Goal: Transaction & Acquisition: Book appointment/travel/reservation

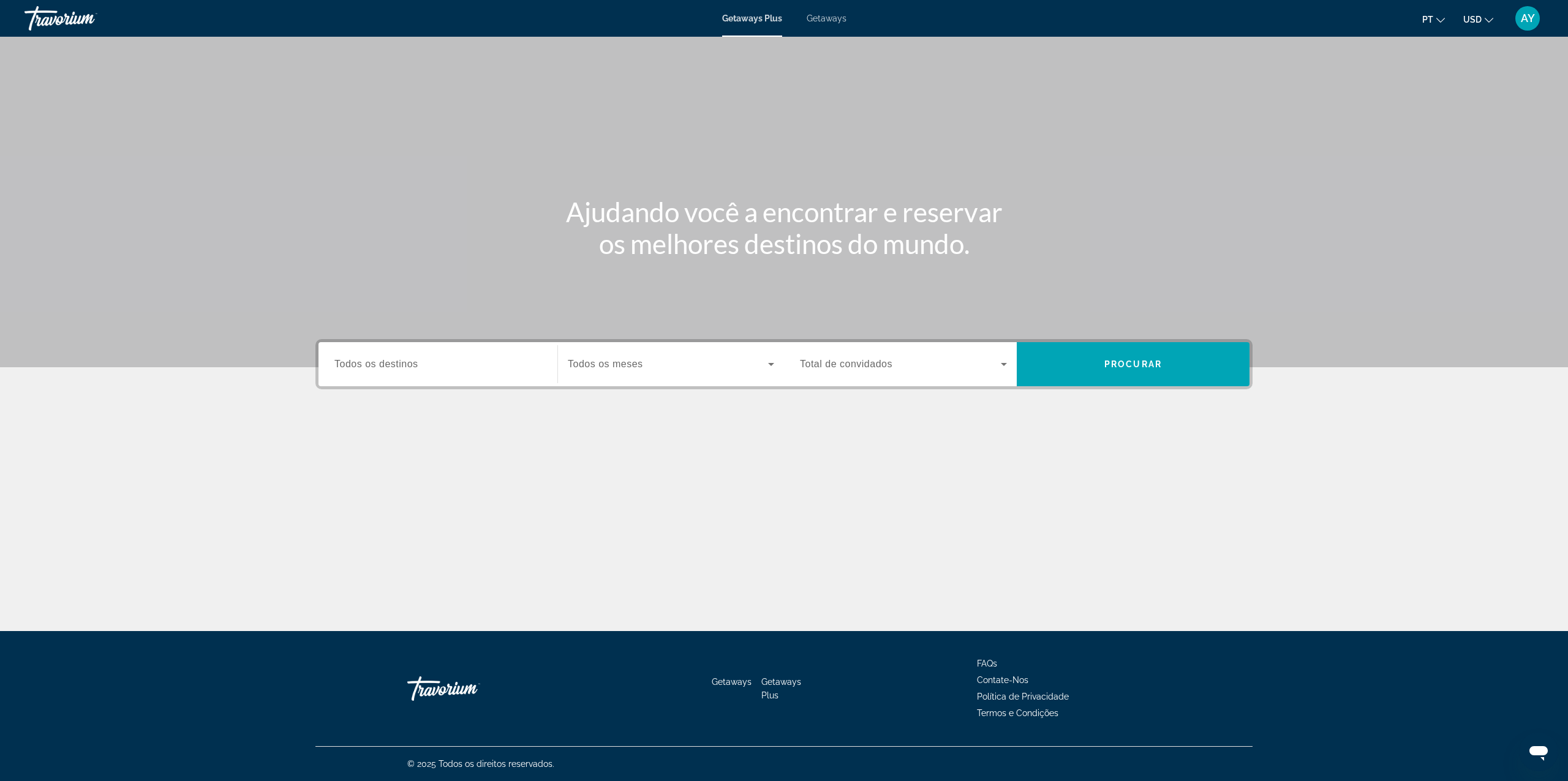
click at [818, 23] on div "Getaways Plus Getaways pt English Español Français Italiano Português русский U…" at bounding box center [784, 18] width 1568 height 32
click at [823, 16] on span "Getaways" at bounding box center [827, 18] width 40 height 10
click at [422, 365] on input "Destination Todos os destinos" at bounding box center [438, 365] width 207 height 15
click at [211, 470] on section "Ajudando você a encontrar e reservar os melhores destinos do mundo. Destination…" at bounding box center [784, 256] width 1568 height 512
click at [428, 367] on input "Destination Todos os destinos" at bounding box center [438, 365] width 207 height 15
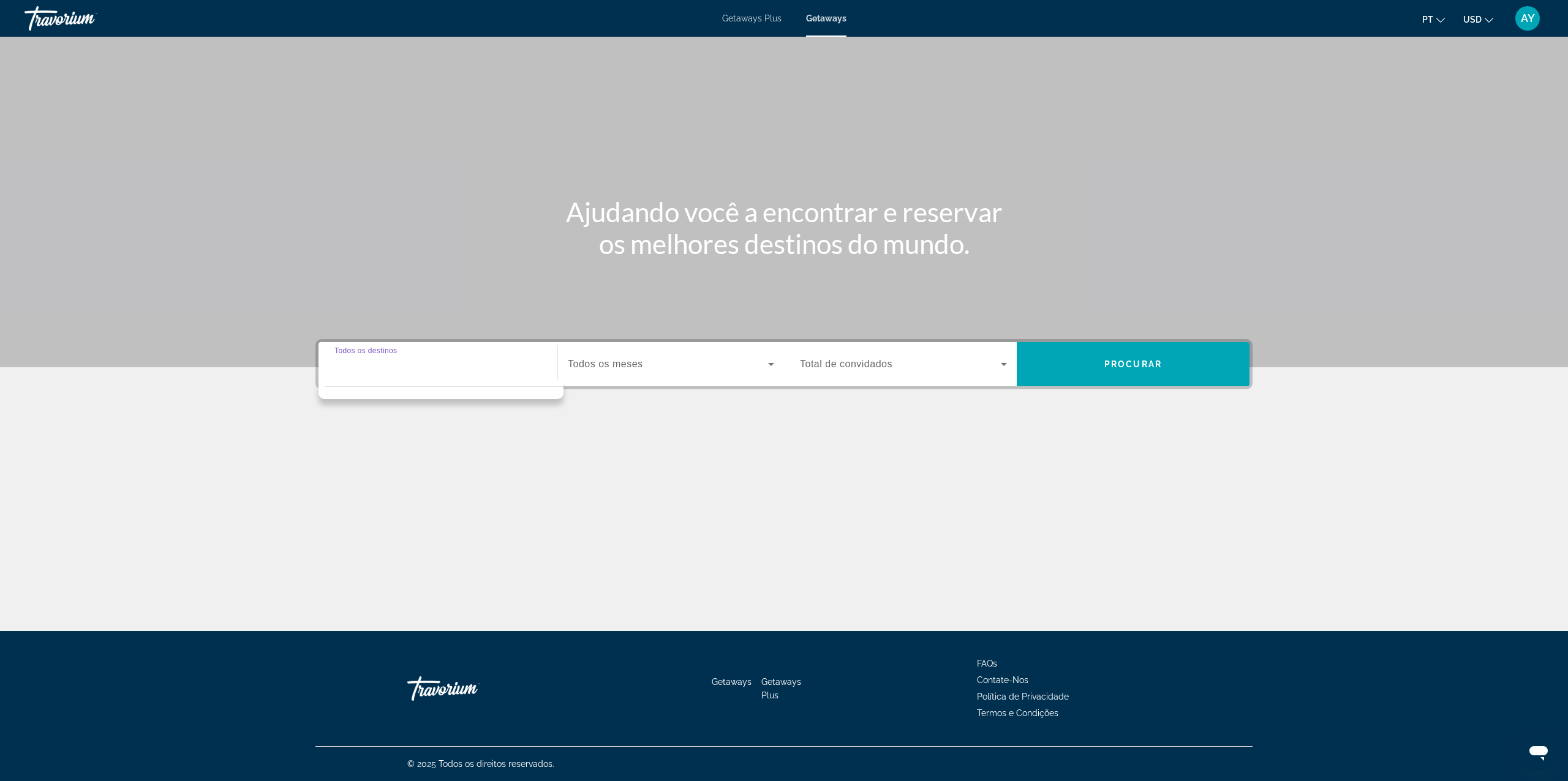
click at [398, 363] on input "Destination Todos os destinos" at bounding box center [438, 365] width 207 height 15
click at [696, 373] on div "Search widget" at bounding box center [671, 364] width 207 height 34
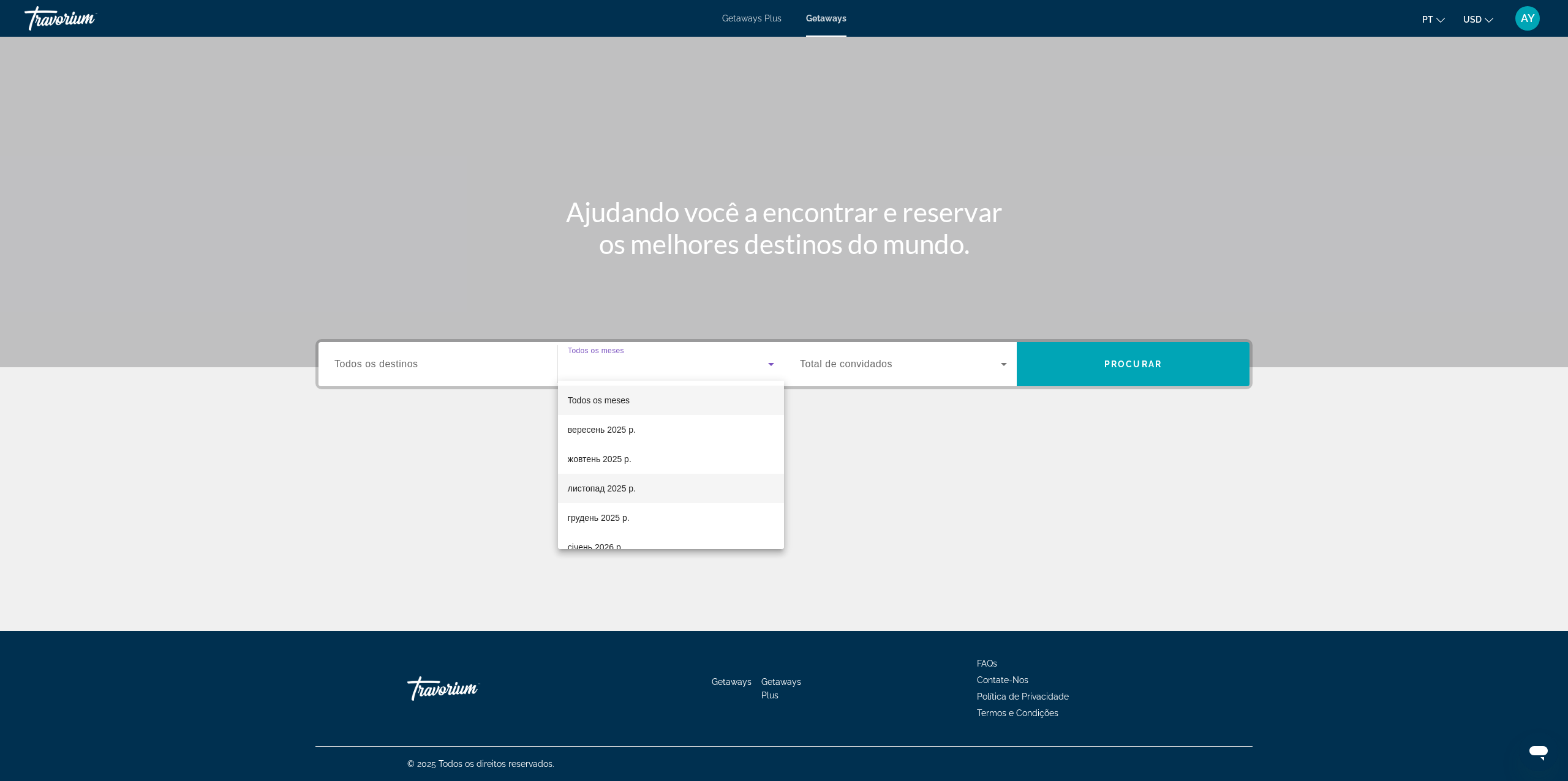
click at [707, 478] on mat-option "листопад 2025 р." at bounding box center [671, 489] width 226 height 30
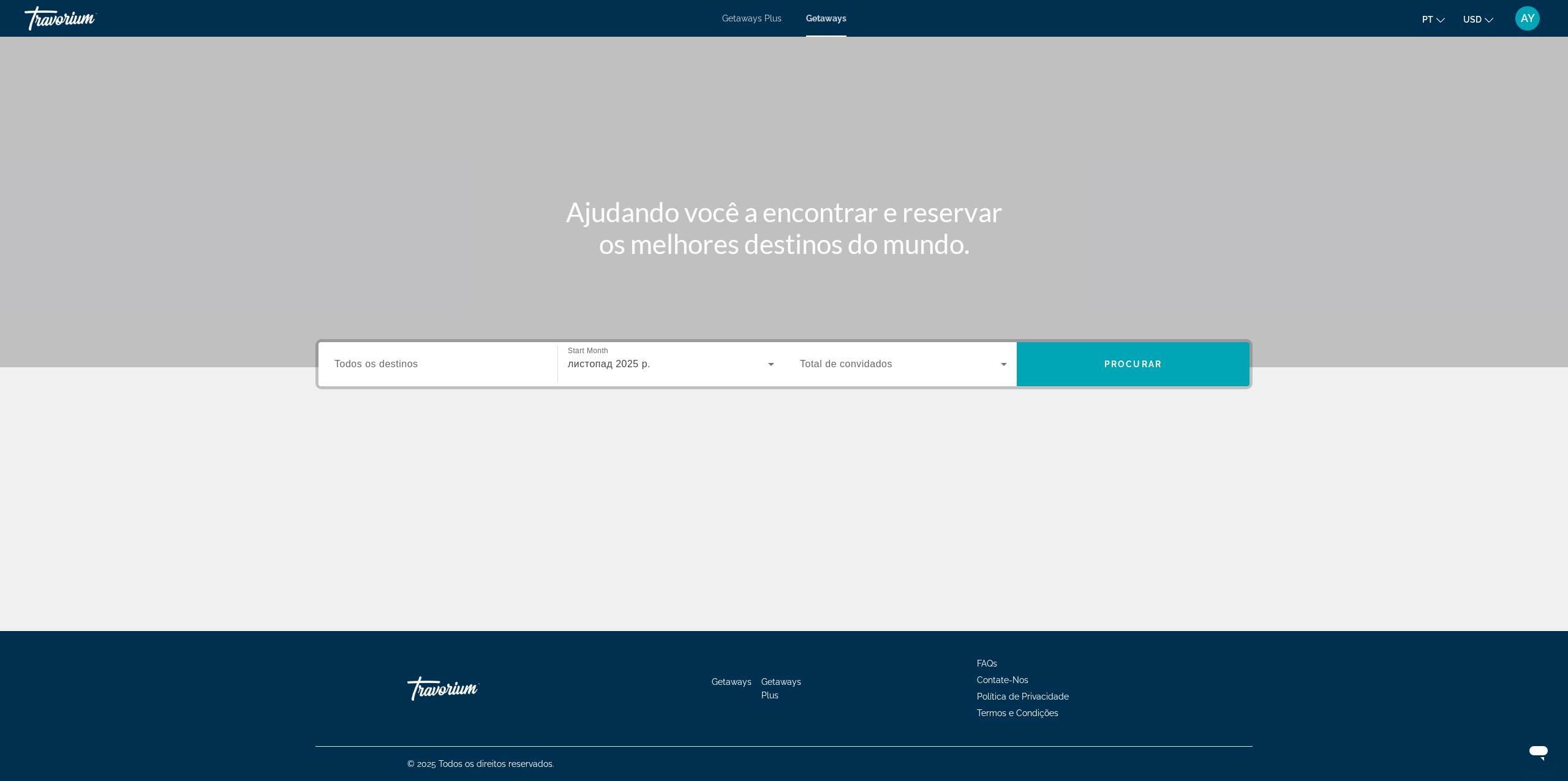
click at [868, 363] on span "Total de convidados" at bounding box center [846, 364] width 92 height 10
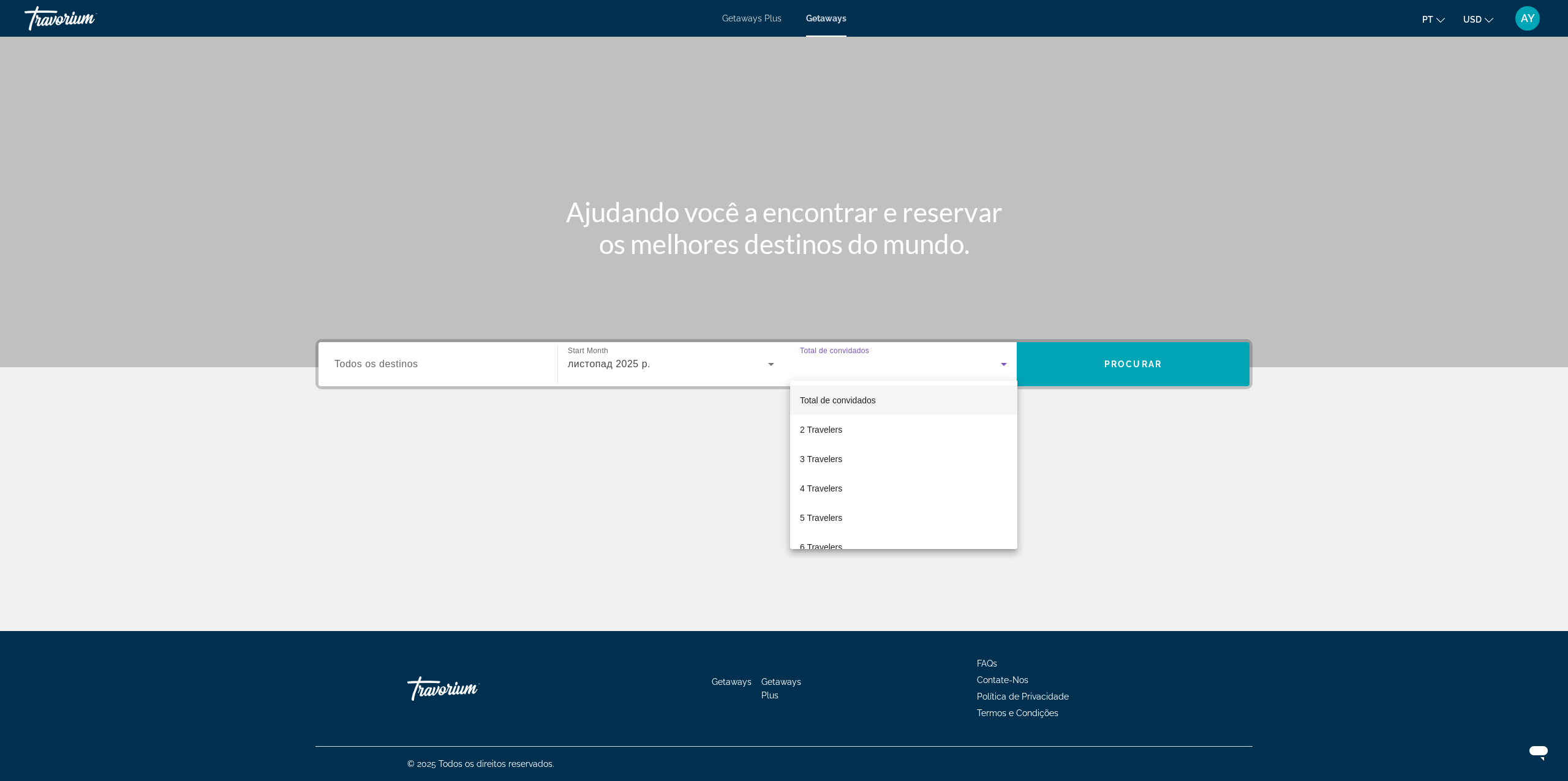
drag, startPoint x: 832, startPoint y: 465, endPoint x: 1210, endPoint y: 268, distance: 426.3
click at [833, 465] on span "3 Travelers" at bounding box center [821, 459] width 42 height 15
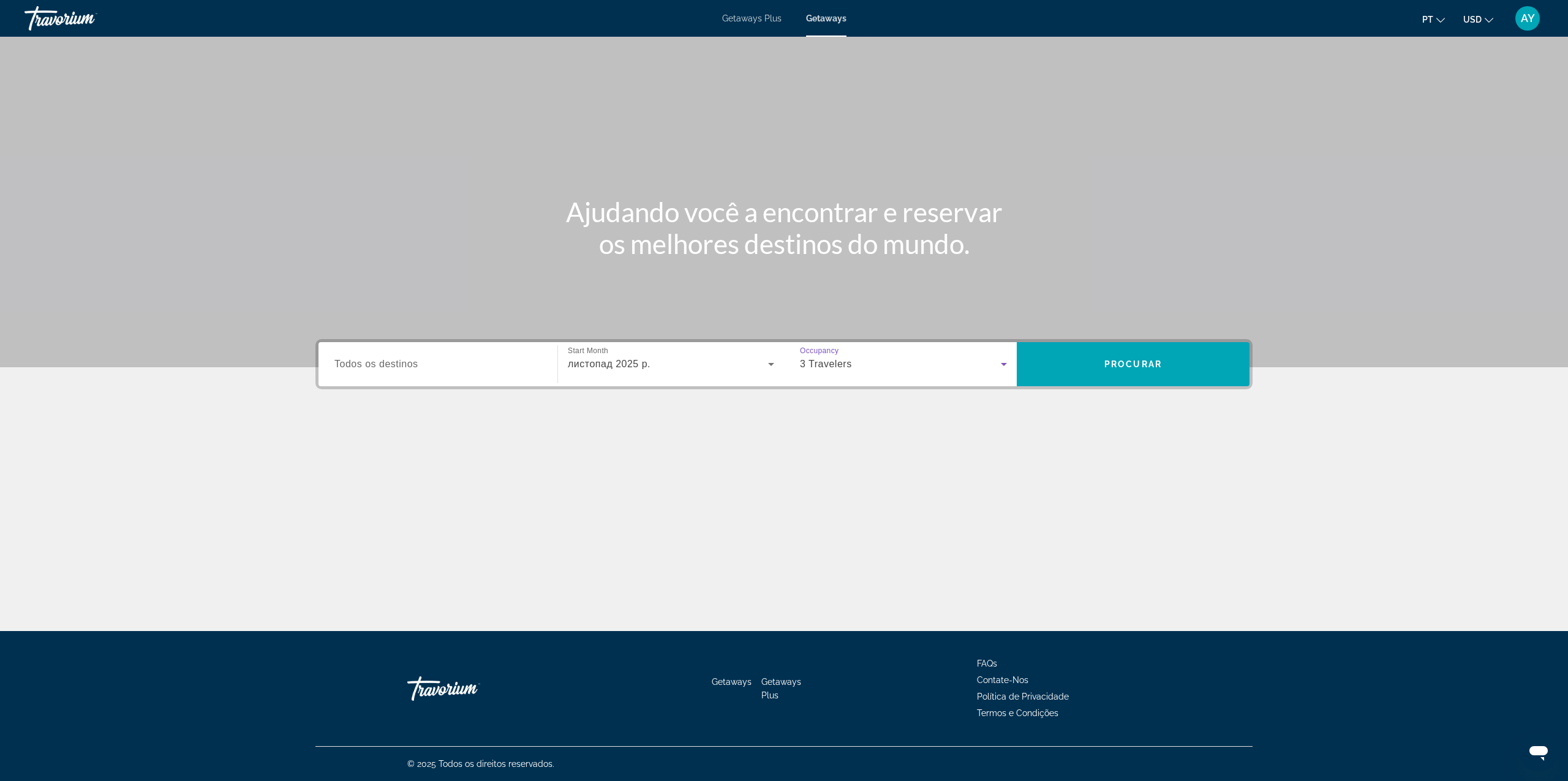
click at [1482, 16] on button "USD USD ($) MXN (Mex$) CAD (Can$) GBP (£) EUR (€) AUD (A$) NZD (NZ$) CNY (CN¥)" at bounding box center [1478, 19] width 30 height 18
click at [1456, 113] on button "EUR (€)" at bounding box center [1454, 112] width 61 height 16
click at [1160, 369] on span "Search widget" at bounding box center [1133, 365] width 232 height 30
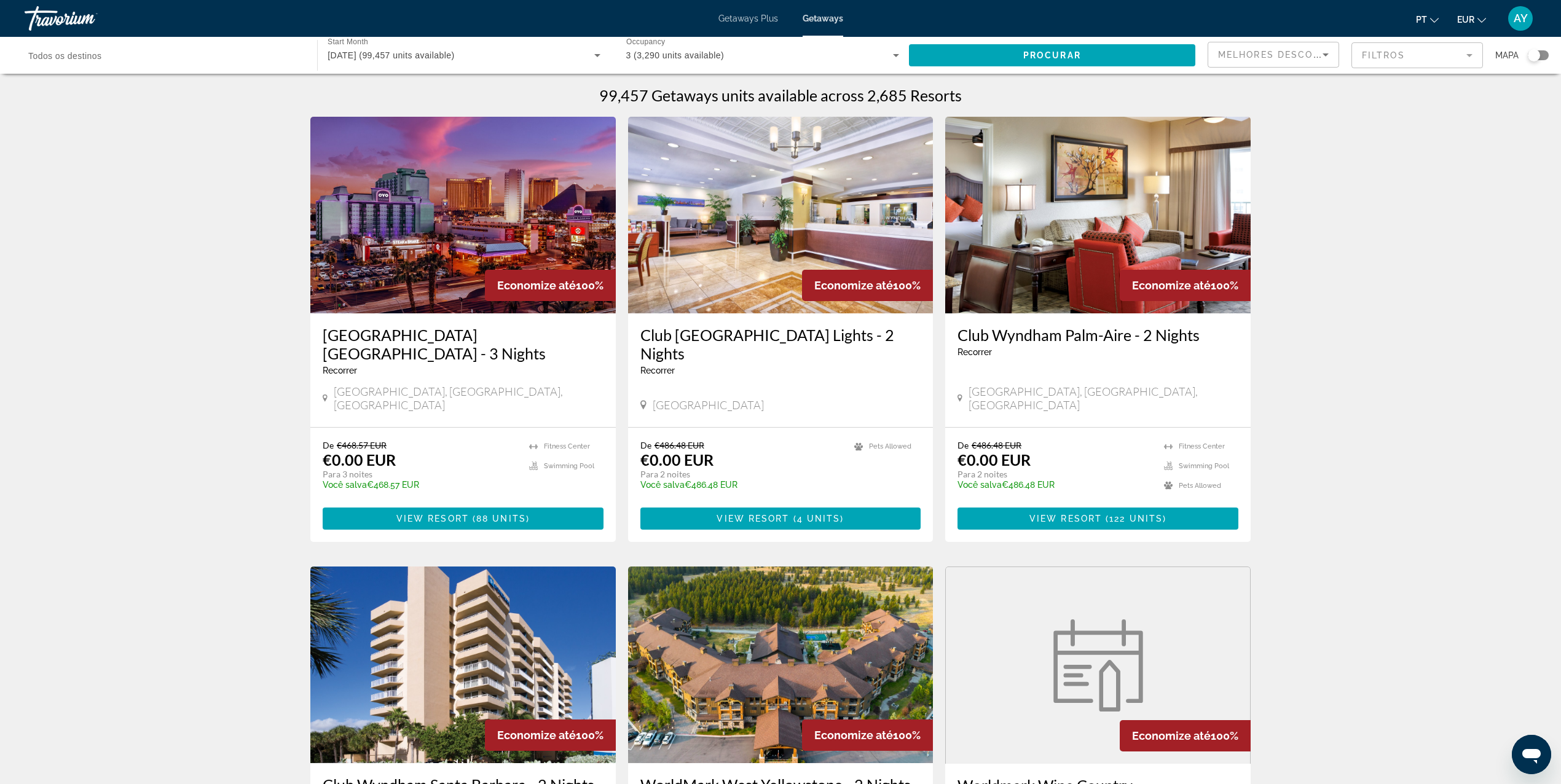
click at [212, 66] on div "Search widget" at bounding box center [165, 56] width 273 height 35
click at [204, 57] on input "Destination Todos os destinos" at bounding box center [165, 56] width 273 height 15
click at [1058, 63] on span "Search widget" at bounding box center [1052, 56] width 286 height 30
click at [204, 70] on div "Search widget" at bounding box center [165, 56] width 273 height 35
click at [55, 47] on div "Search widget" at bounding box center [165, 56] width 273 height 35
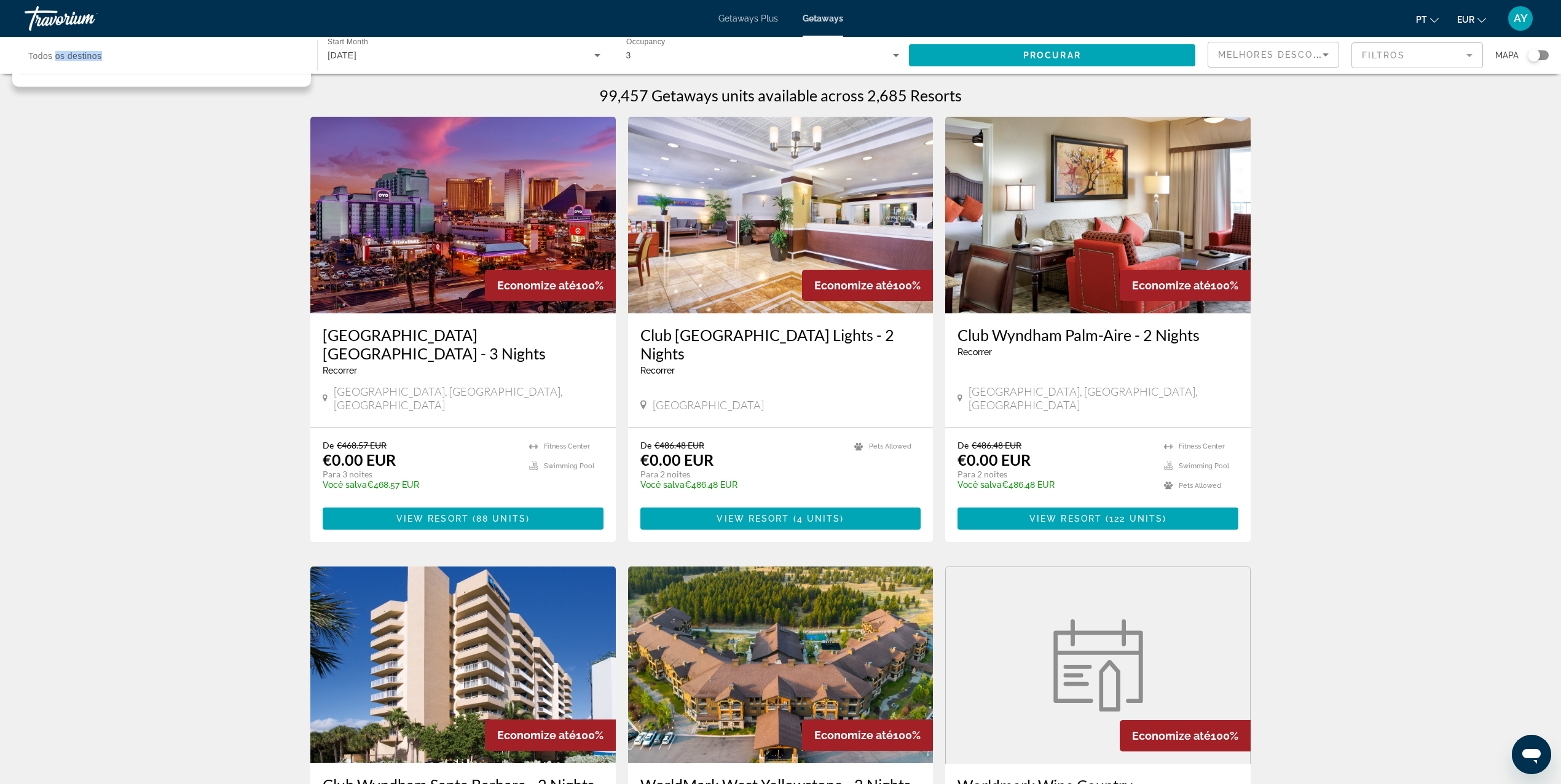
click at [56, 47] on div "Destination Todos os destinos" at bounding box center [165, 56] width 273 height 35
click at [176, 59] on input "Destination Todos os destinos" at bounding box center [165, 56] width 273 height 15
click at [13, 62] on app-map-destination-select "Destination Todos os destinos" at bounding box center [161, 55] width 299 height 37
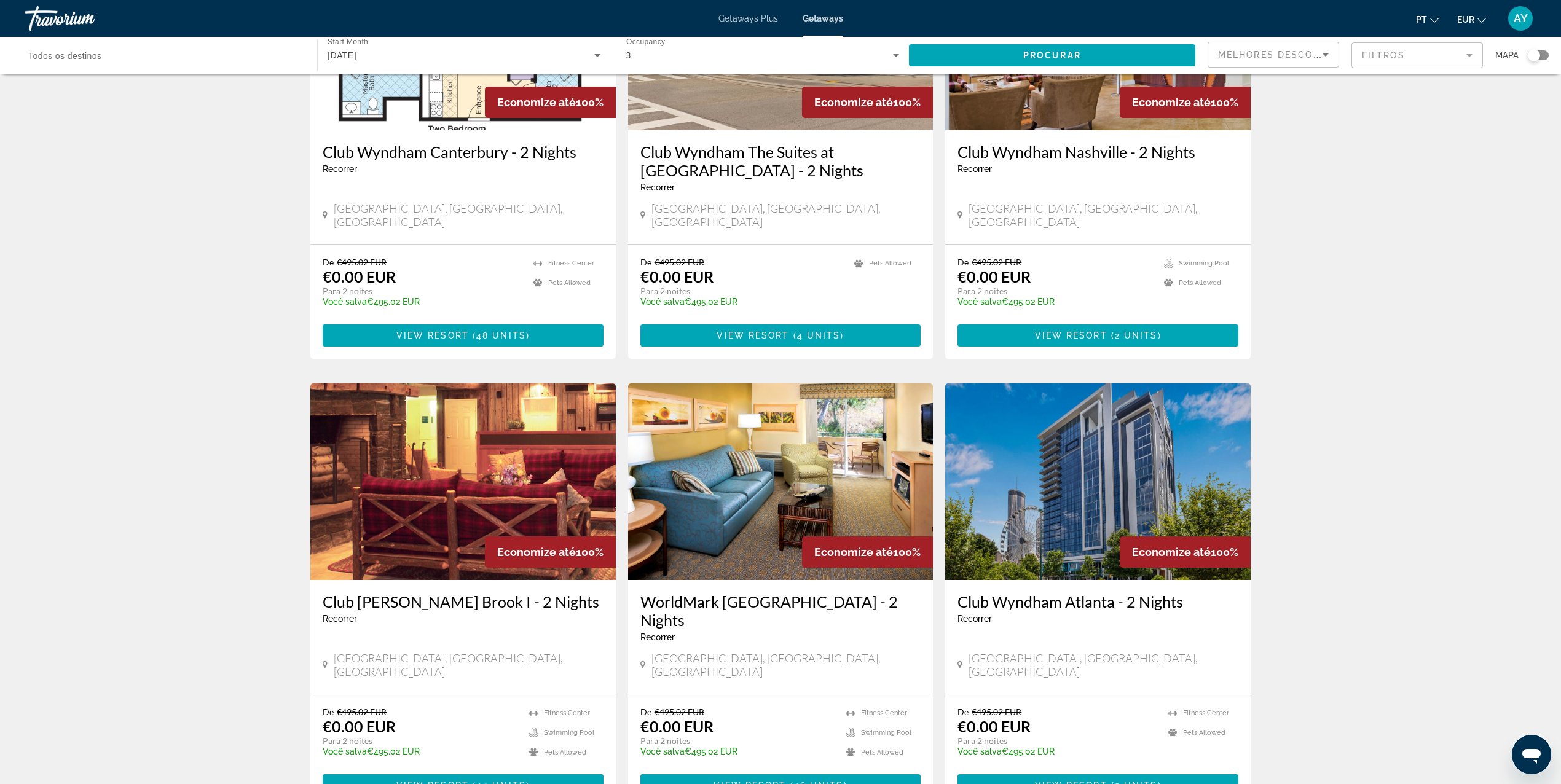
scroll to position [1261, 0]
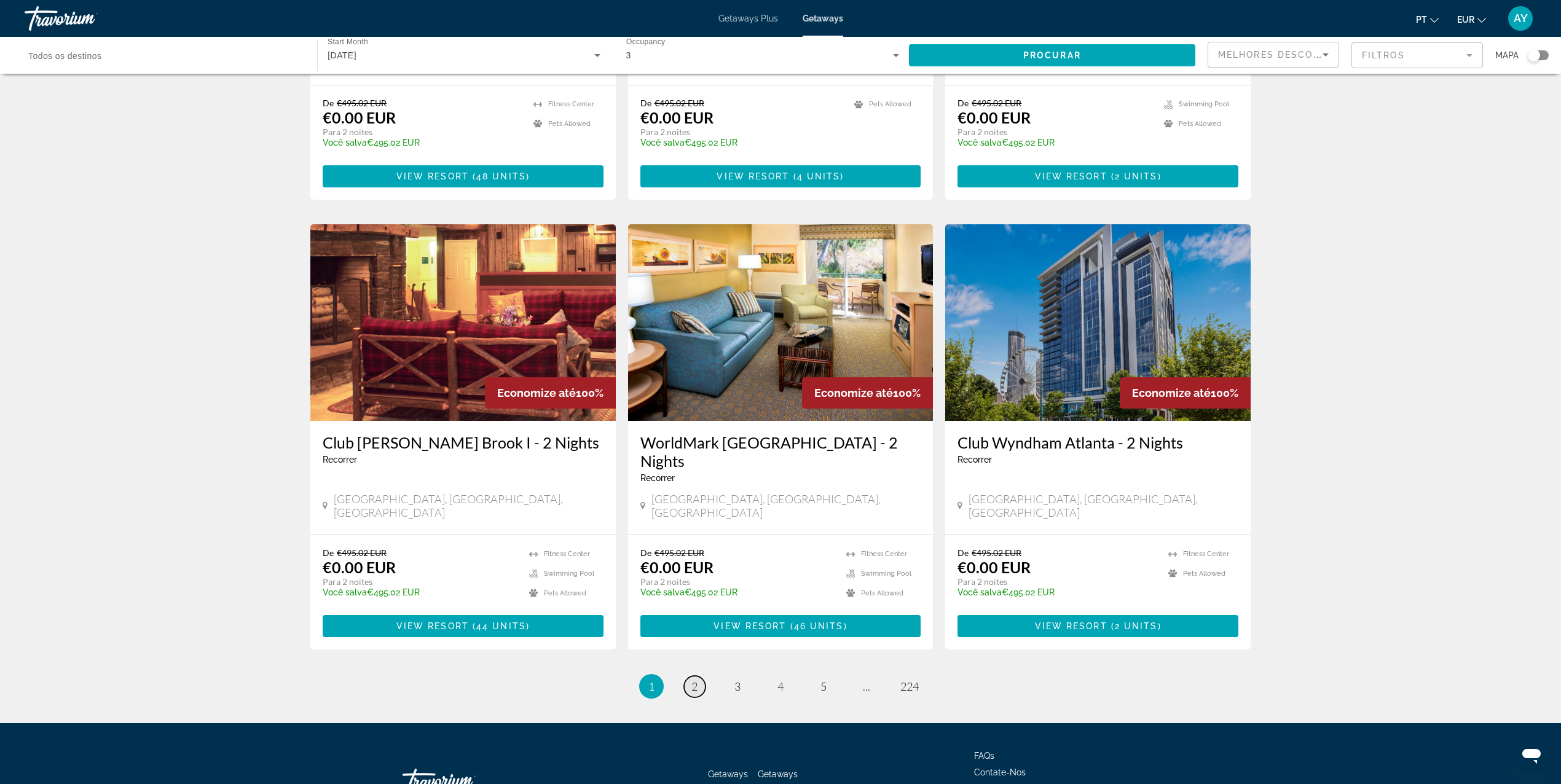
click at [695, 680] on span "2" at bounding box center [694, 686] width 6 height 14
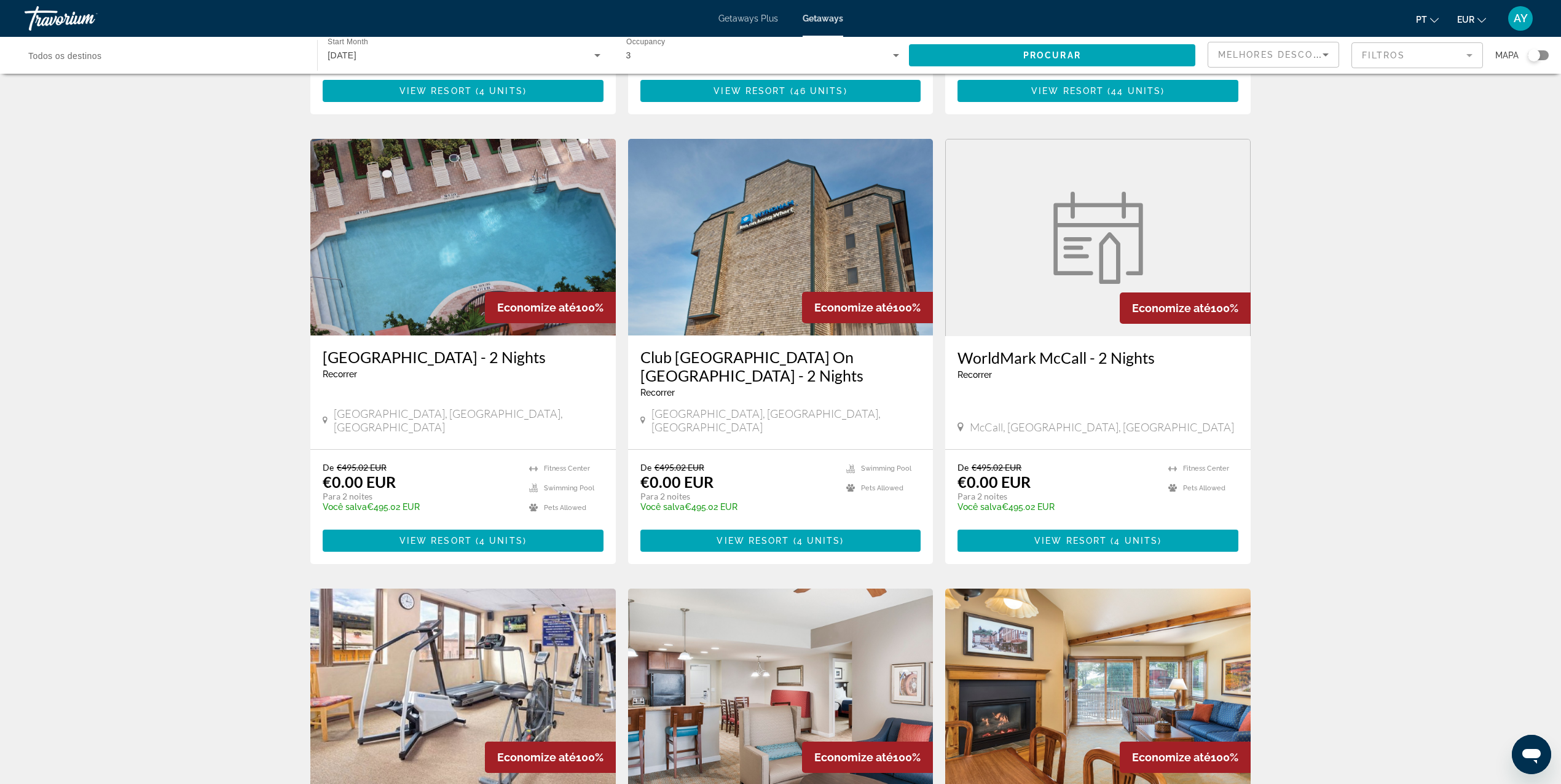
scroll to position [655, 0]
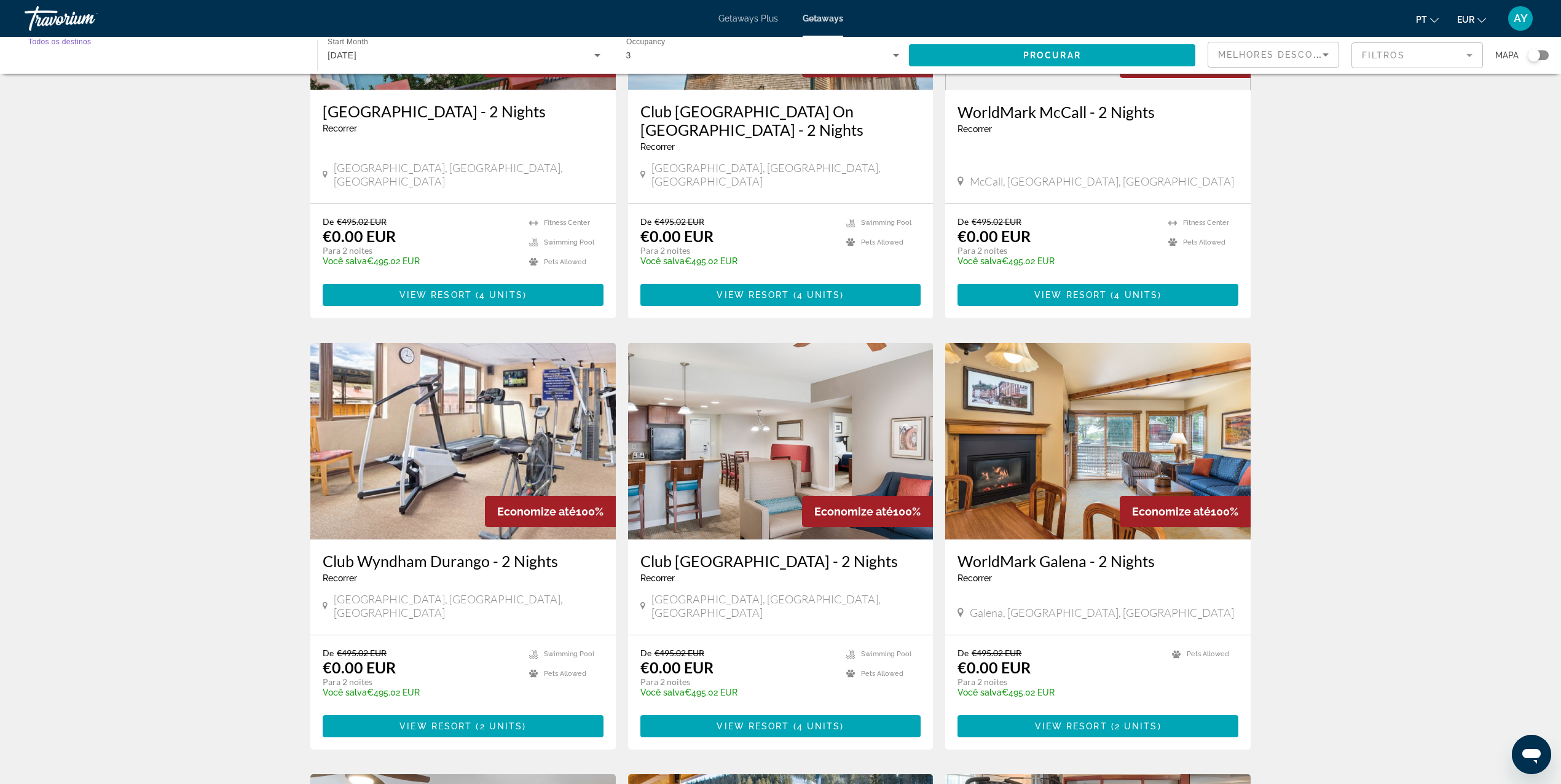
click at [71, 62] on input "Destination Todos os destinos" at bounding box center [165, 56] width 273 height 15
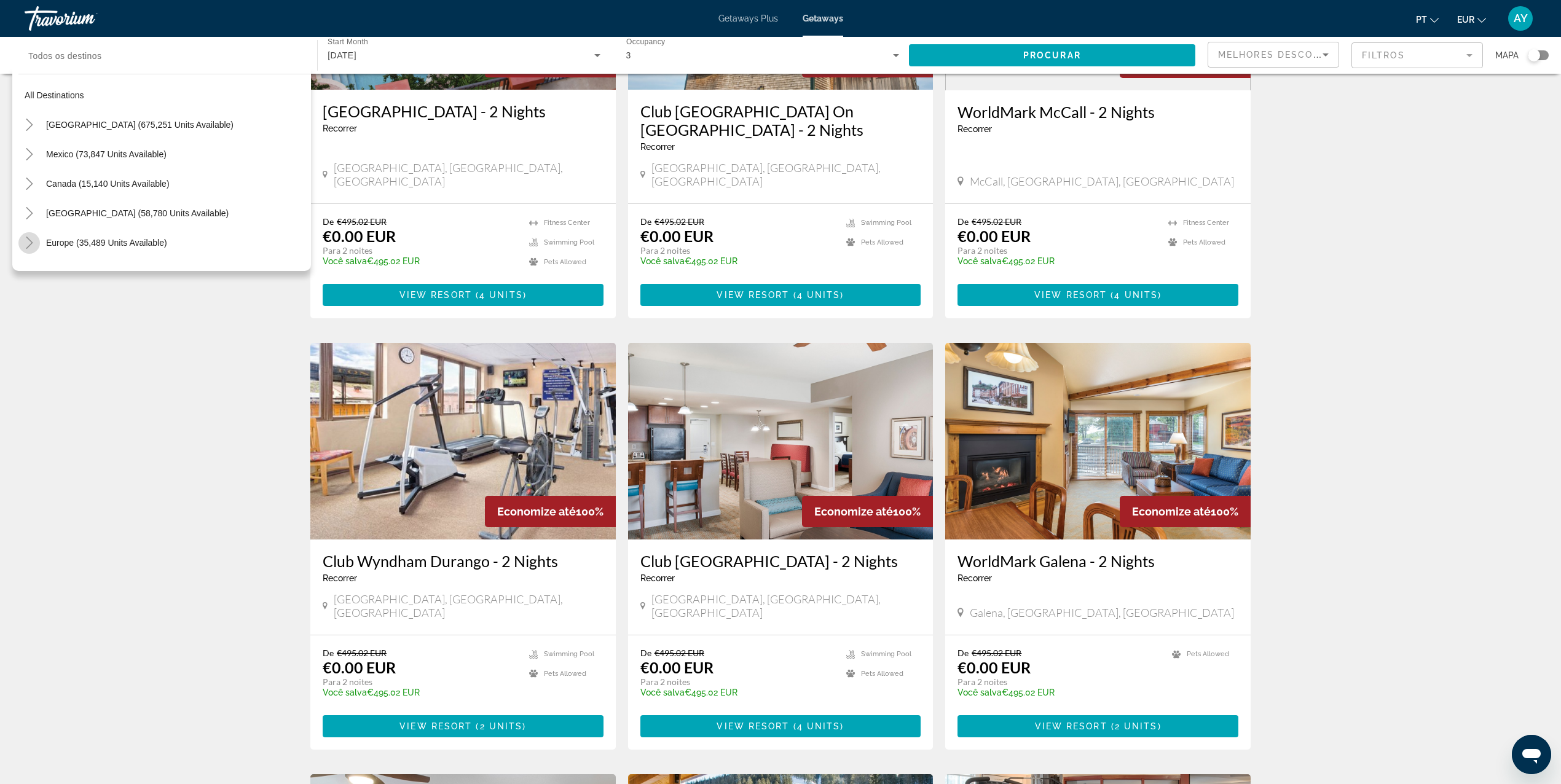
click at [30, 246] on icon "Toggle Europe (35,489 units available)" at bounding box center [29, 242] width 12 height 12
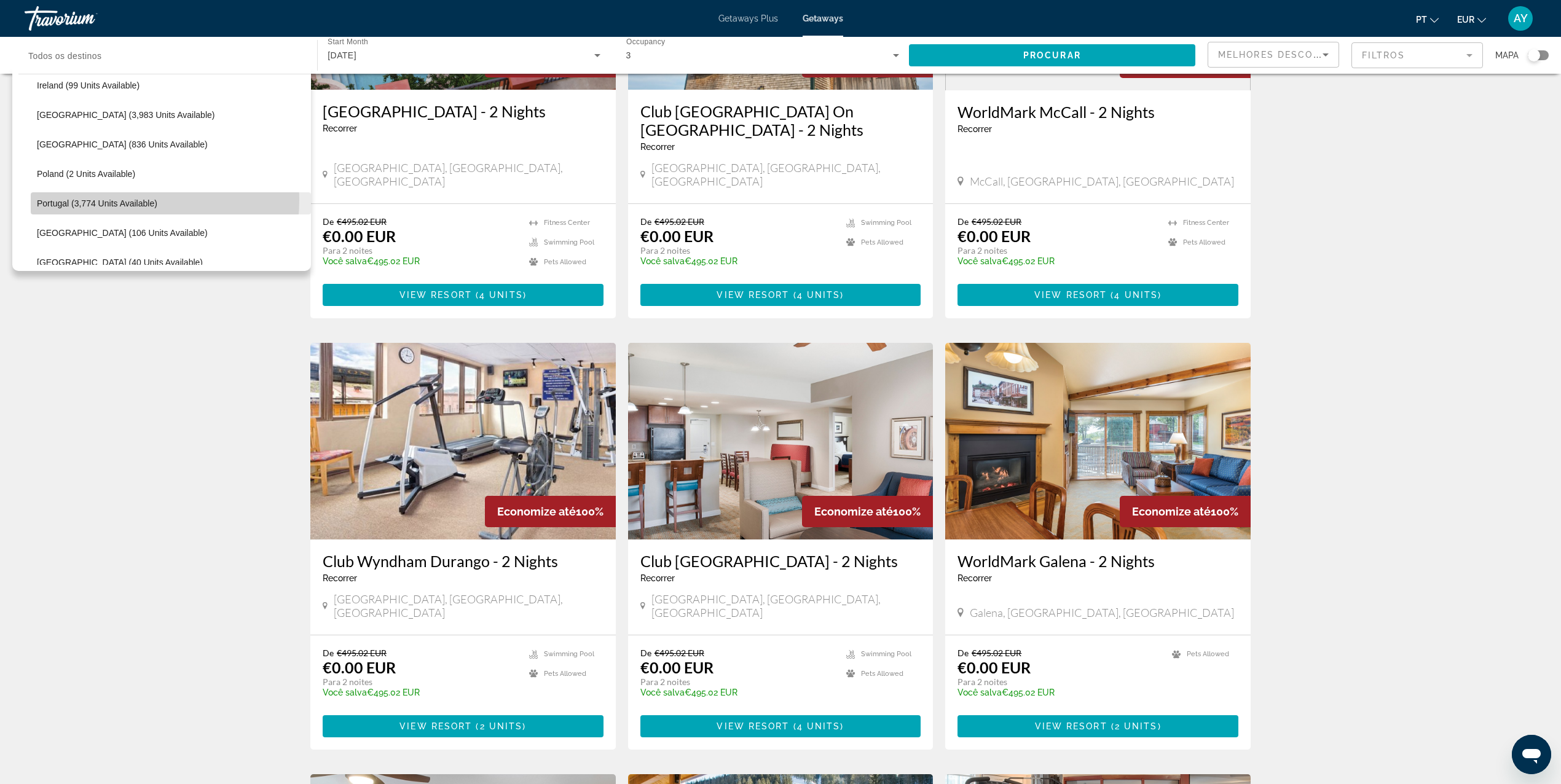
click at [84, 199] on span "Portugal (3,774 units available)" at bounding box center [97, 203] width 121 height 10
type input "**********"
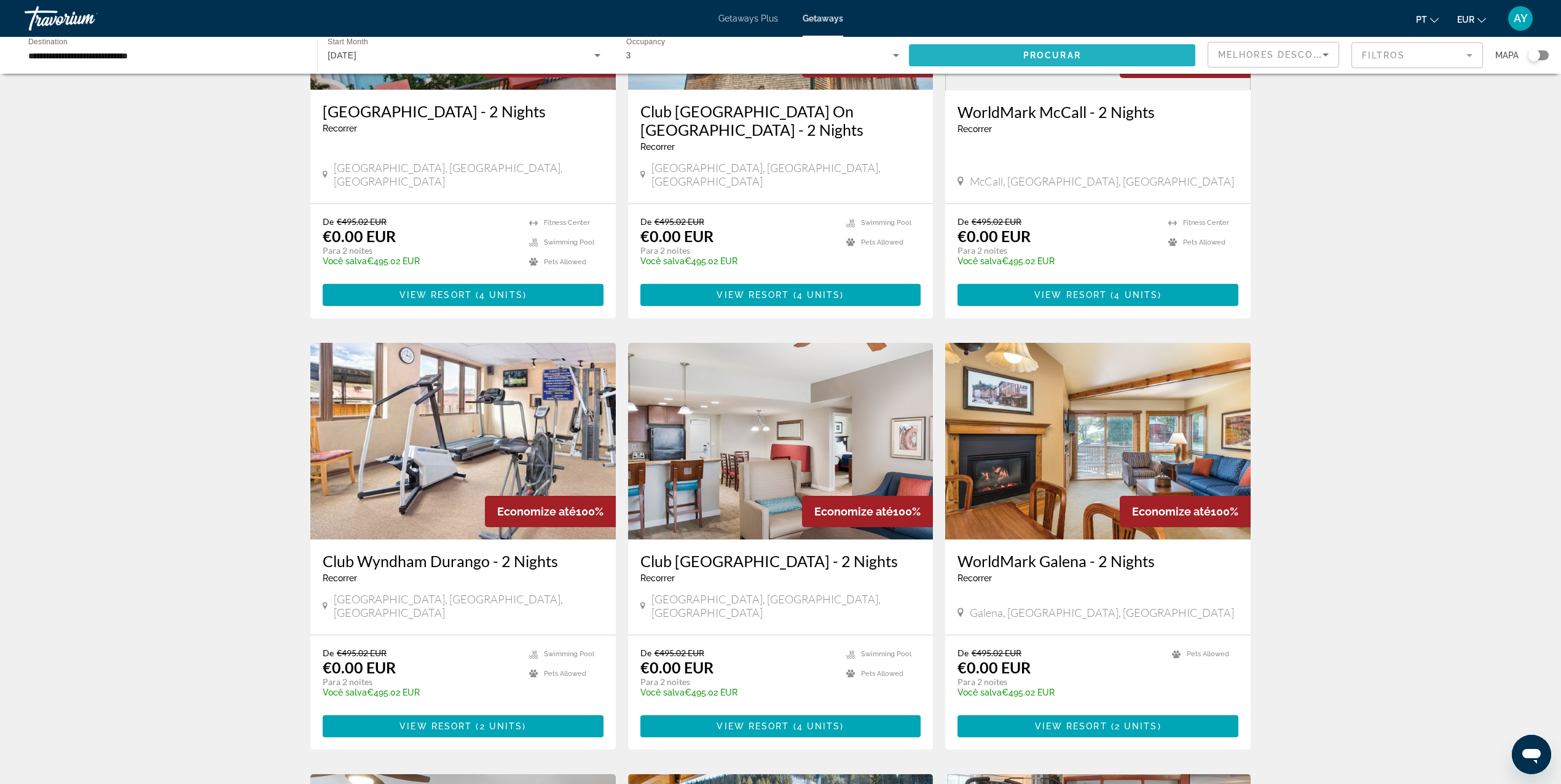
click at [1070, 52] on span "Procurar" at bounding box center [1052, 55] width 58 height 10
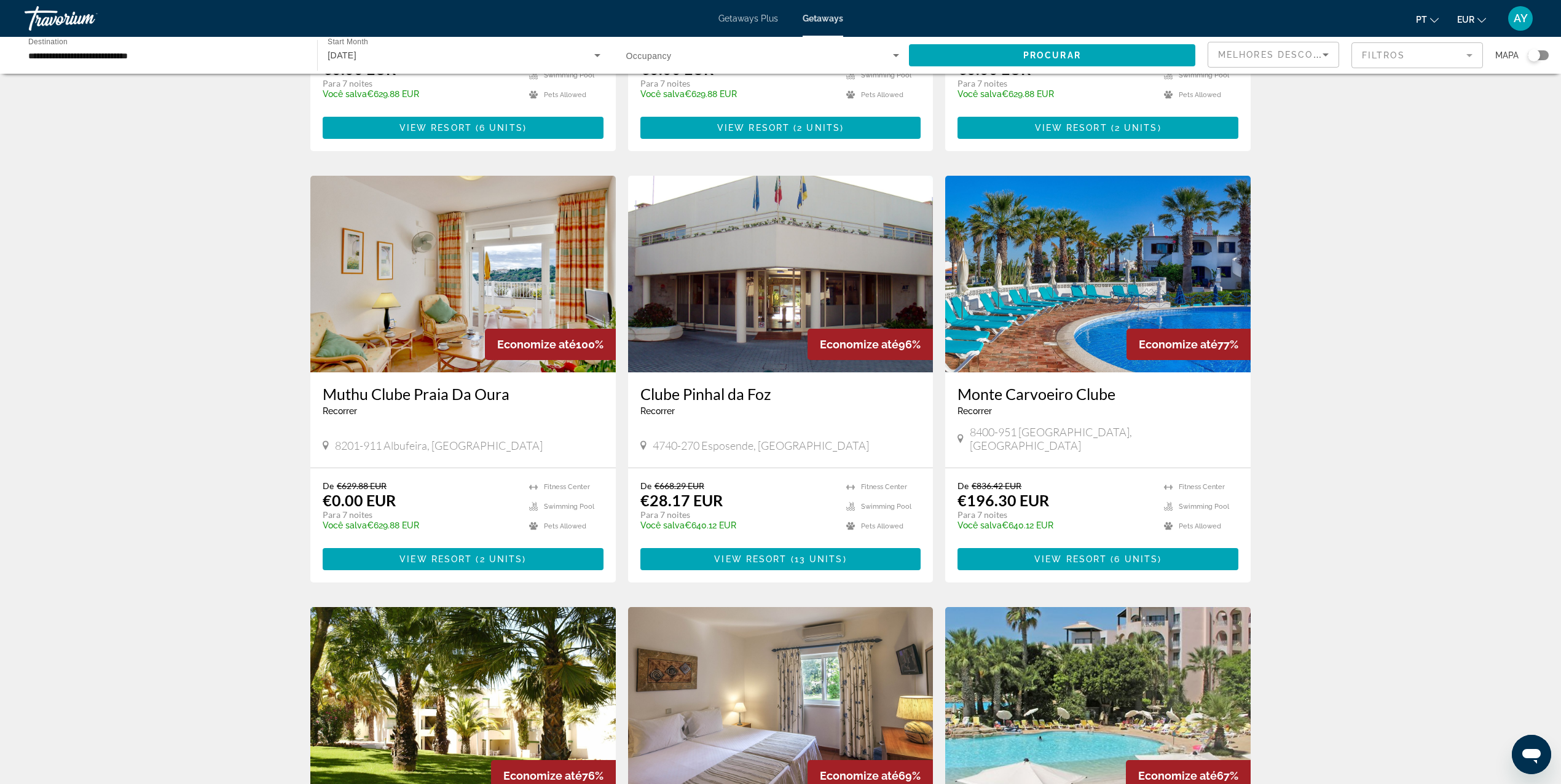
scroll to position [409, 0]
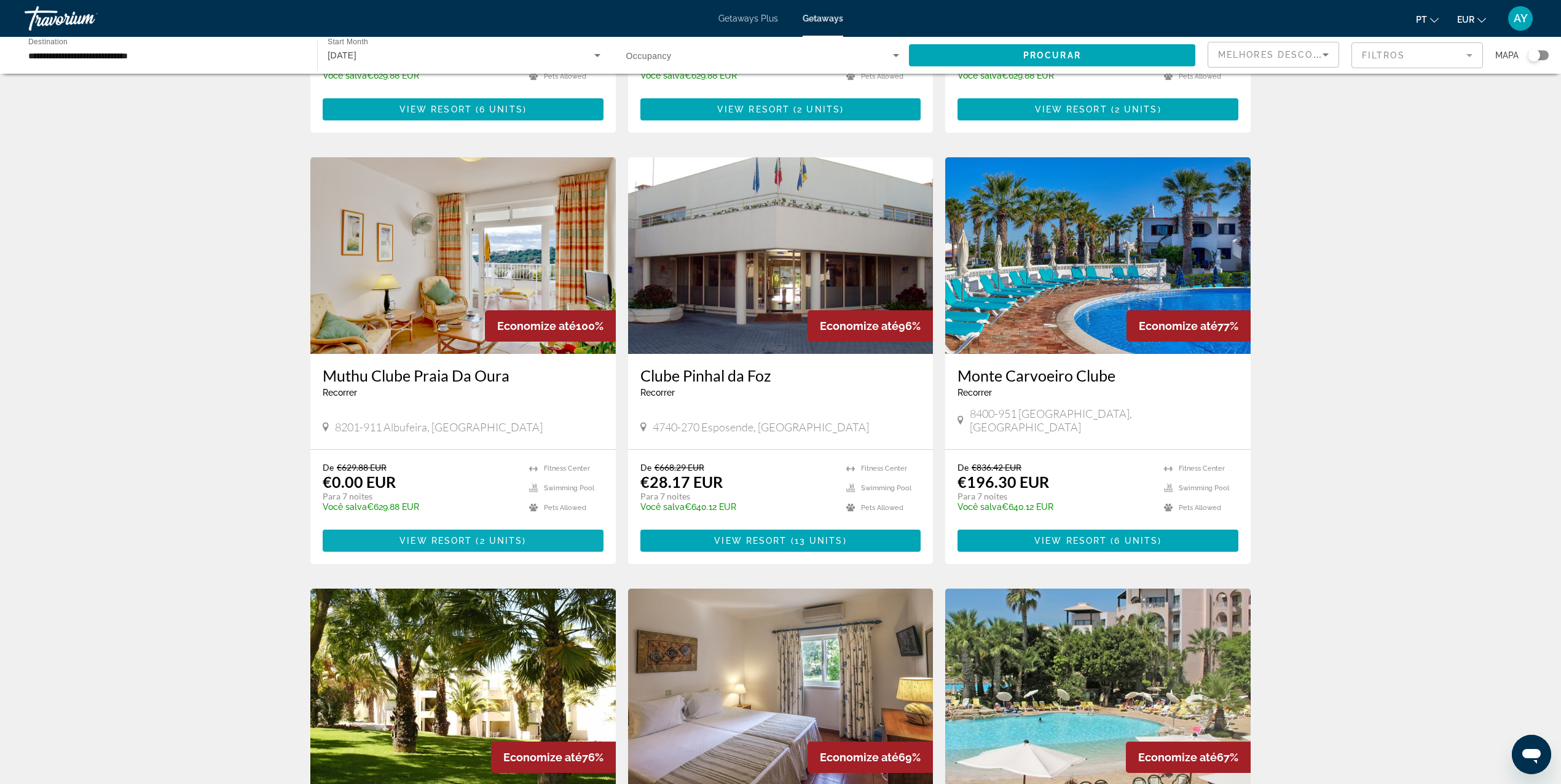
click at [482, 526] on span "Main content" at bounding box center [463, 541] width 281 height 30
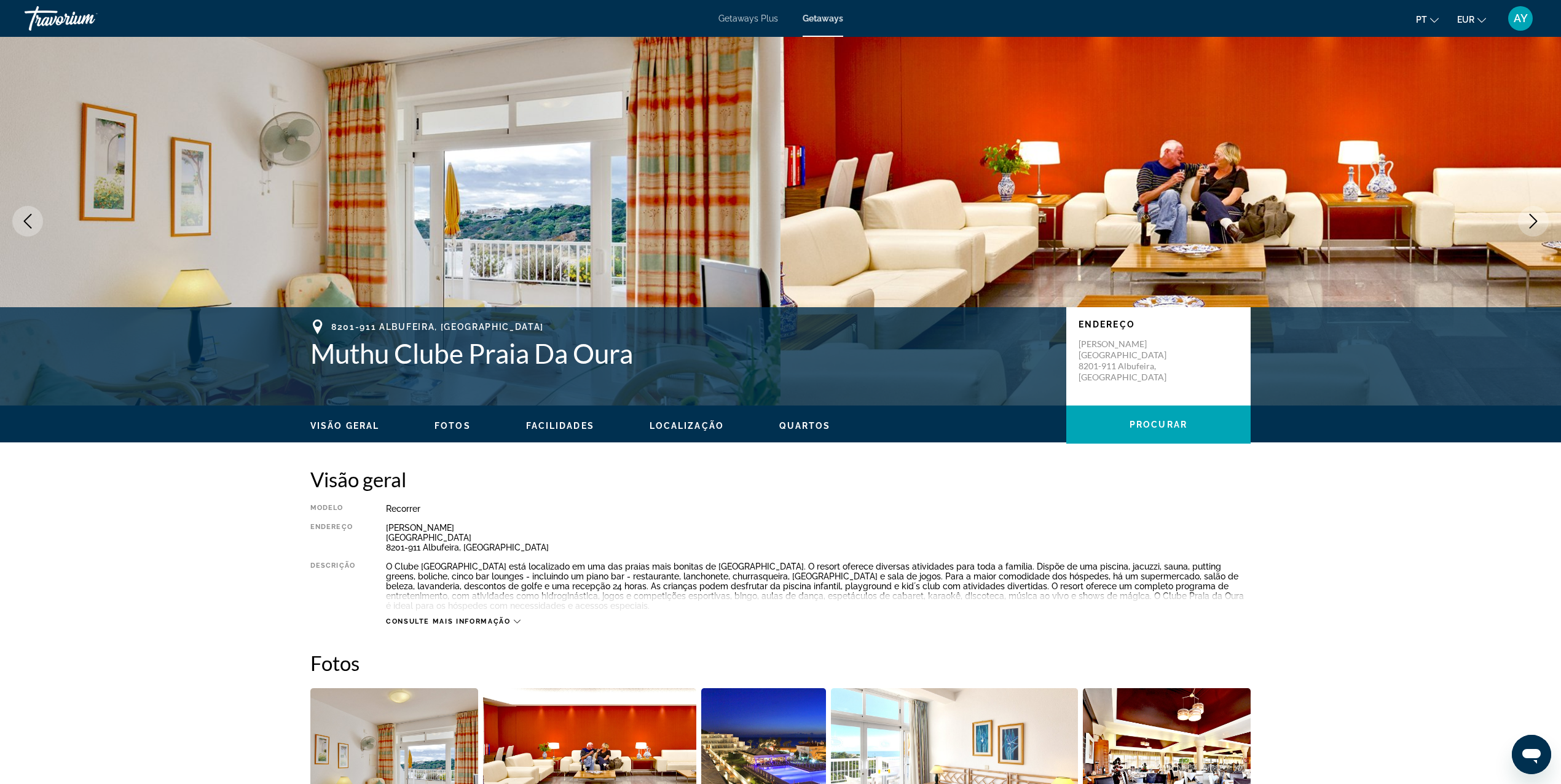
click at [475, 192] on img "Main content" at bounding box center [390, 221] width 781 height 369
click at [1534, 224] on icon "Next image" at bounding box center [1533, 221] width 15 height 15
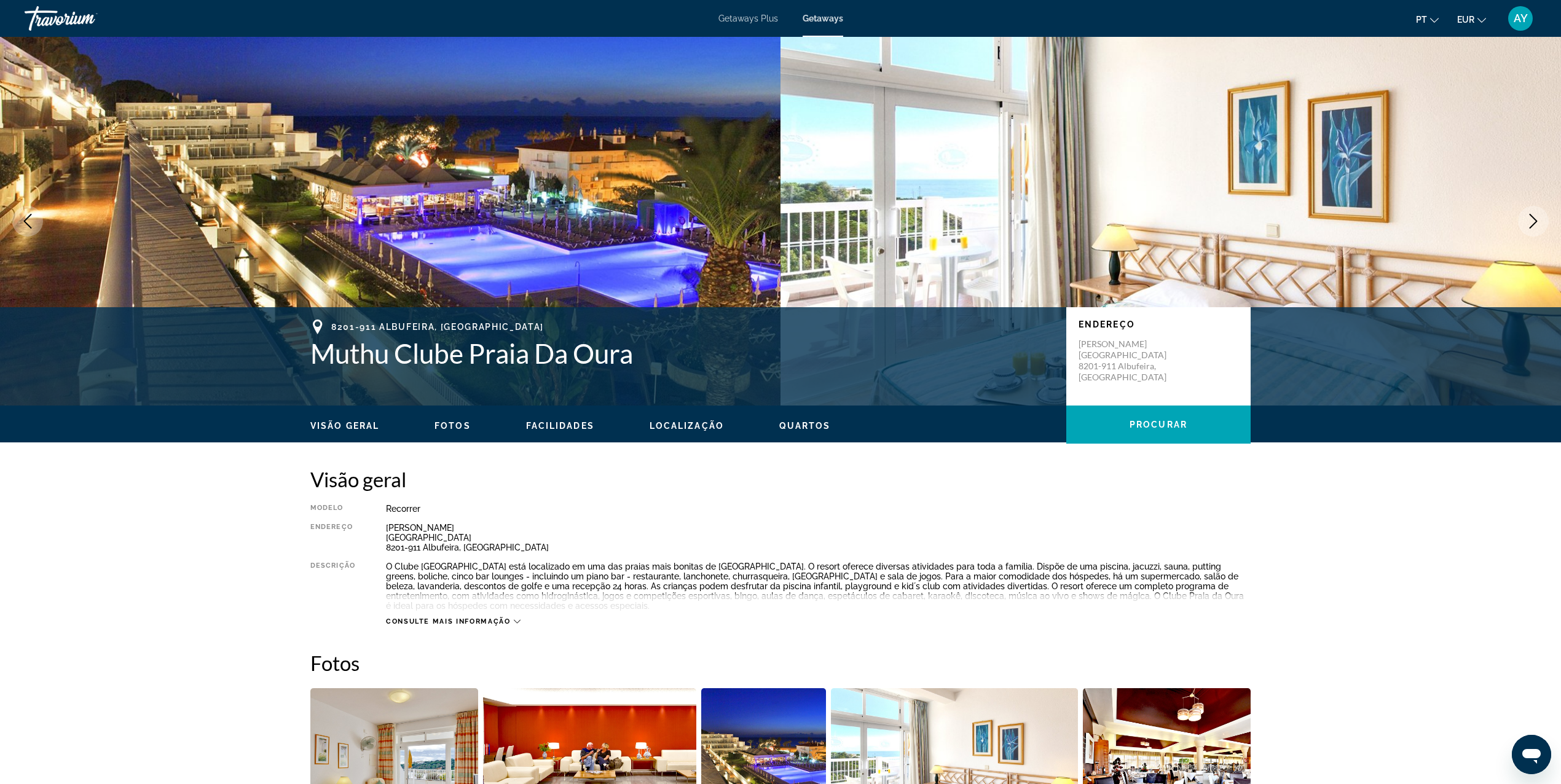
click at [1534, 224] on icon "Next image" at bounding box center [1533, 221] width 15 height 15
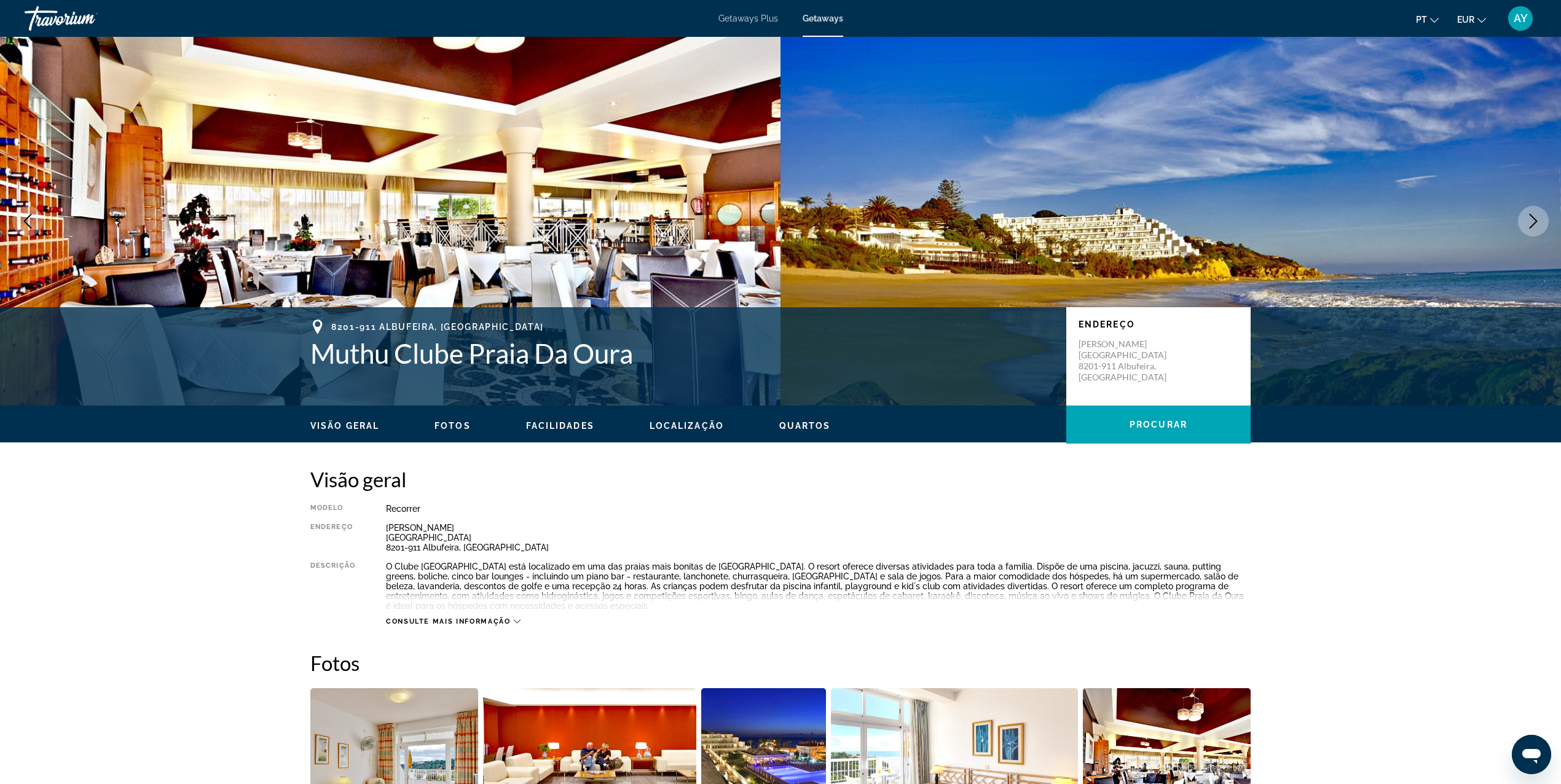
click at [1530, 222] on icon "Next image" at bounding box center [1533, 221] width 15 height 15
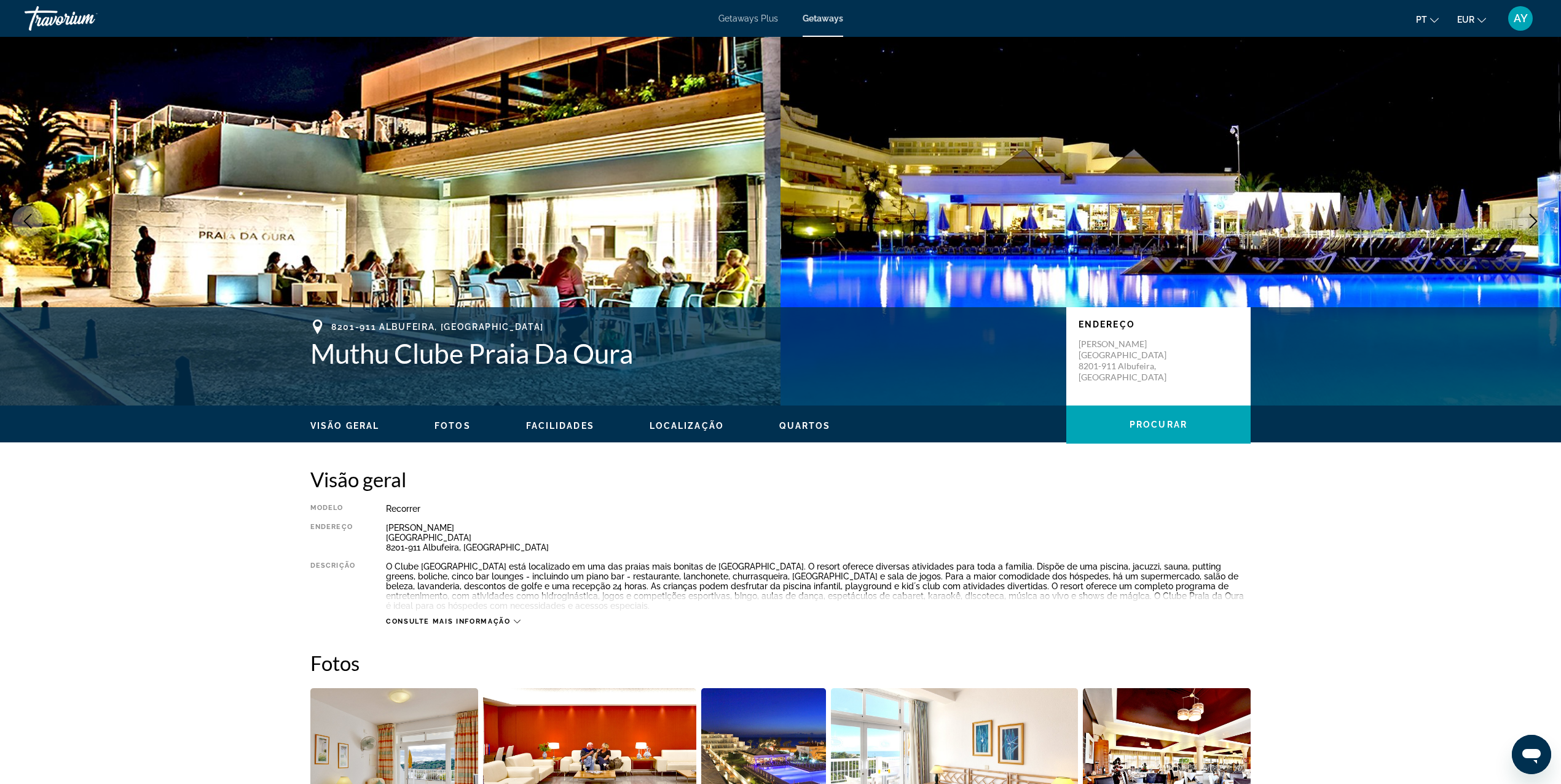
click at [1532, 220] on icon "Next image" at bounding box center [1533, 221] width 15 height 15
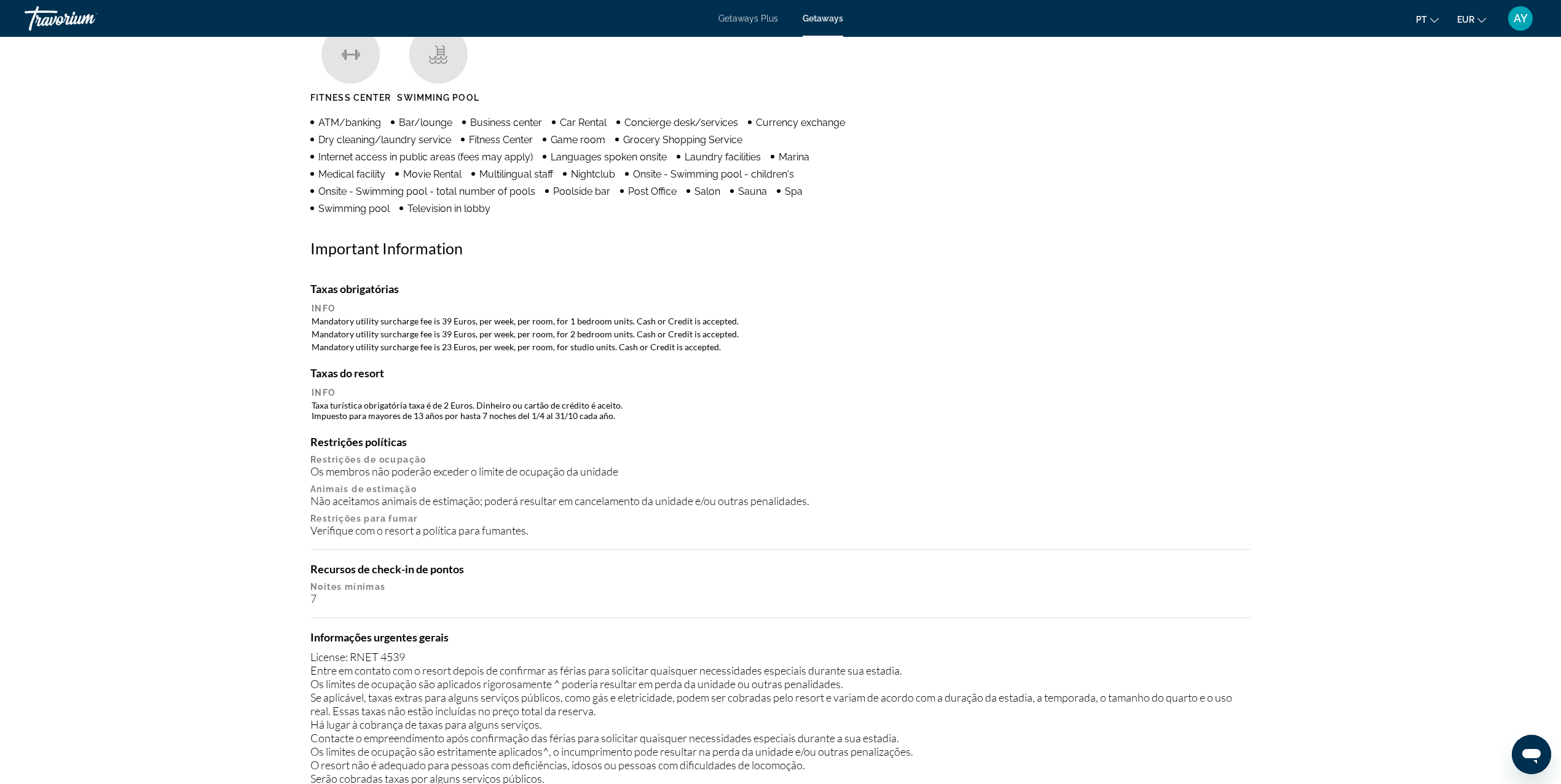
scroll to position [1065, 0]
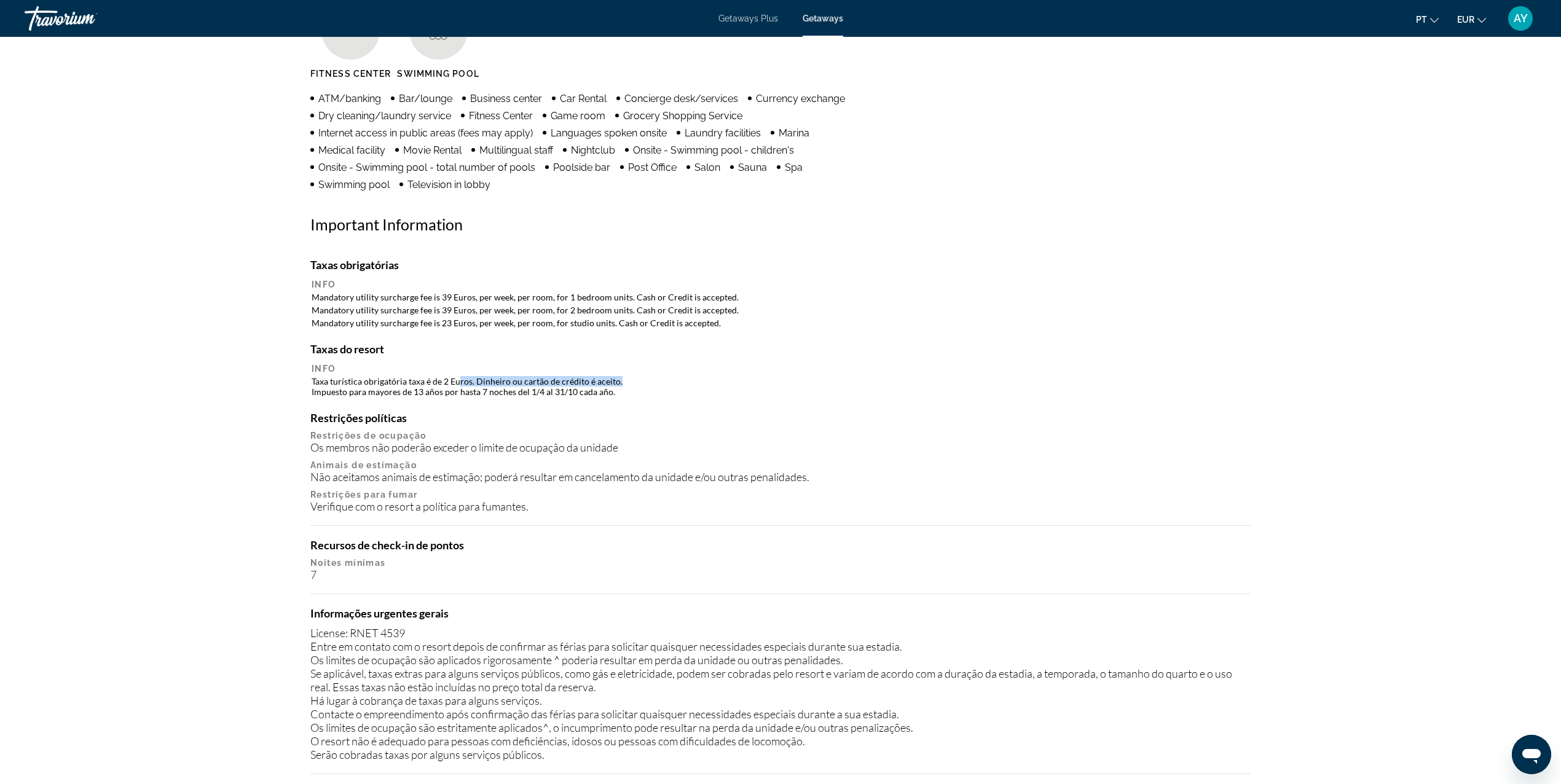
drag, startPoint x: 632, startPoint y: 373, endPoint x: 459, endPoint y: 379, distance: 173.1
click at [459, 379] on td "Taxa turística obrigatória taxa é de 2 Euros. Dinheiro ou cartão de crédito é a…" at bounding box center [780, 387] width 938 height 22
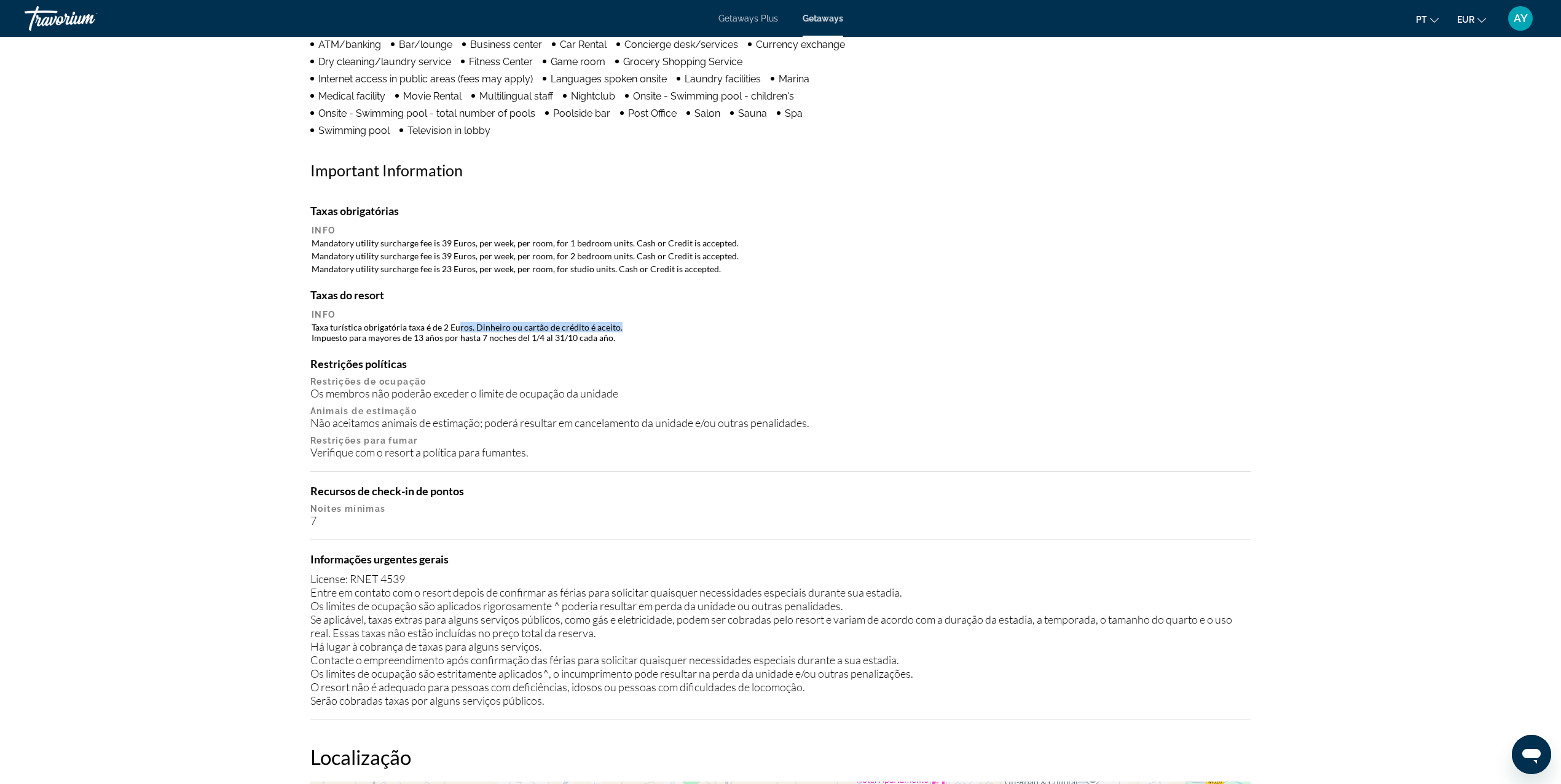
scroll to position [1147, 0]
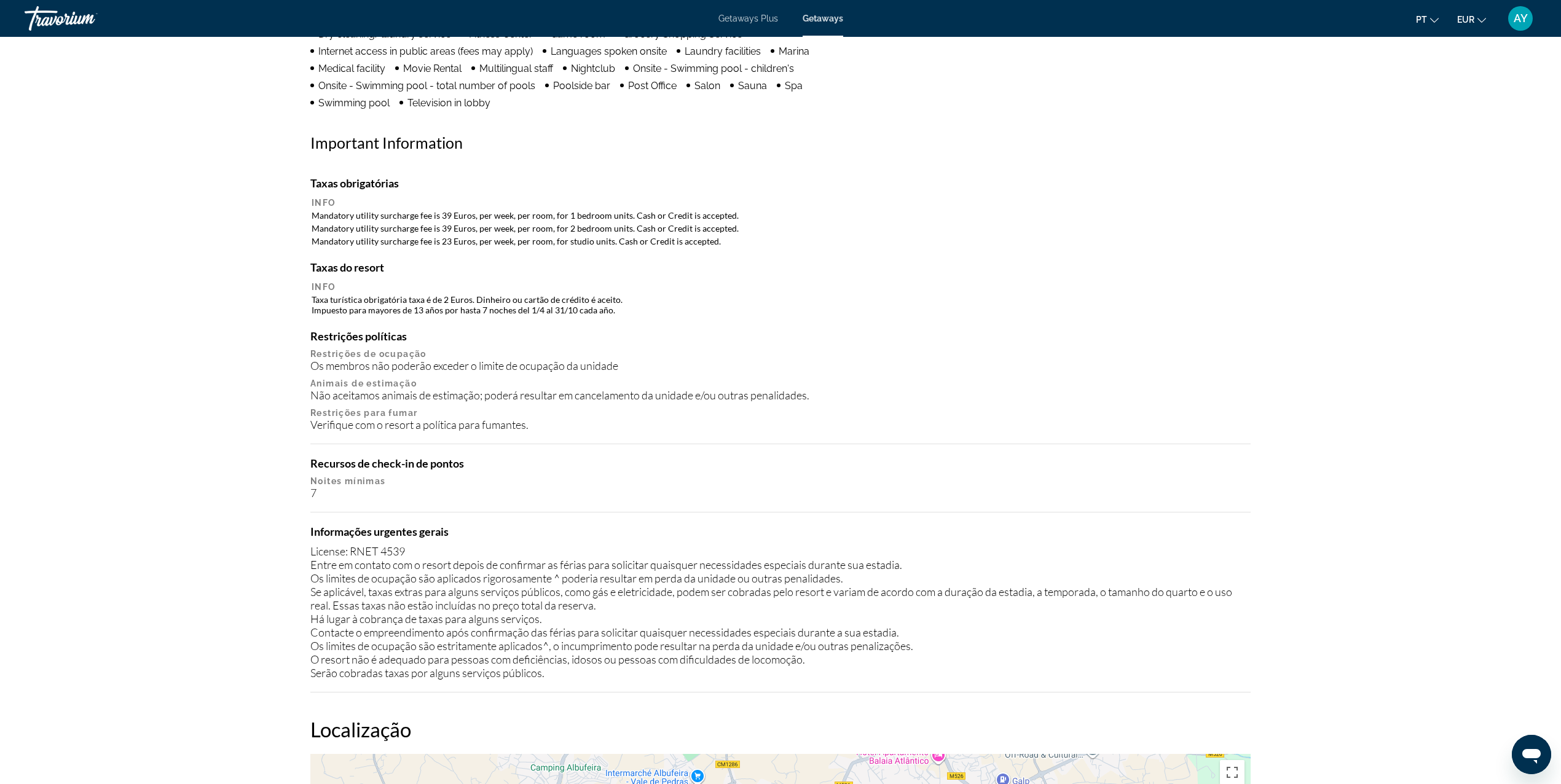
click at [507, 413] on p "Restrições para fumar" at bounding box center [780, 413] width 940 height 10
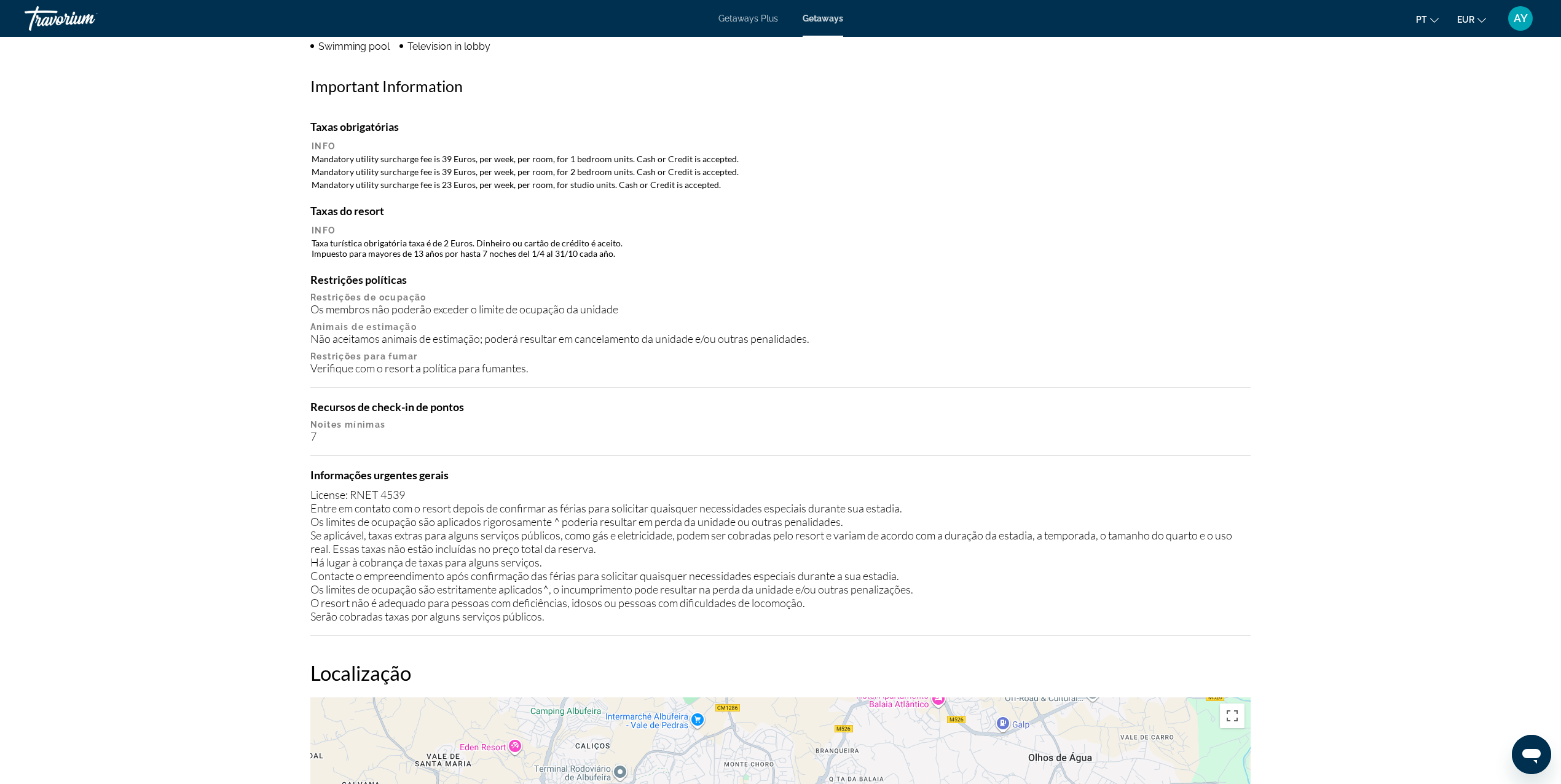
scroll to position [1229, 0]
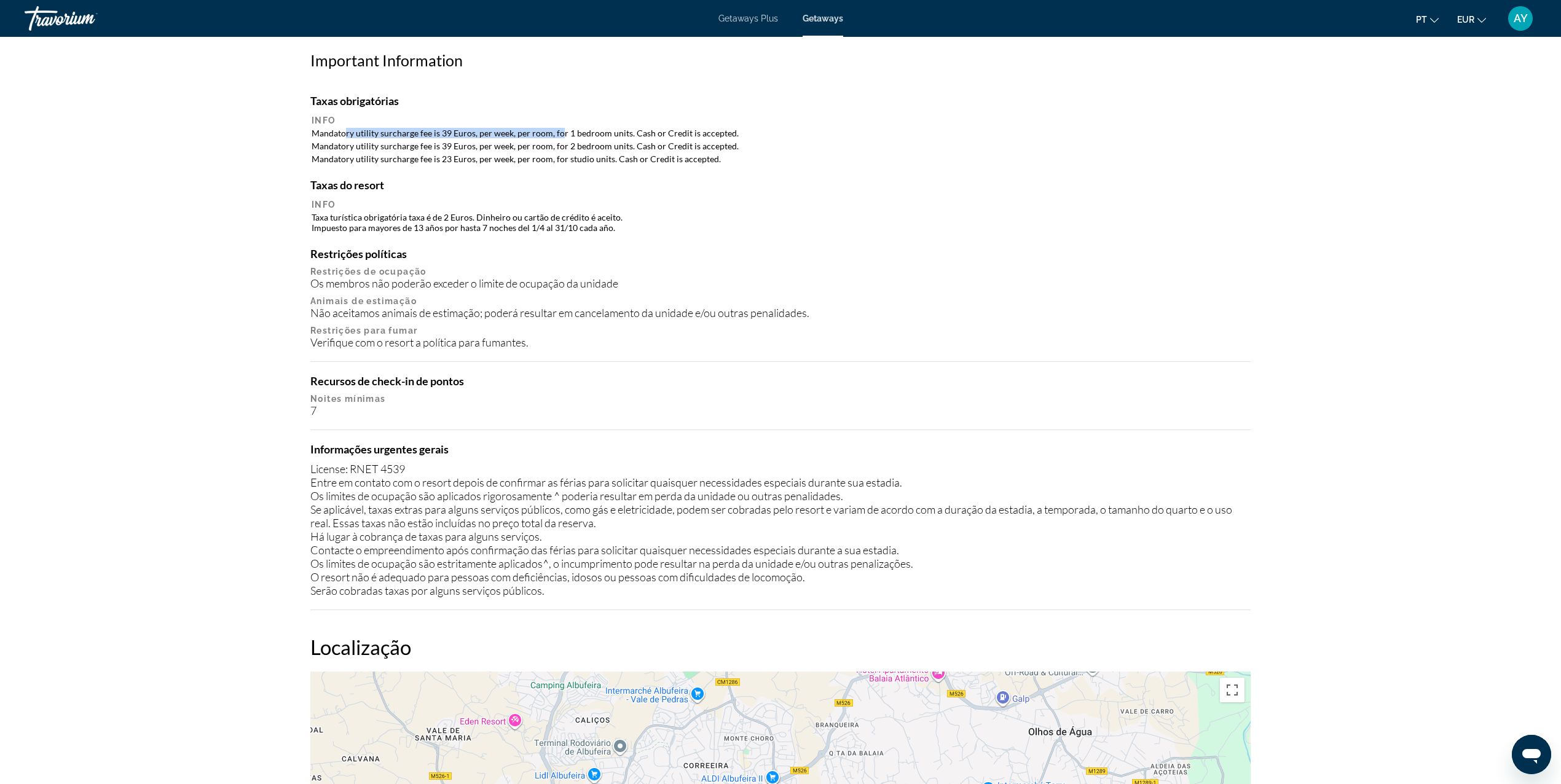
drag, startPoint x: 345, startPoint y: 136, endPoint x: 559, endPoint y: 132, distance: 214.0
click at [559, 132] on td "Mandatory utility surcharge fee is 39 Euros, per week, per room, for 1 bedroom …" at bounding box center [780, 133] width 938 height 12
drag, startPoint x: 559, startPoint y: 132, endPoint x: 608, endPoint y: 197, distance: 81.4
click at [608, 199] on th "Info" at bounding box center [780, 204] width 938 height 11
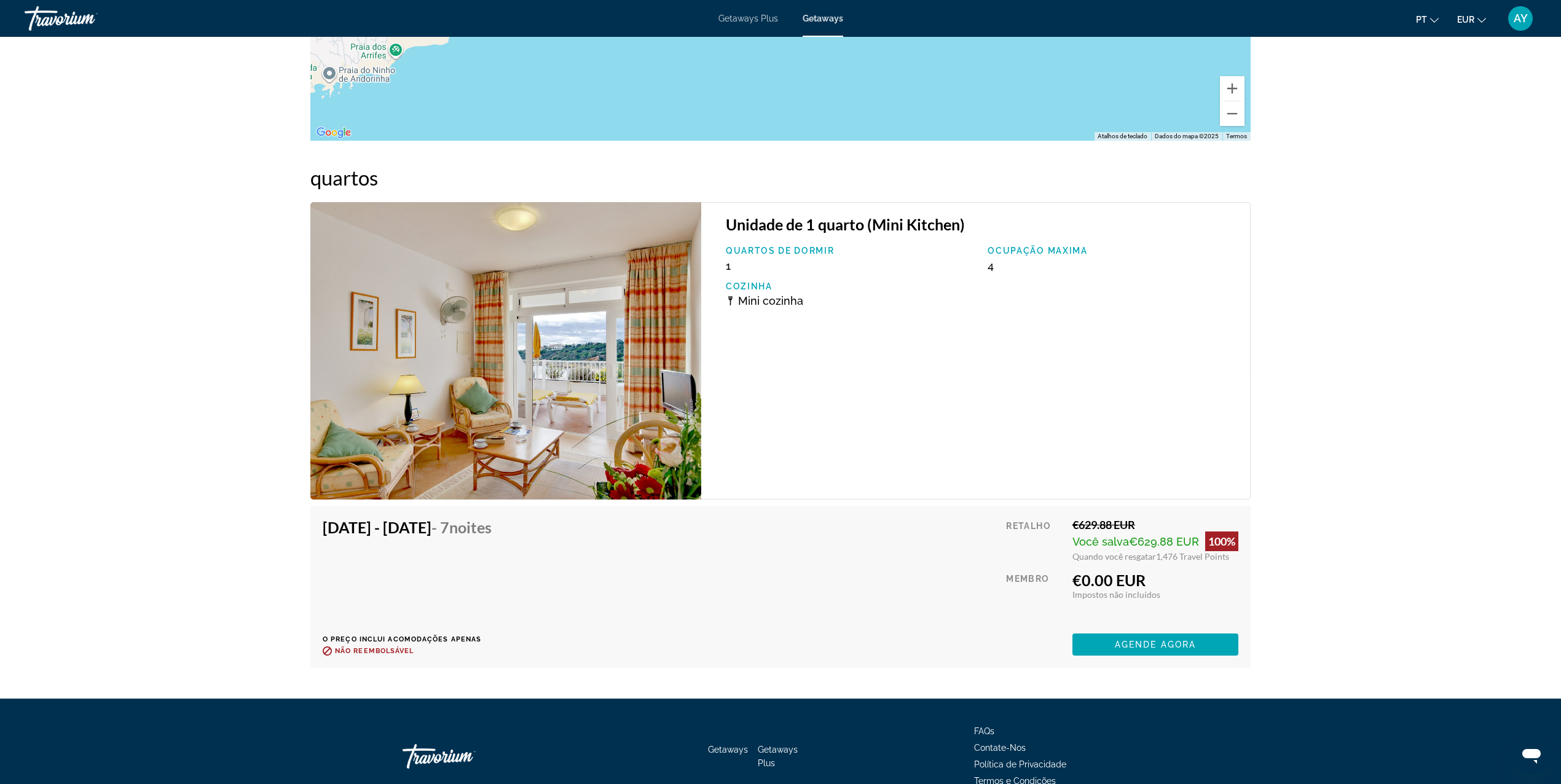
scroll to position [2130, 0]
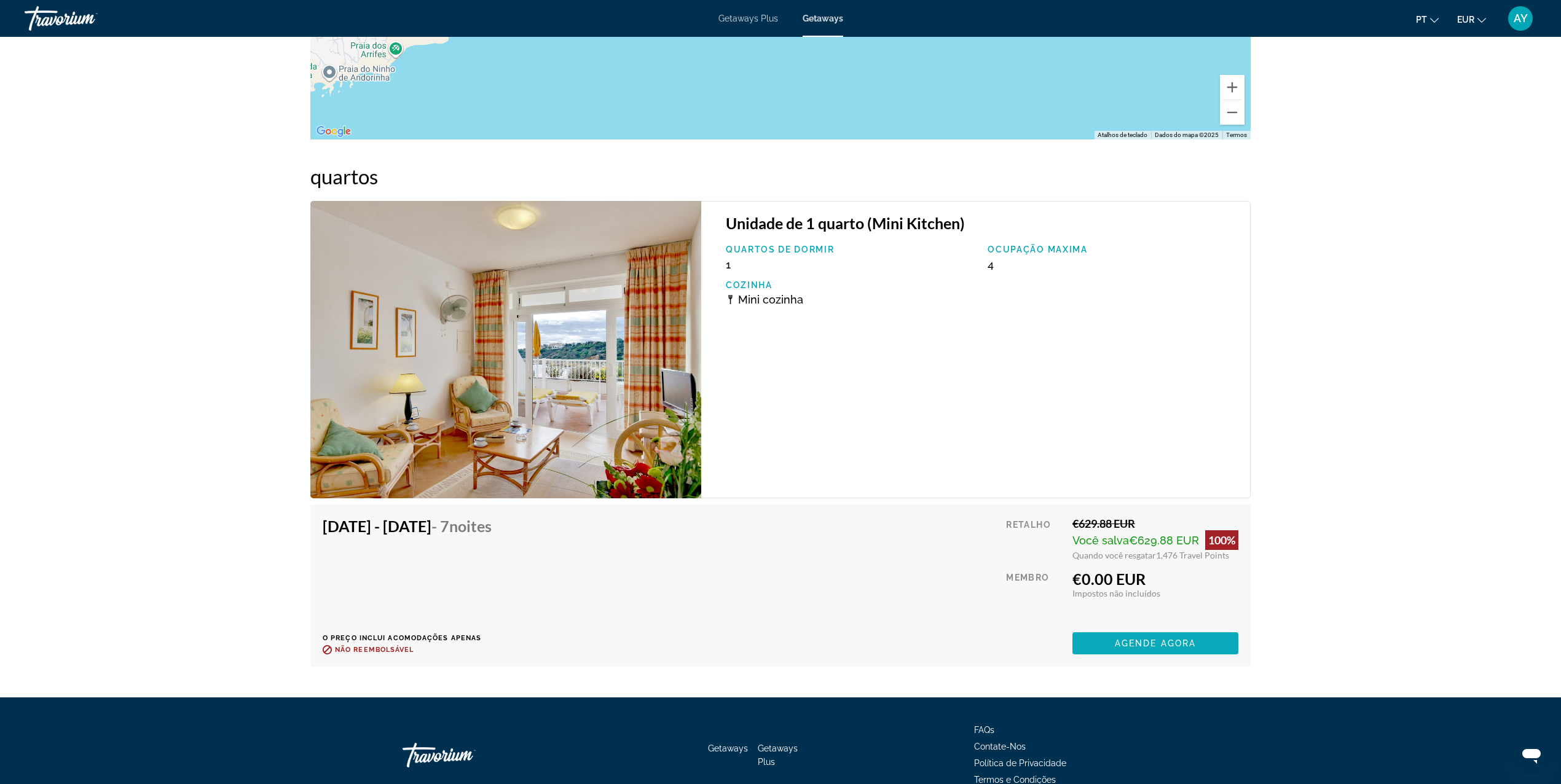
click at [1171, 639] on span "Agende agora" at bounding box center [1155, 643] width 81 height 10
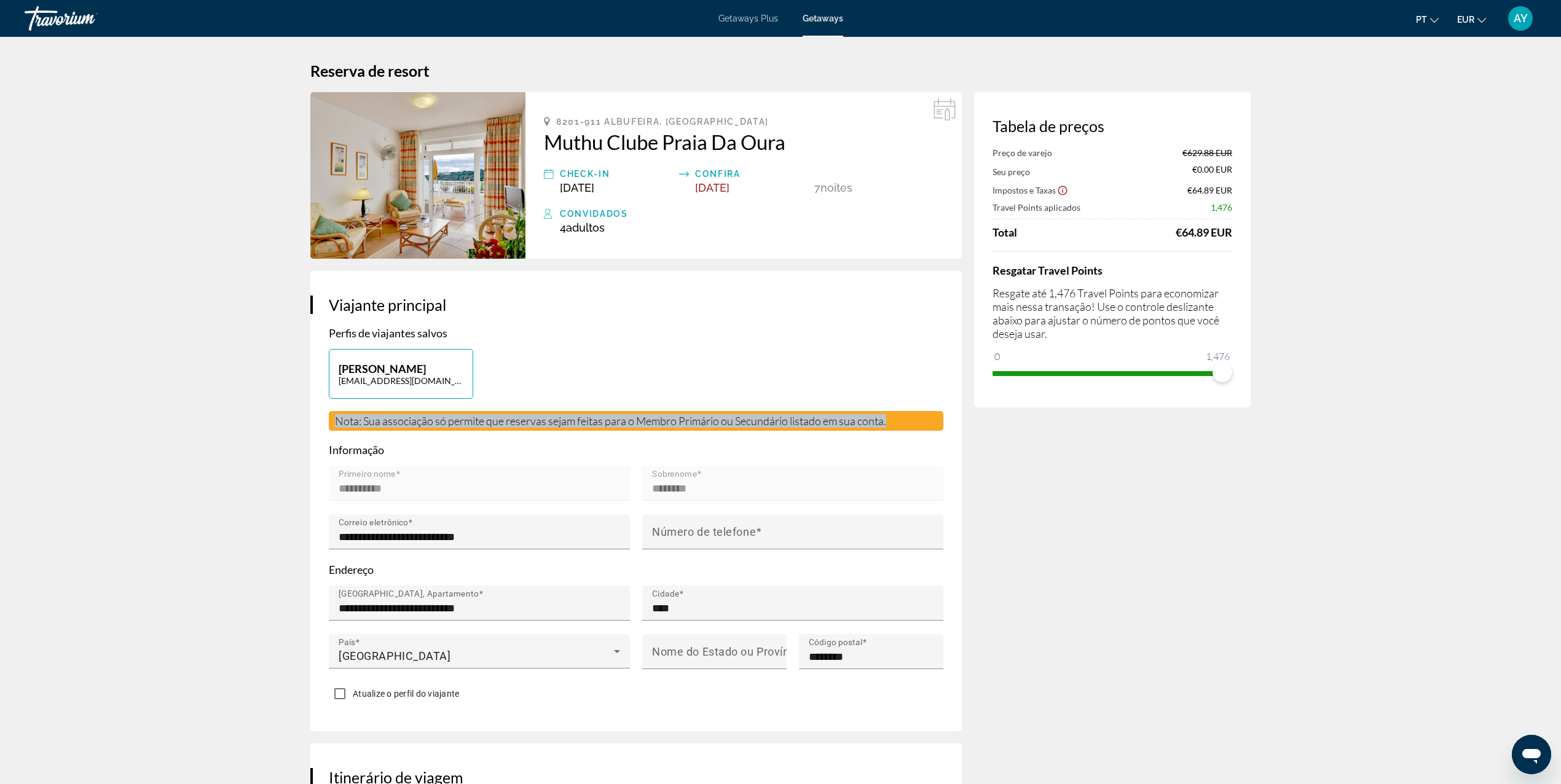
drag, startPoint x: 917, startPoint y: 418, endPoint x: 319, endPoint y: 428, distance: 598.1
click at [319, 428] on div "**********" at bounding box center [636, 501] width 651 height 460
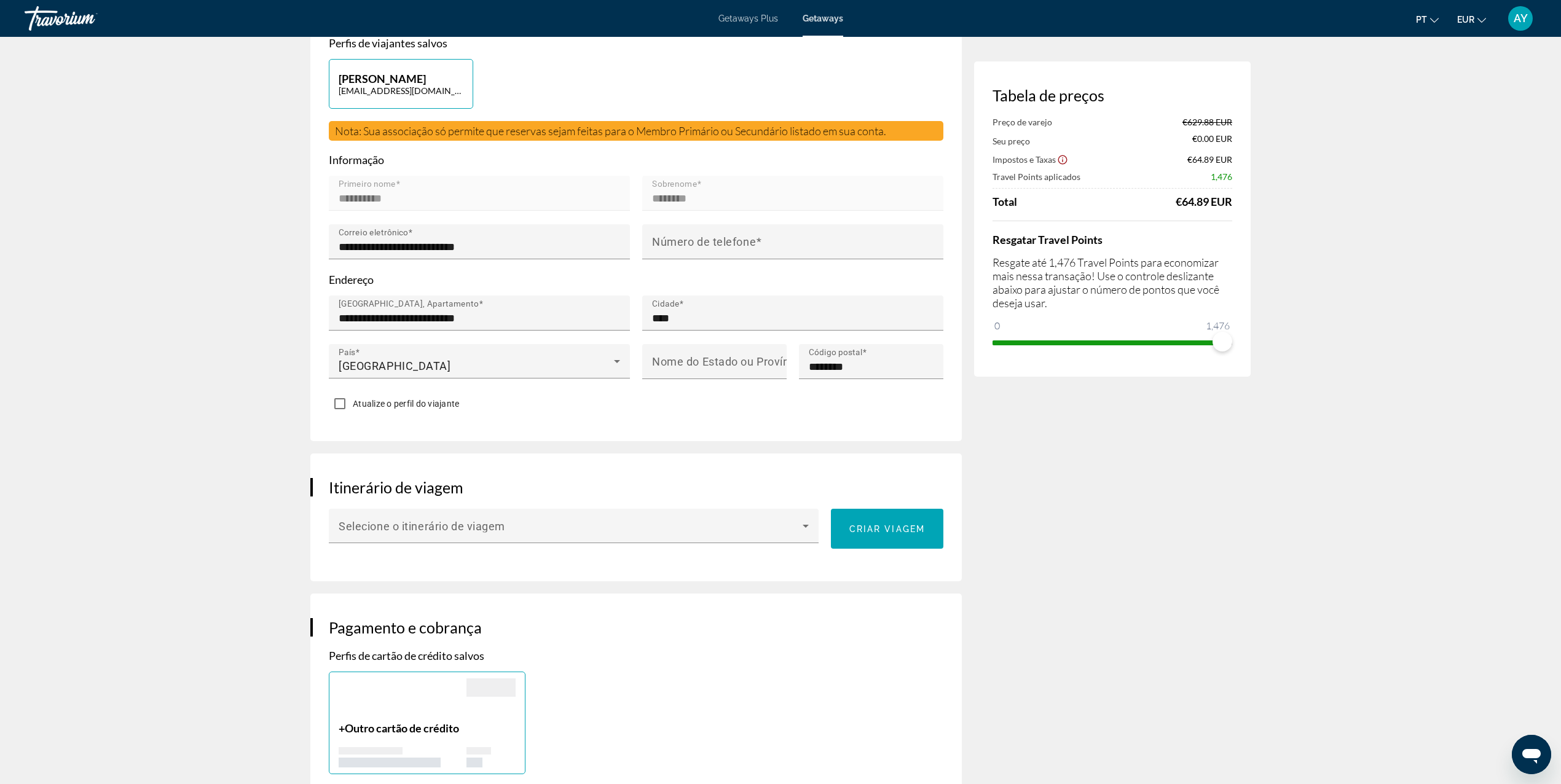
scroll to position [328, 0]
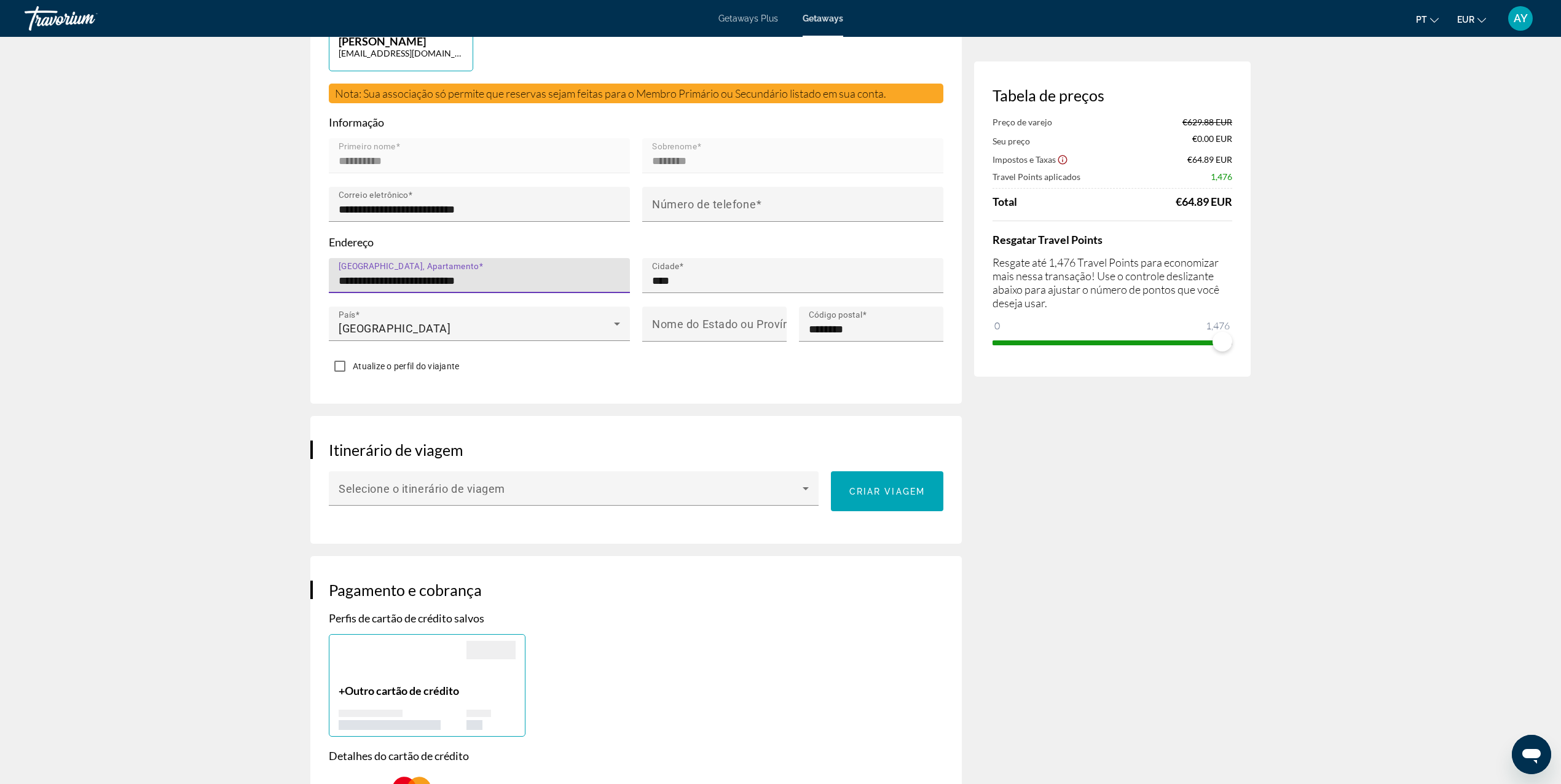
drag, startPoint x: 558, startPoint y: 279, endPoint x: 278, endPoint y: 283, distance: 280.0
type input "*"
type input "**********"
drag, startPoint x: 875, startPoint y: 330, endPoint x: 839, endPoint y: 323, distance: 36.7
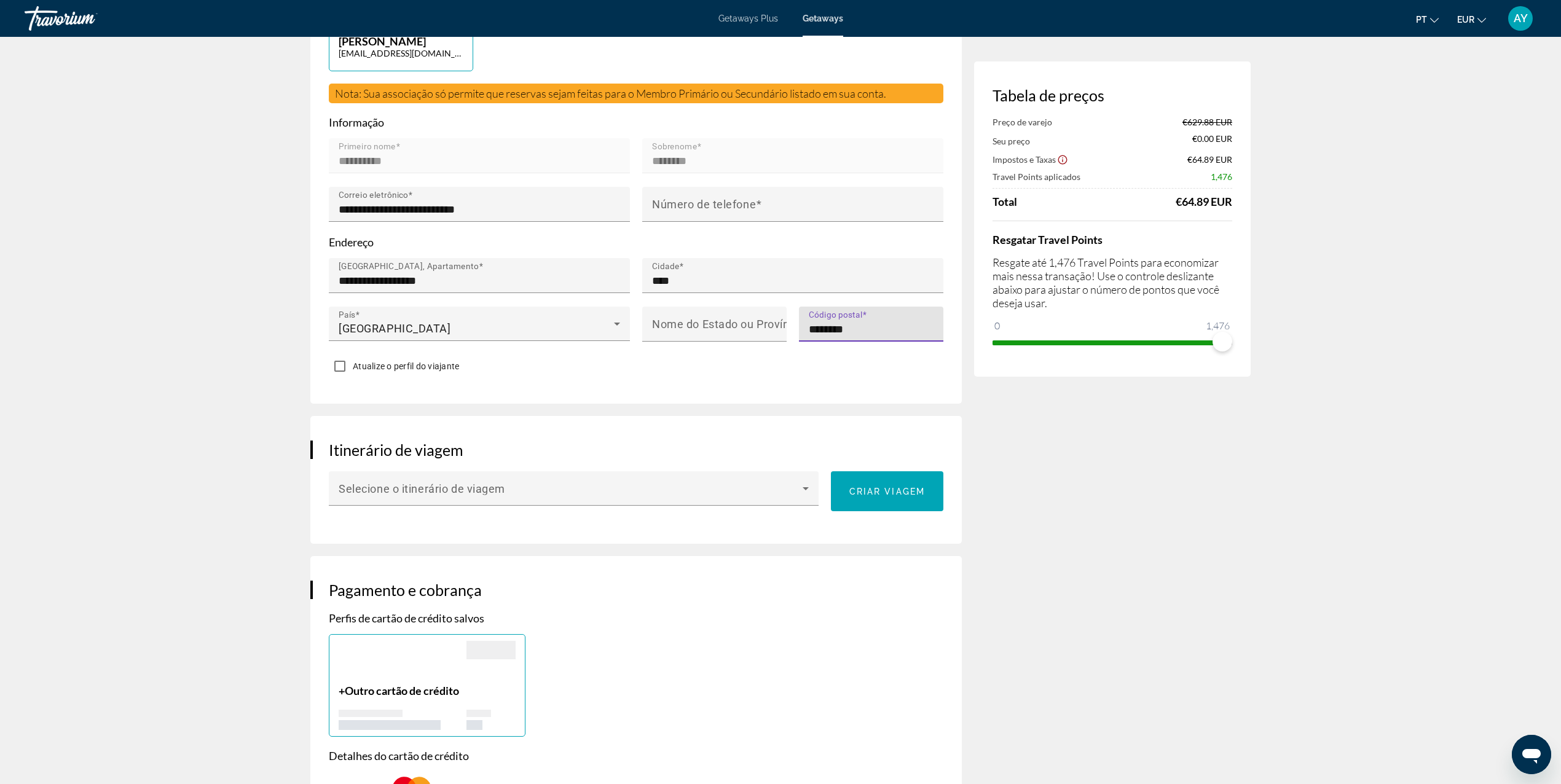
click at [839, 323] on input "********" at bounding box center [875, 329] width 132 height 15
type input "********"
click at [395, 370] on div "Atualize o perfil do viajante" at bounding box center [393, 365] width 130 height 21
click at [401, 363] on span "Atualize o perfil do viajante" at bounding box center [406, 366] width 106 height 10
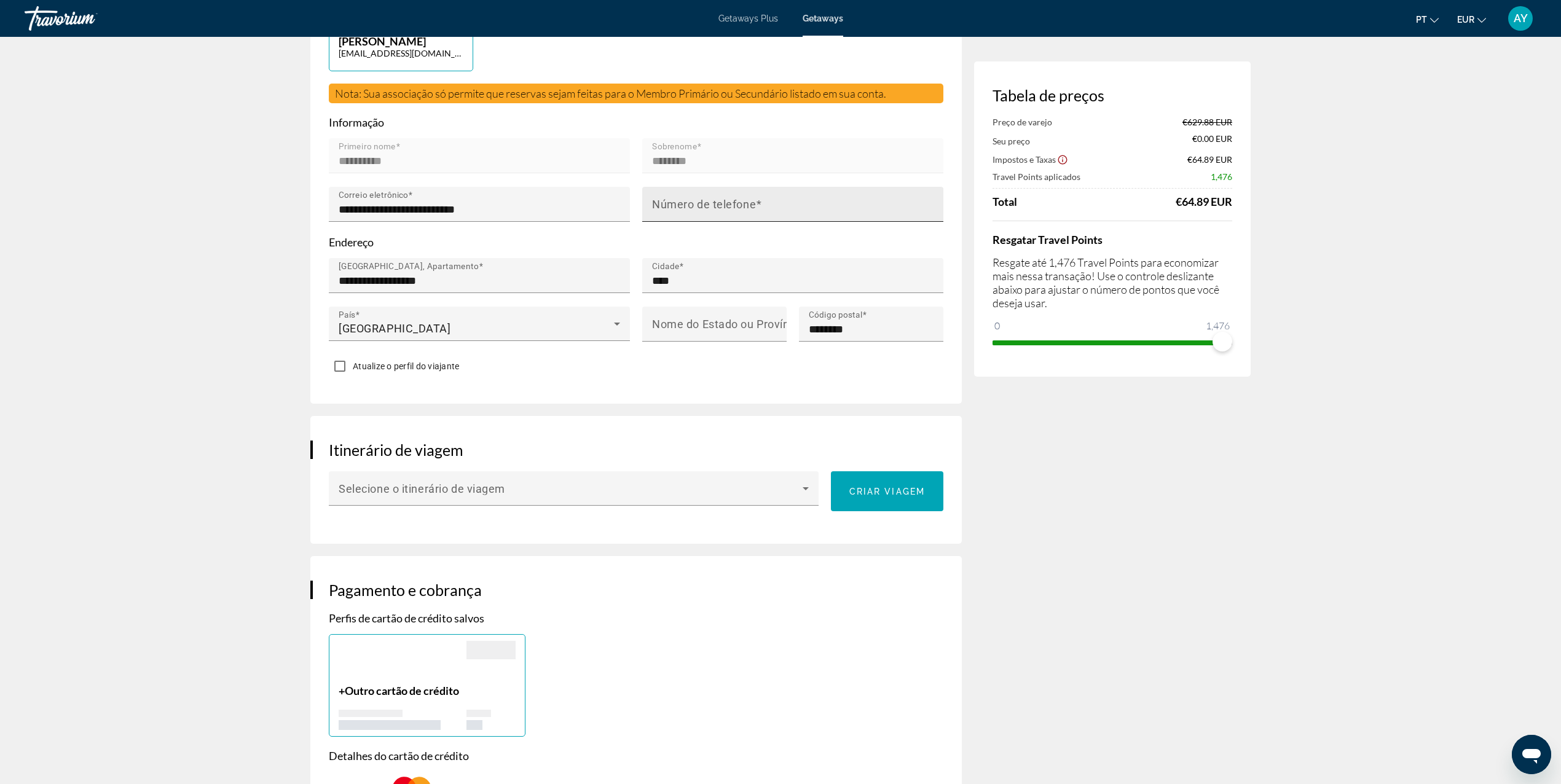
click at [710, 198] on mat-label "Número de telefone" at bounding box center [704, 204] width 104 height 13
click at [710, 202] on input "Número de telefone" at bounding box center [796, 209] width 289 height 15
type input "*"
type input "**********"
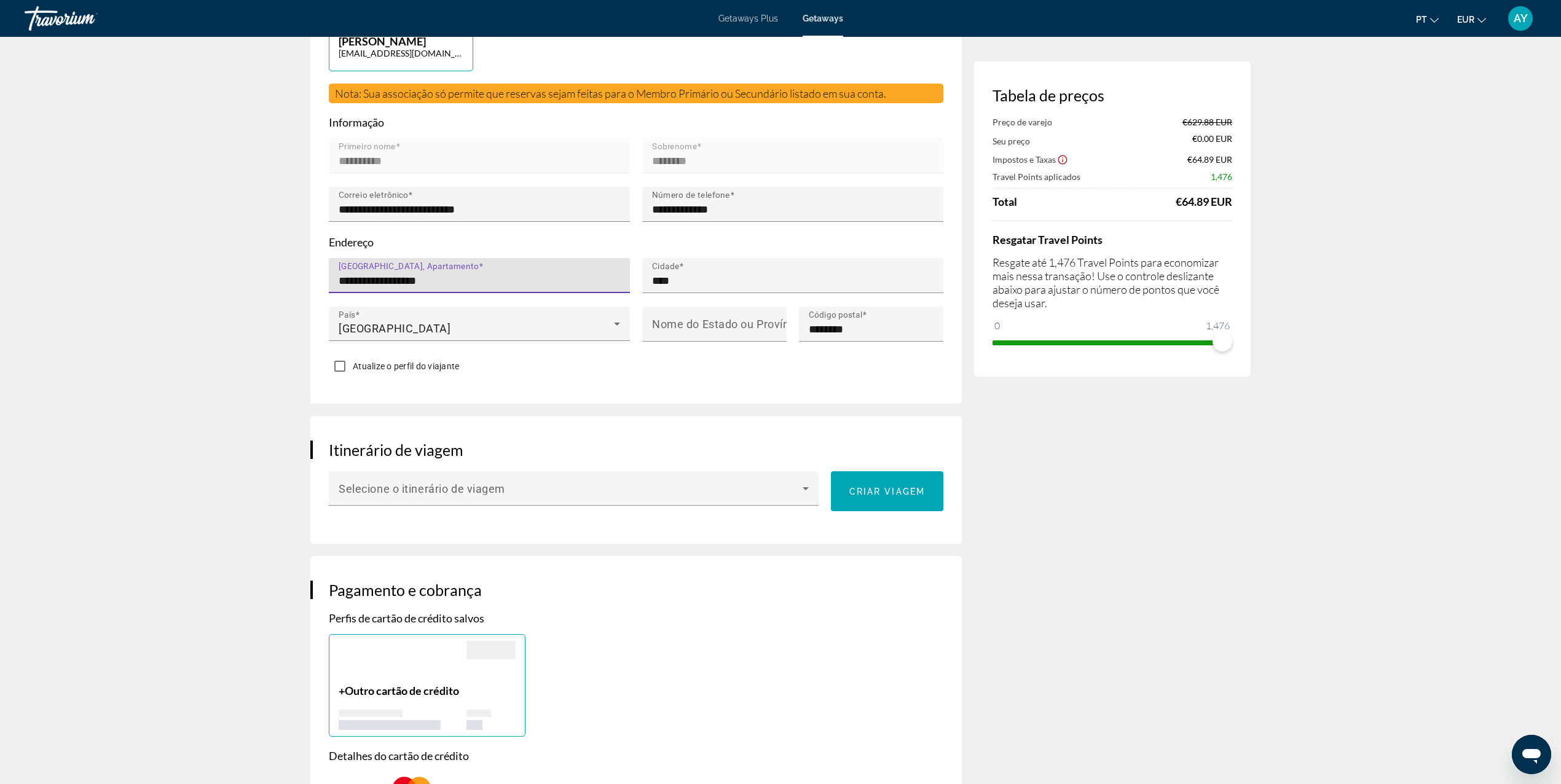
click at [558, 278] on input "**********" at bounding box center [483, 281] width 289 height 15
type input "**********"
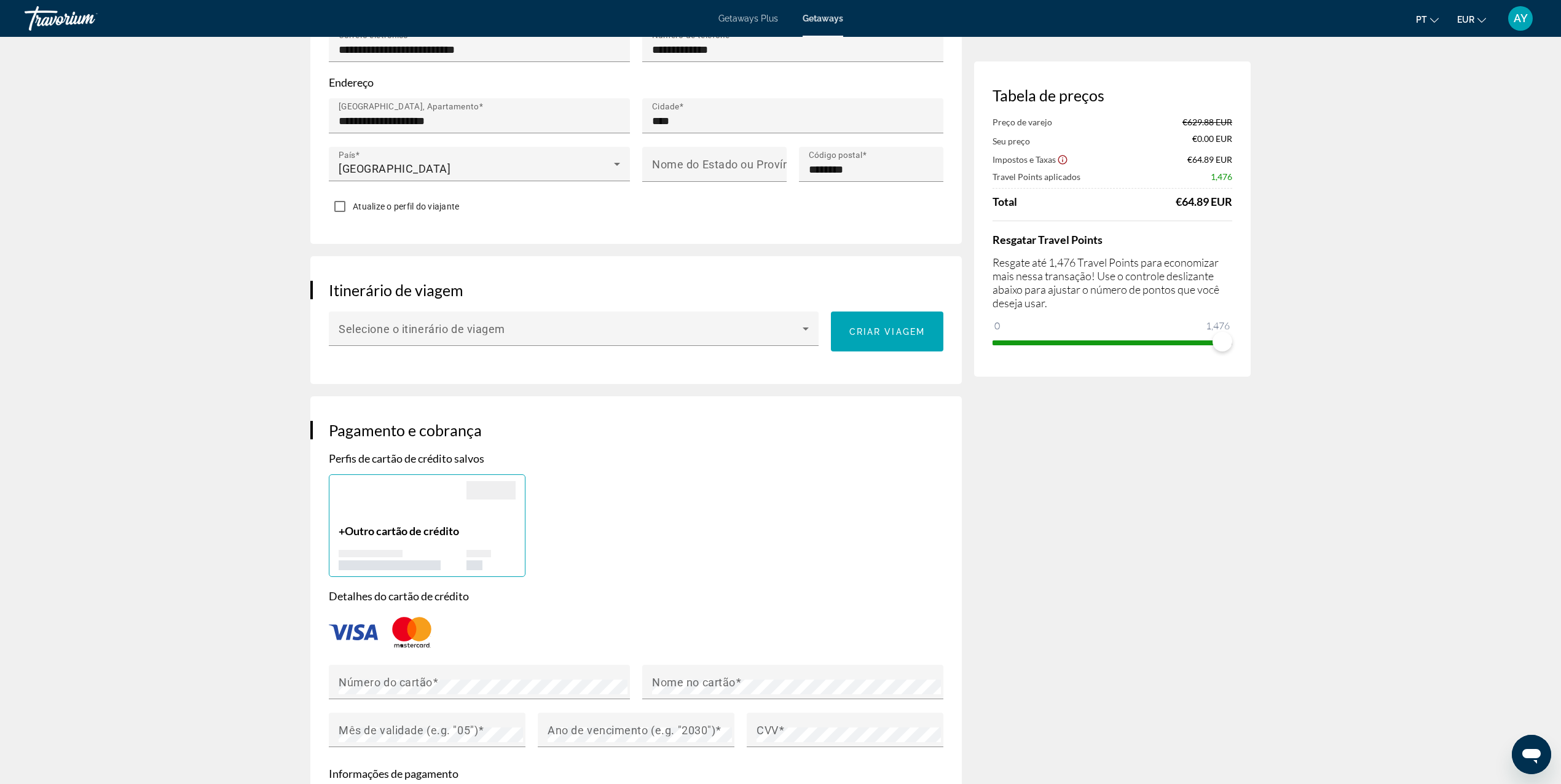
scroll to position [492, 0]
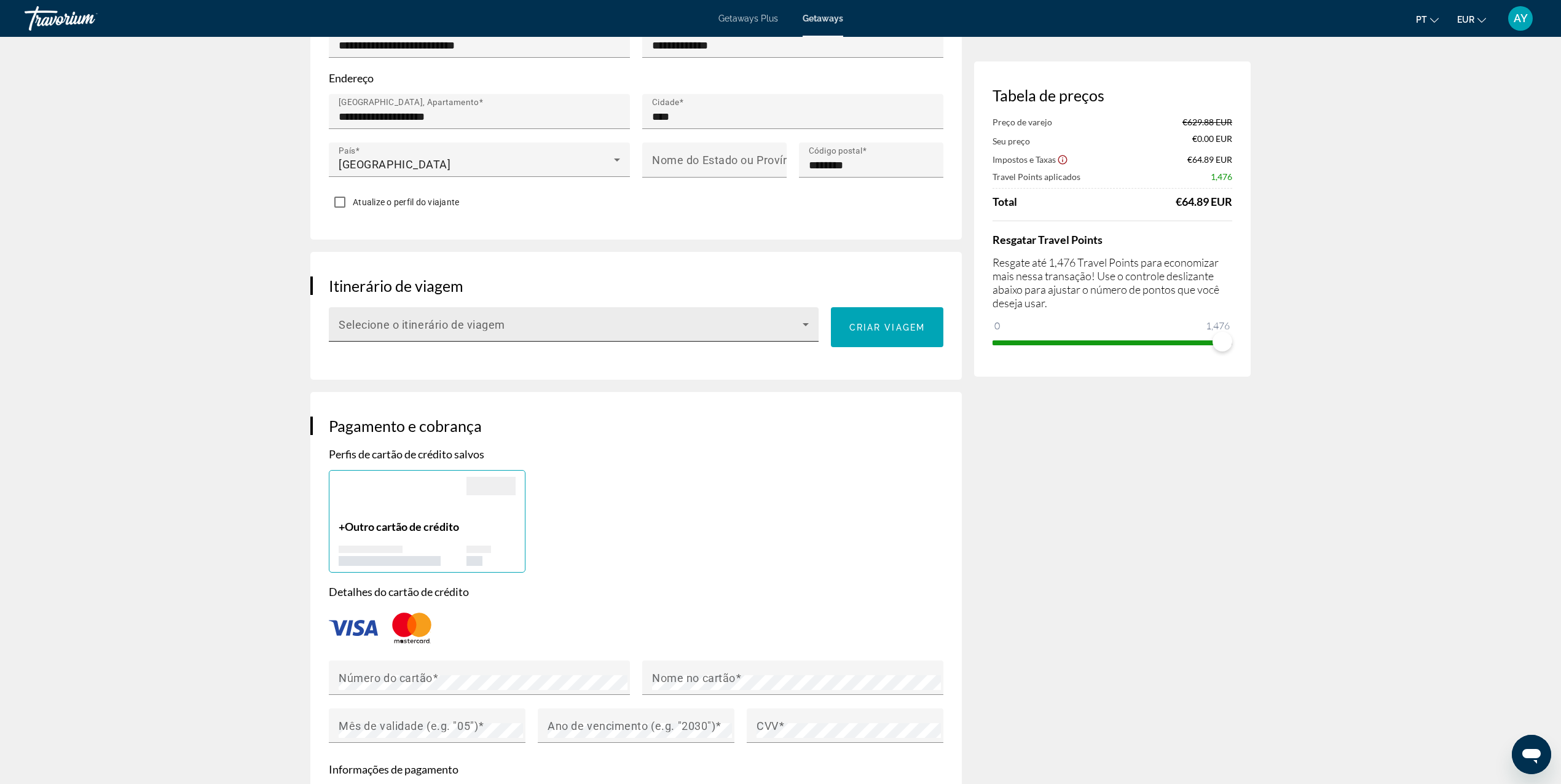
click at [509, 330] on span "Main content" at bounding box center [571, 329] width 464 height 15
click at [454, 275] on div at bounding box center [780, 392] width 1561 height 784
drag, startPoint x: 485, startPoint y: 275, endPoint x: 317, endPoint y: 278, distance: 168.0
click at [317, 278] on div "Itinerário de viagem Selecione o itinerário de viagem Criar viagem" at bounding box center [636, 316] width 651 height 128
drag, startPoint x: 317, startPoint y: 278, endPoint x: 360, endPoint y: 295, distance: 46.2
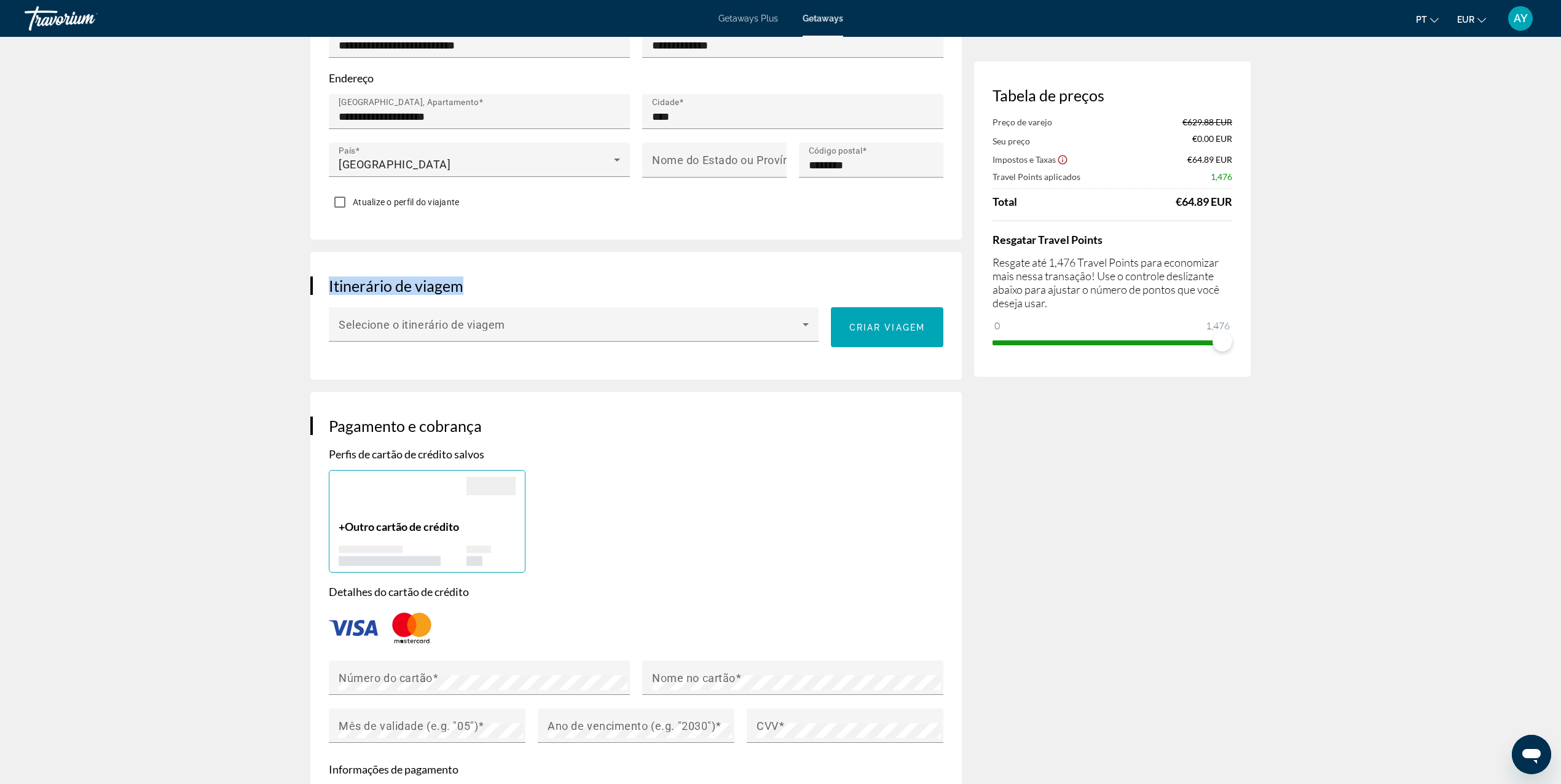
click at [329, 292] on div at bounding box center [329, 292] width 0 height 0
click at [394, 283] on h3 "Itinerário de viagem" at bounding box center [636, 286] width 614 height 18
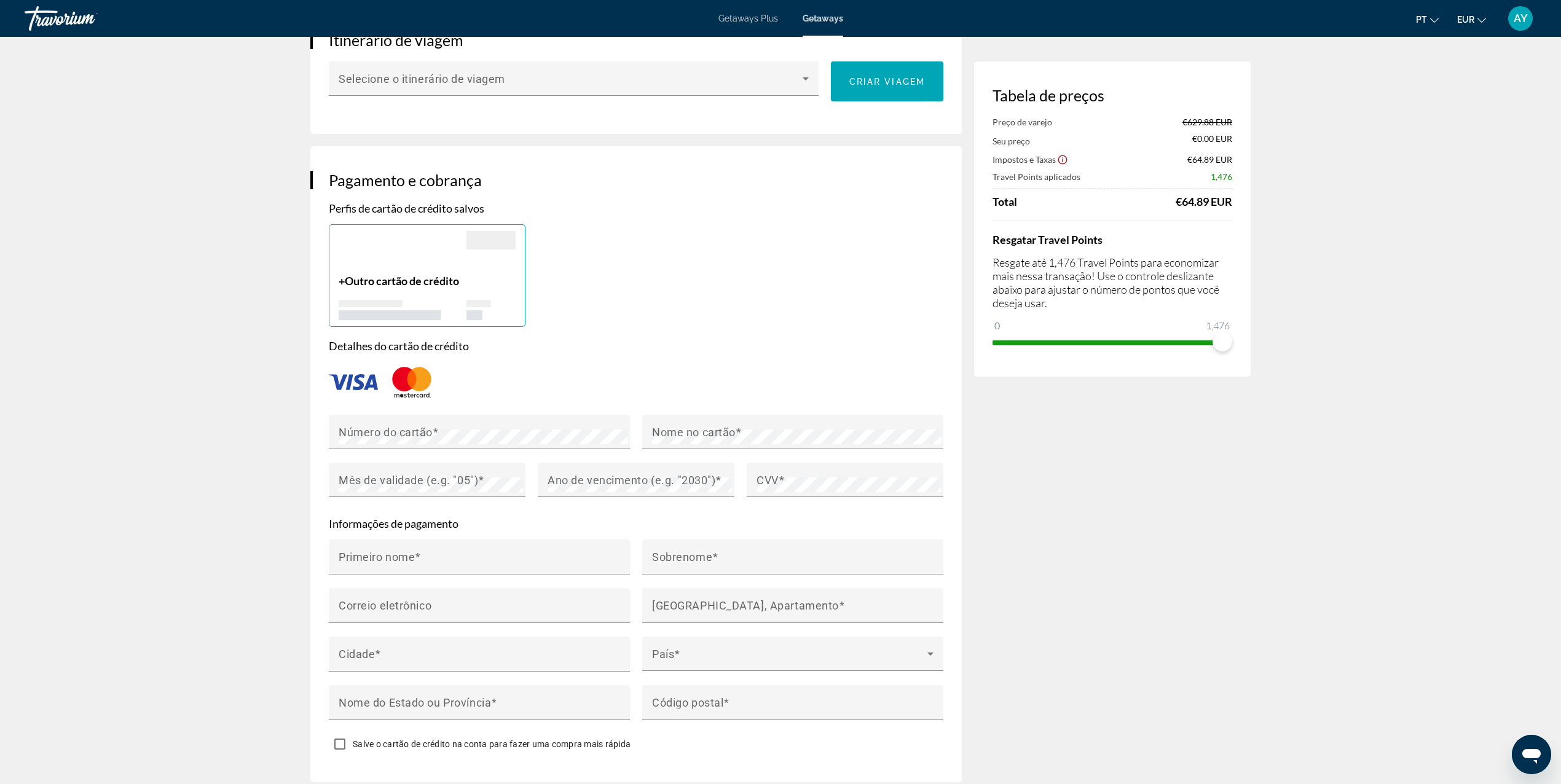
scroll to position [819, 0]
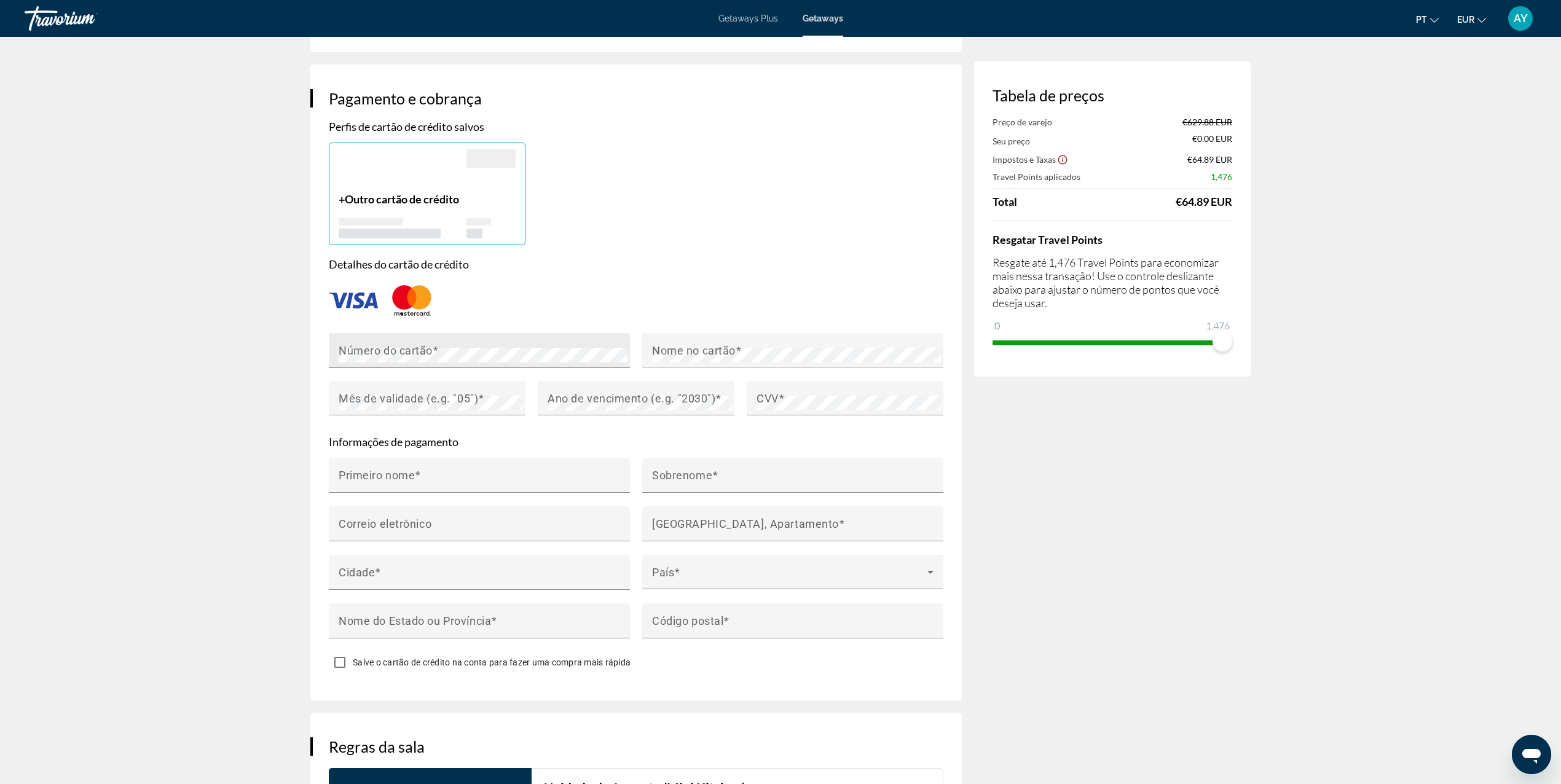
click at [435, 338] on div "Número do cartão" at bounding box center [483, 350] width 289 height 34
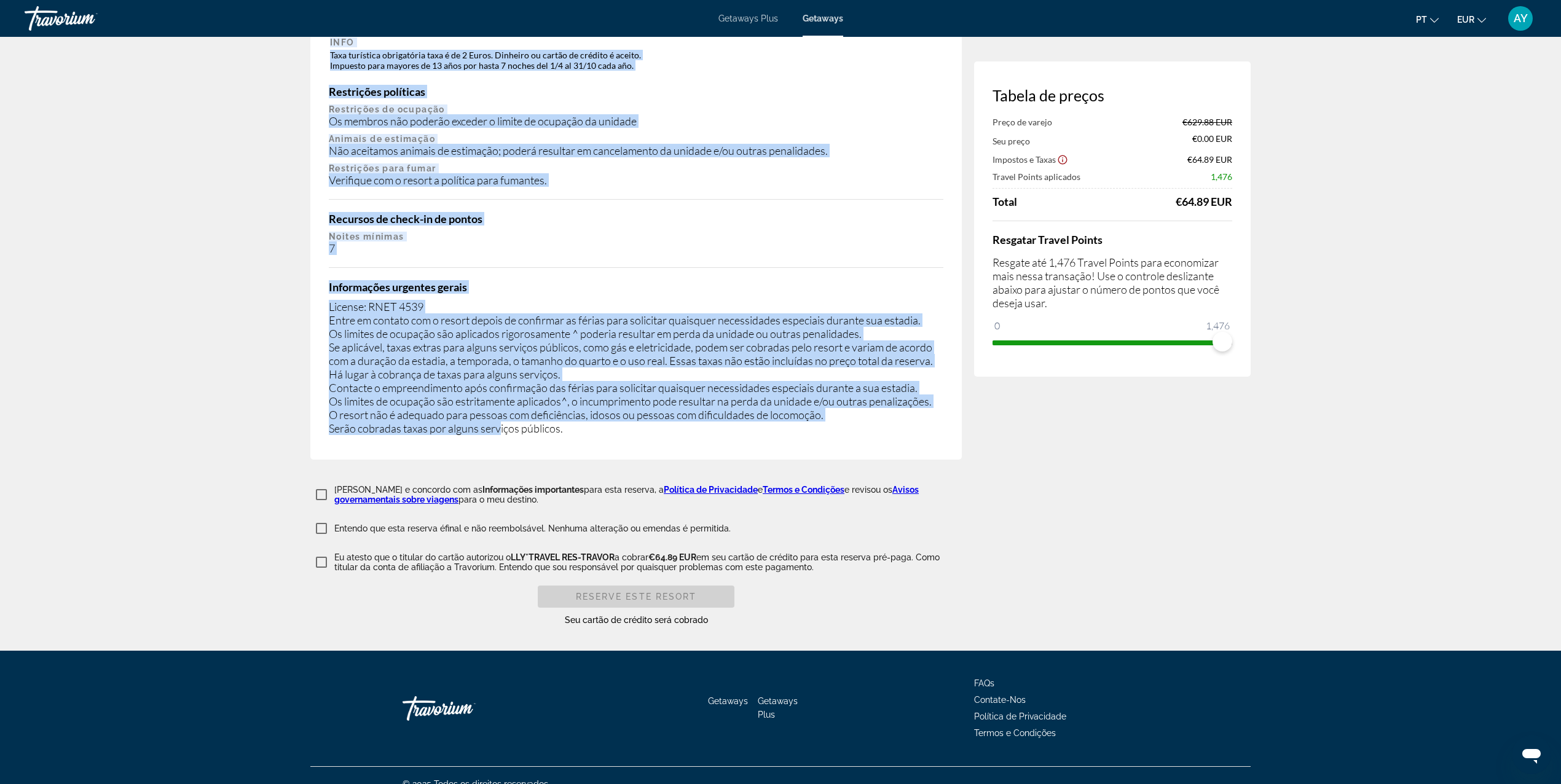
scroll to position [1966, 0]
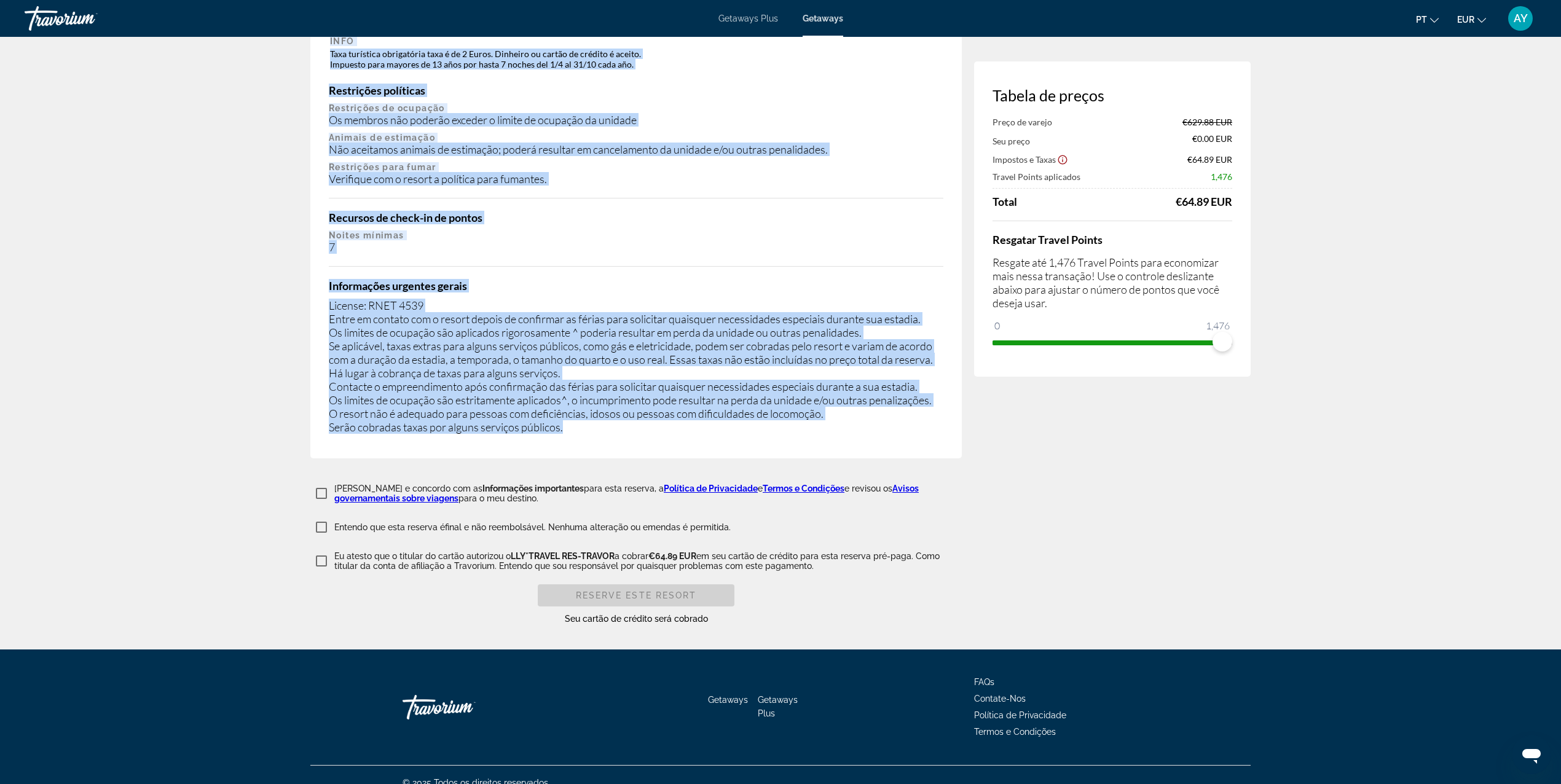
drag, startPoint x: 330, startPoint y: 227, endPoint x: 656, endPoint y: 425, distance: 381.4
click at [656, 425] on div "Informação importante Taxas obrigatórias Info Mandatory utility surcharge fee i…" at bounding box center [636, 167] width 651 height 583
drag, startPoint x: 656, startPoint y: 425, endPoint x: 591, endPoint y: 433, distance: 65.5
click at [562, 422] on div at bounding box center [562, 422] width 0 height 0
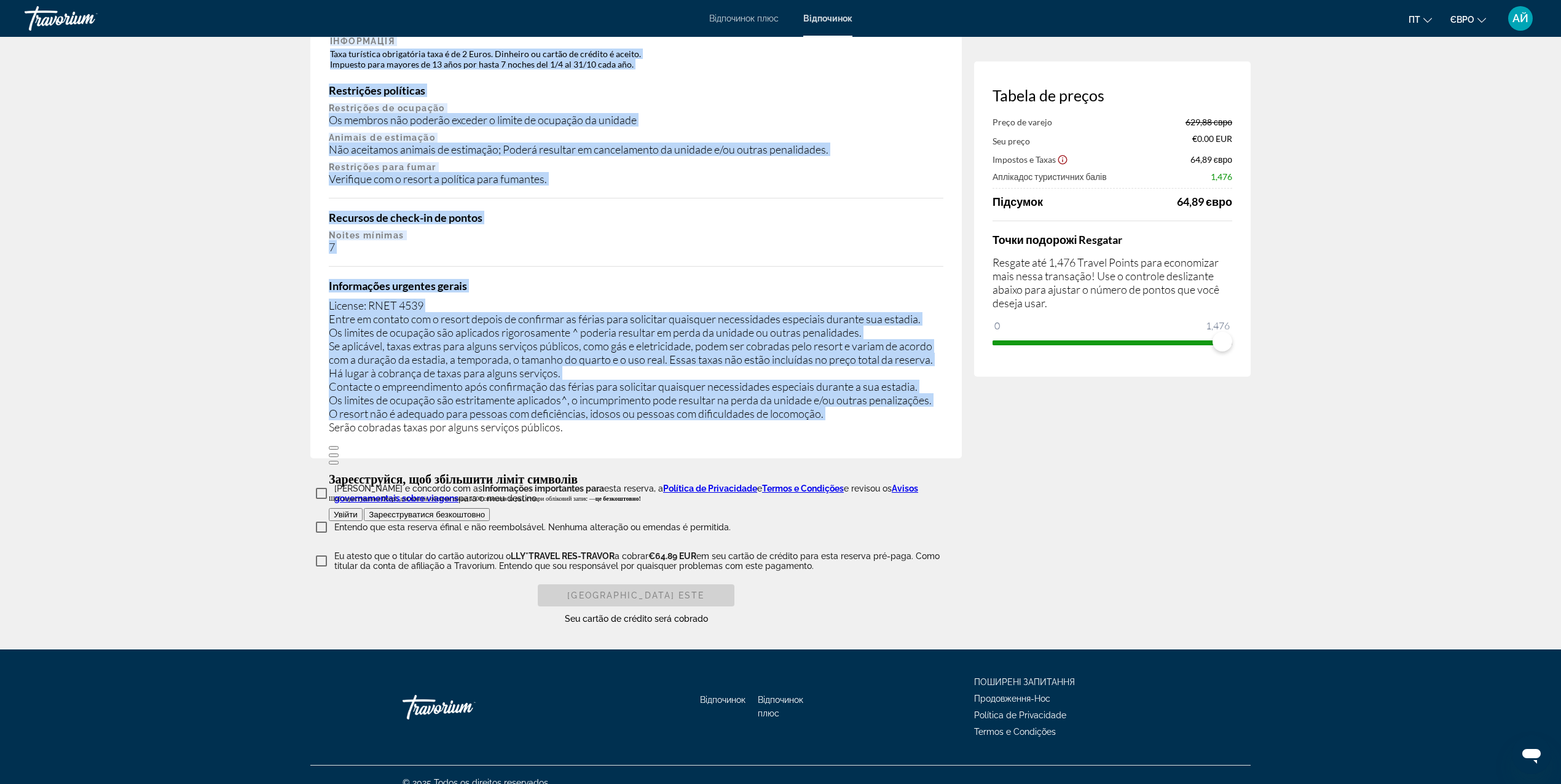
click at [750, 299] on div "License: RNET 4539 Entre em contato com o resort depois de confirmar as férias …" at bounding box center [636, 366] width 614 height 135
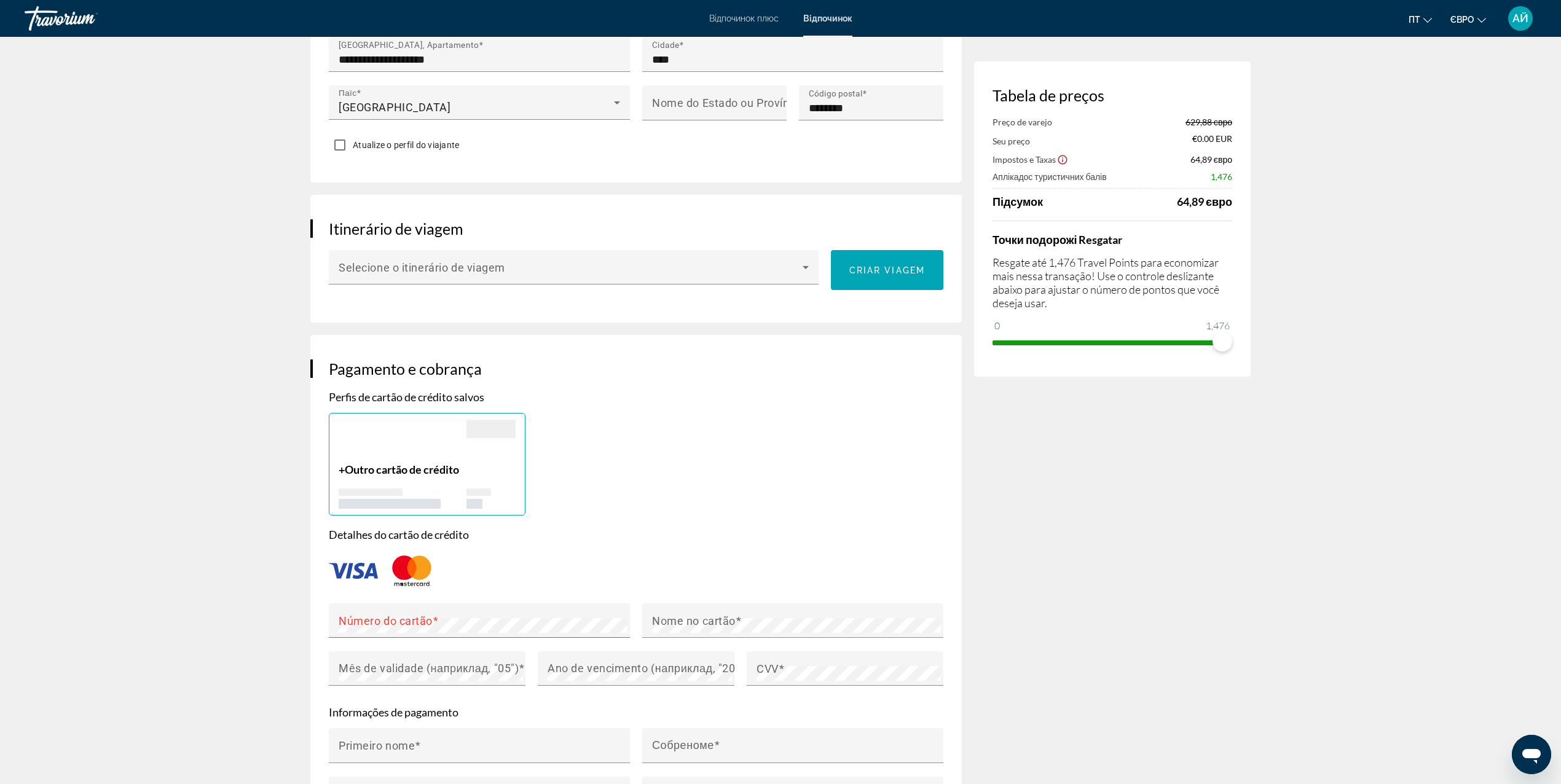
scroll to position [573, 0]
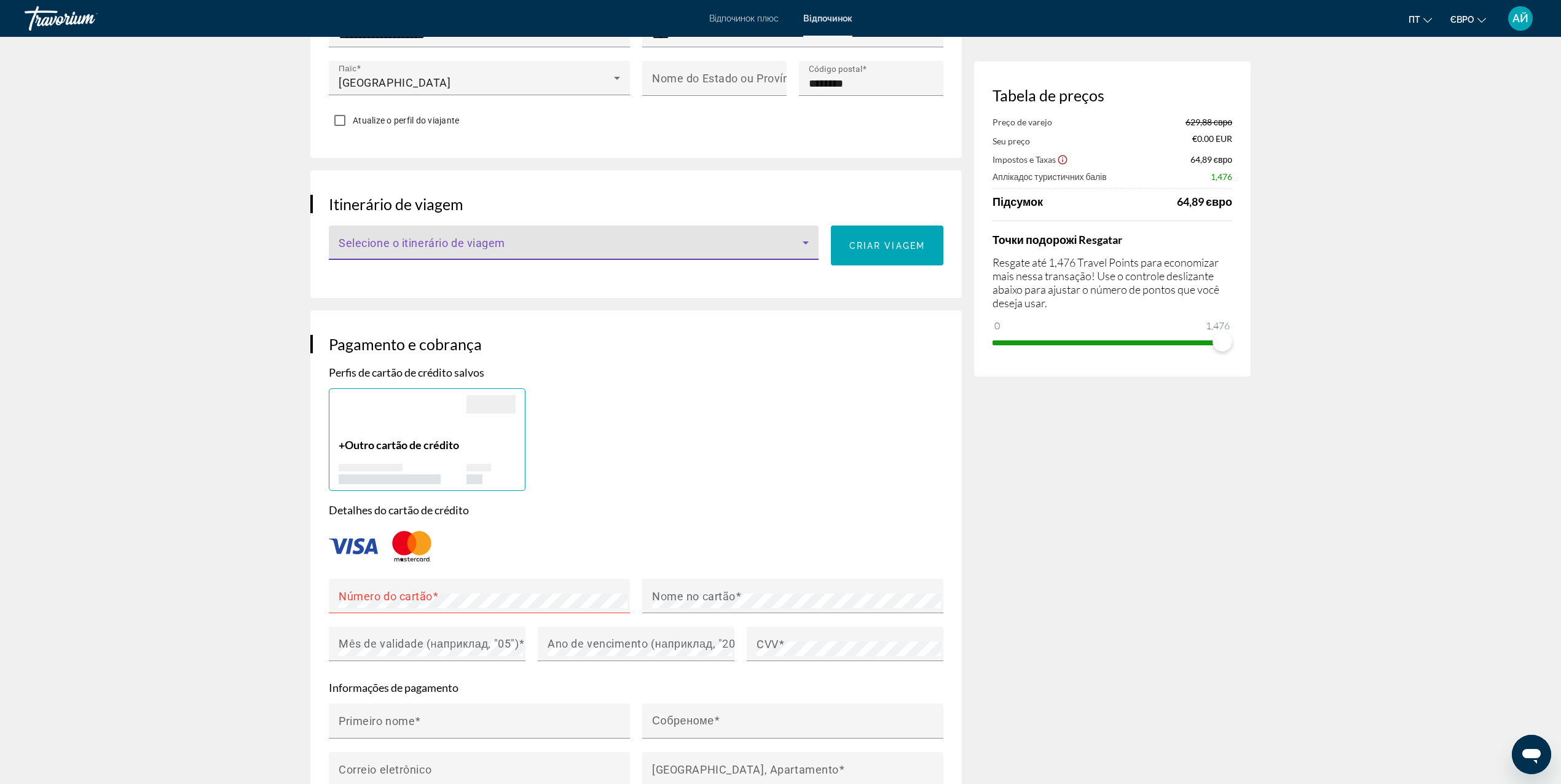
click at [533, 240] on span "Основний зміст" at bounding box center [571, 248] width 464 height 15
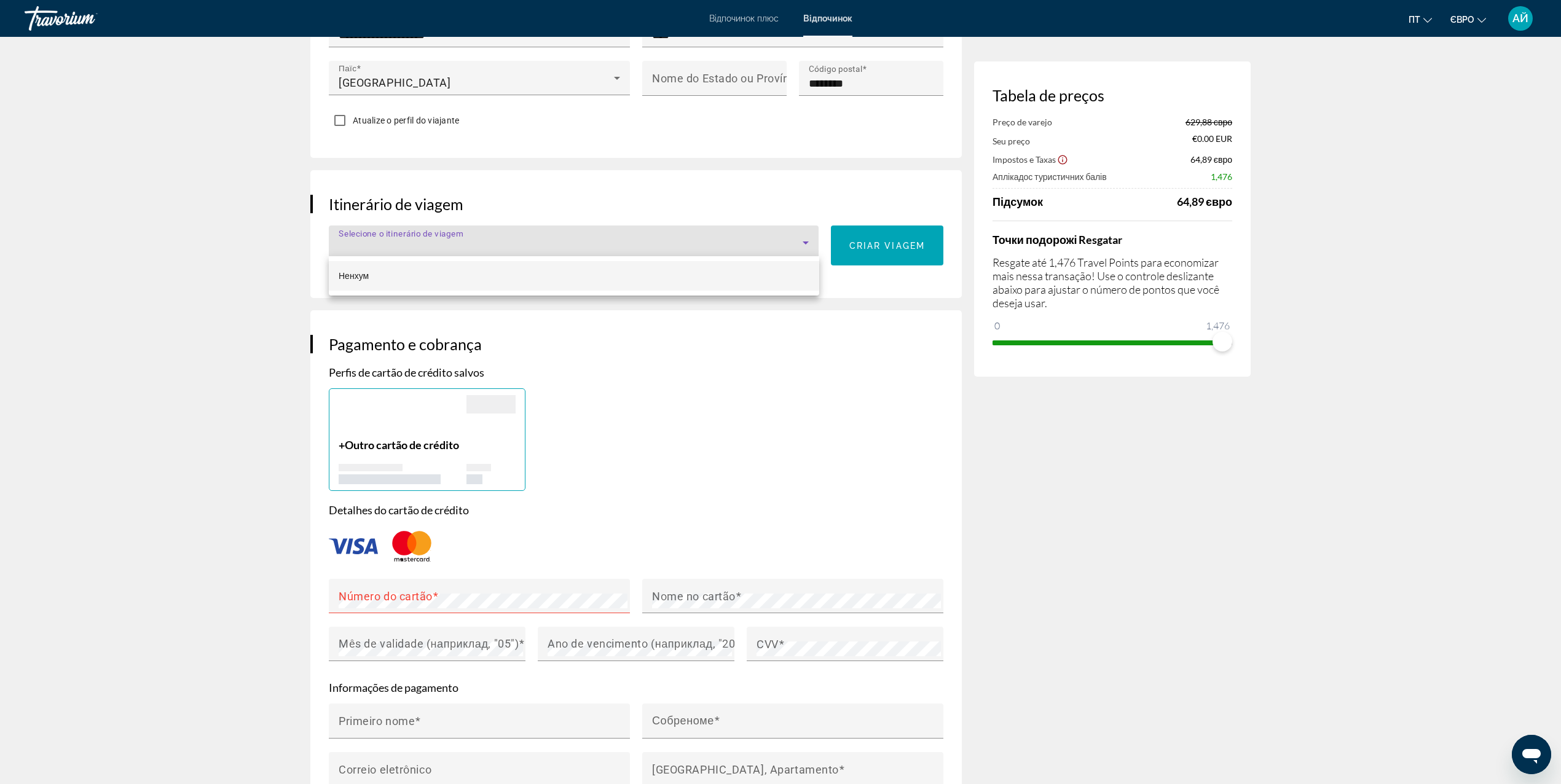
click at [533, 237] on div at bounding box center [780, 392] width 1561 height 784
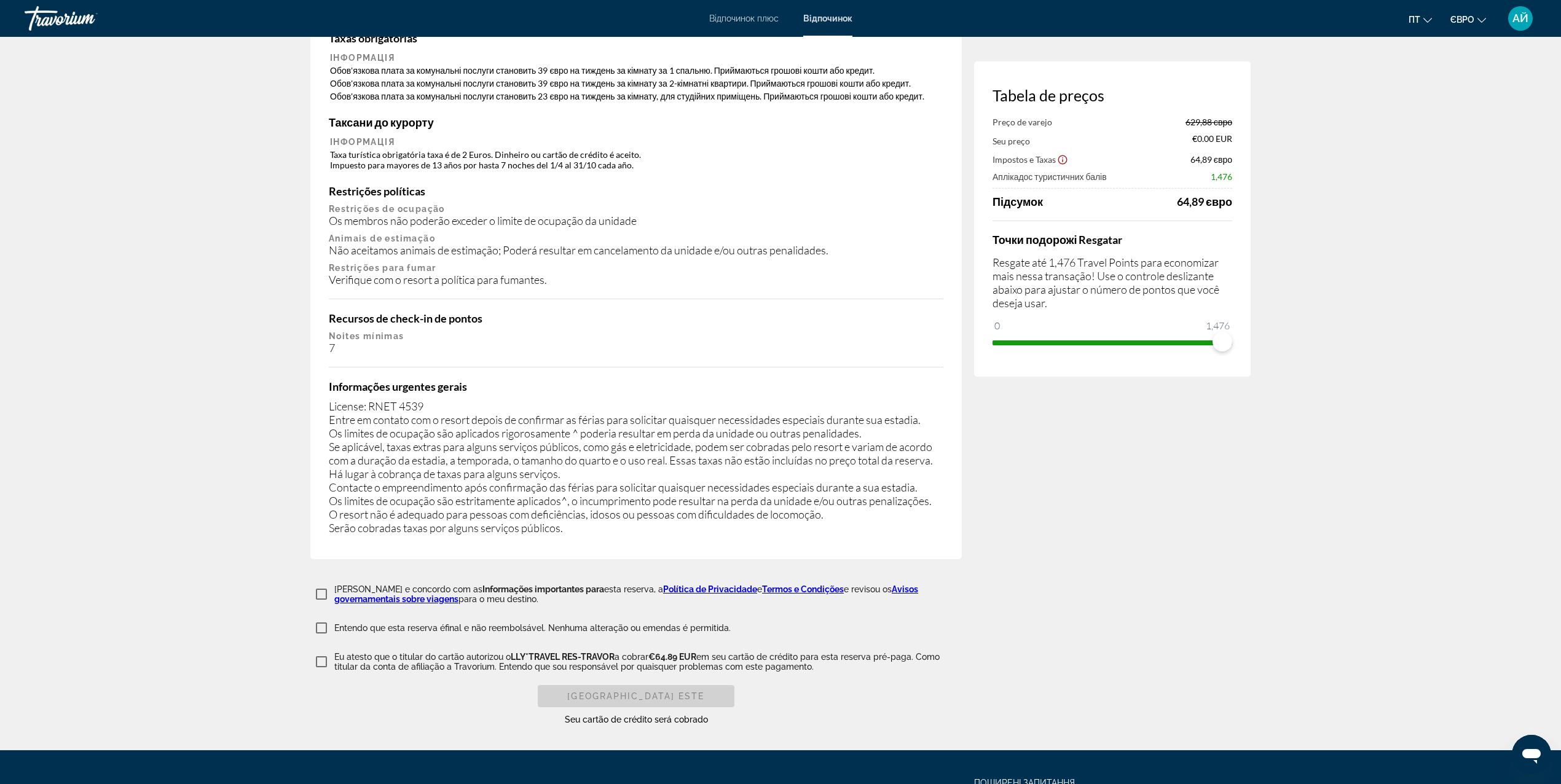
scroll to position [1884, 0]
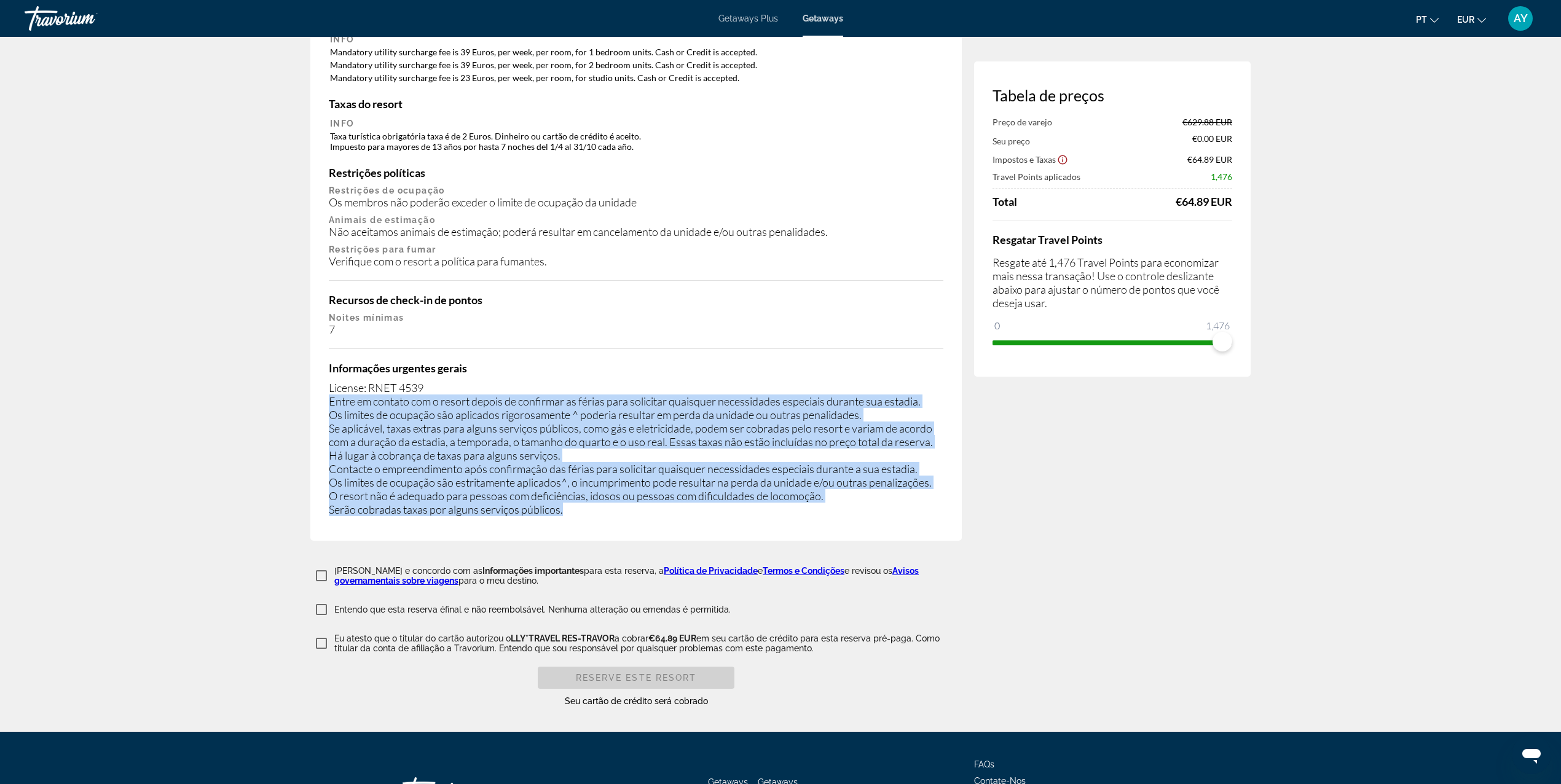
drag, startPoint x: 329, startPoint y: 386, endPoint x: 572, endPoint y: 500, distance: 268.4
click at [572, 500] on div "License: RNET 4539 Entre em contato com o resort depois de confirmar as férias …" at bounding box center [636, 448] width 614 height 135
drag, startPoint x: 572, startPoint y: 500, endPoint x: 594, endPoint y: 514, distance: 26.1
click at [562, 505] on div at bounding box center [562, 505] width 0 height 0
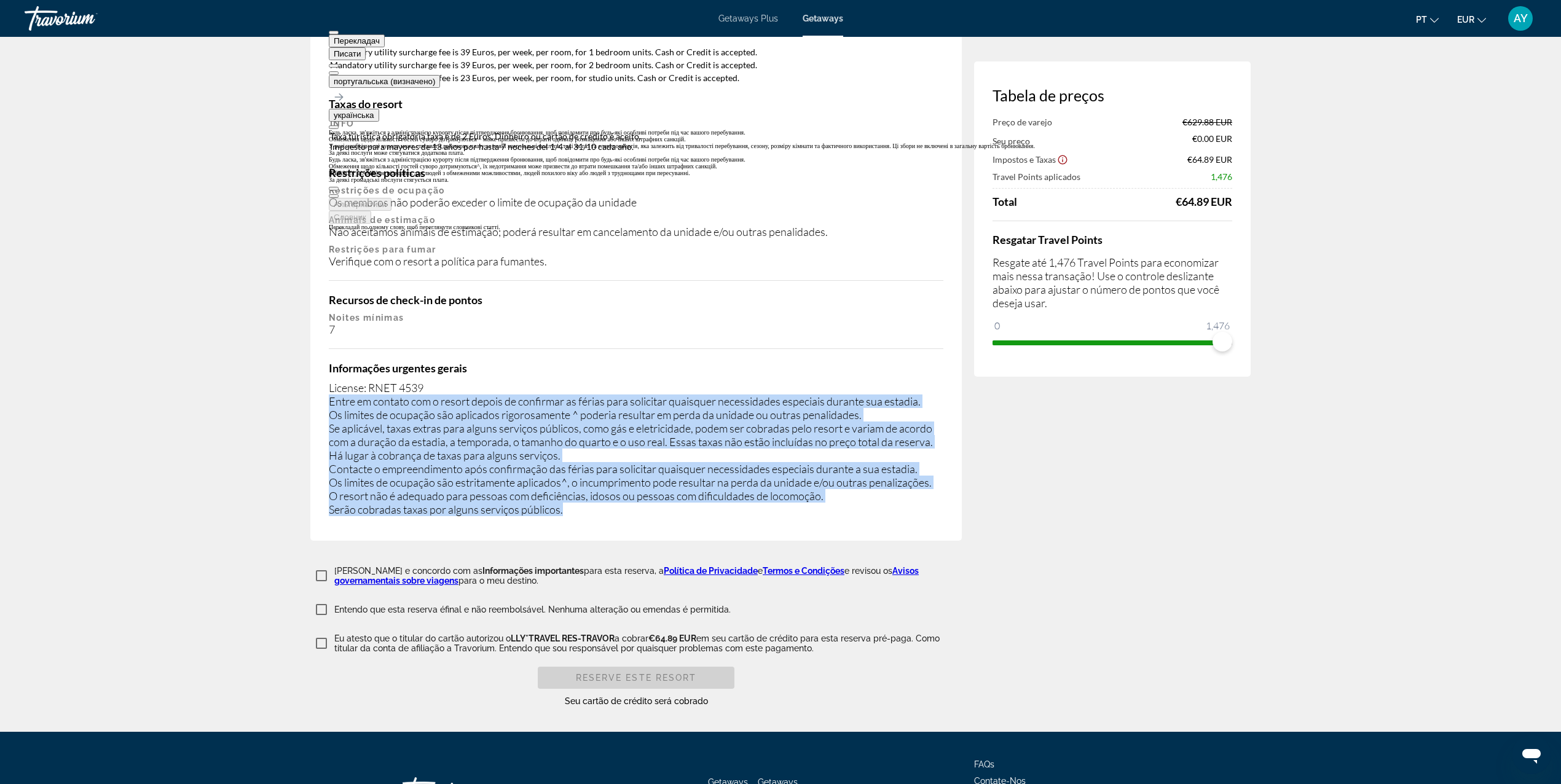
scroll to position [1966, 0]
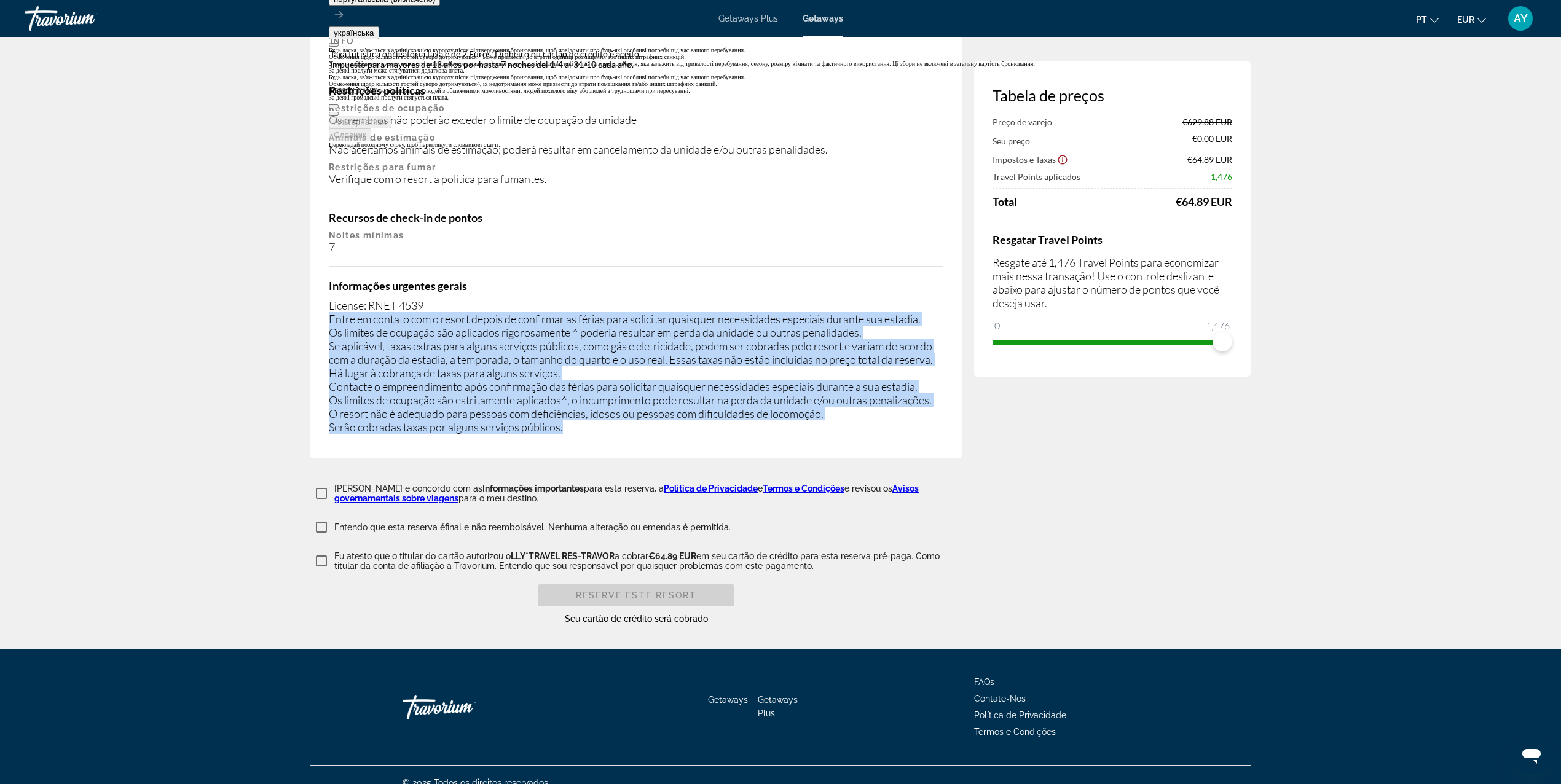
click at [461, 375] on div "License: RNET 4539 Entre em contato com o resort depois de confirmar as férias …" at bounding box center [636, 366] width 614 height 135
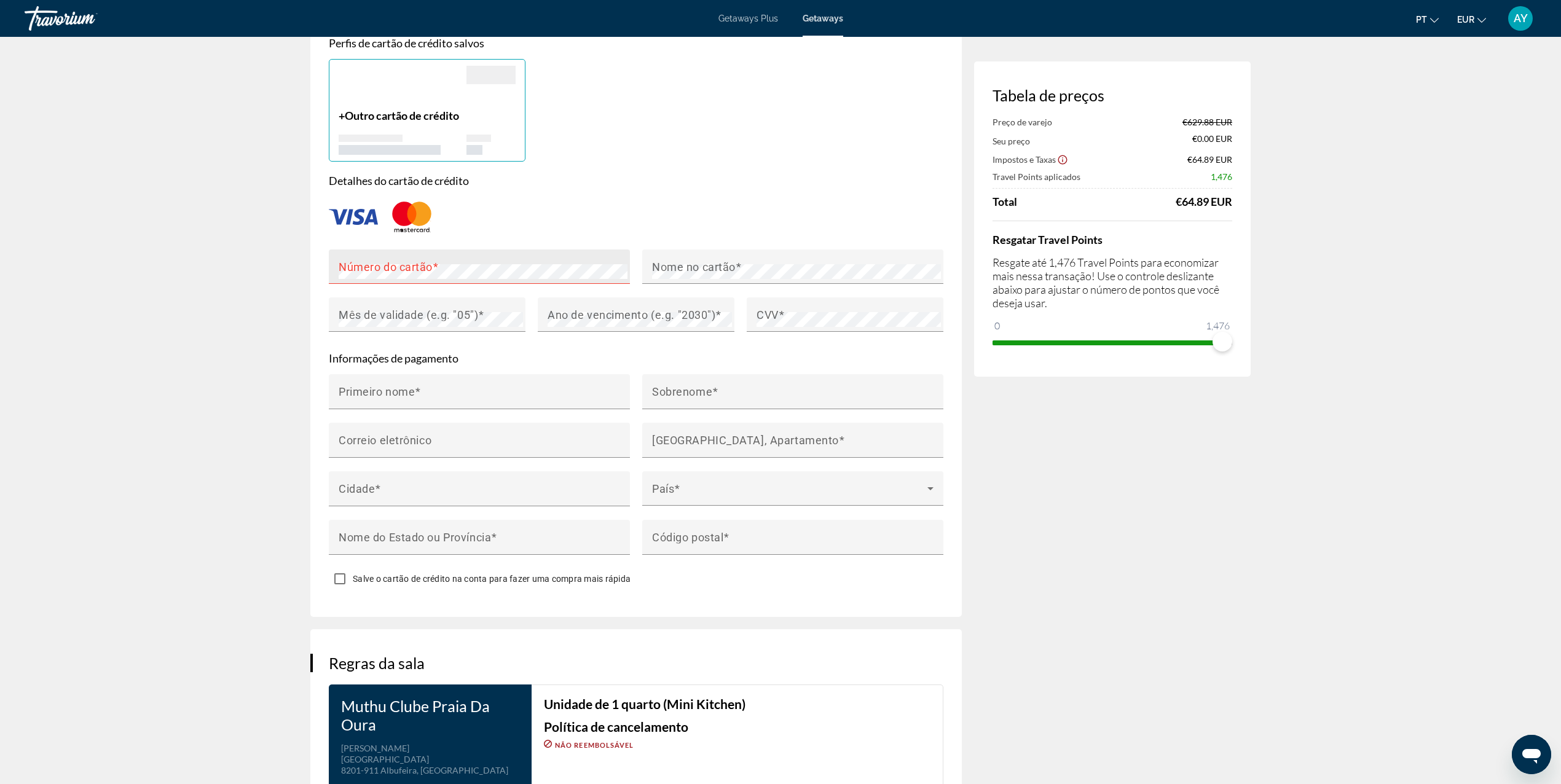
scroll to position [901, 0]
click at [799, 253] on div "Nome no cartão" at bounding box center [796, 268] width 289 height 34
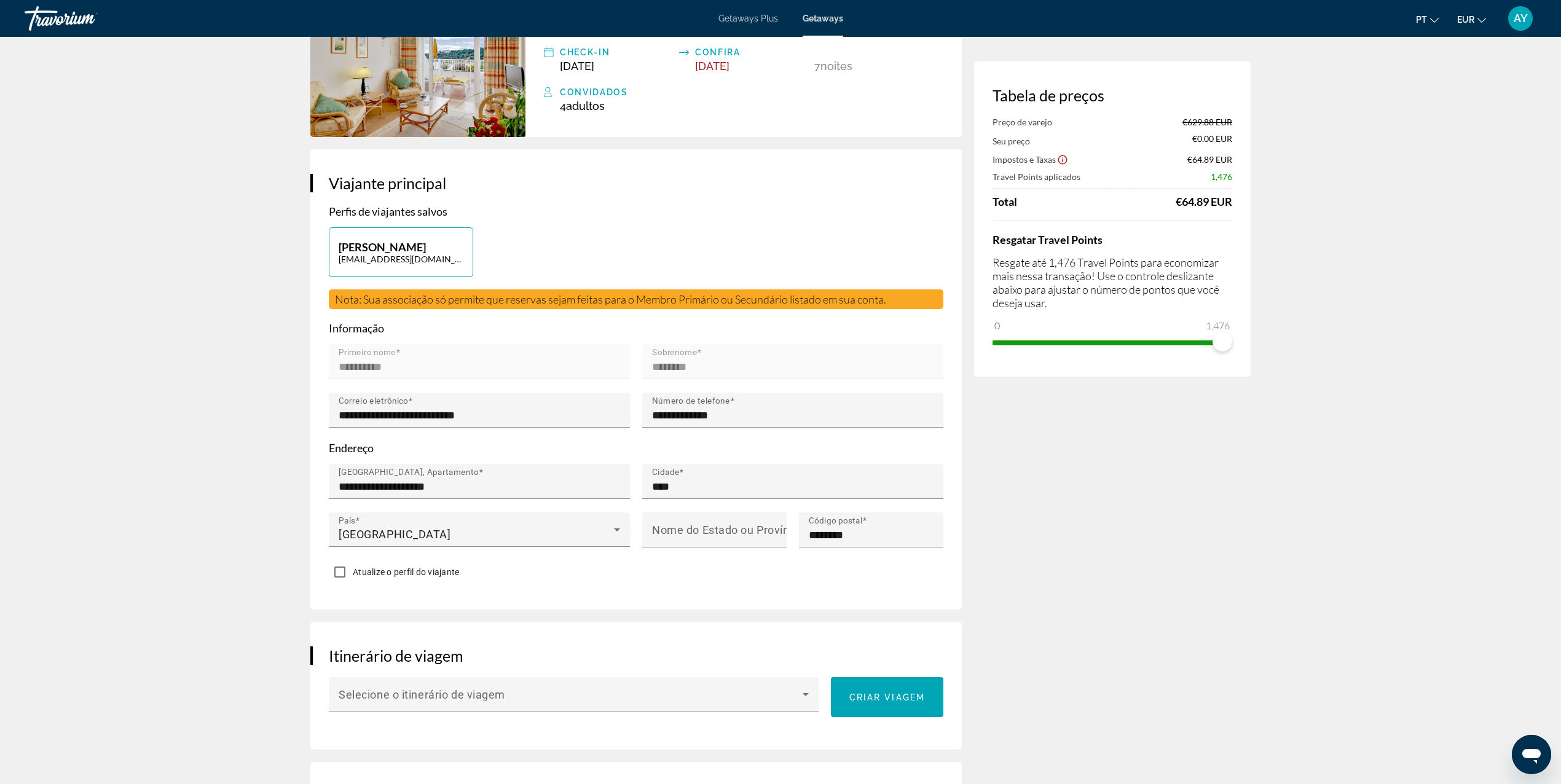
scroll to position [0, 0]
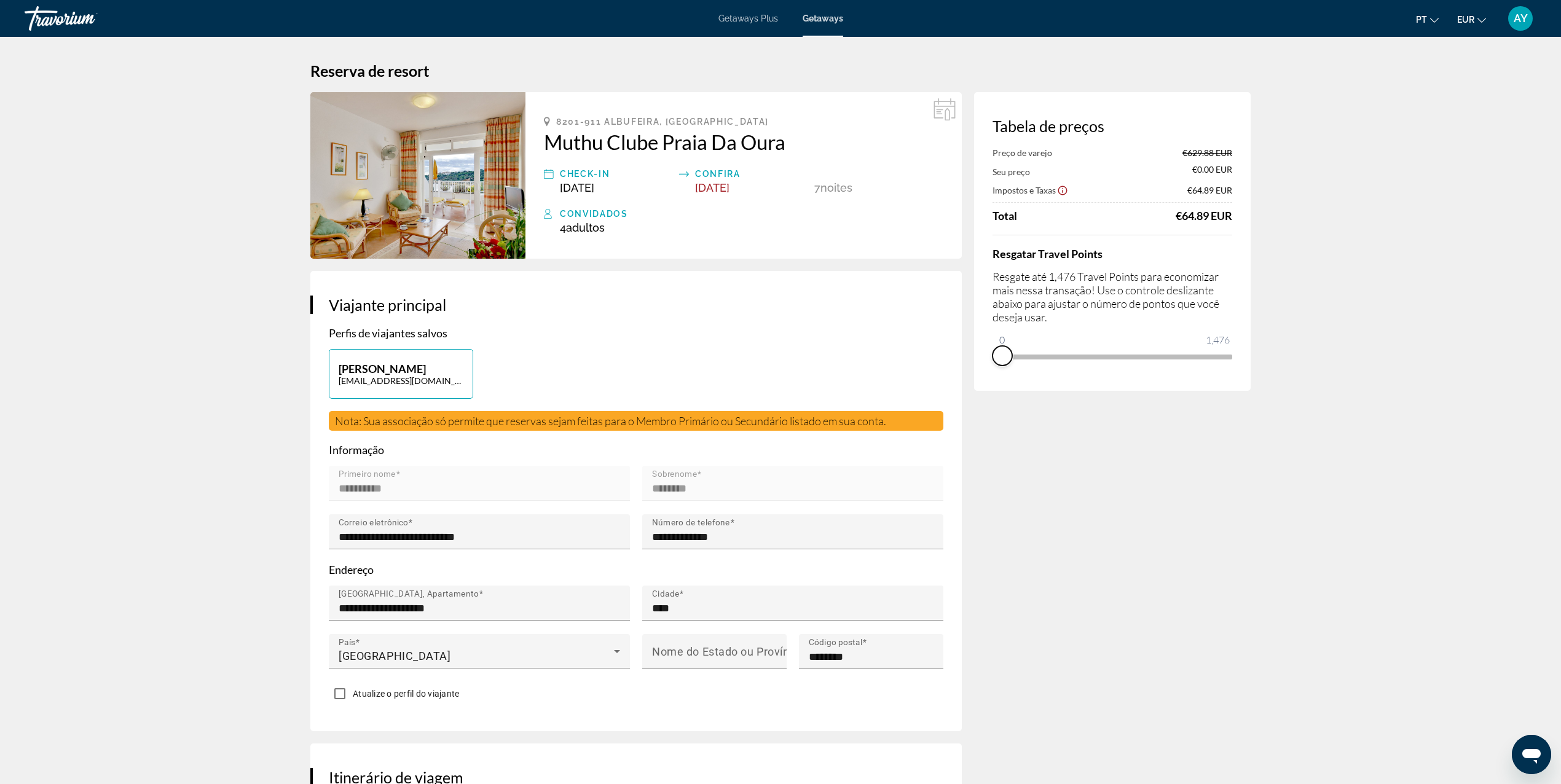
drag, startPoint x: 1218, startPoint y: 367, endPoint x: 928, endPoint y: 386, distance: 290.6
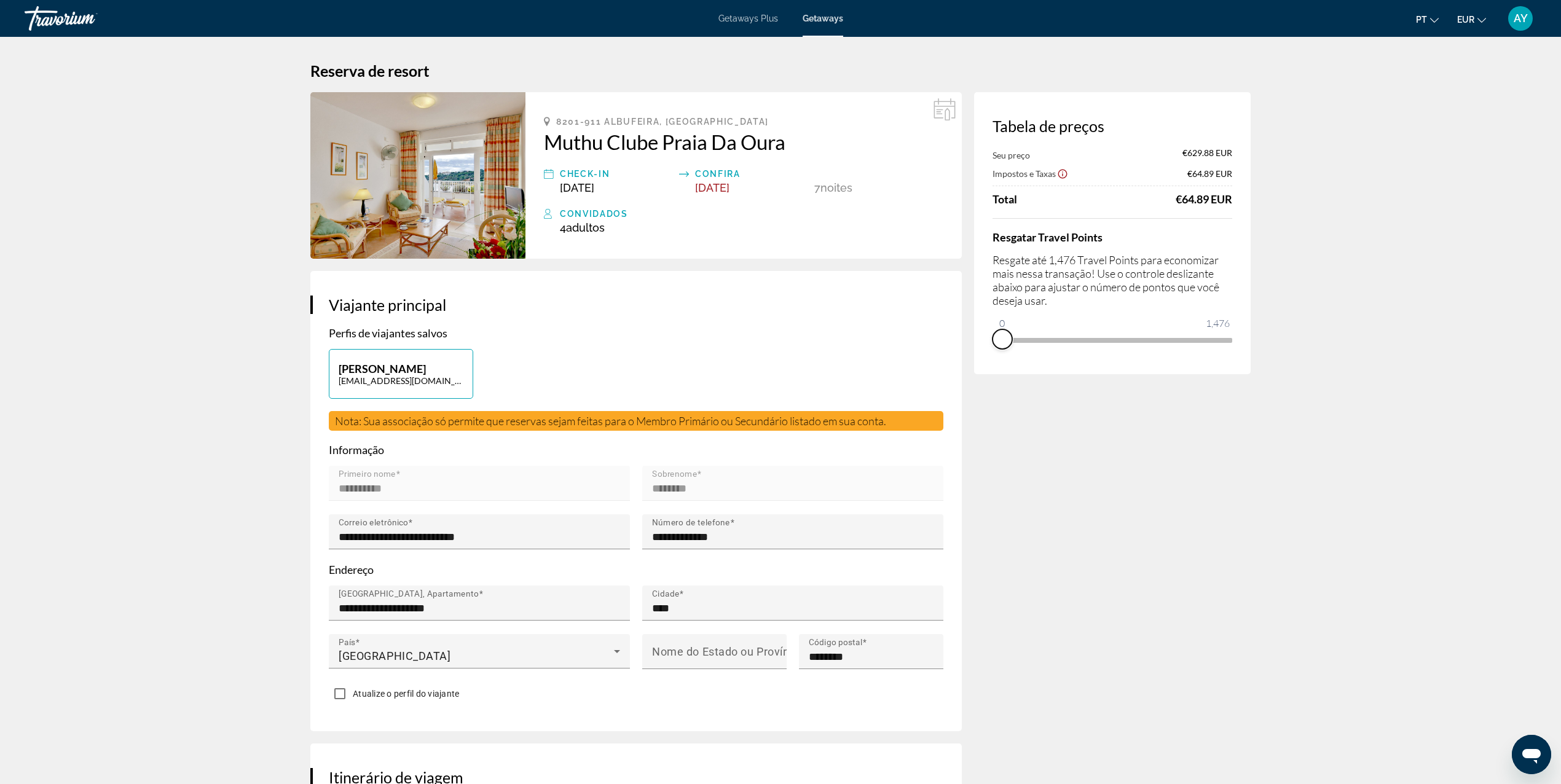
drag, startPoint x: 999, startPoint y: 337, endPoint x: 966, endPoint y: 354, distance: 37.1
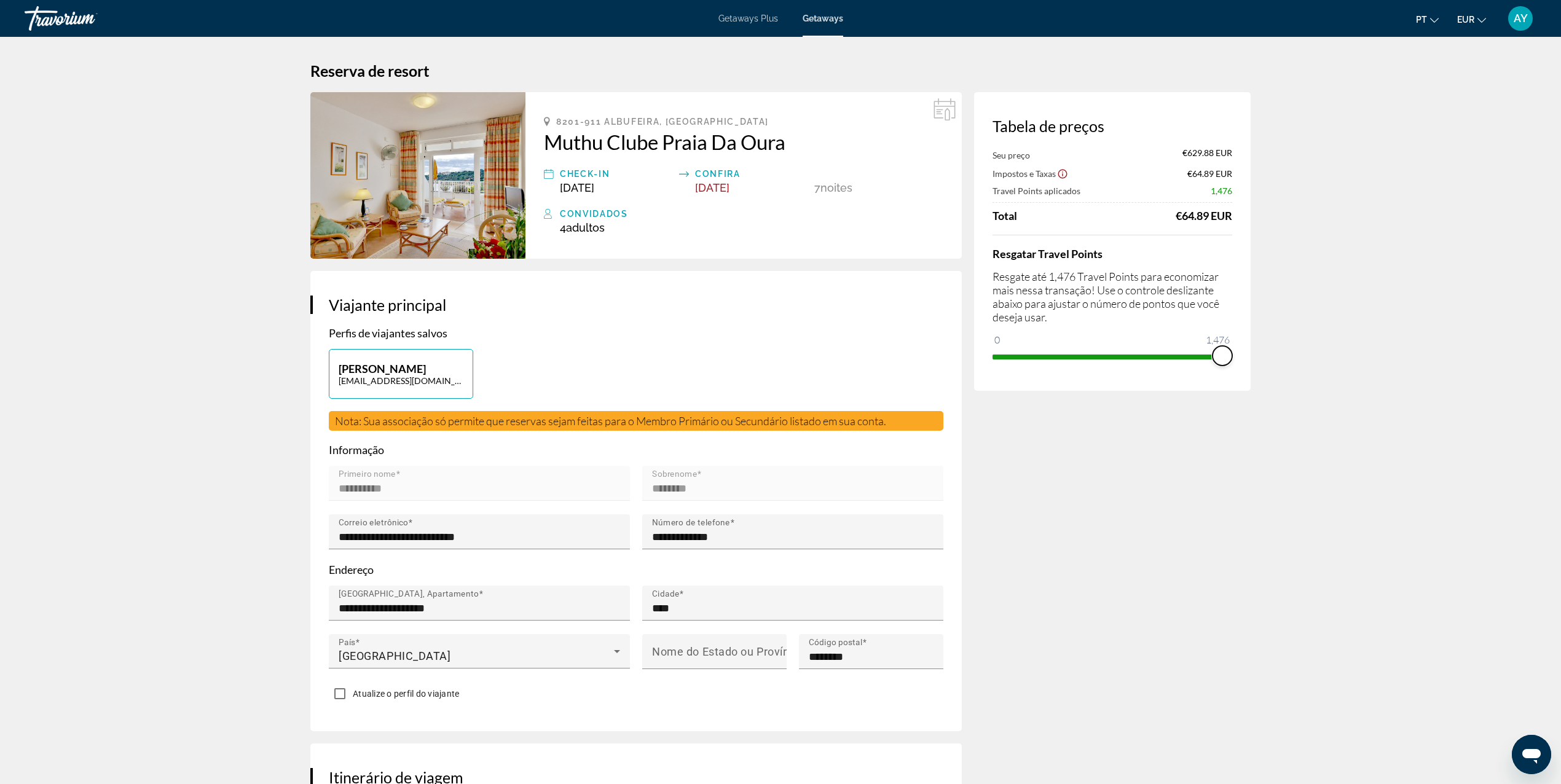
drag, startPoint x: 1000, startPoint y: 340, endPoint x: 1433, endPoint y: 336, distance: 433.0
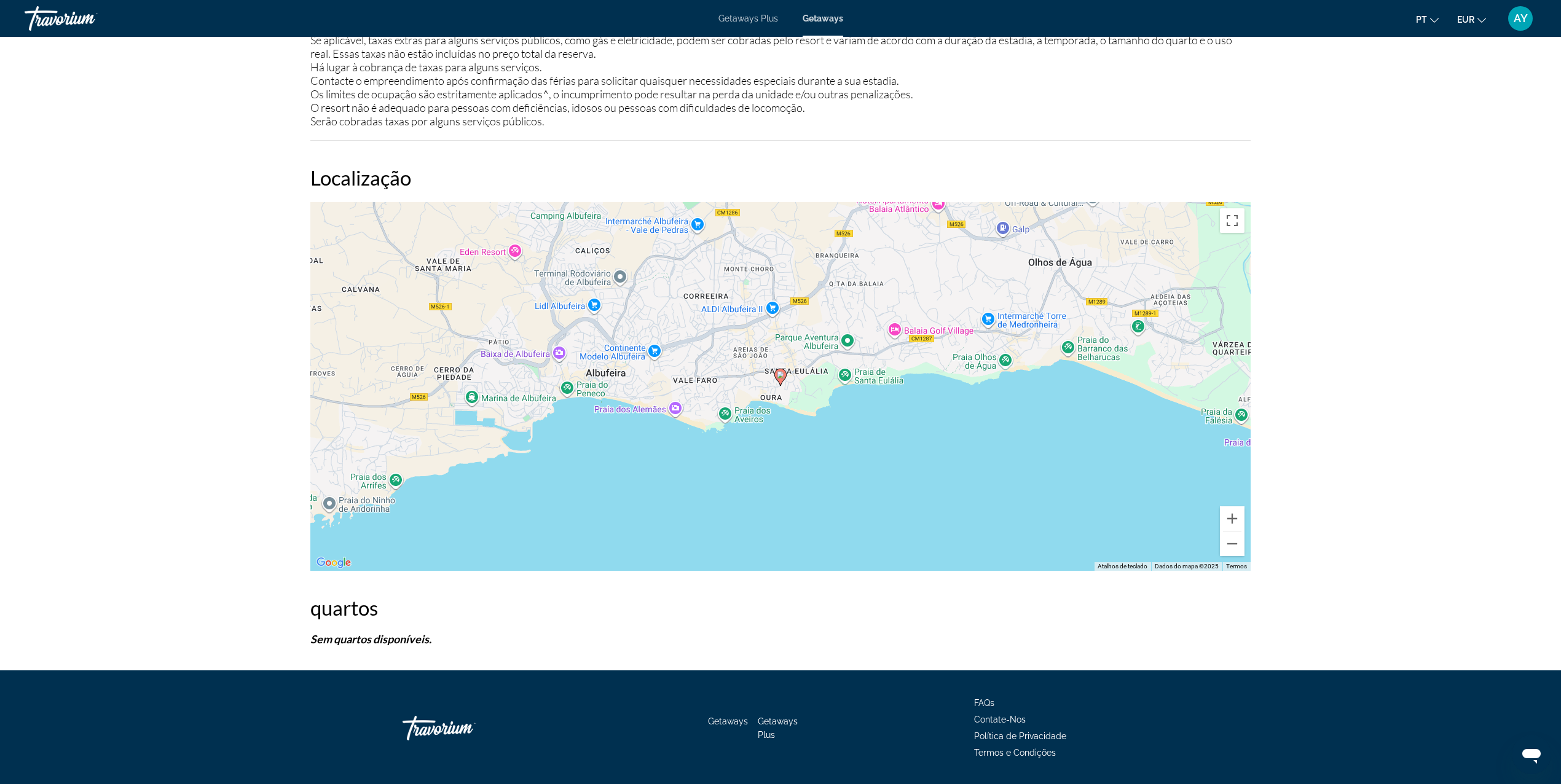
scroll to position [1733, 0]
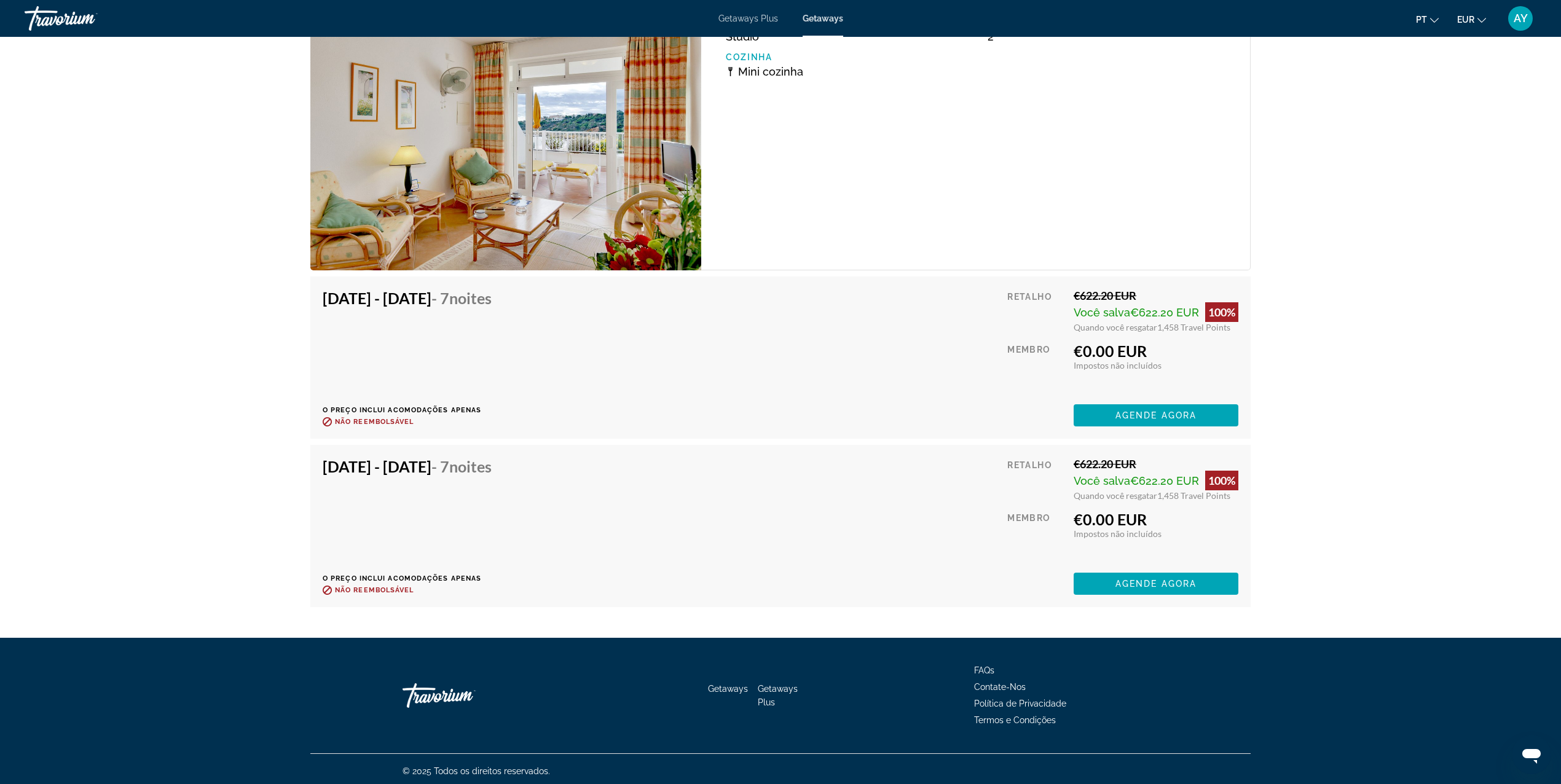
scroll to position [2360, 0]
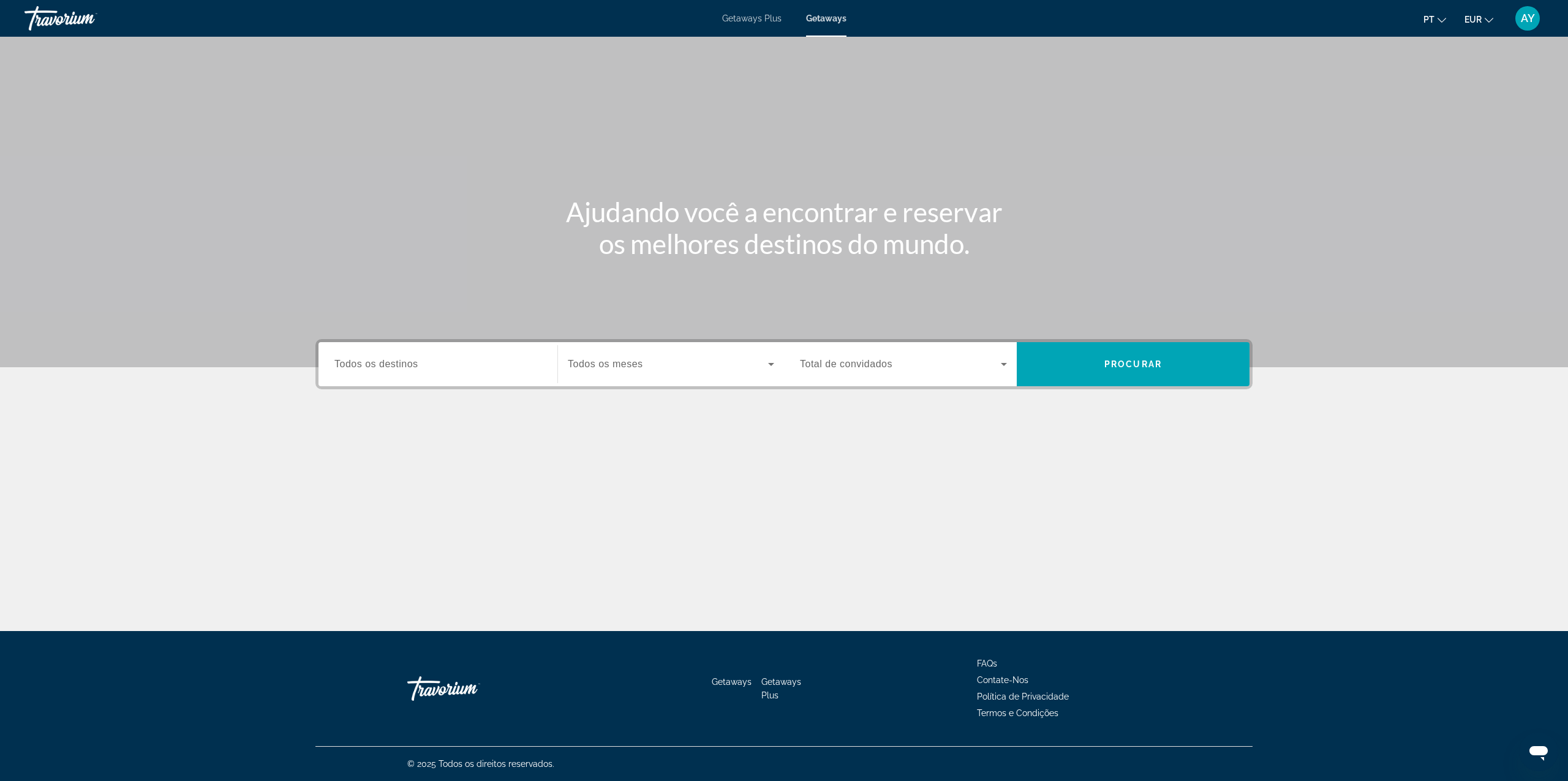
click at [493, 343] on div "Destination Todos os destinos" at bounding box center [438, 364] width 227 height 44
click at [496, 368] on input "Destination Todos os destinos" at bounding box center [438, 365] width 207 height 15
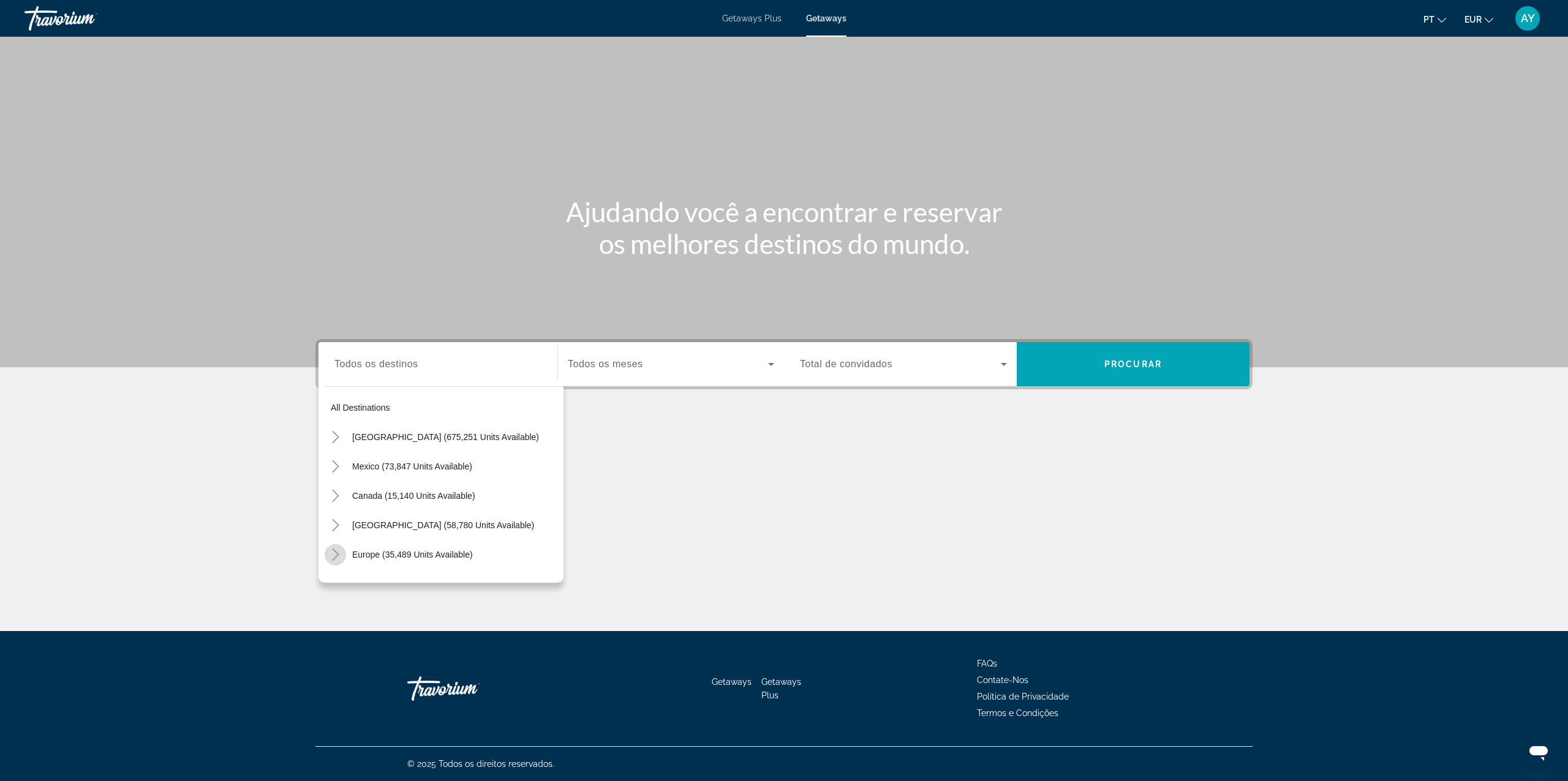
click at [329, 551] on icon "Toggle Europe (35,489 units available)" at bounding box center [335, 554] width 12 height 12
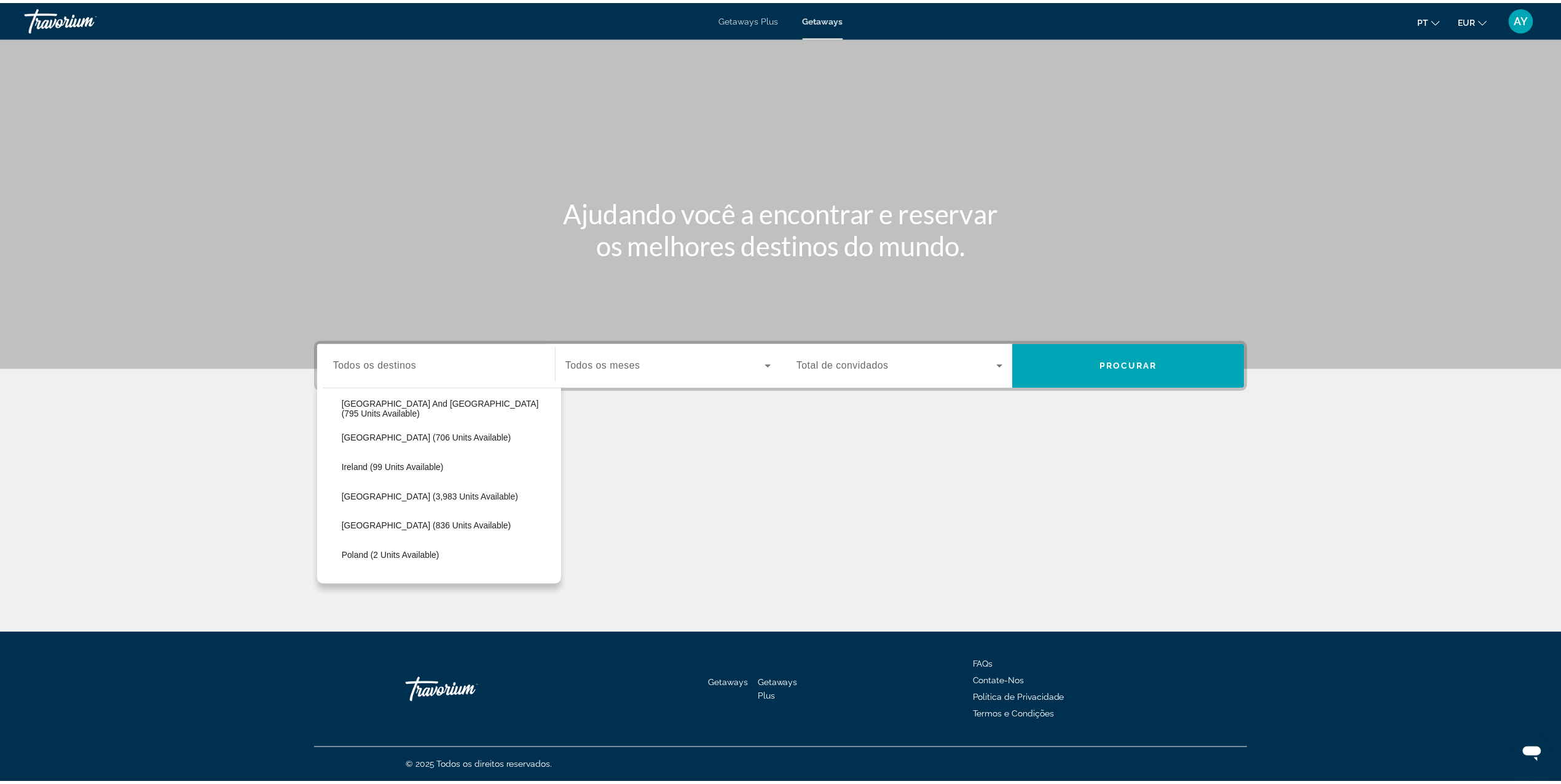
scroll to position [564, 0]
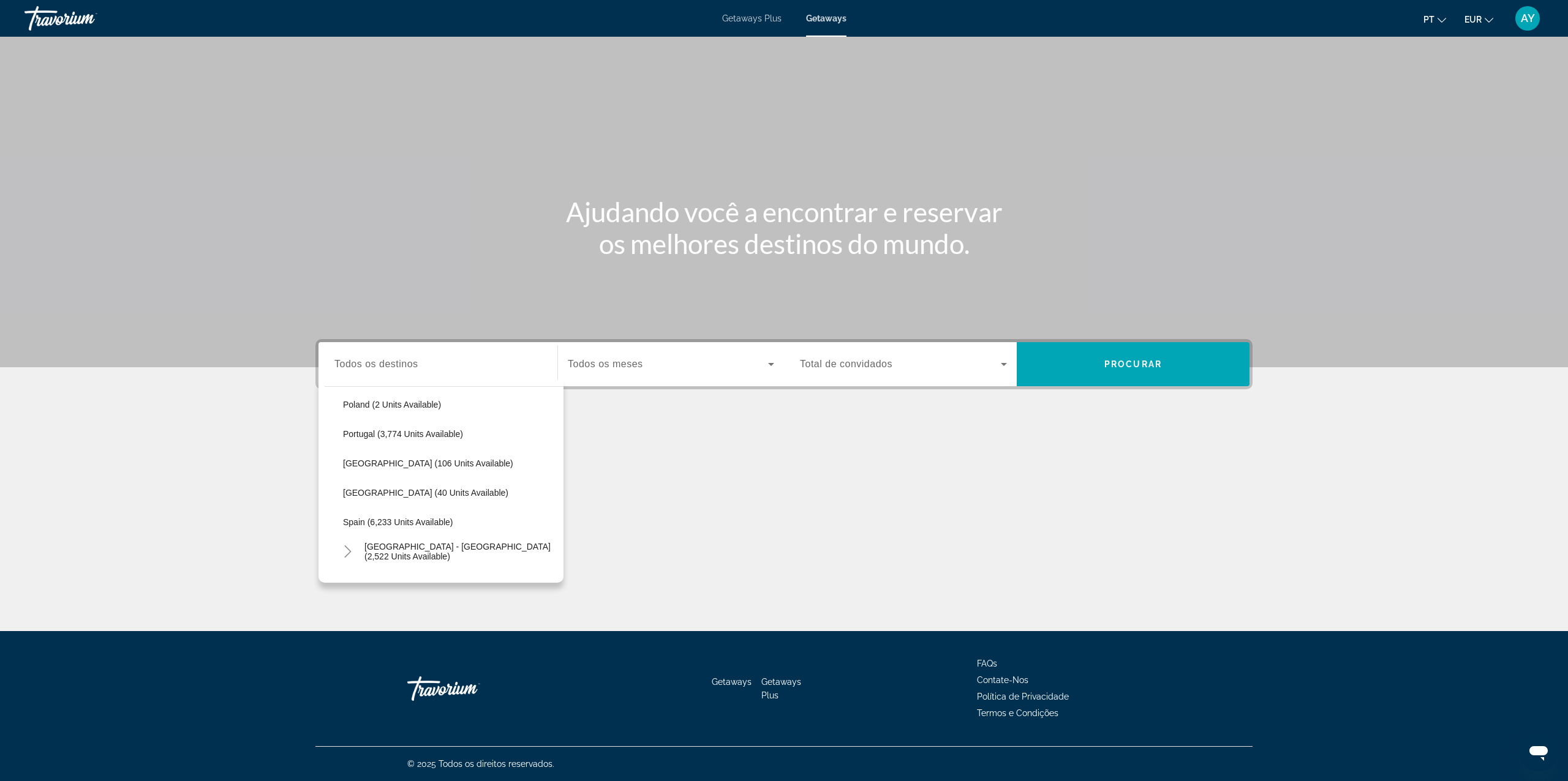
click at [409, 431] on span "Portugal (3,774 units available)" at bounding box center [403, 434] width 120 height 10
type input "**********"
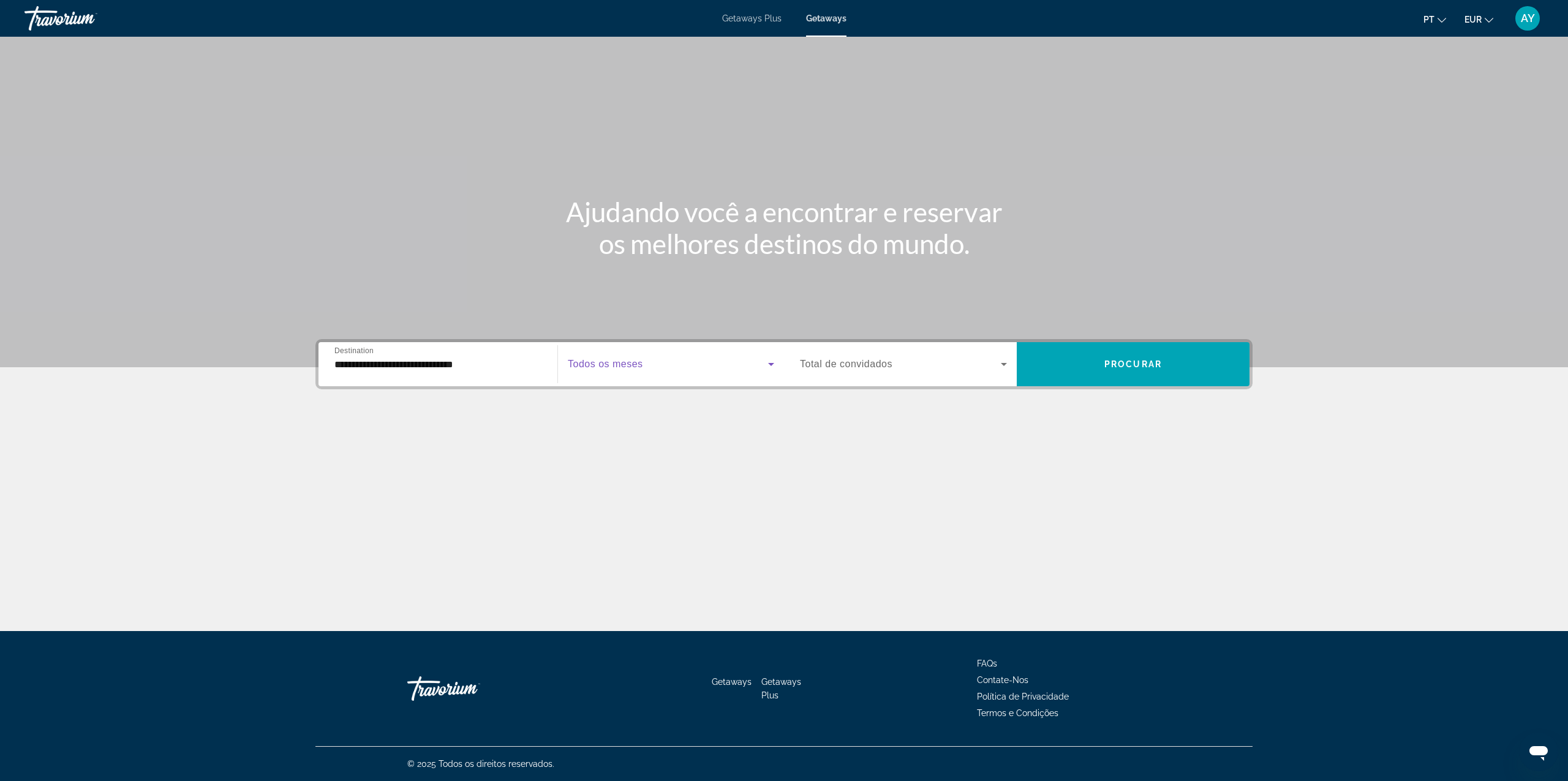
click at [705, 367] on span "Search widget" at bounding box center [668, 364] width 200 height 15
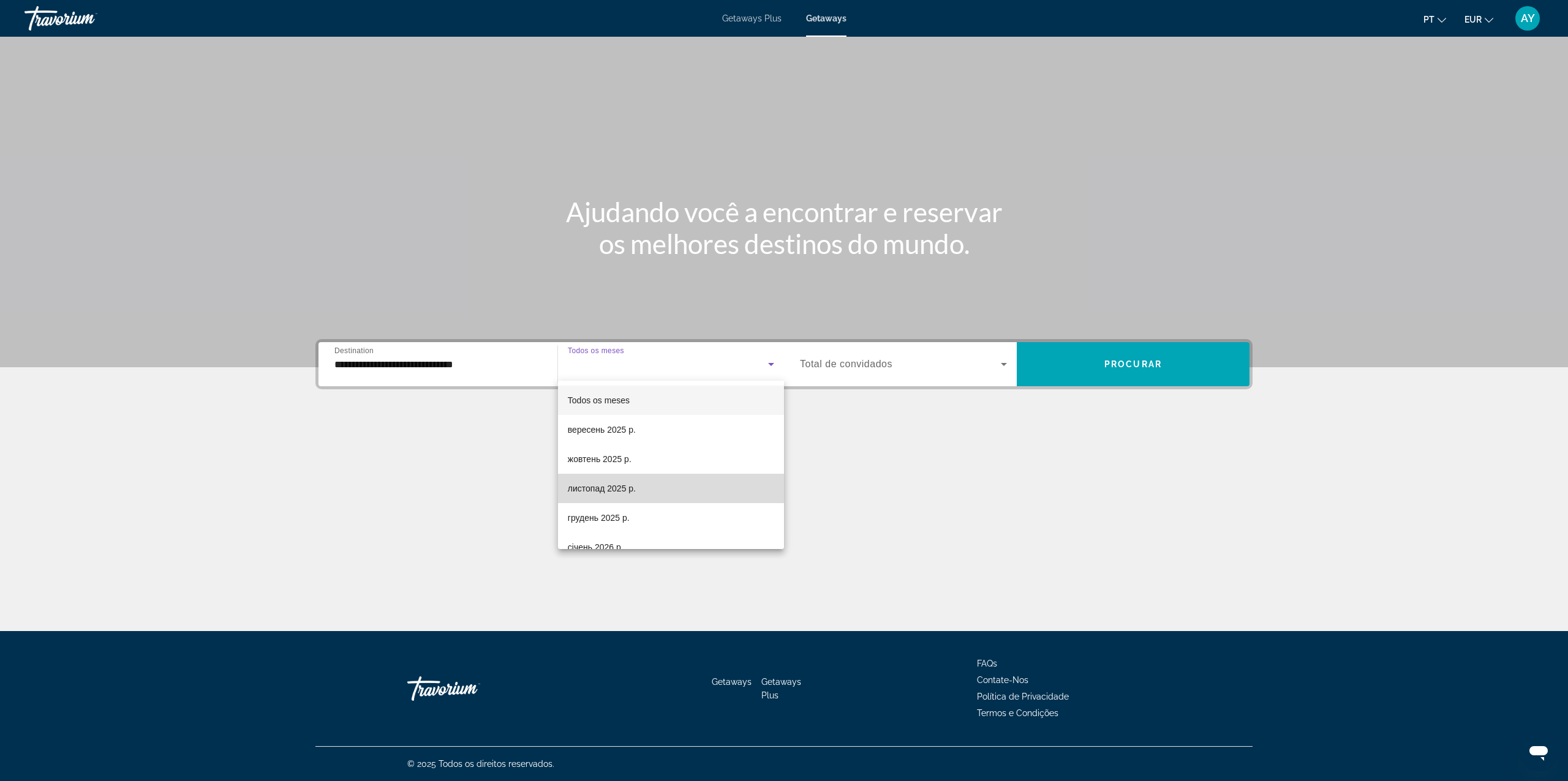
click at [679, 485] on mat-option "листопад 2025 р." at bounding box center [671, 489] width 226 height 30
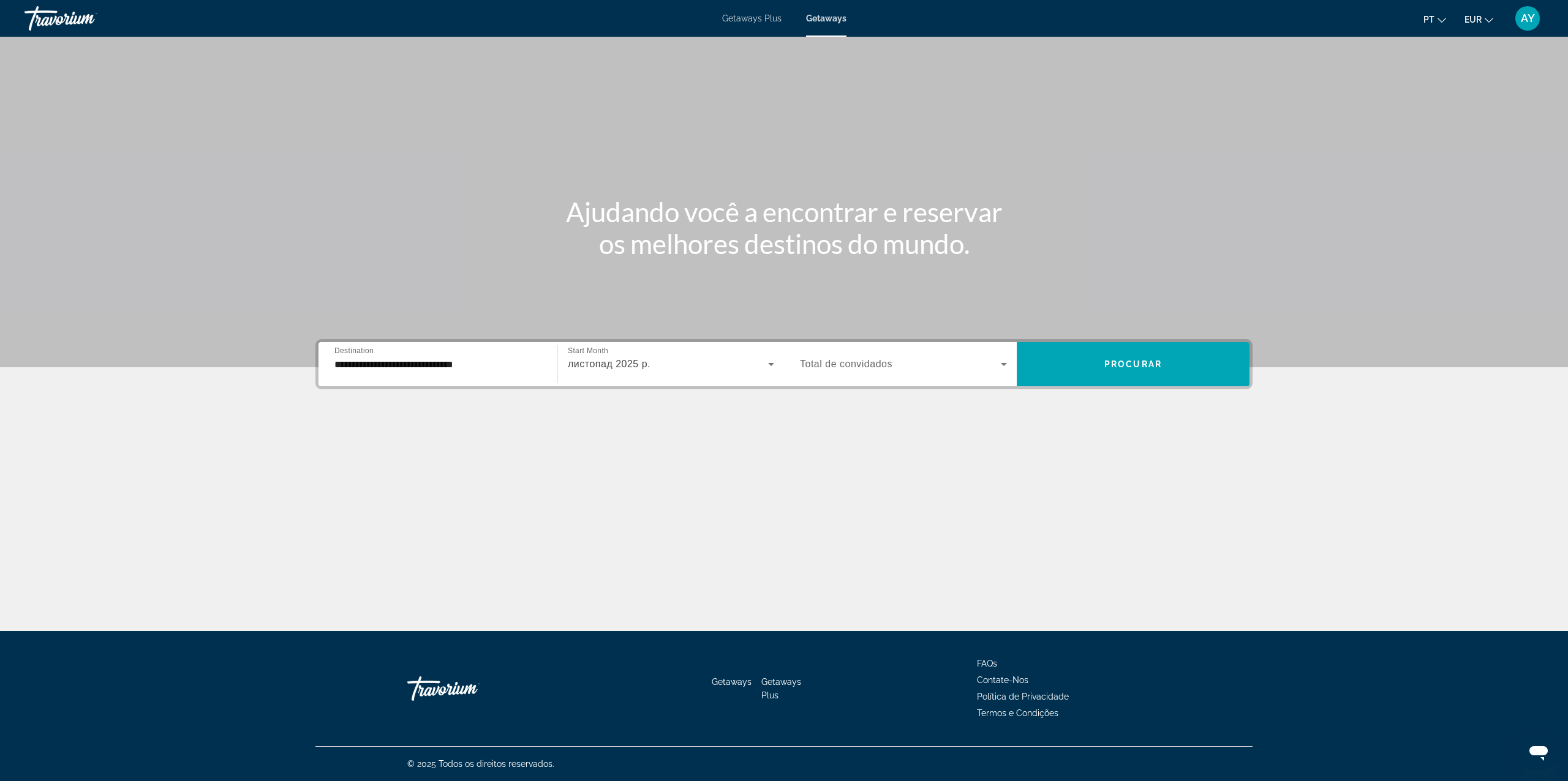
click at [956, 353] on div "Search widget" at bounding box center [903, 364] width 207 height 34
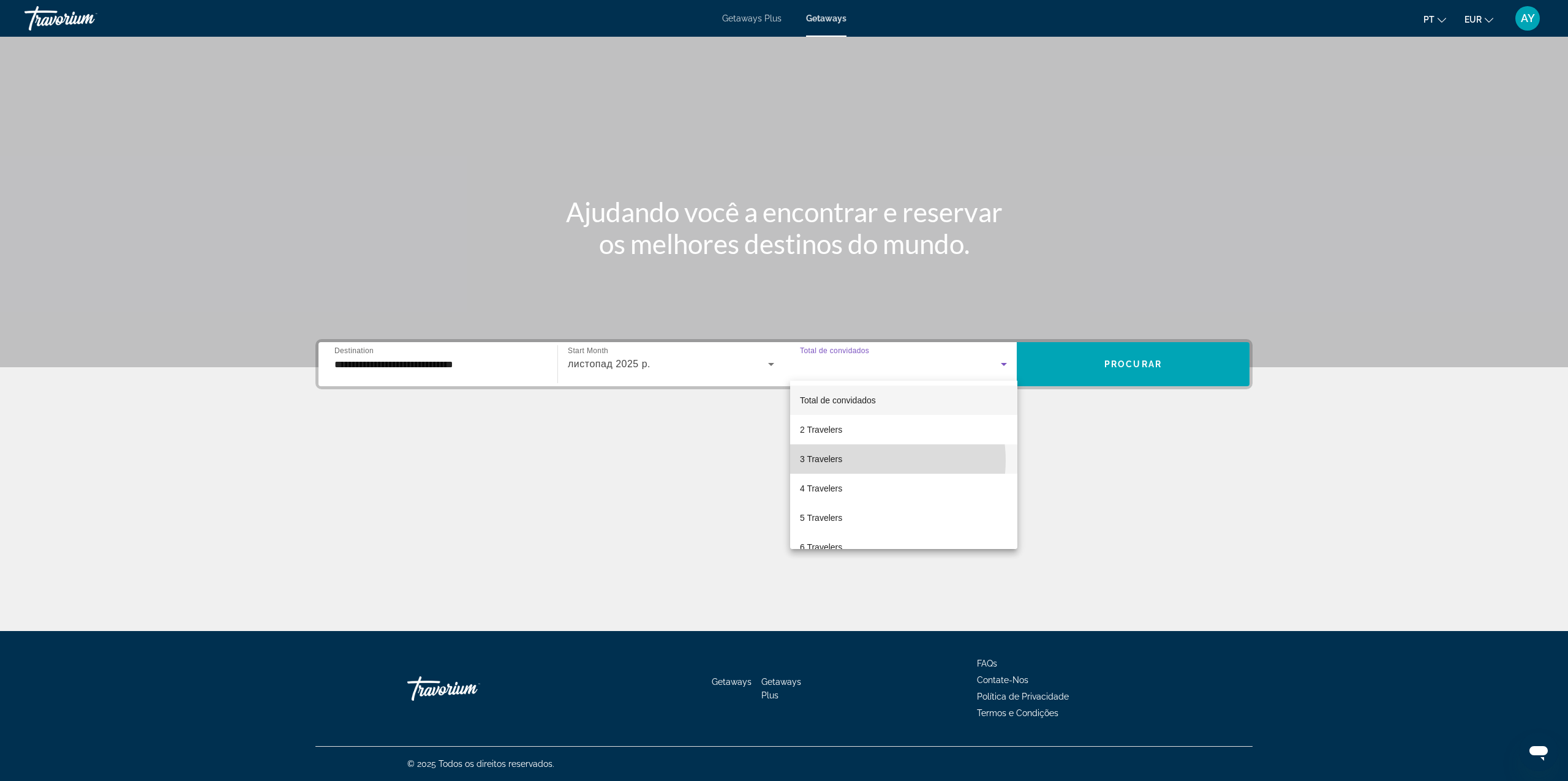
click at [873, 460] on mat-option "3 Travelers" at bounding box center [904, 460] width 227 height 30
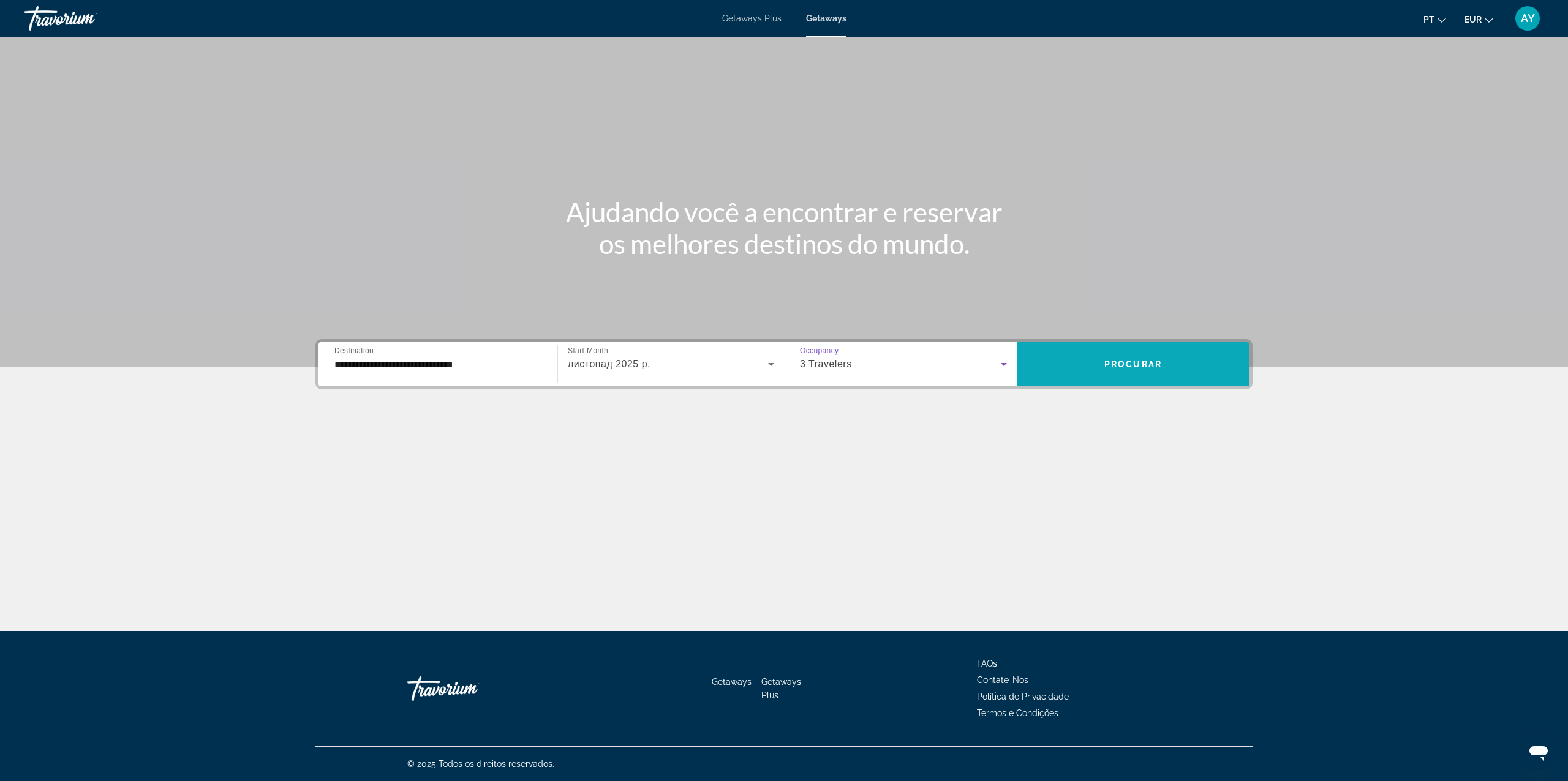
click at [1177, 363] on span "Search widget" at bounding box center [1133, 365] width 232 height 30
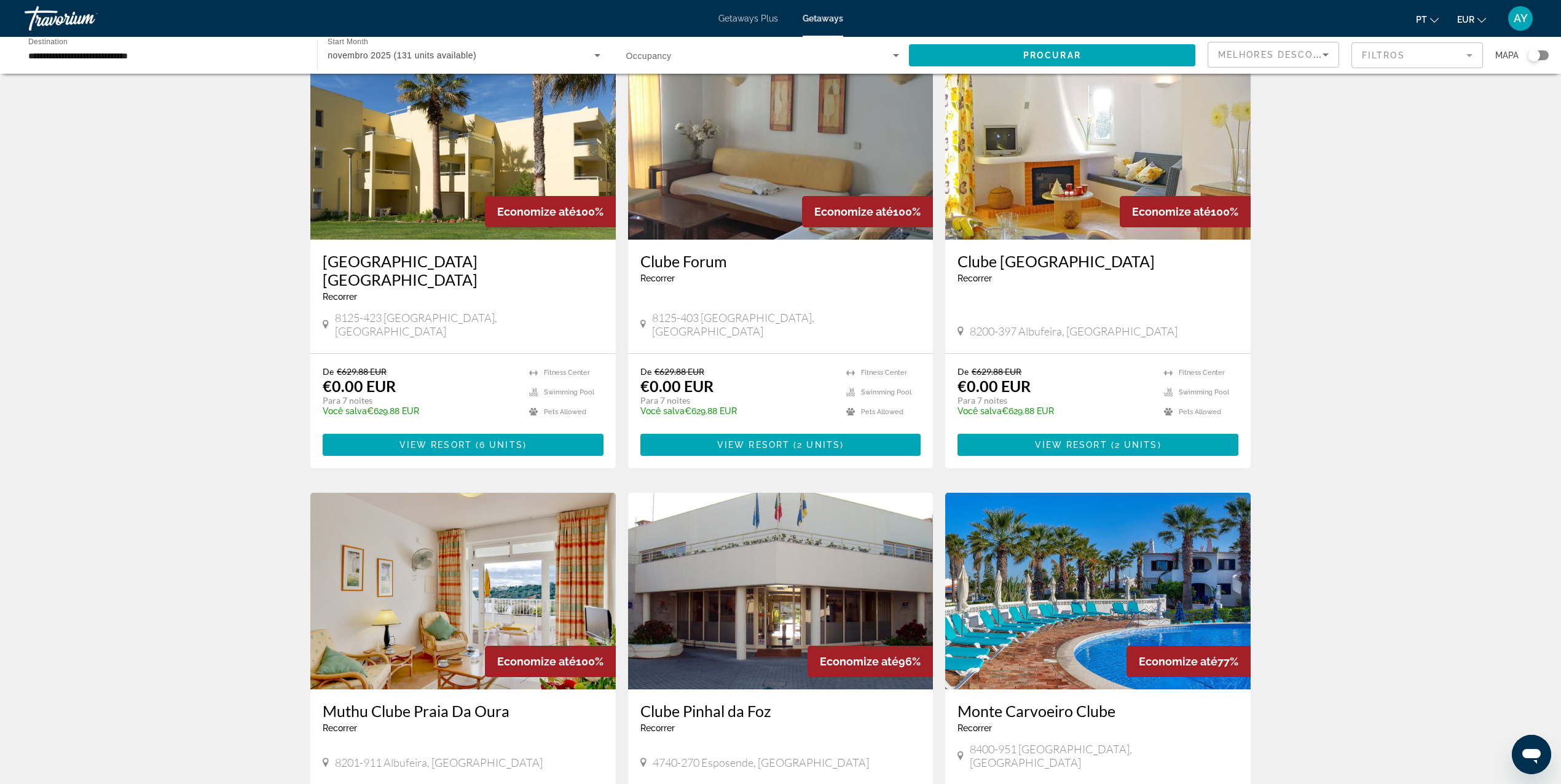
scroll to position [246, 0]
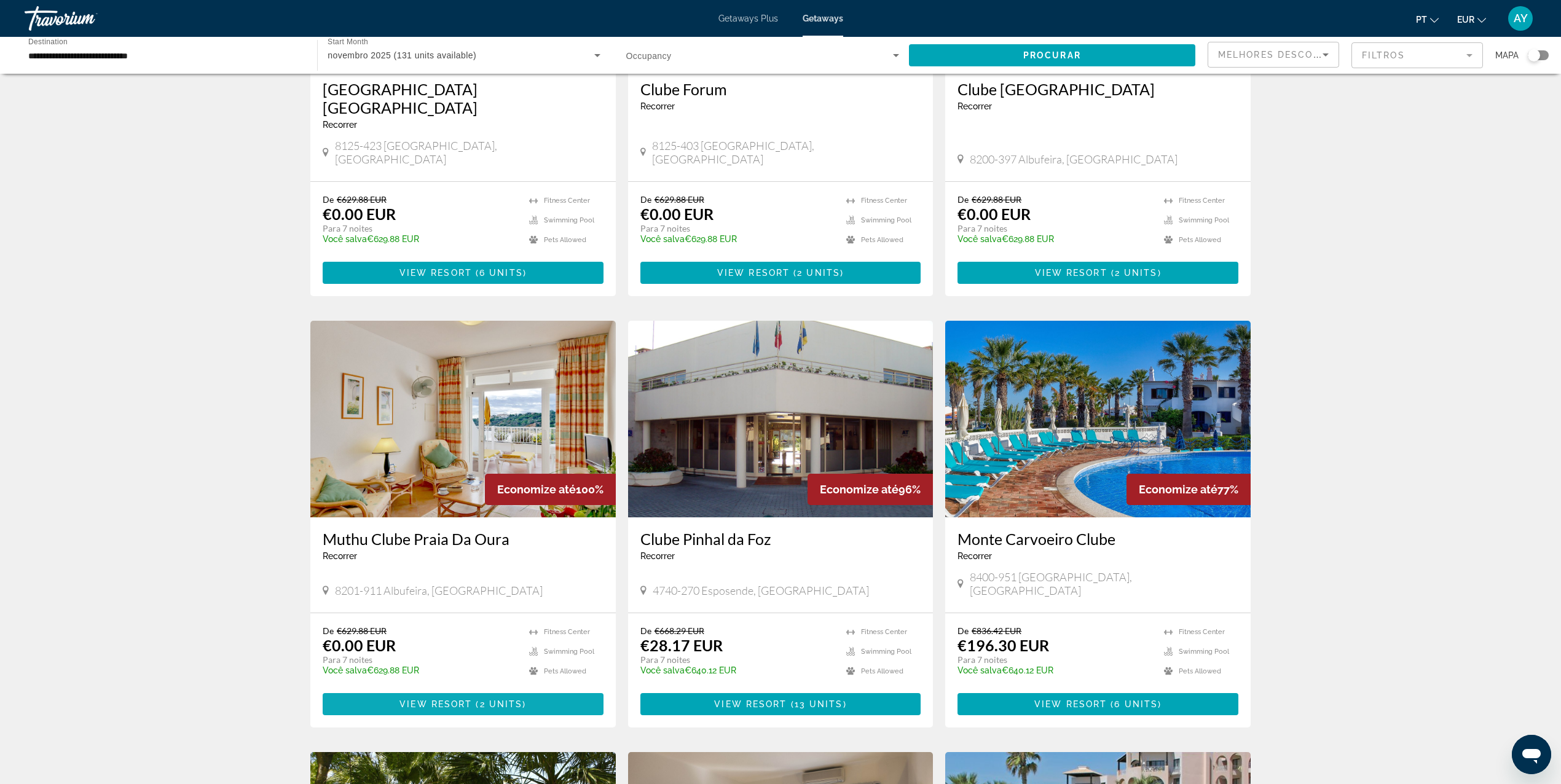
click at [452, 699] on span "View Resort" at bounding box center [436, 704] width 73 height 10
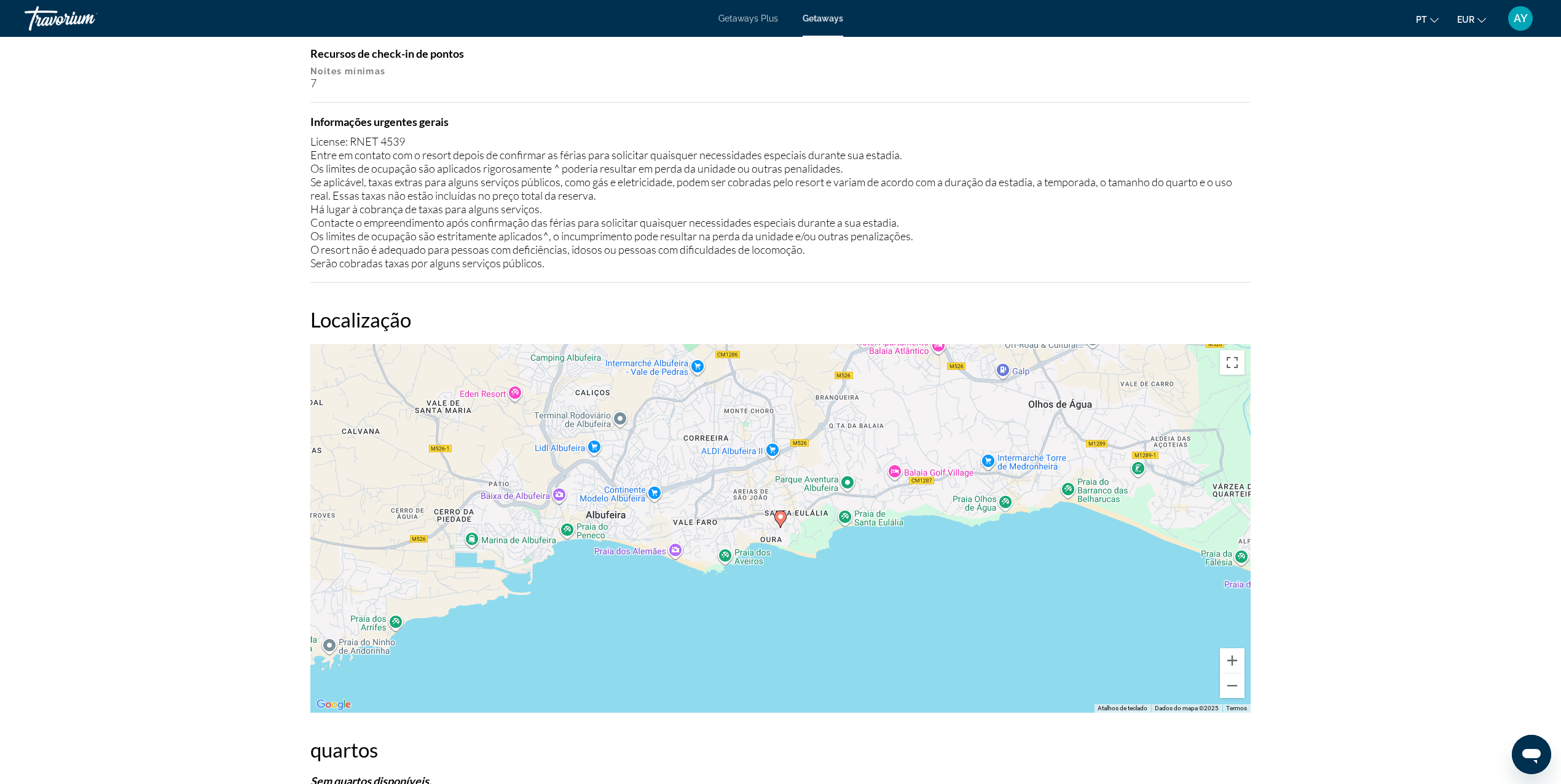
scroll to position [1733, 0]
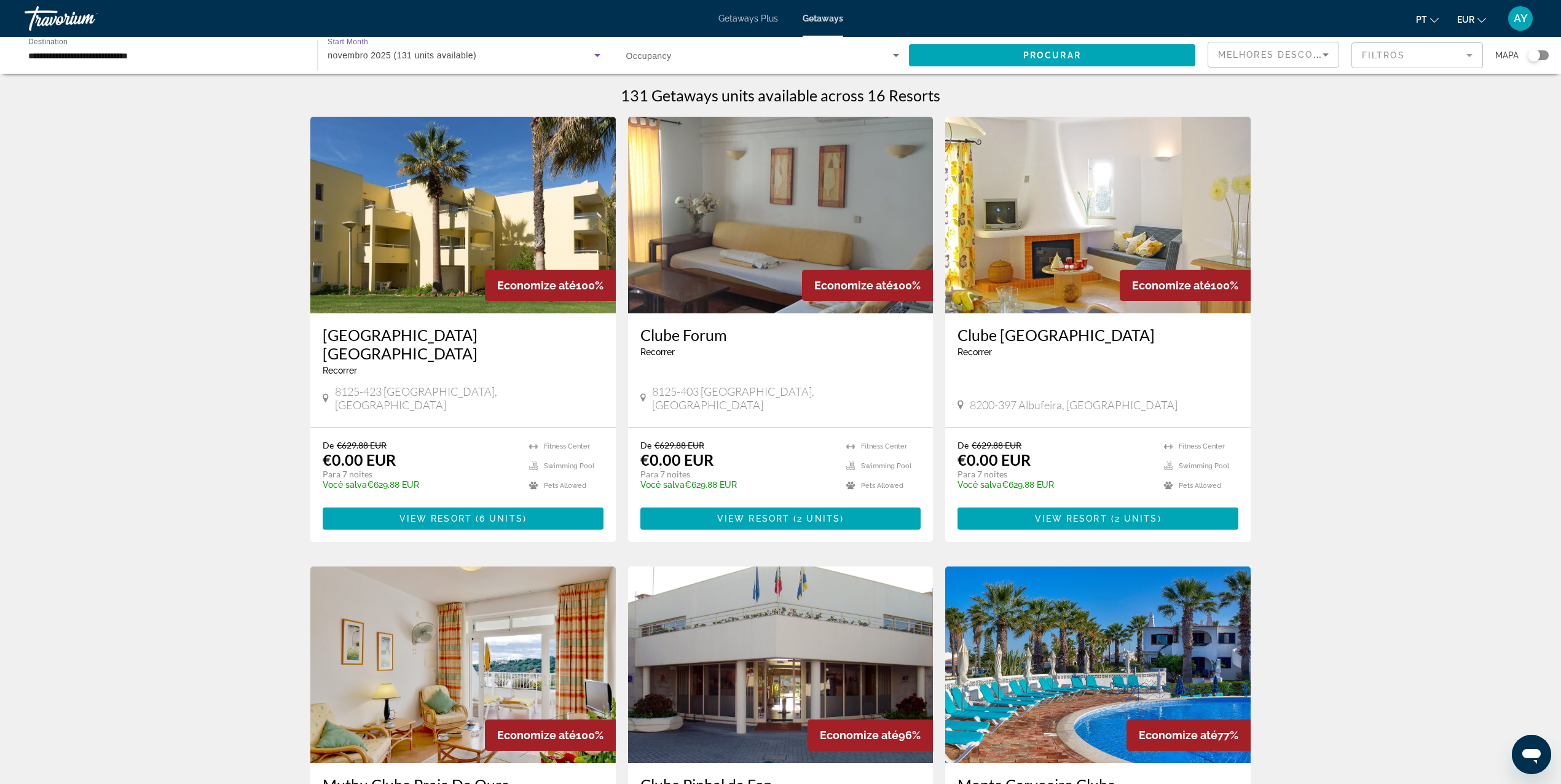
click at [417, 48] on div "novembro 2025 (131 units available)" at bounding box center [461, 55] width 266 height 15
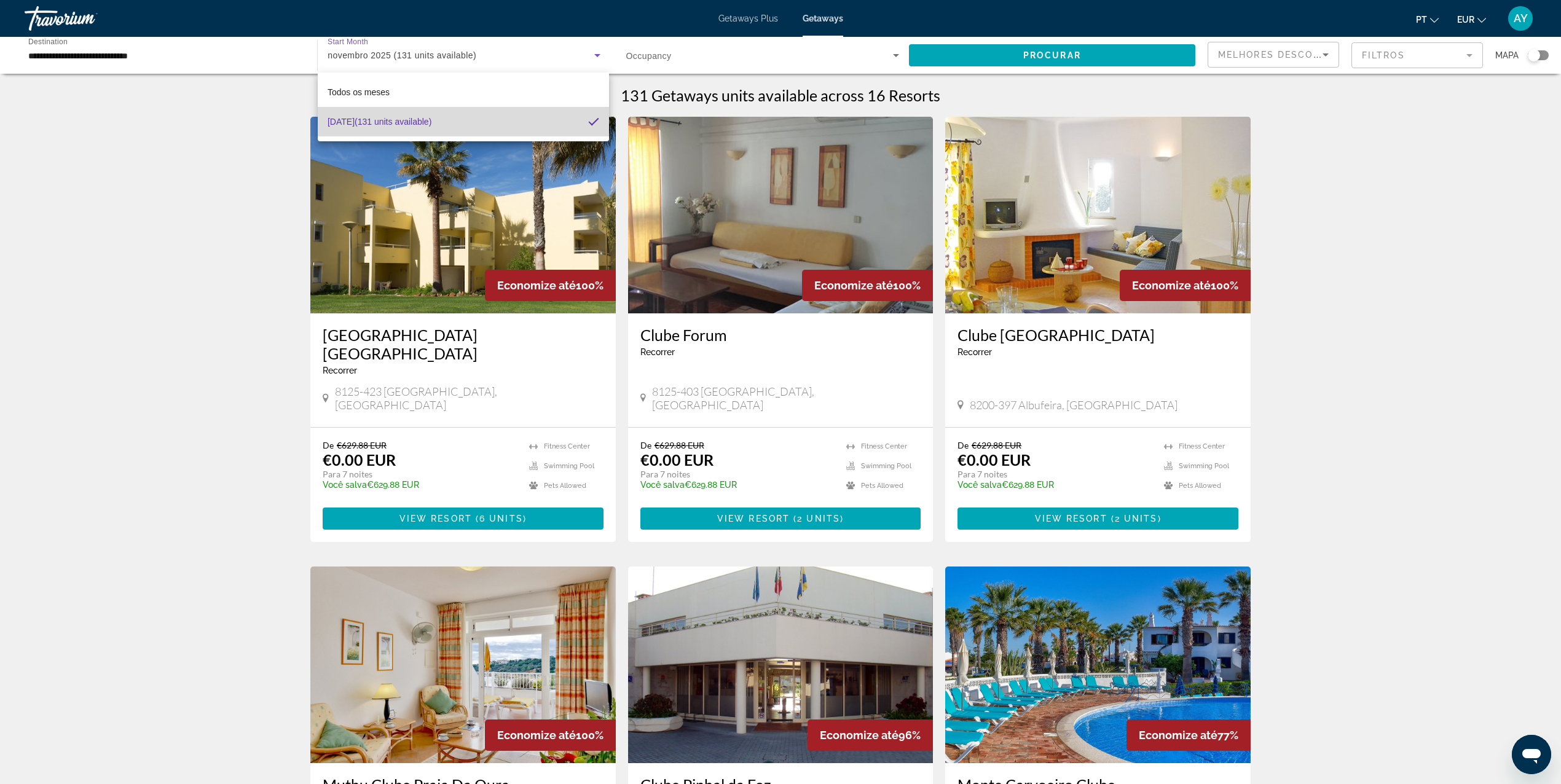
click at [387, 121] on span "novembro 2025 (131 units available)" at bounding box center [380, 121] width 104 height 15
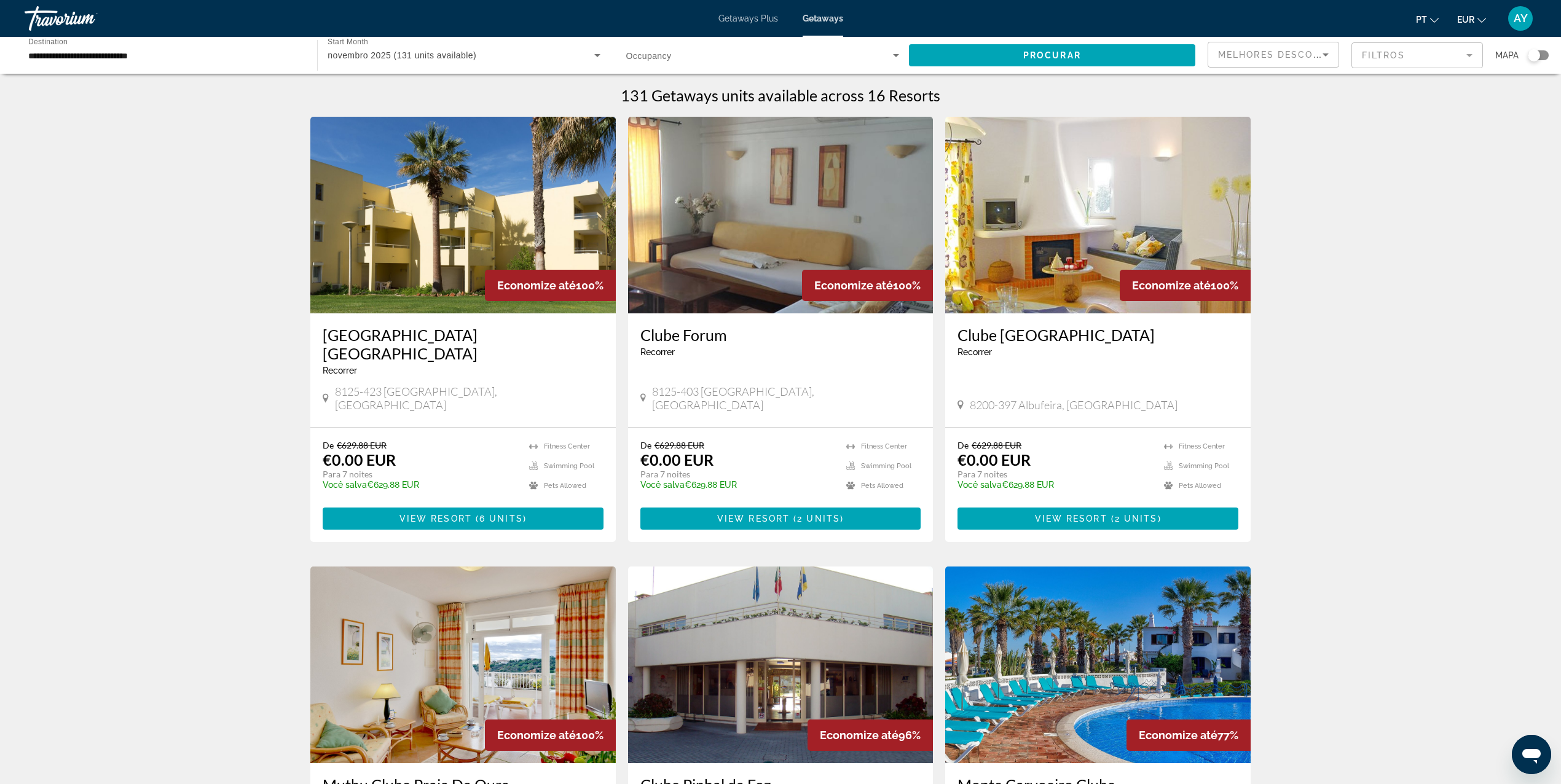
click at [772, 64] on div "Search widget" at bounding box center [763, 55] width 273 height 34
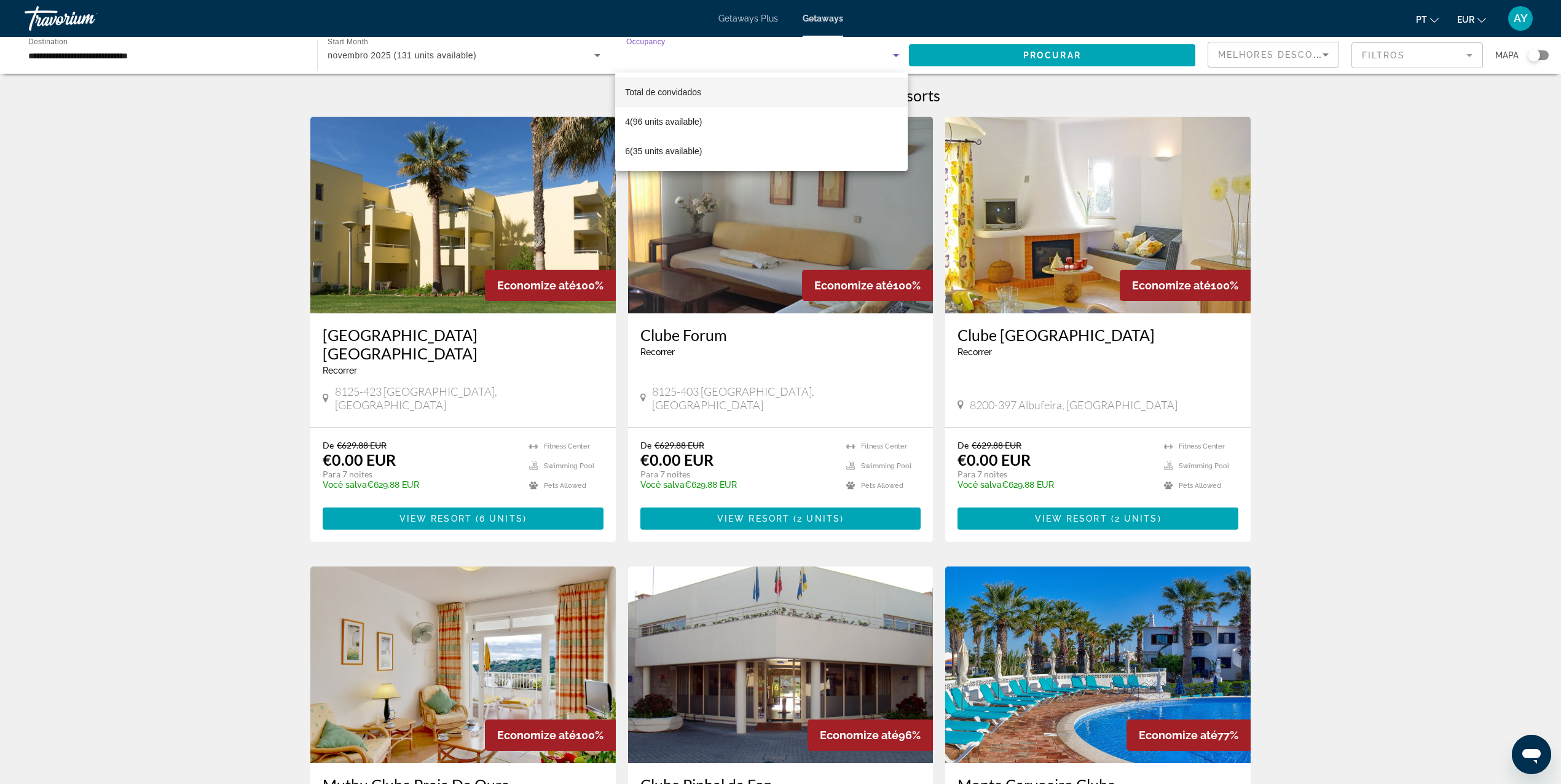
click at [1384, 279] on div at bounding box center [780, 392] width 1561 height 784
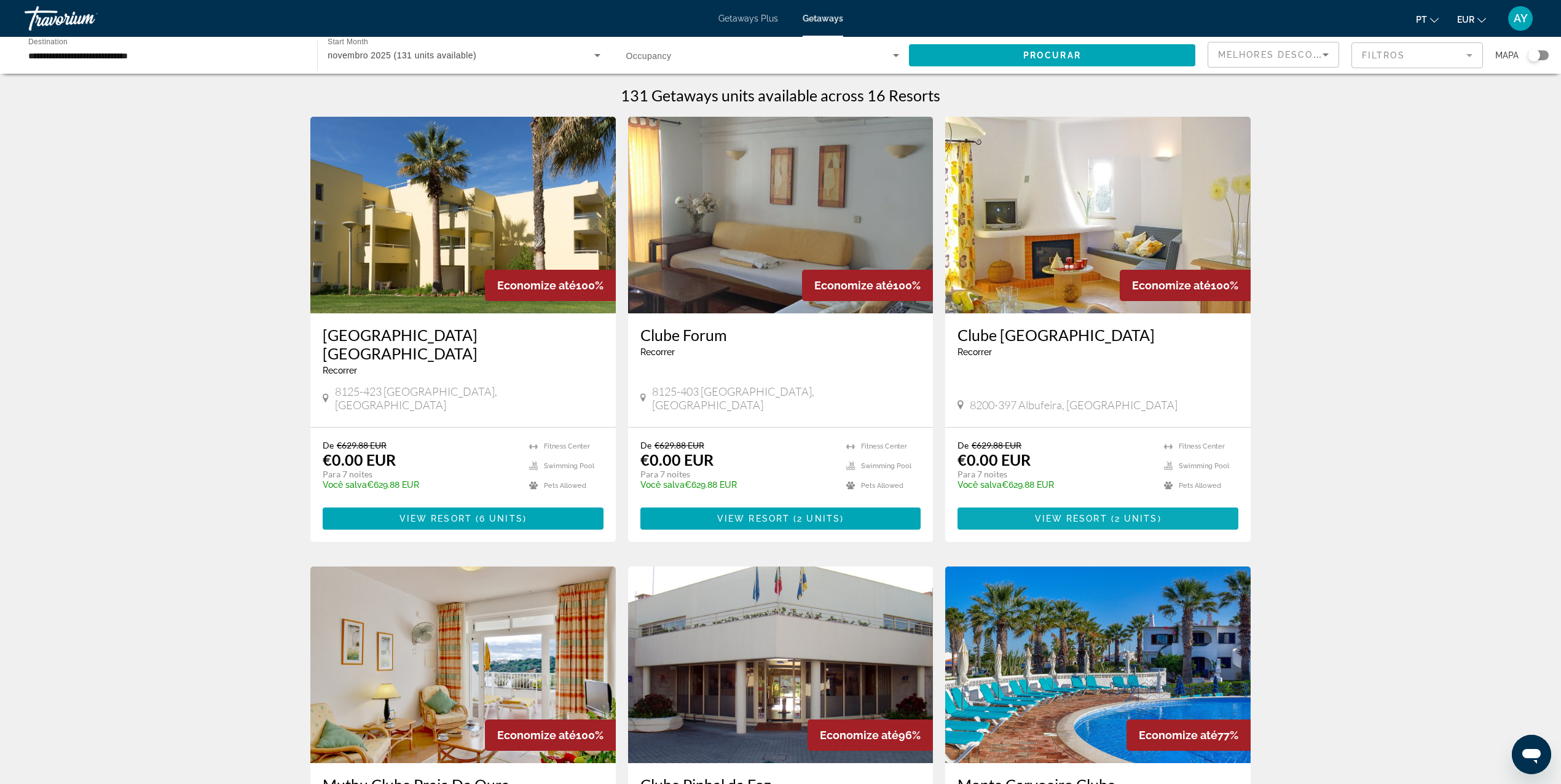
click at [989, 504] on span "Main content" at bounding box center [1098, 519] width 281 height 30
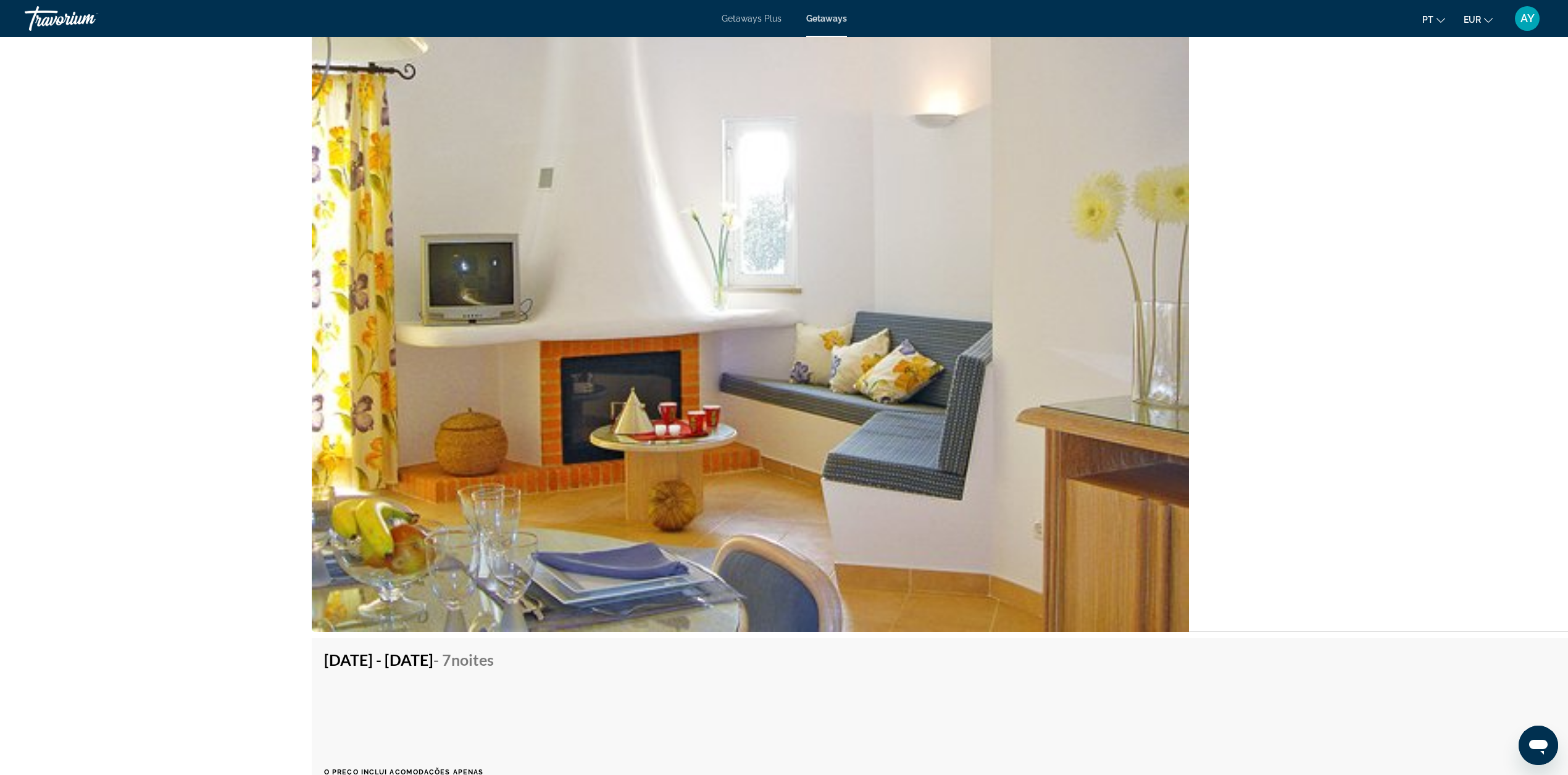
scroll to position [2242, 0]
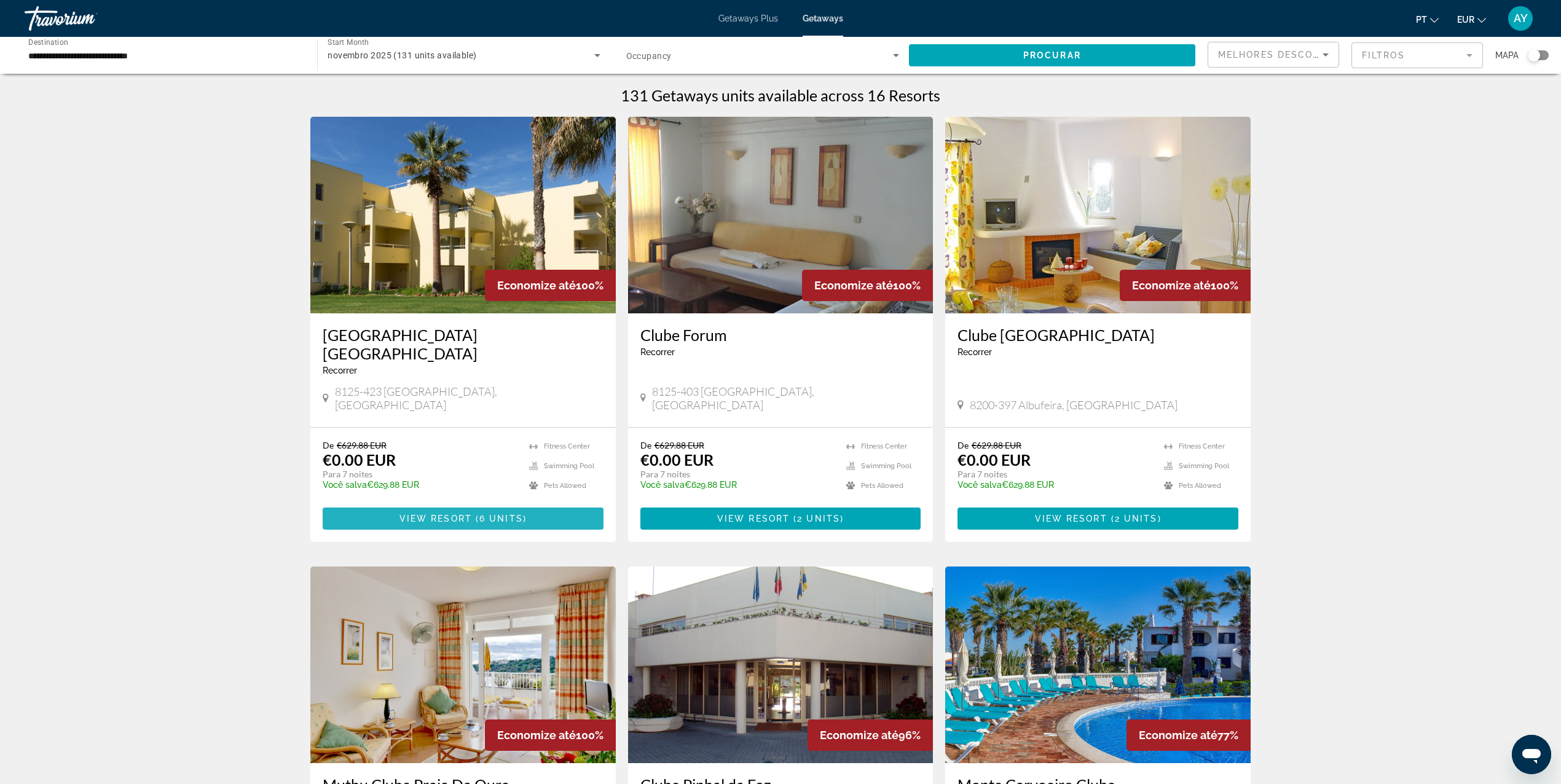
click at [443, 514] on span "View Resort" at bounding box center [436, 518] width 73 height 10
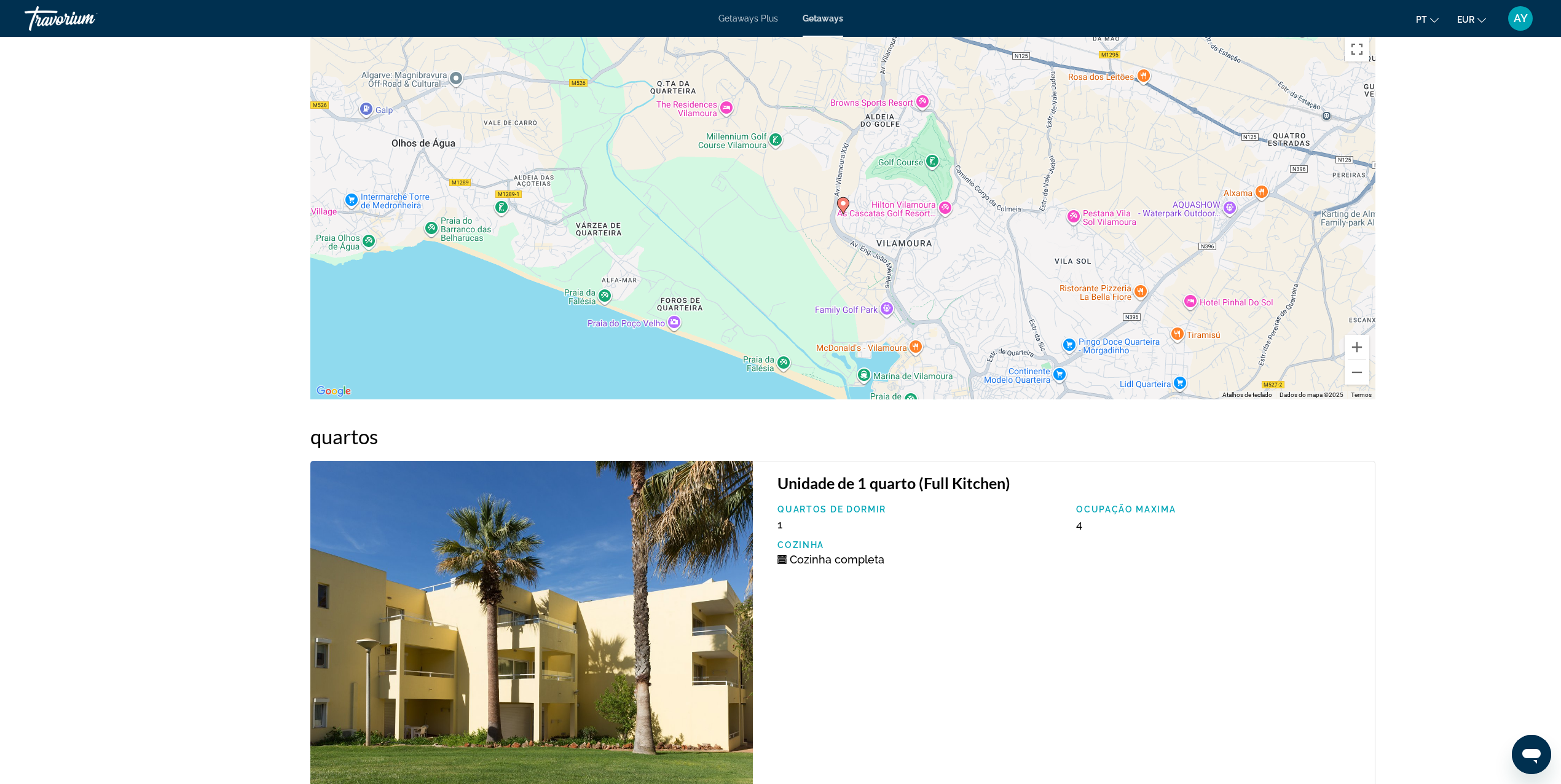
scroll to position [1639, 0]
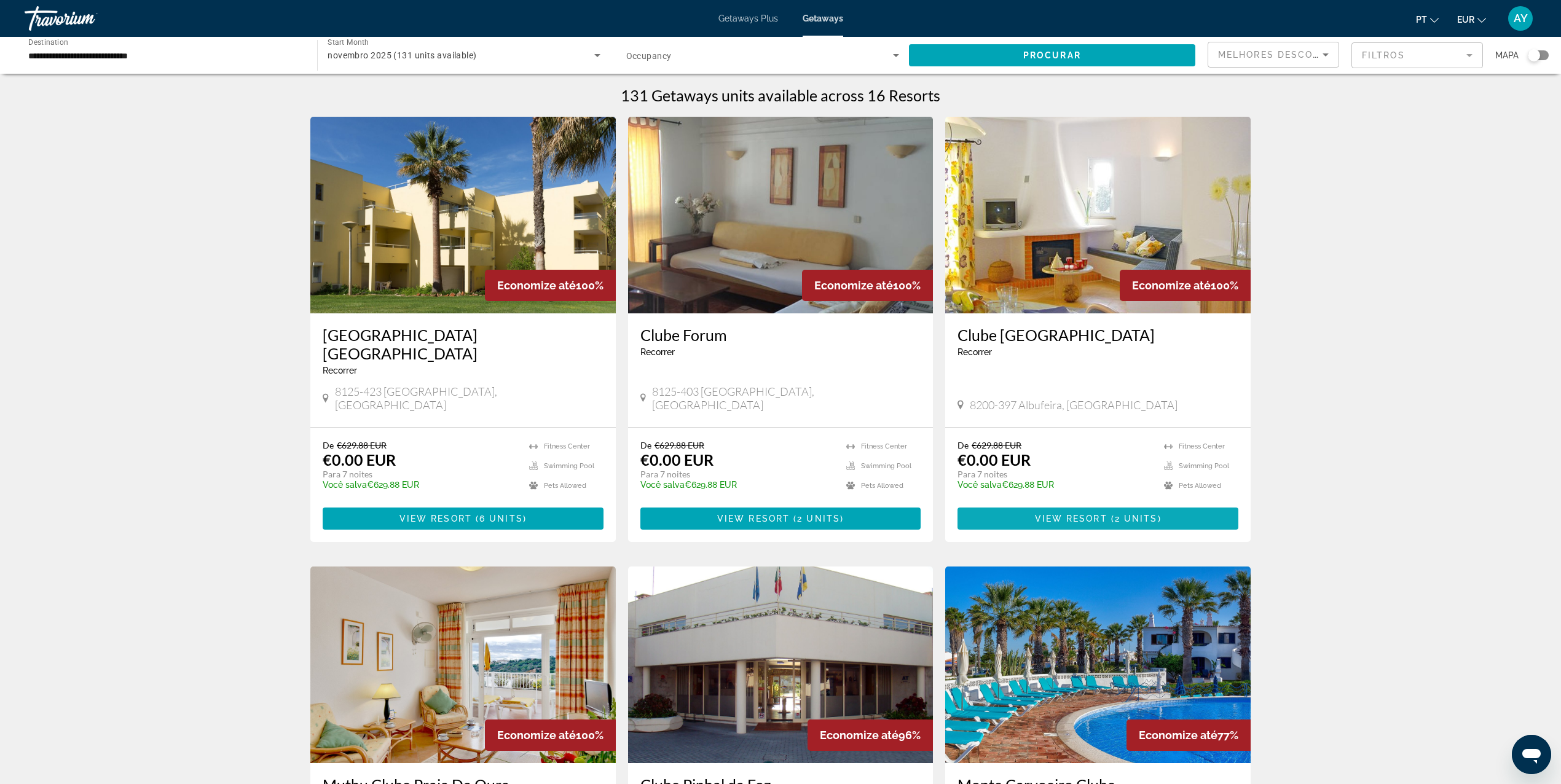
click at [1103, 514] on span "View Resort" at bounding box center [1071, 518] width 73 height 10
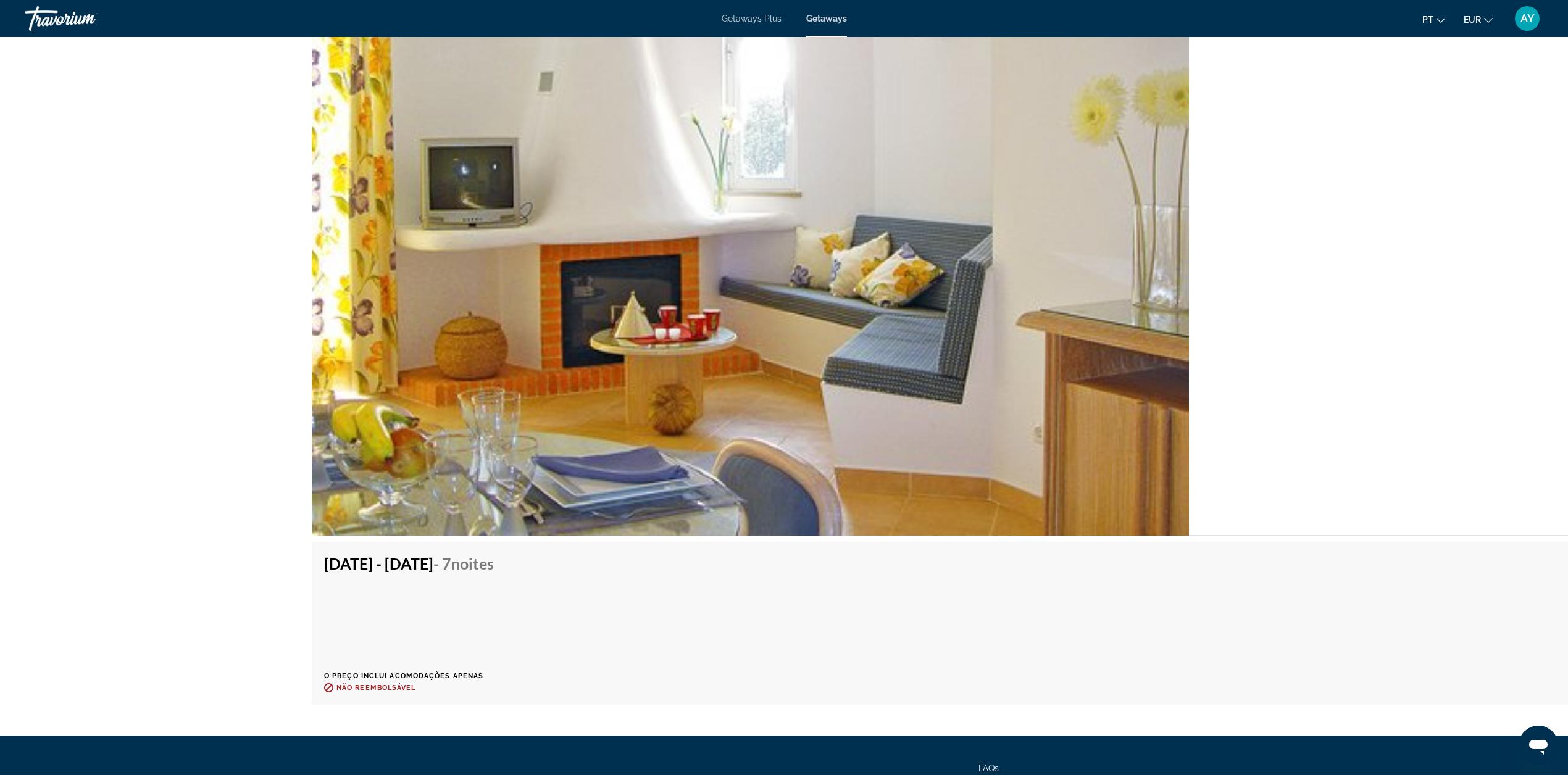
scroll to position [2324, 0]
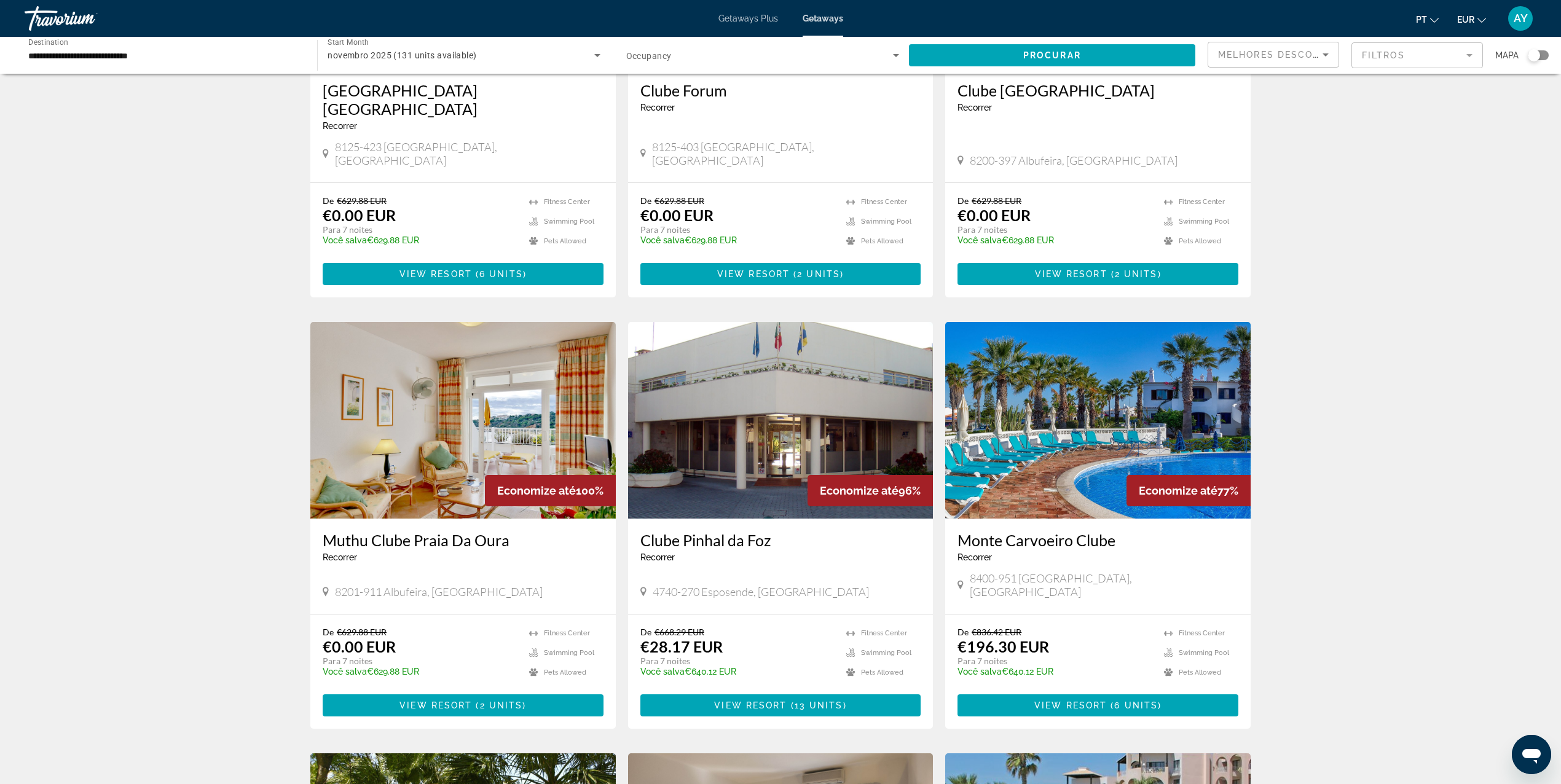
scroll to position [246, 0]
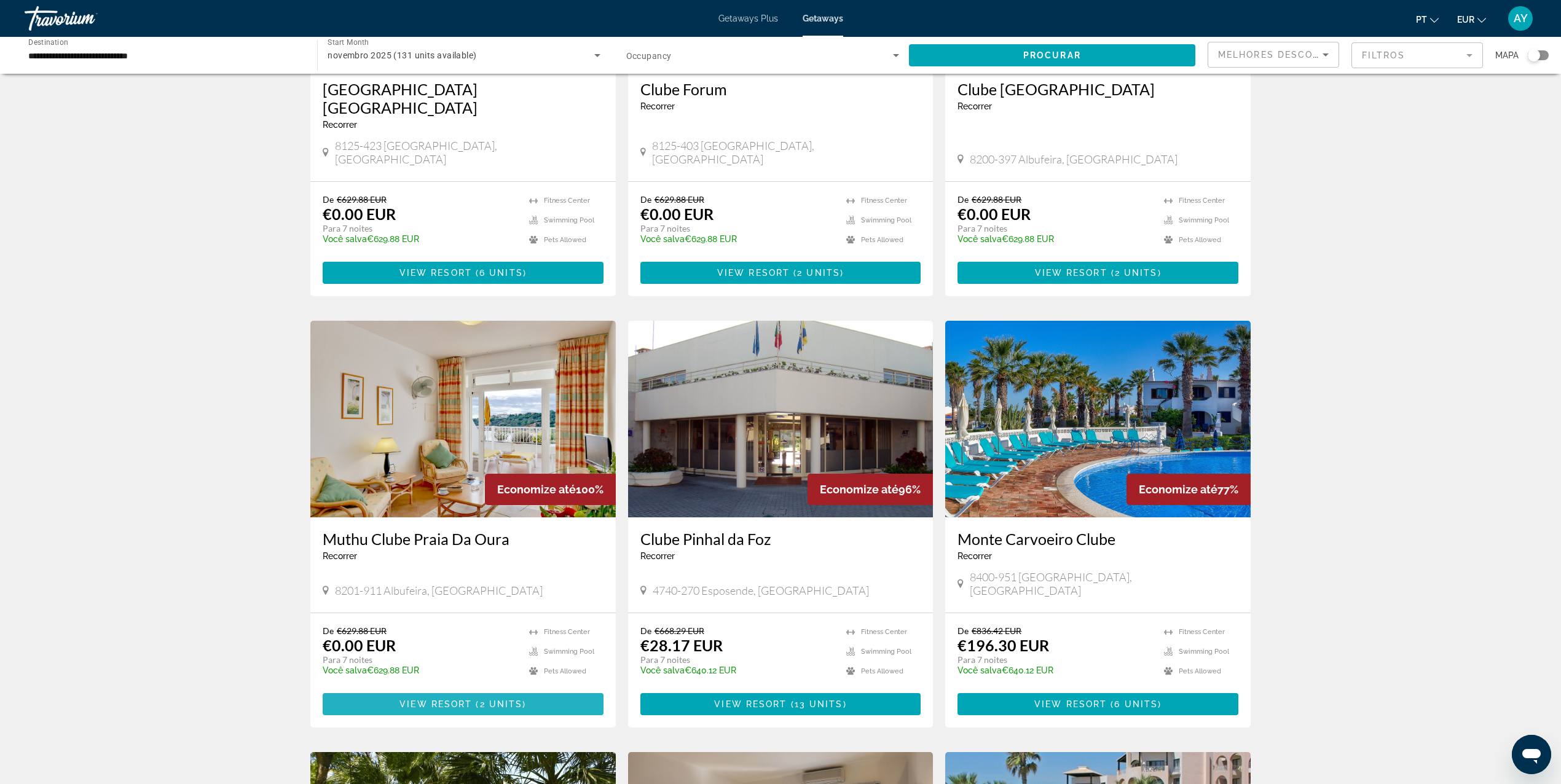
click at [497, 689] on span "Main content" at bounding box center [463, 704] width 281 height 30
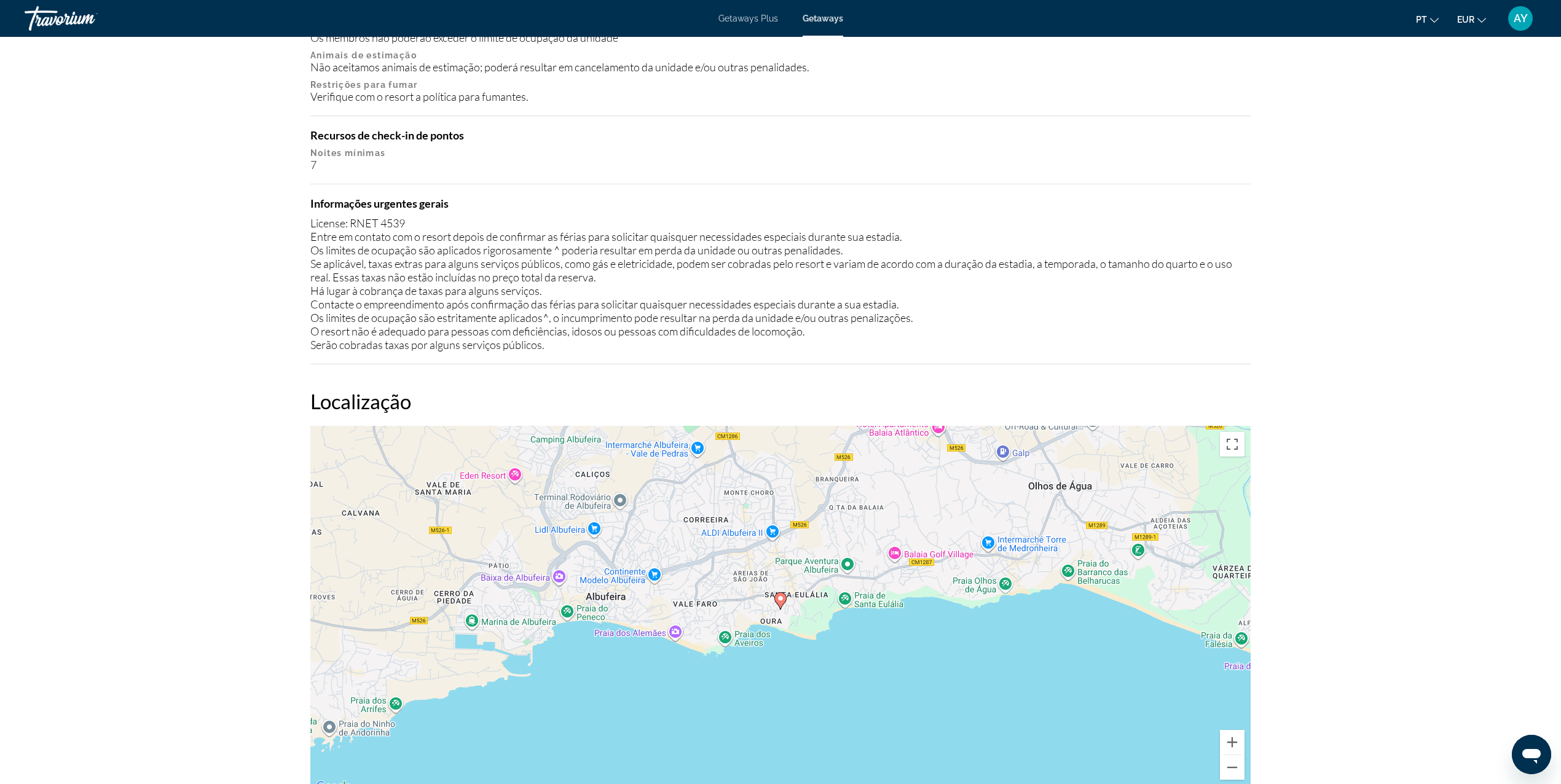
scroll to position [1733, 0]
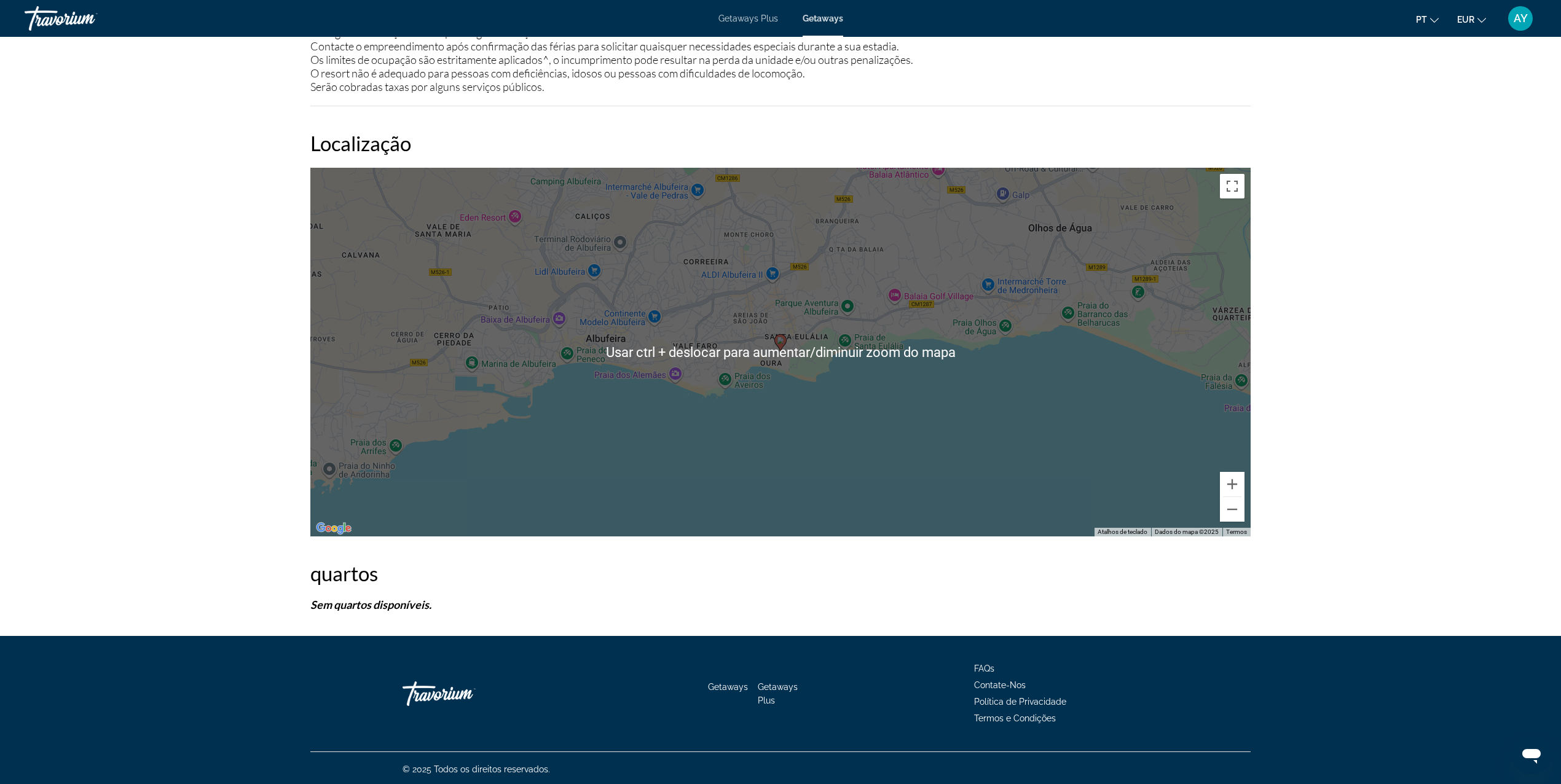
click at [355, 591] on div "quartos Sem quartos disponíveis." at bounding box center [780, 586] width 940 height 51
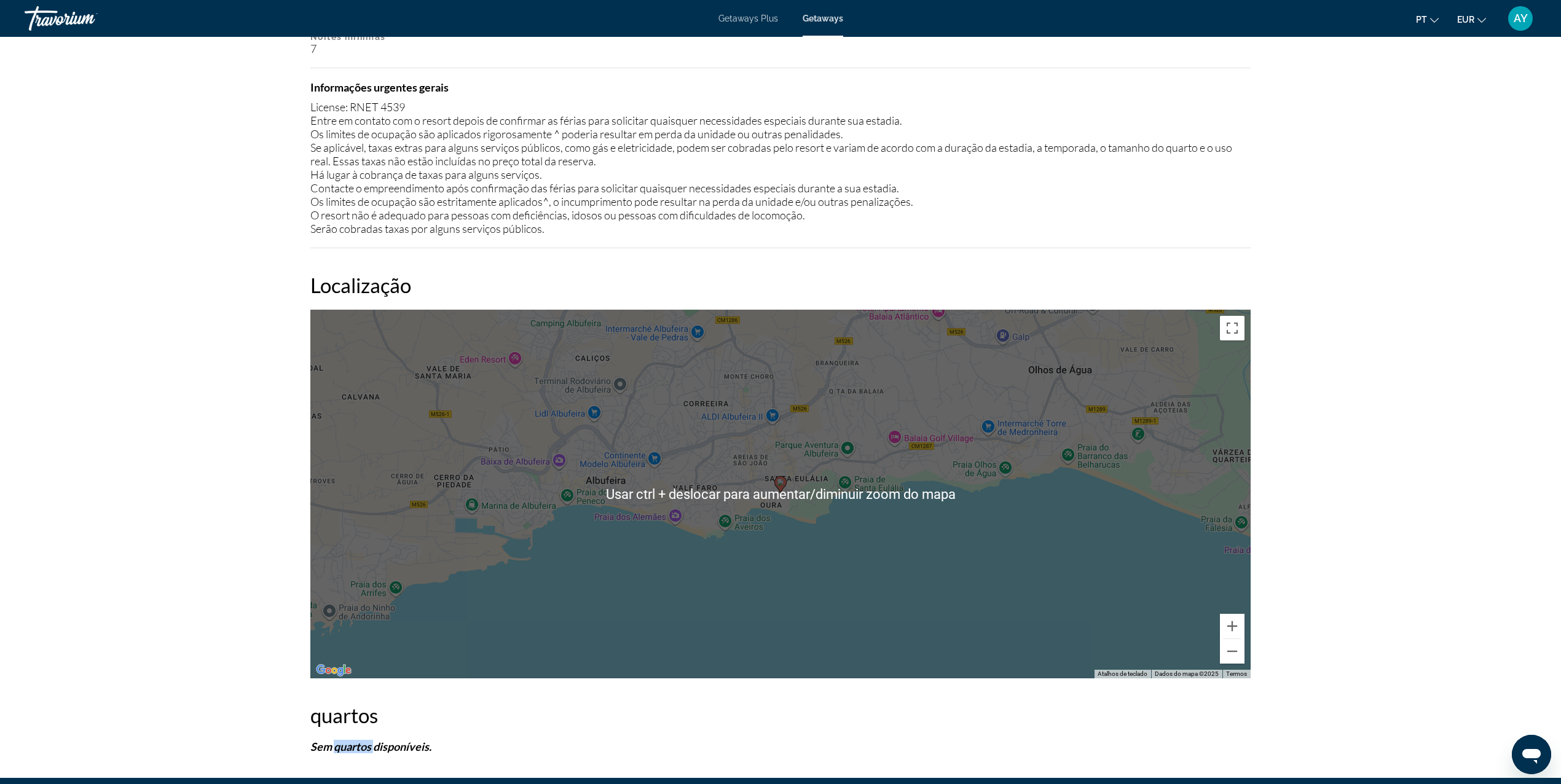
scroll to position [1405, 0]
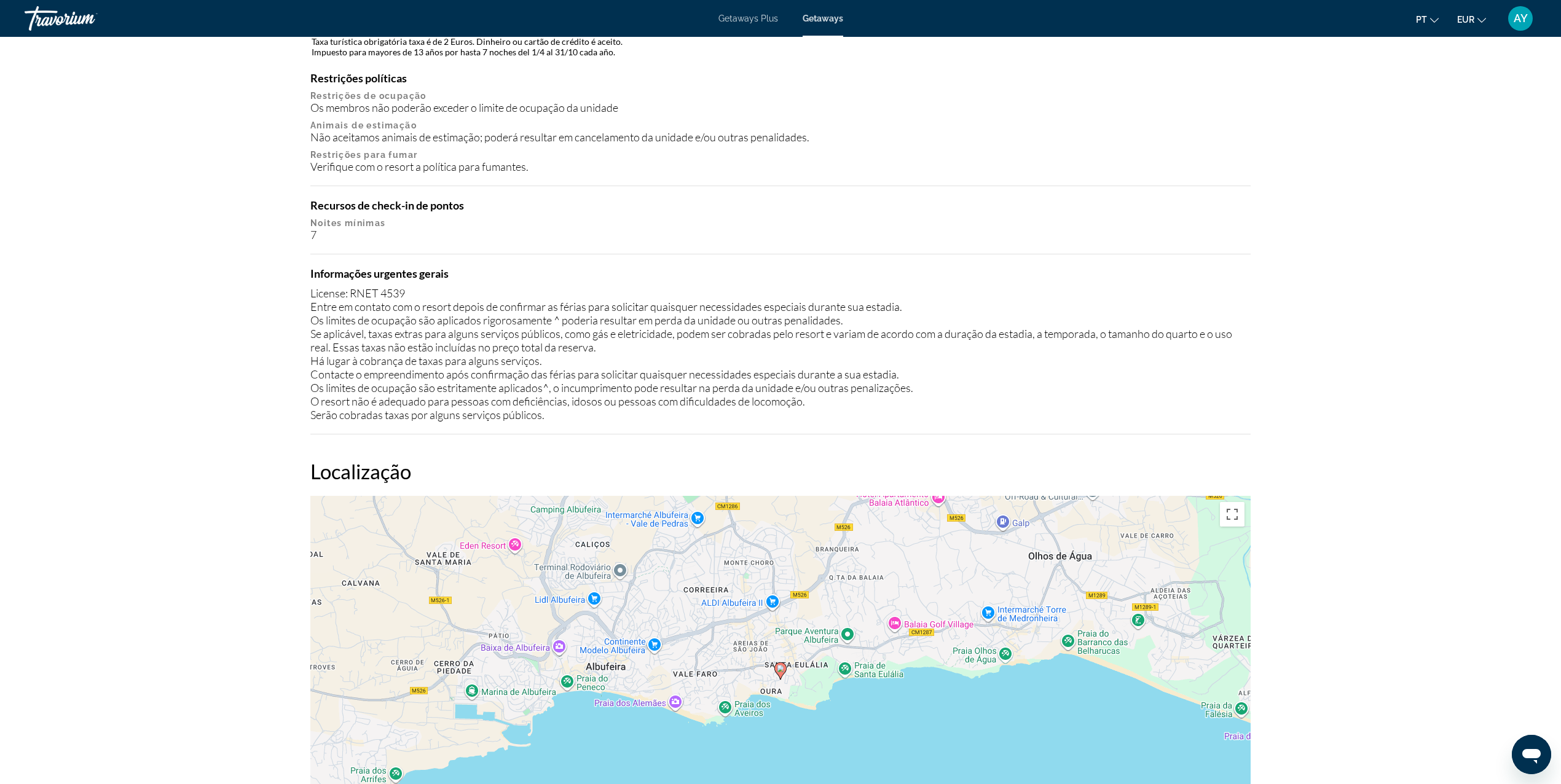
click at [755, 18] on span "Getaways Plus" at bounding box center [748, 18] width 60 height 10
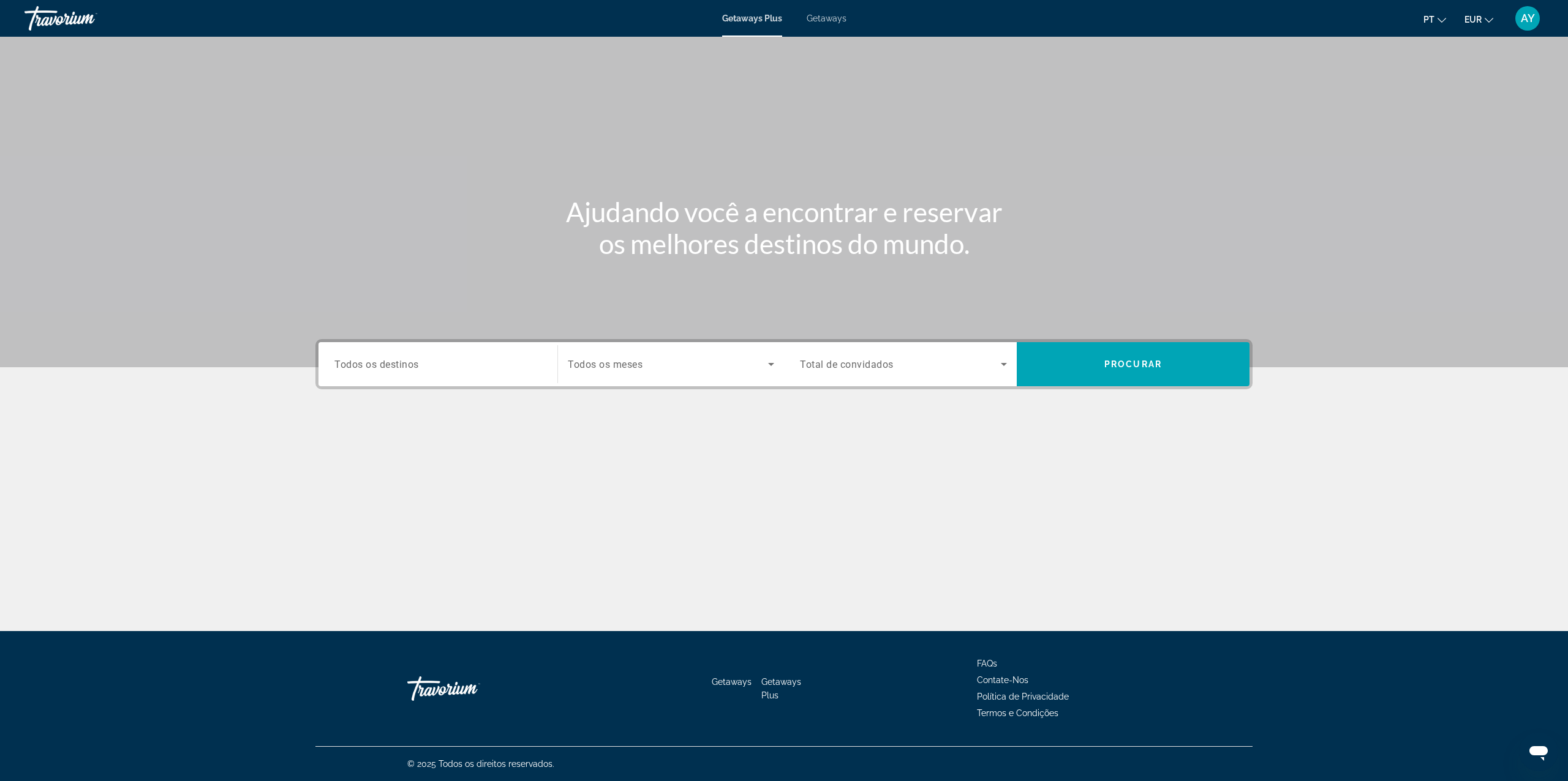
click at [436, 361] on input "Destination Todos os destinos" at bounding box center [438, 365] width 207 height 15
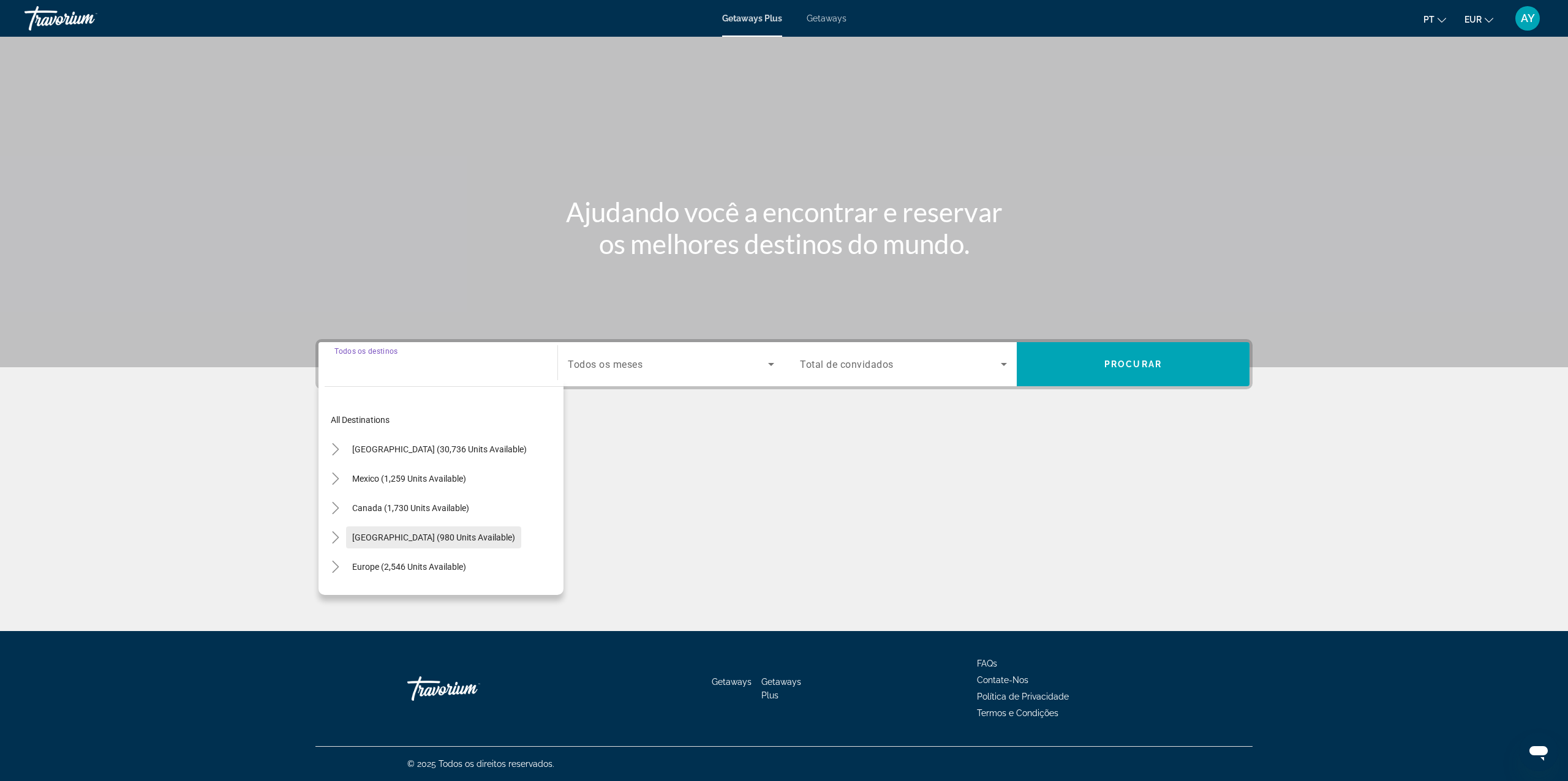
scroll to position [163, 0]
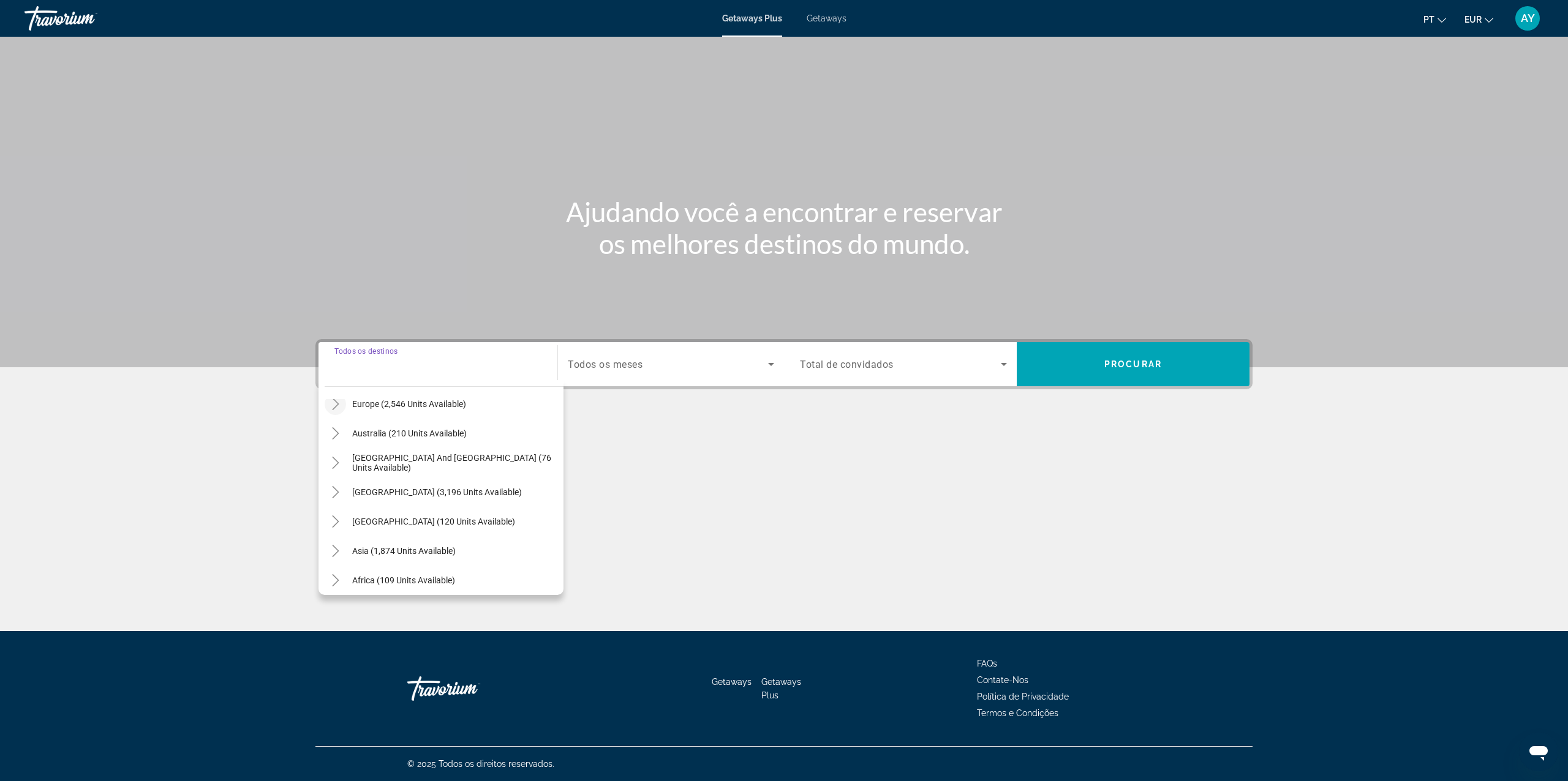
click at [341, 407] on mat-icon "Toggle Europe (2,546 units available)" at bounding box center [335, 404] width 21 height 21
click at [820, 5] on div "Getaways Plus Getaways pt English Español Français Italiano Português русский E…" at bounding box center [784, 18] width 1568 height 32
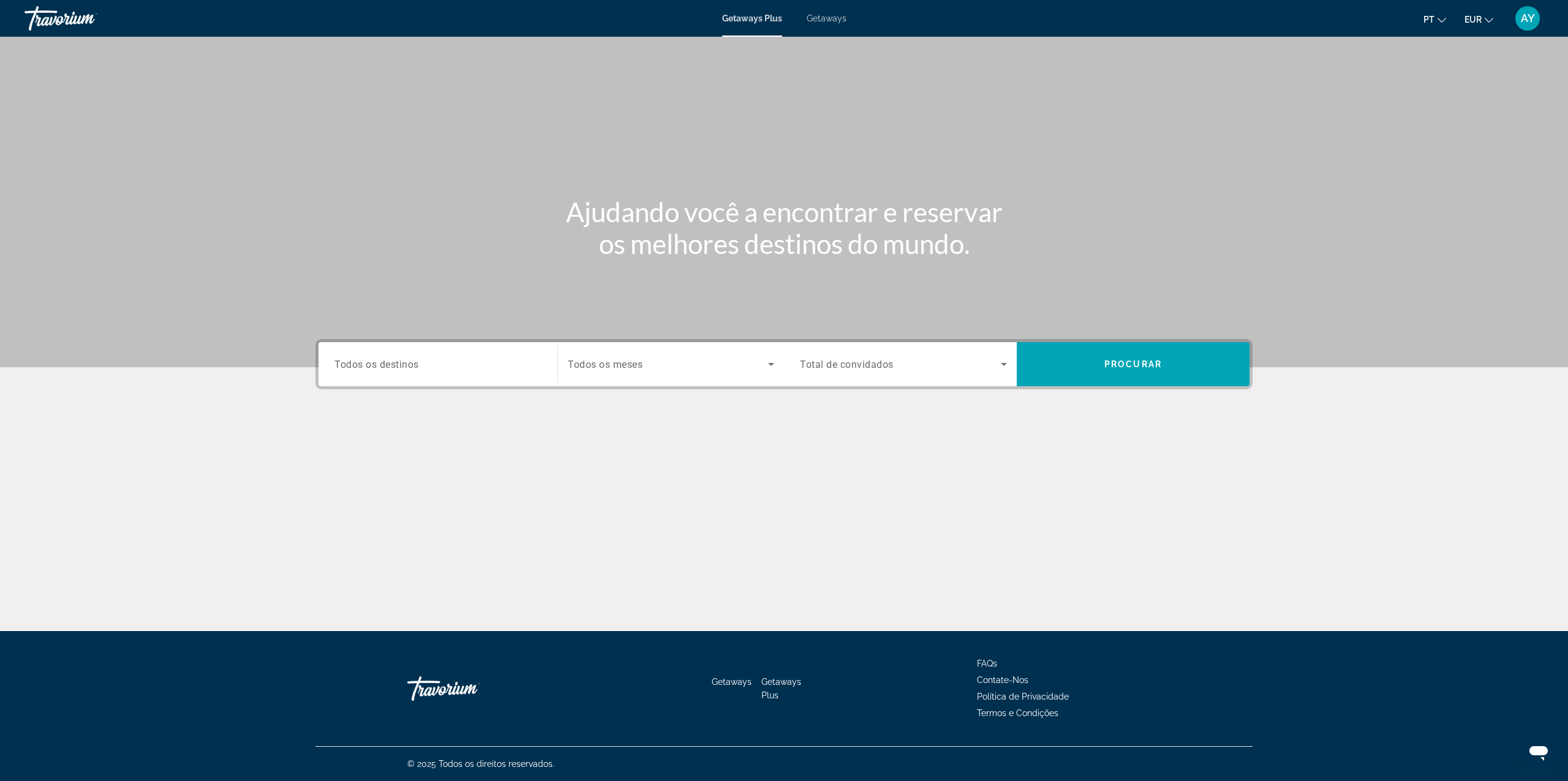
click at [822, 15] on span "Getaways" at bounding box center [827, 18] width 40 height 10
click at [448, 358] on input "Destination Todos os destinos" at bounding box center [438, 365] width 207 height 15
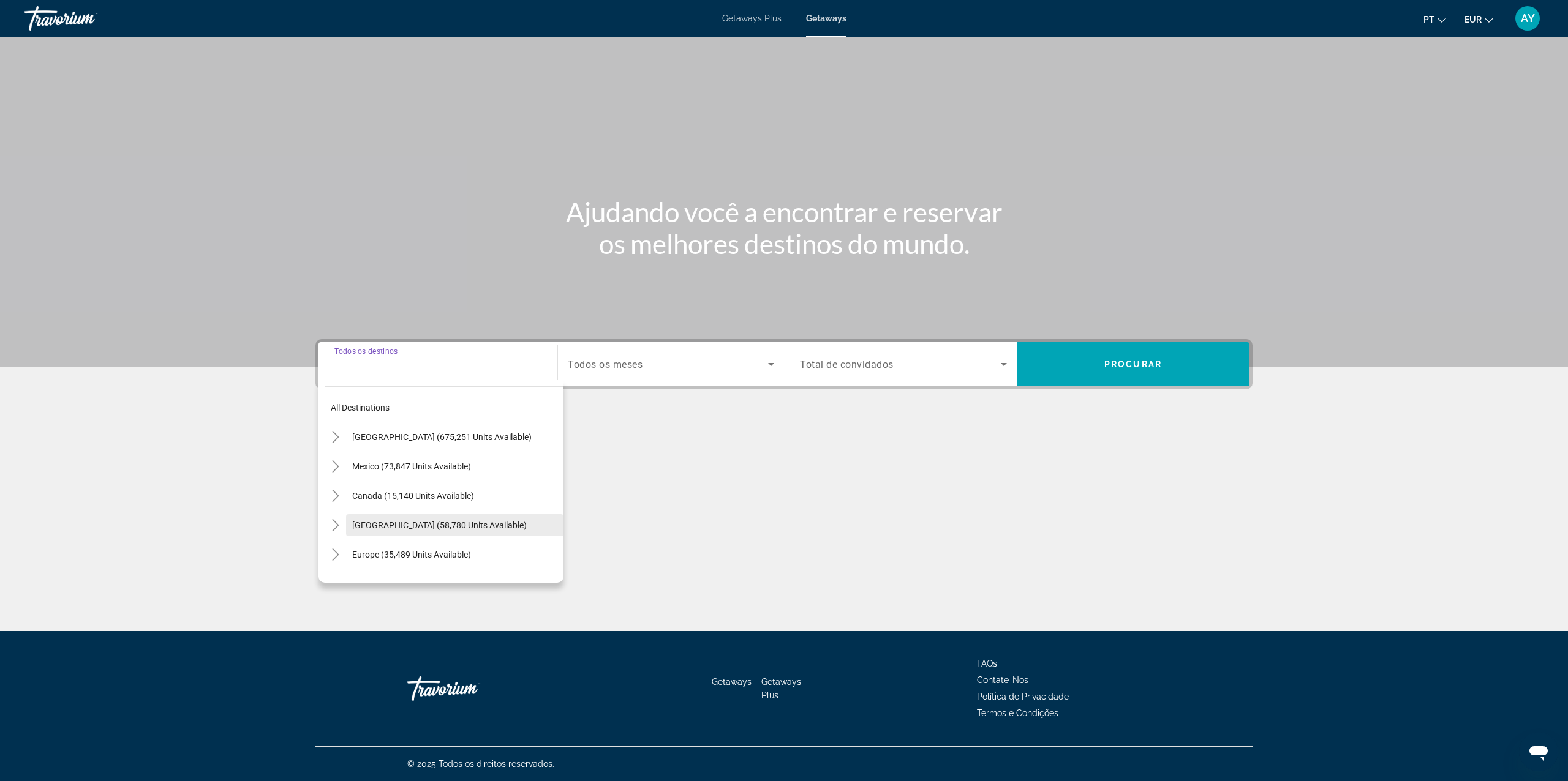
scroll to position [163, 0]
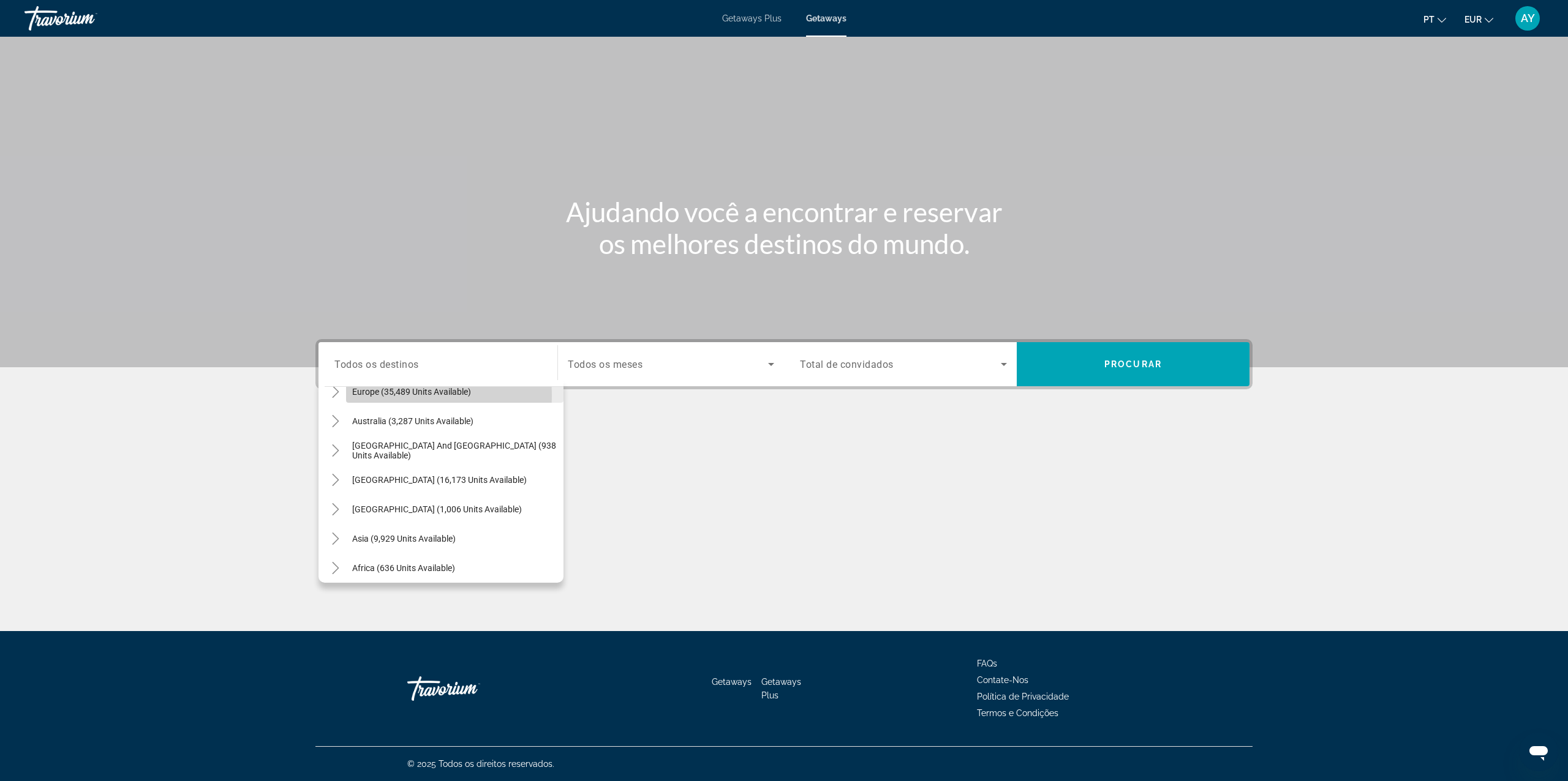
click at [347, 395] on span "Search widget" at bounding box center [455, 392] width 218 height 30
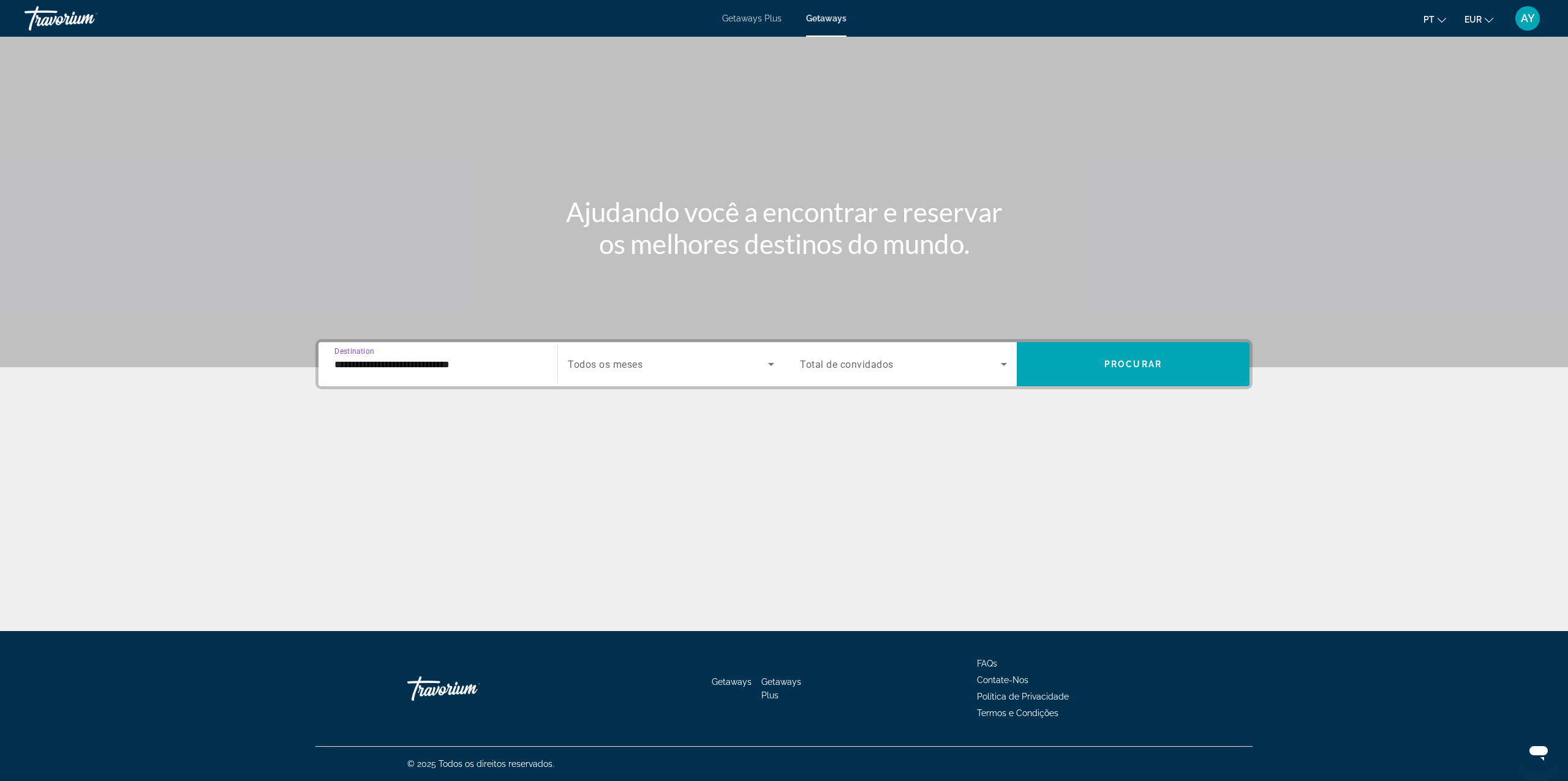
click at [348, 372] on div "**********" at bounding box center [438, 365] width 207 height 35
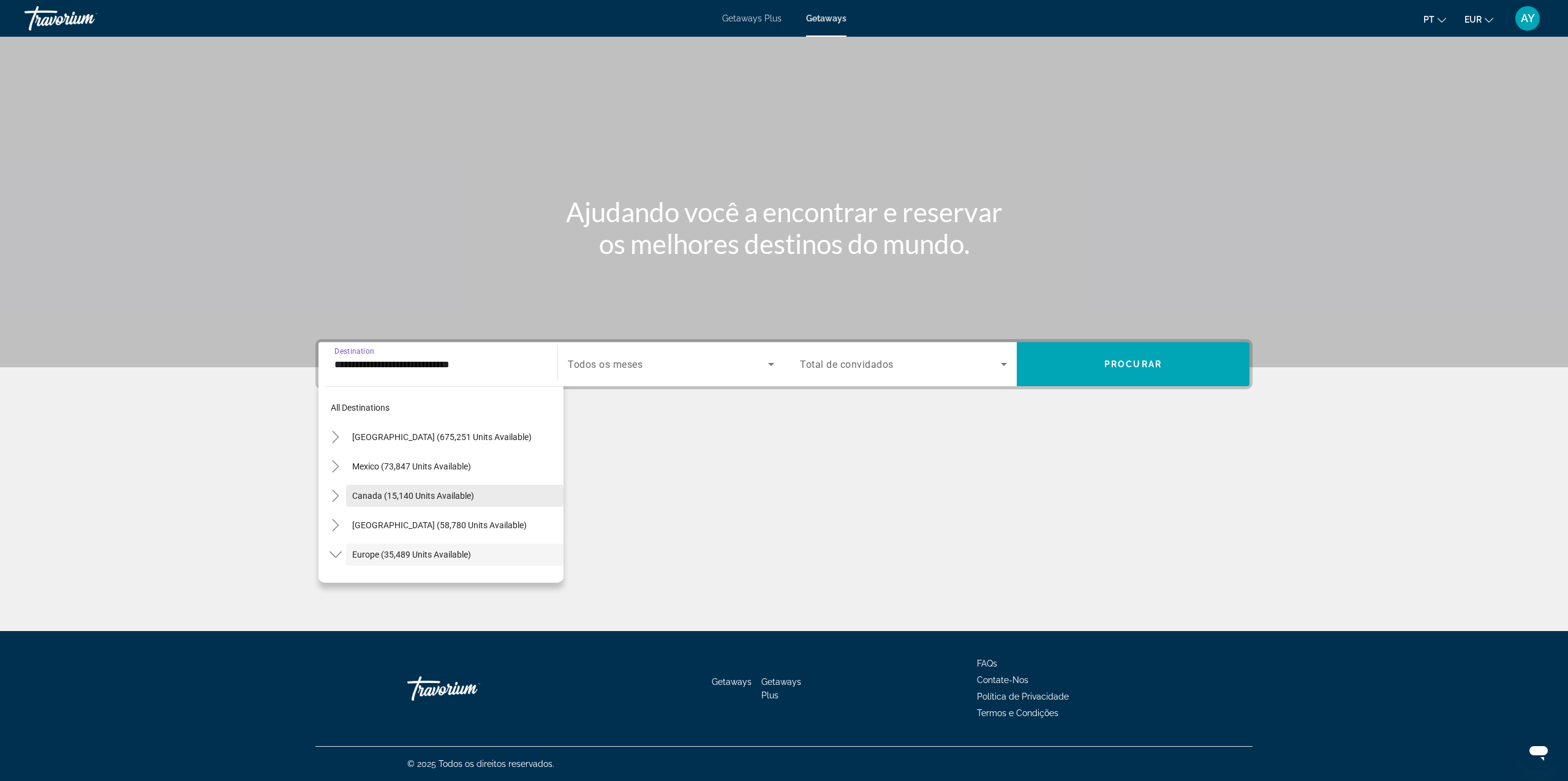
scroll to position [72, 0]
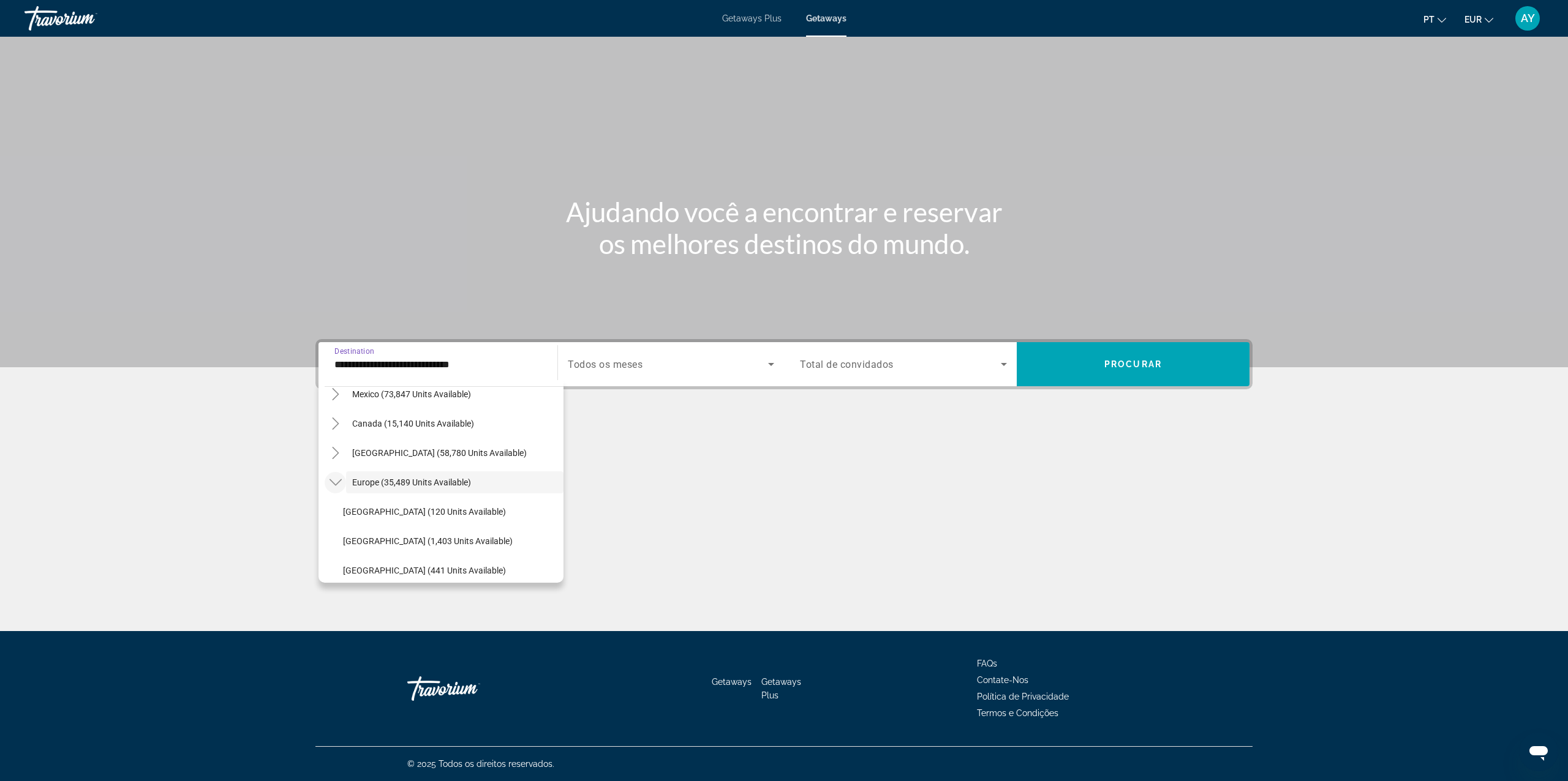
click at [335, 472] on mat-icon "Toggle Europe (35,489 units available)" at bounding box center [335, 482] width 21 height 21
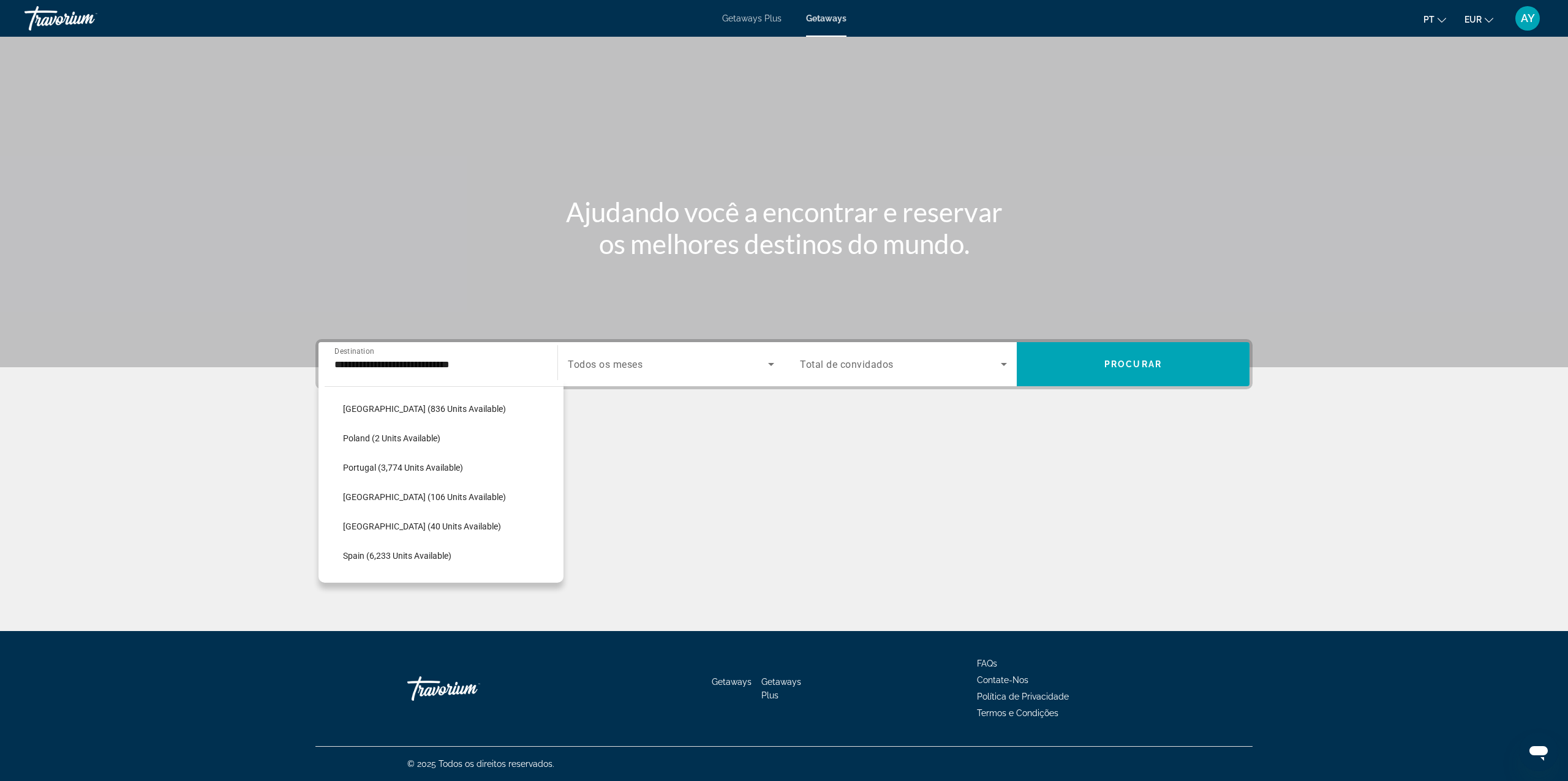
scroll to position [562, 0]
click at [444, 422] on span "Search widget" at bounding box center [450, 434] width 227 height 30
type input "**********"
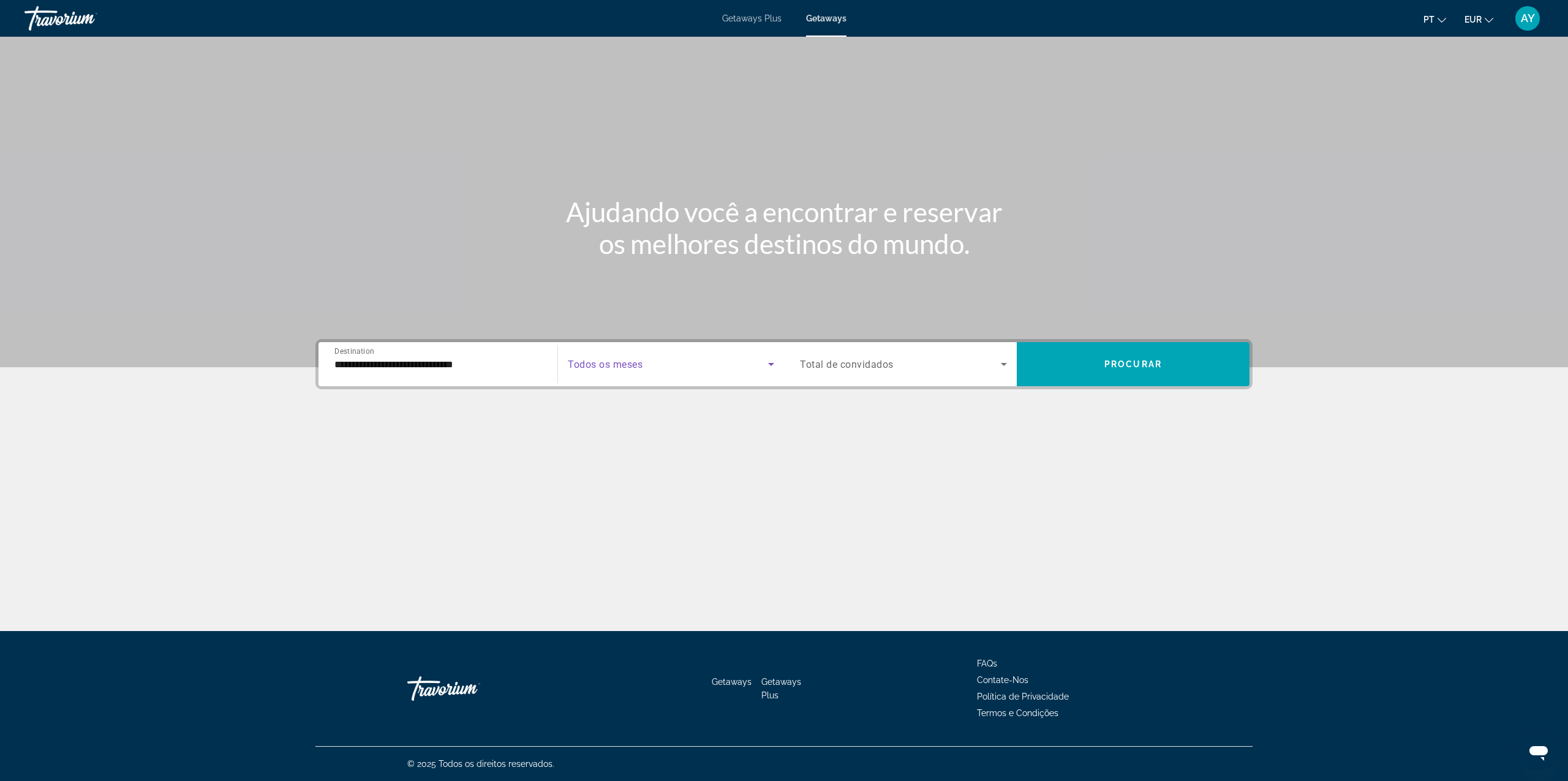
click at [706, 358] on span "Search widget" at bounding box center [668, 364] width 200 height 15
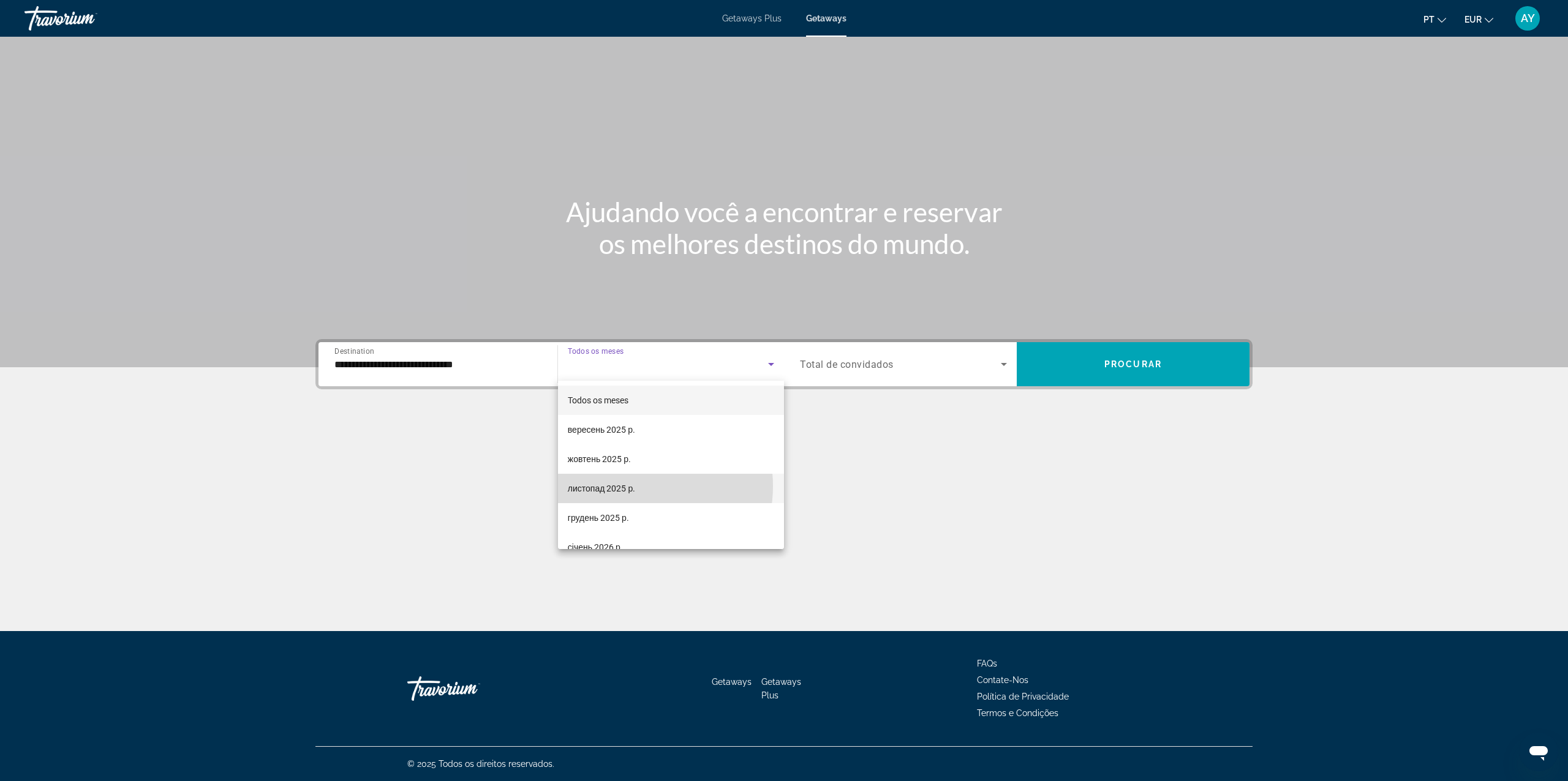
click at [632, 486] on span "листопад 2025 р." at bounding box center [601, 489] width 67 height 15
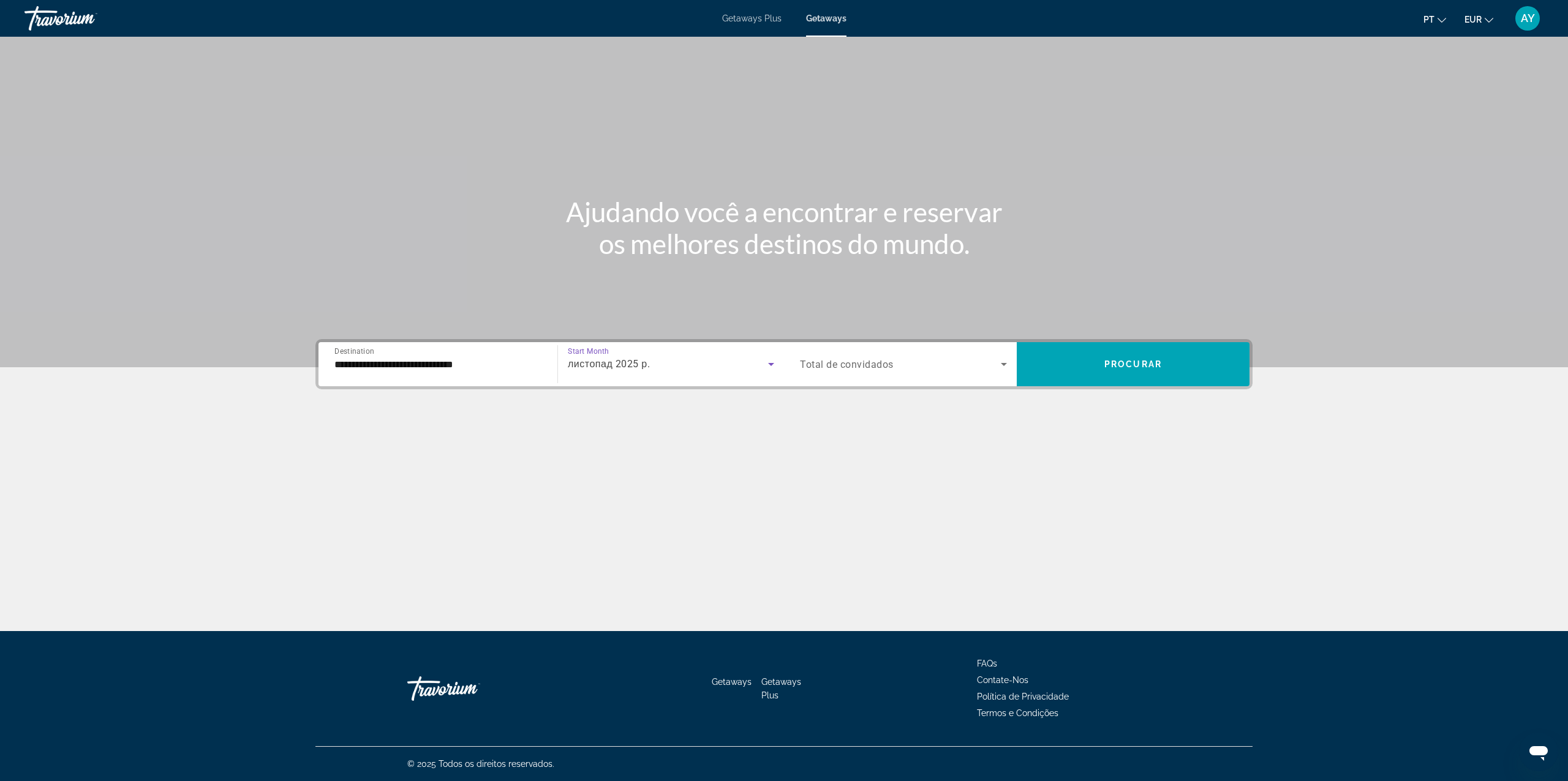
click at [880, 348] on div "Search widget" at bounding box center [903, 364] width 207 height 34
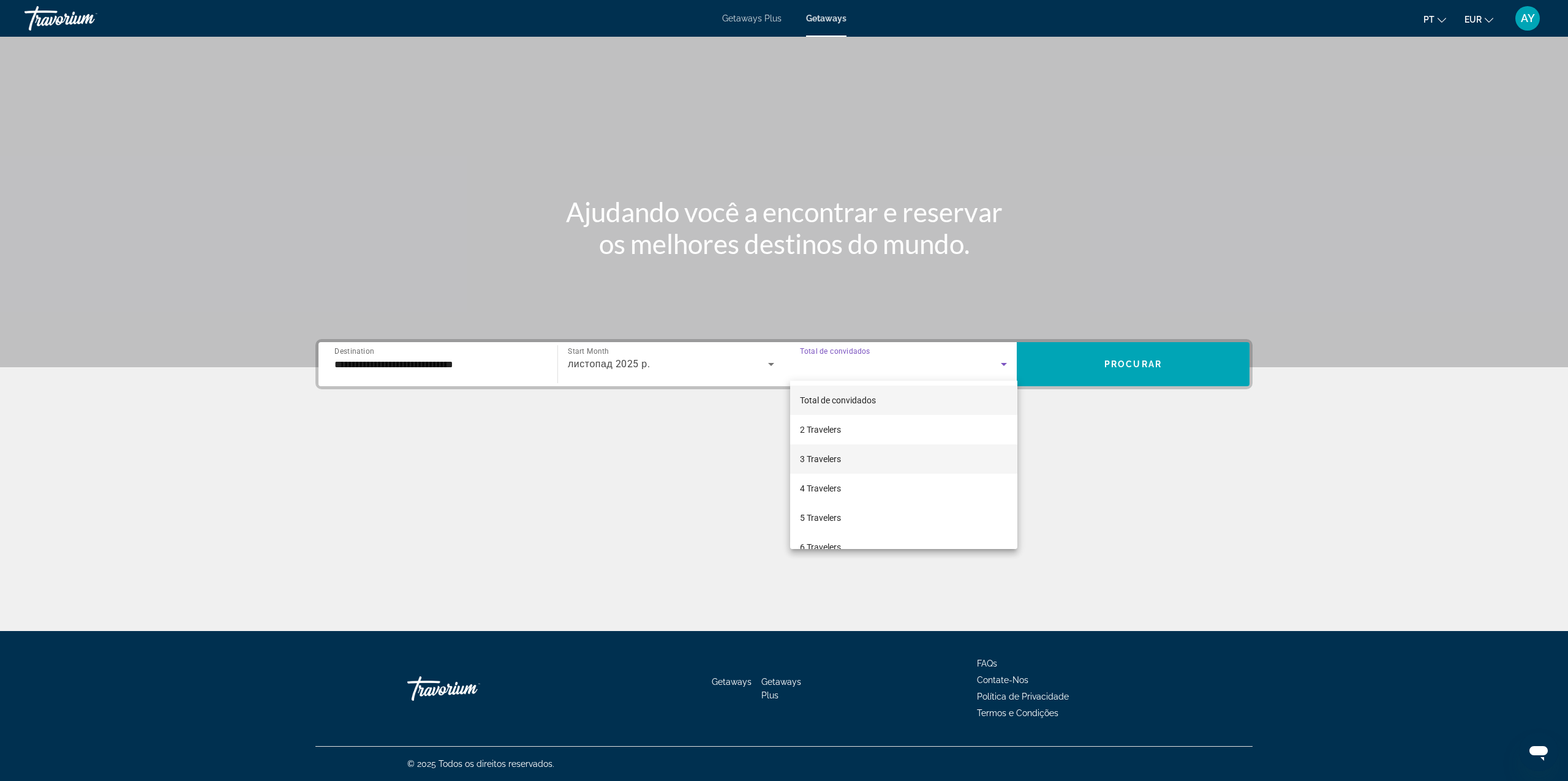
click at [836, 462] on span "3 Travelers" at bounding box center [821, 459] width 41 height 15
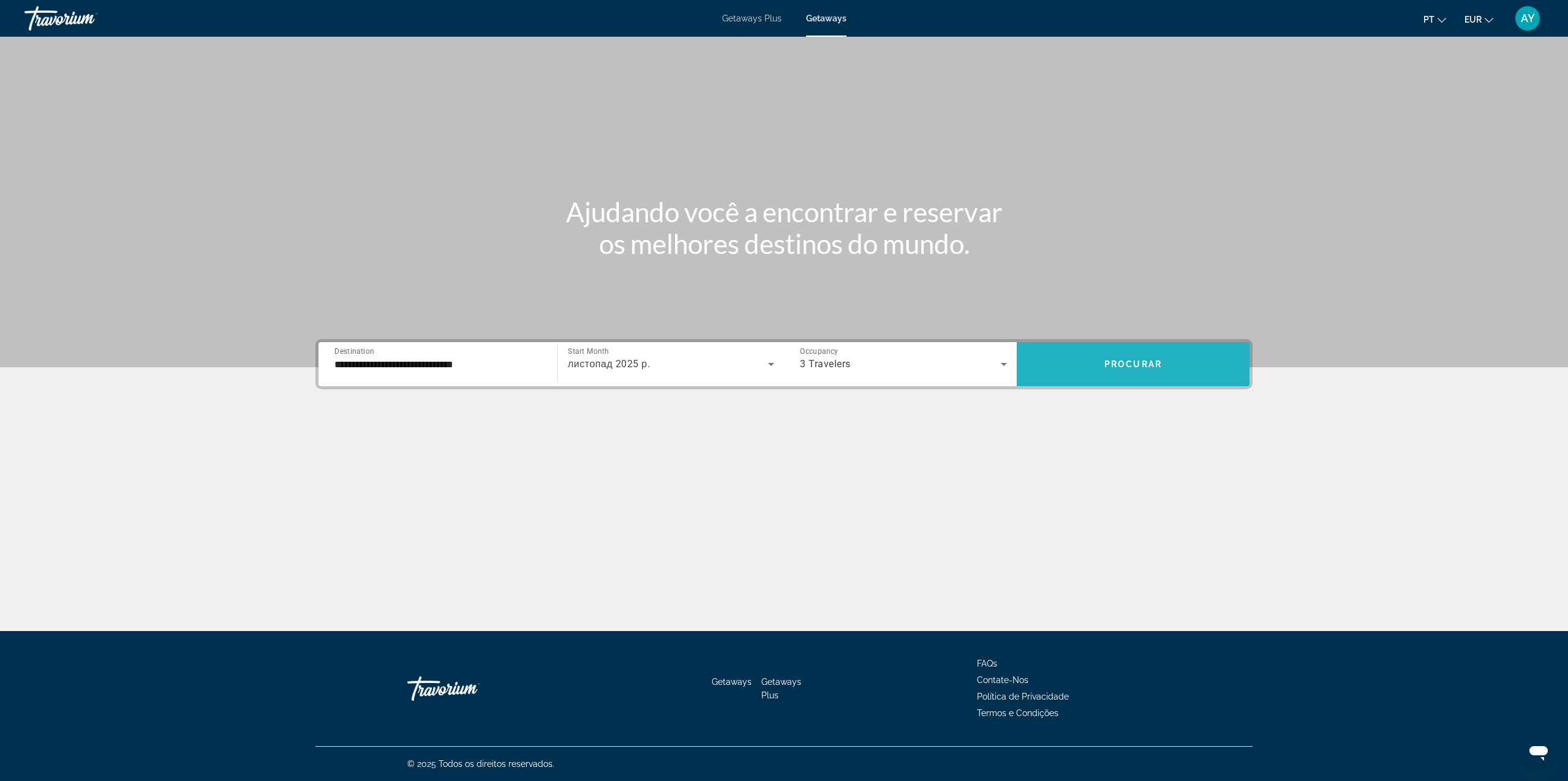
click at [1078, 360] on span "Search widget" at bounding box center [1133, 365] width 232 height 30
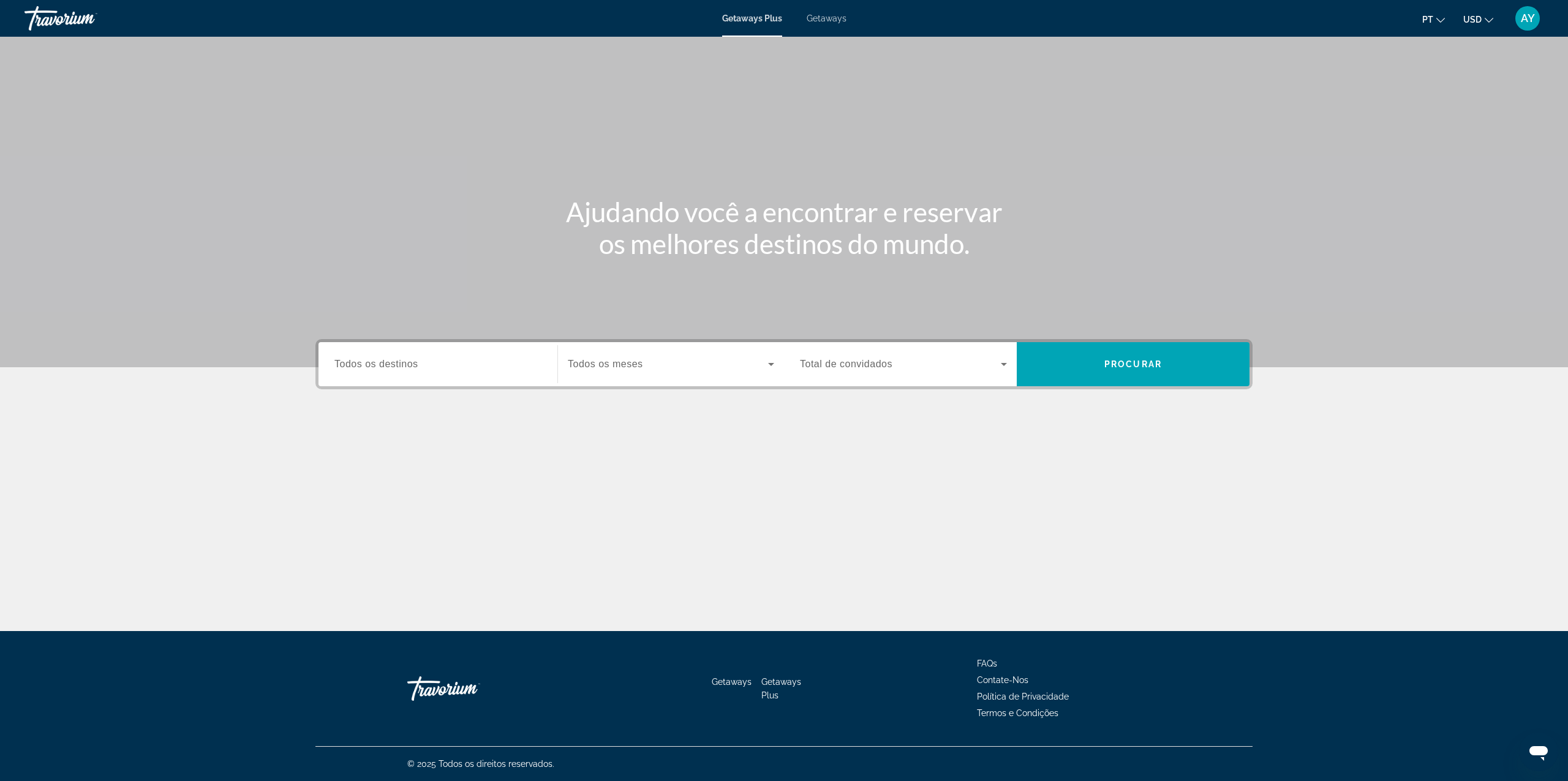
click at [1483, 13] on button "USD USD ($) MXN (Mex$) CAD (Can$) GBP (£) EUR (€) AUD (A$) NZD (NZ$) CNY (CN¥)" at bounding box center [1478, 19] width 30 height 18
click at [1459, 113] on button "EUR (€)" at bounding box center [1454, 112] width 61 height 16
click at [831, 27] on div "Getaways Plus Getaways pt English Español Français Italiano Português русский E…" at bounding box center [784, 18] width 1568 height 32
click at [831, 18] on span "Getaways" at bounding box center [827, 18] width 40 height 10
click at [463, 358] on input "Destination Todos os destinos" at bounding box center [438, 365] width 207 height 15
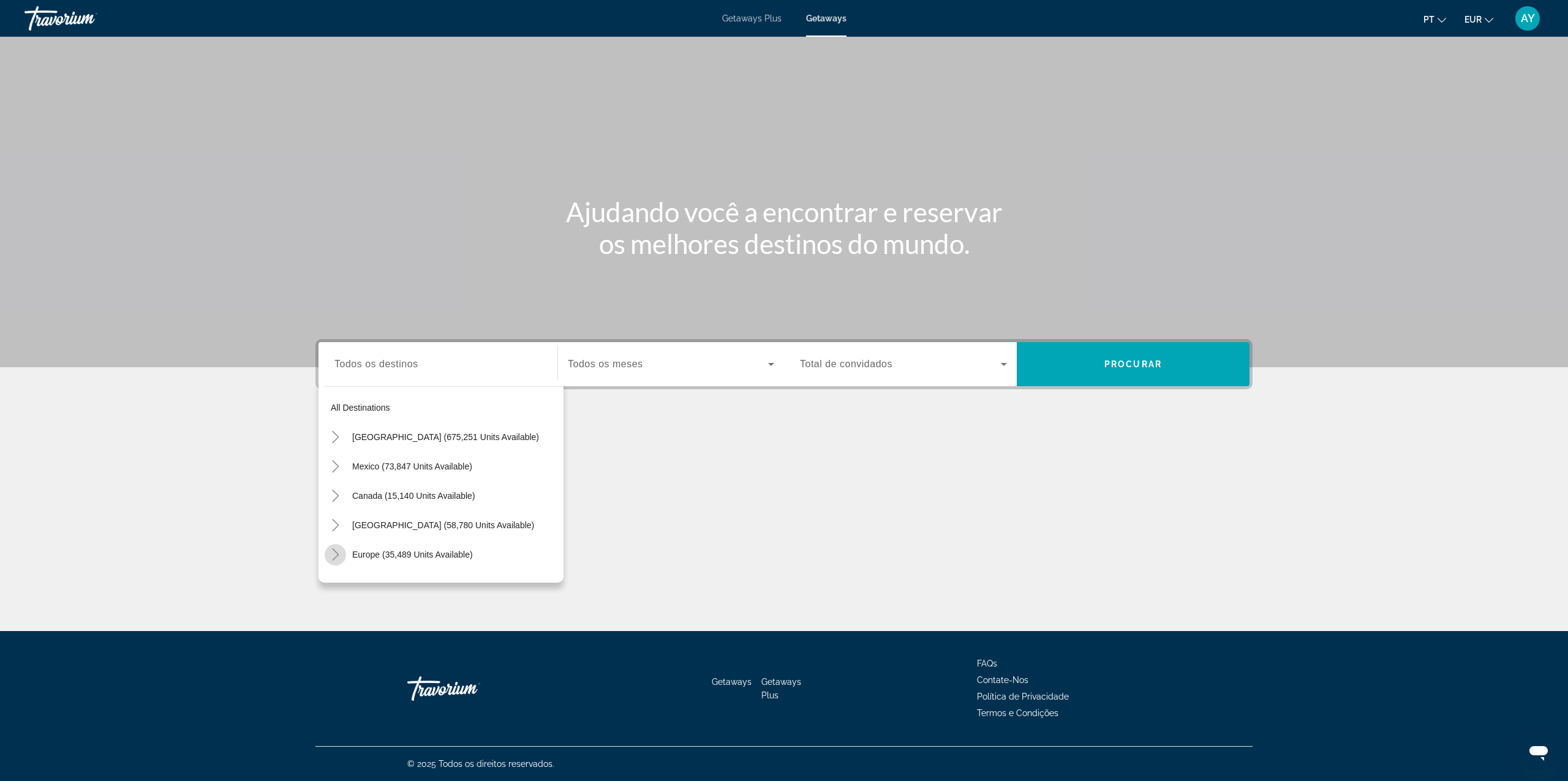
click at [337, 556] on icon "Toggle Europe (35,489 units available)" at bounding box center [335, 554] width 12 height 12
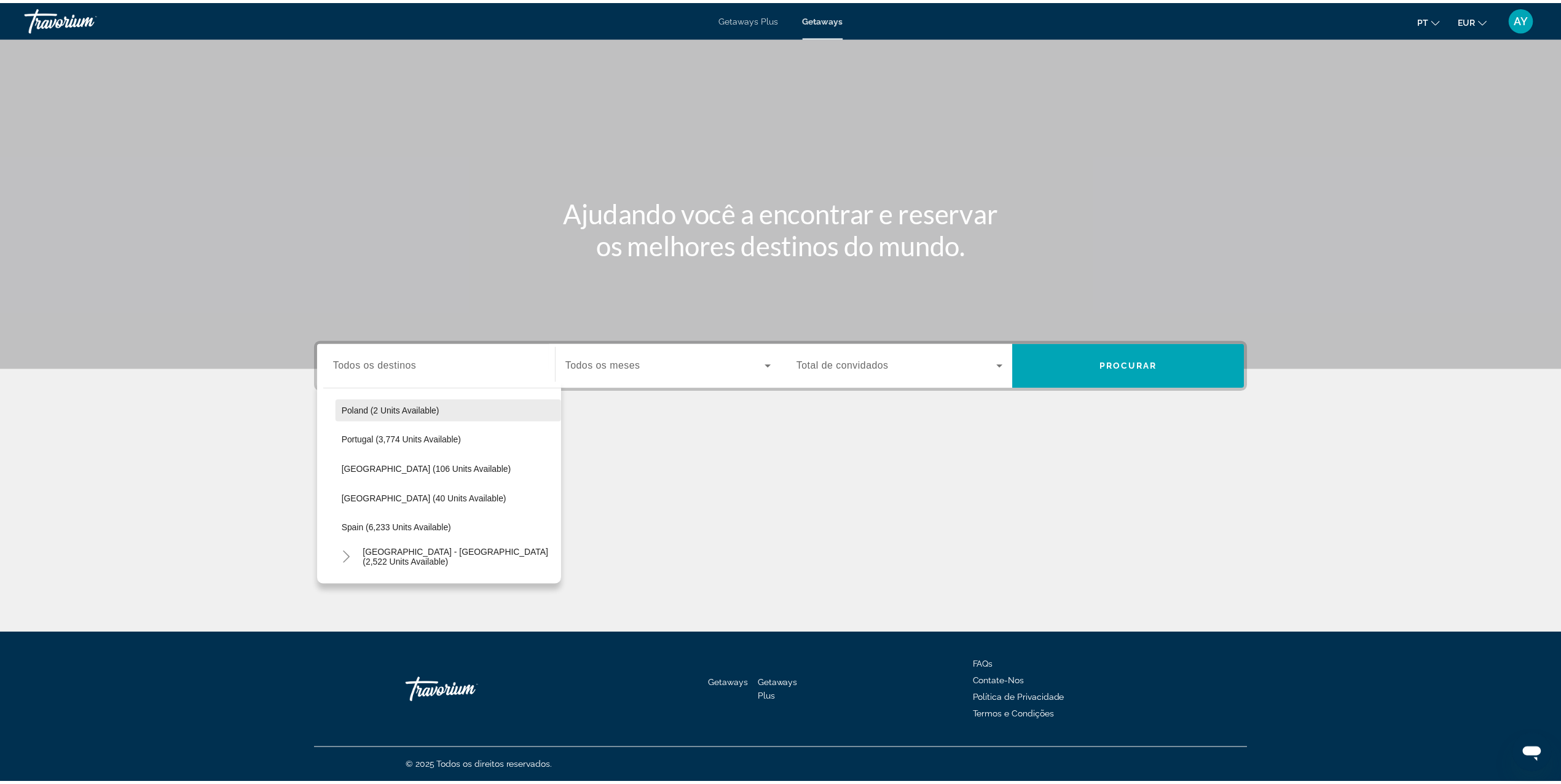
scroll to position [564, 0]
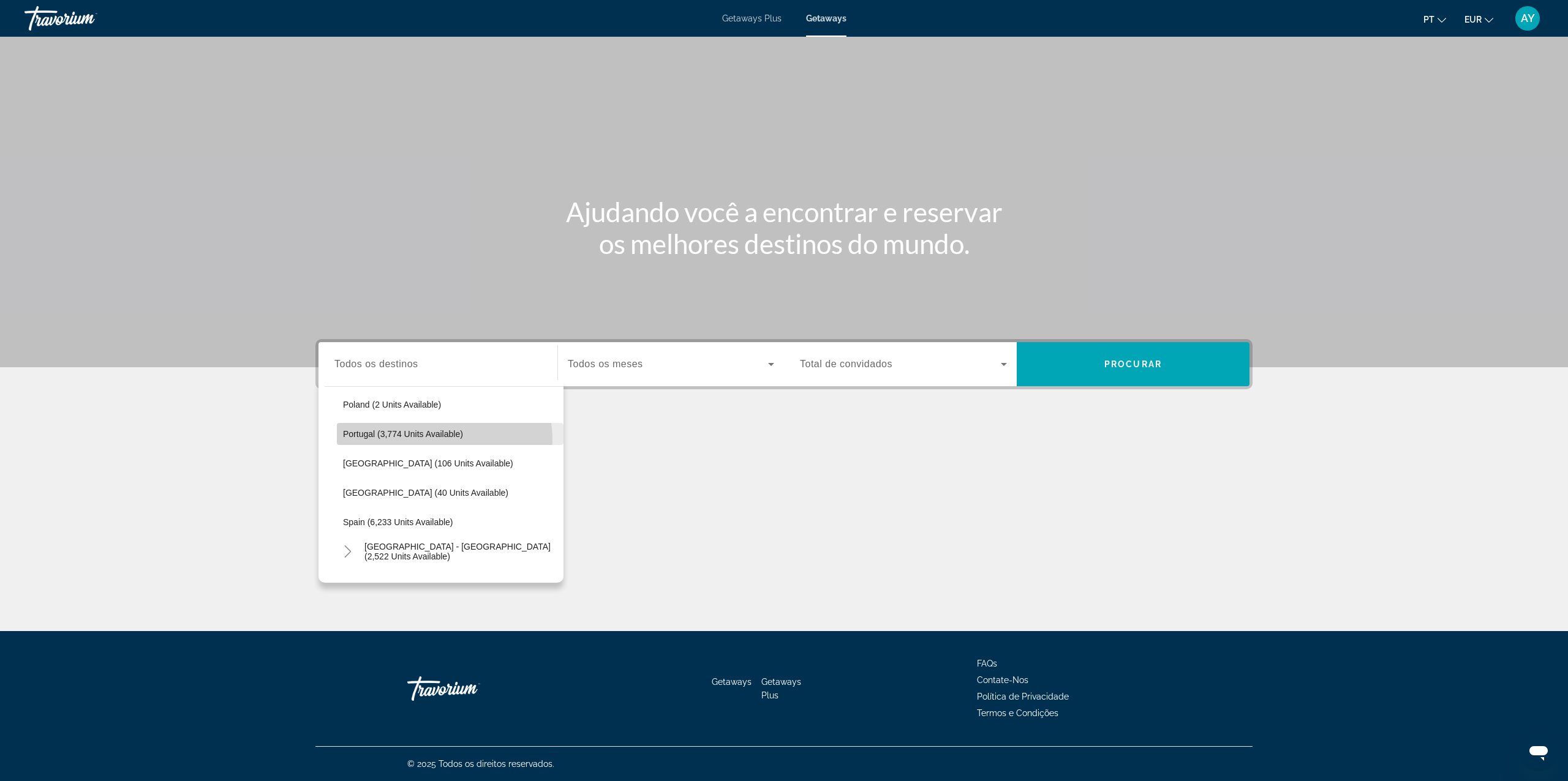
click at [411, 441] on span "Search widget" at bounding box center [450, 434] width 227 height 30
type input "**********"
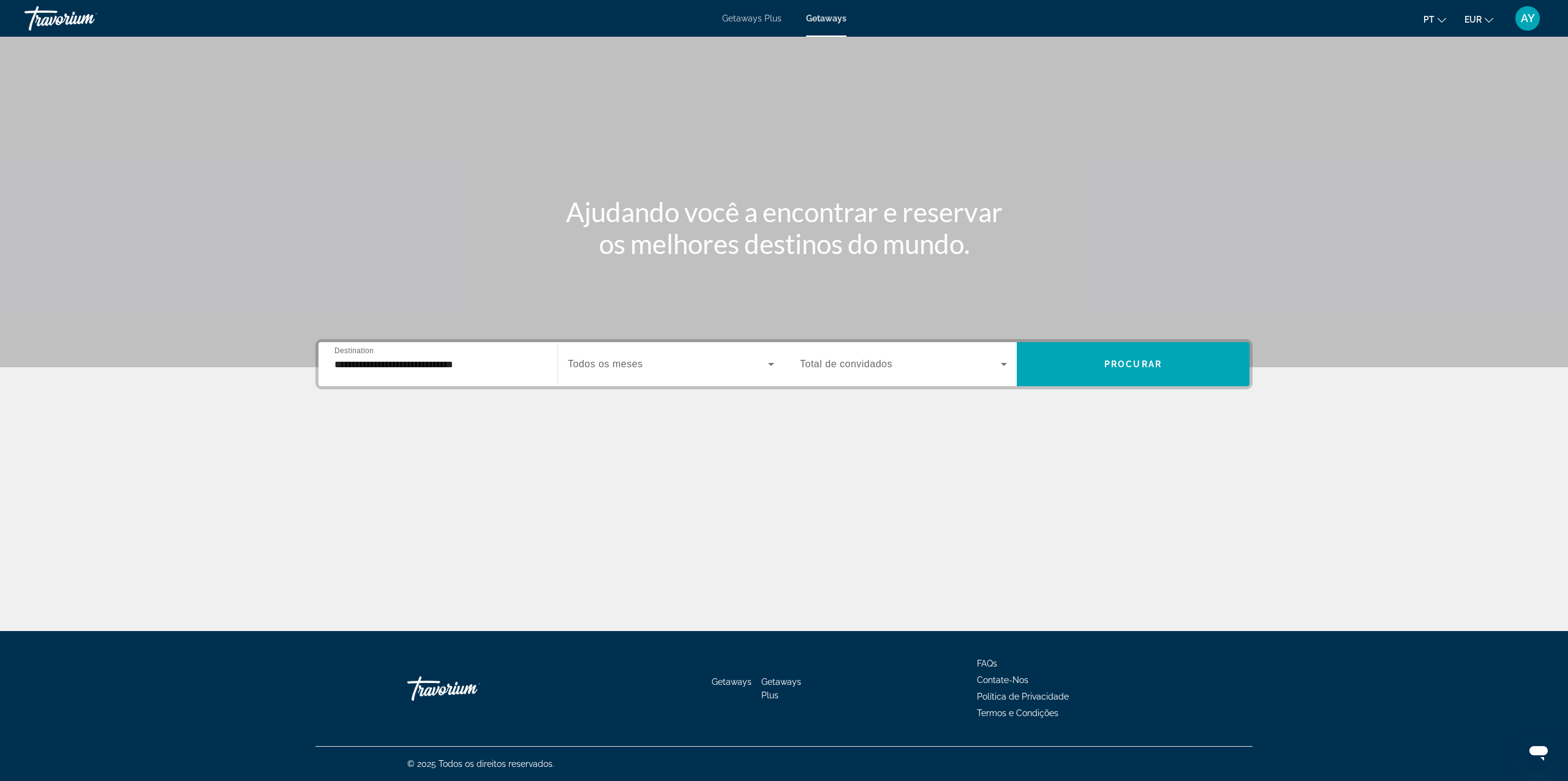
click at [680, 380] on div "Search widget" at bounding box center [671, 364] width 207 height 34
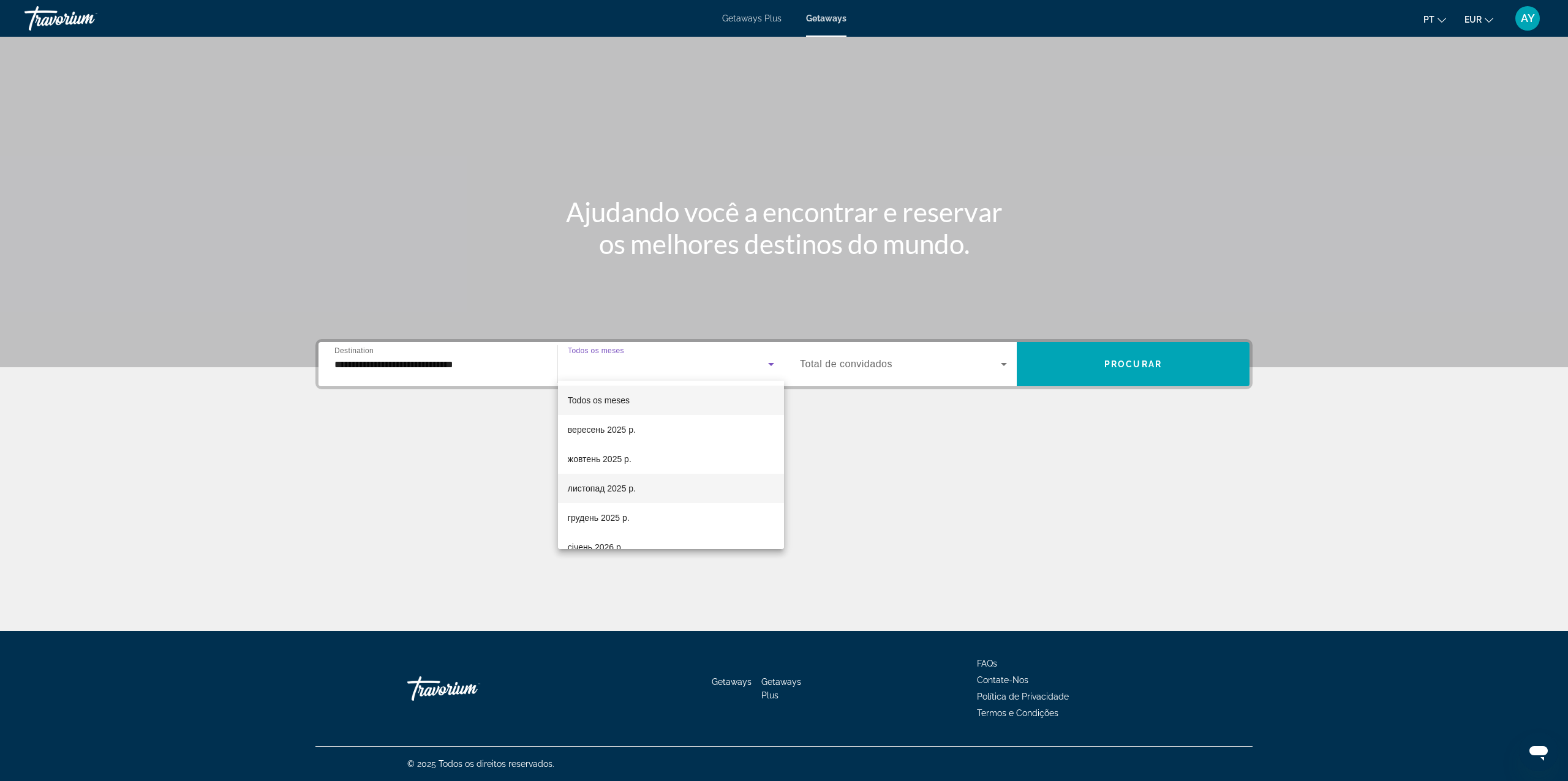
click at [621, 483] on span "листопад 2025 р." at bounding box center [601, 489] width 68 height 15
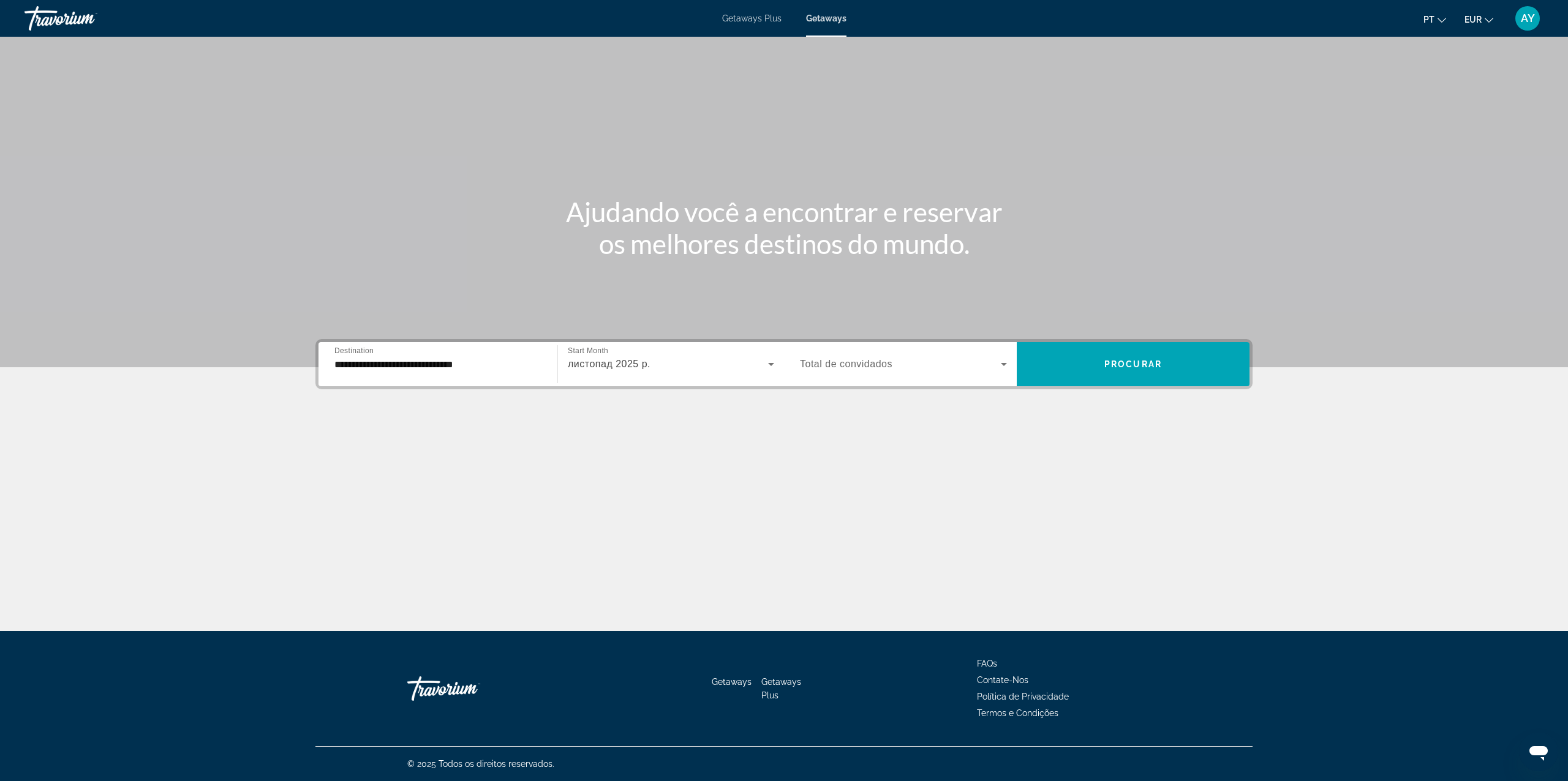
click at [883, 349] on div "Search widget" at bounding box center [903, 364] width 207 height 34
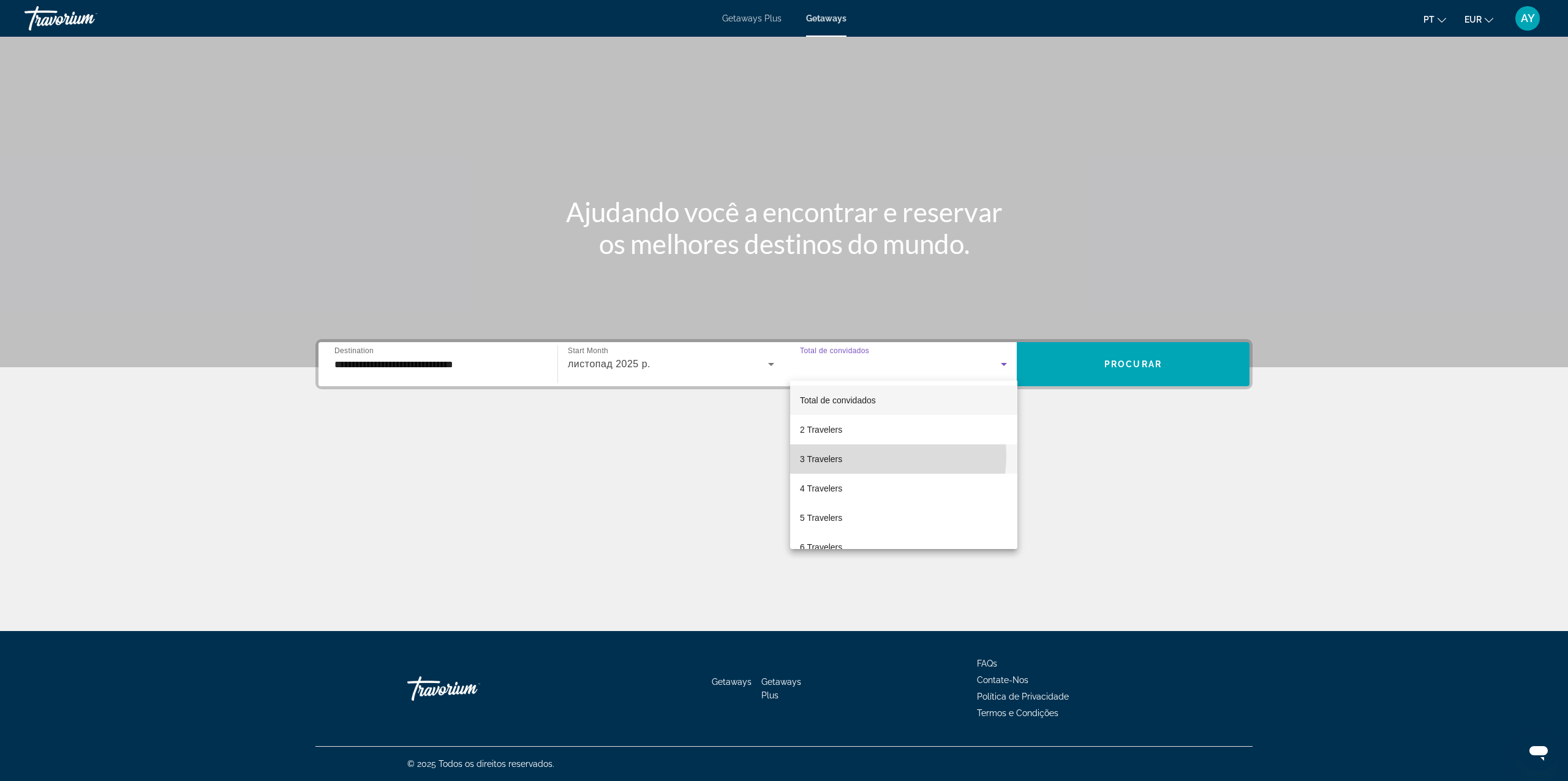
click at [878, 456] on mat-option "3 Travelers" at bounding box center [904, 460] width 227 height 30
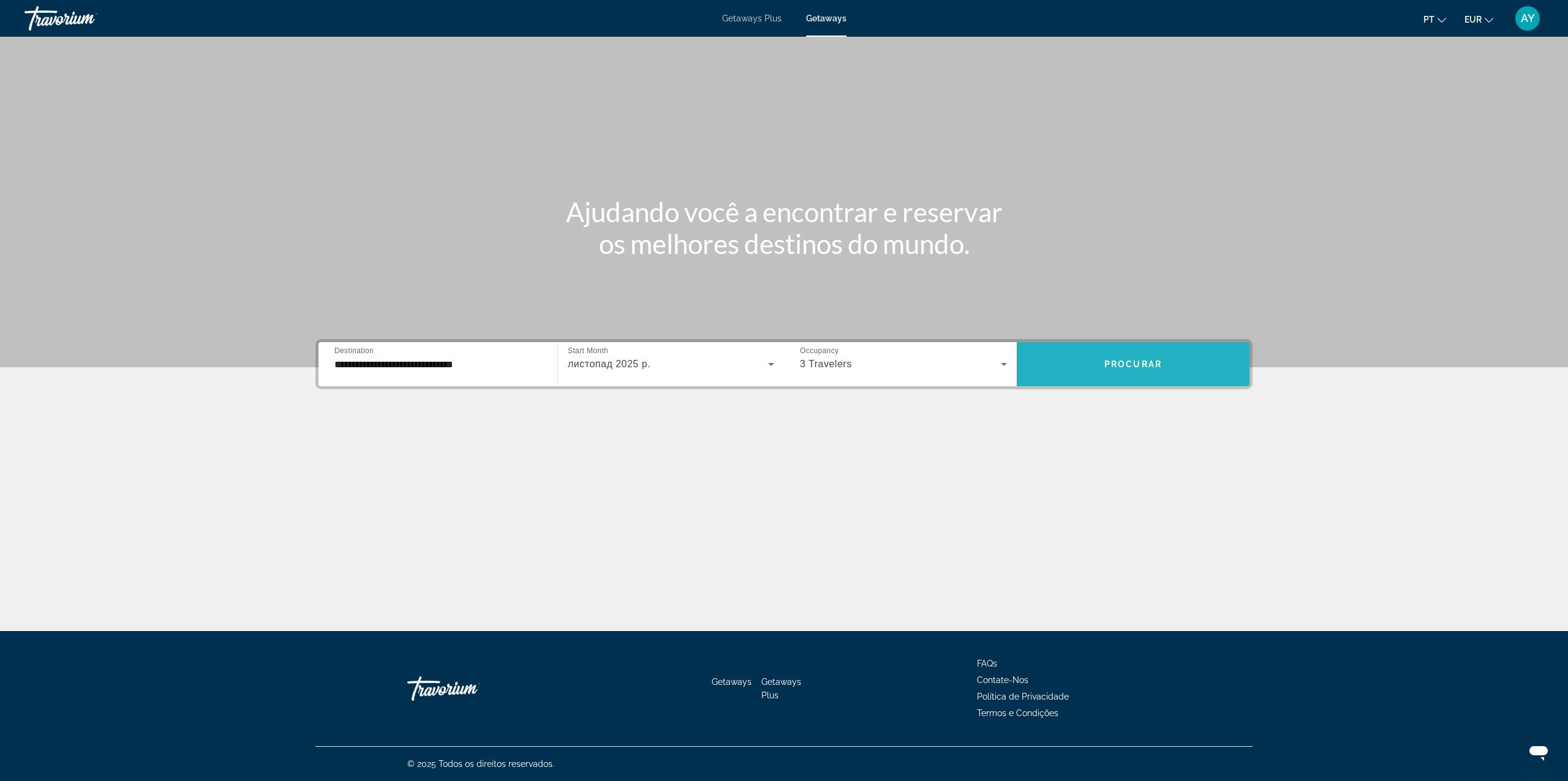
click at [1192, 363] on span "Search widget" at bounding box center [1133, 365] width 232 height 30
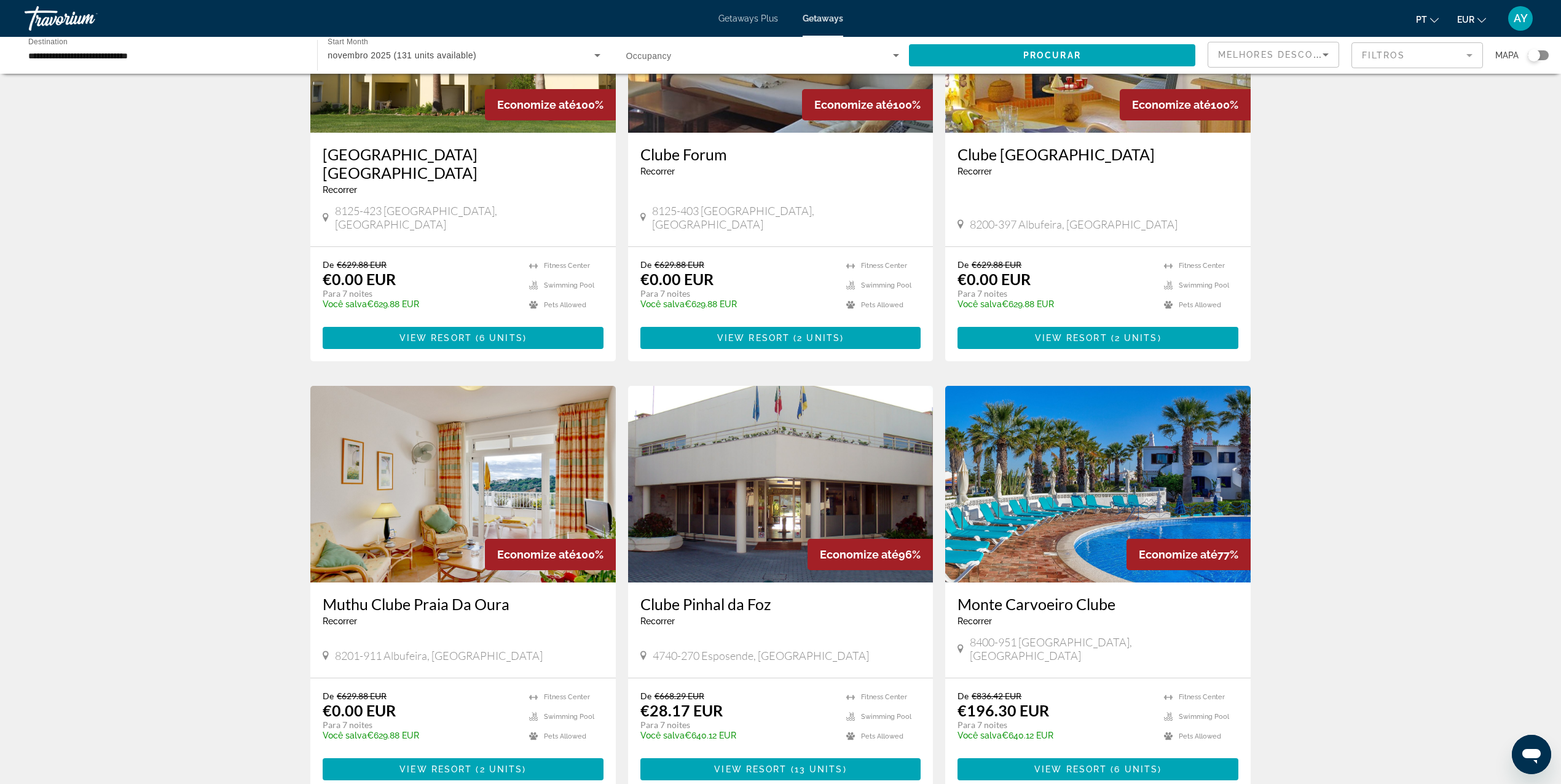
scroll to position [328, 0]
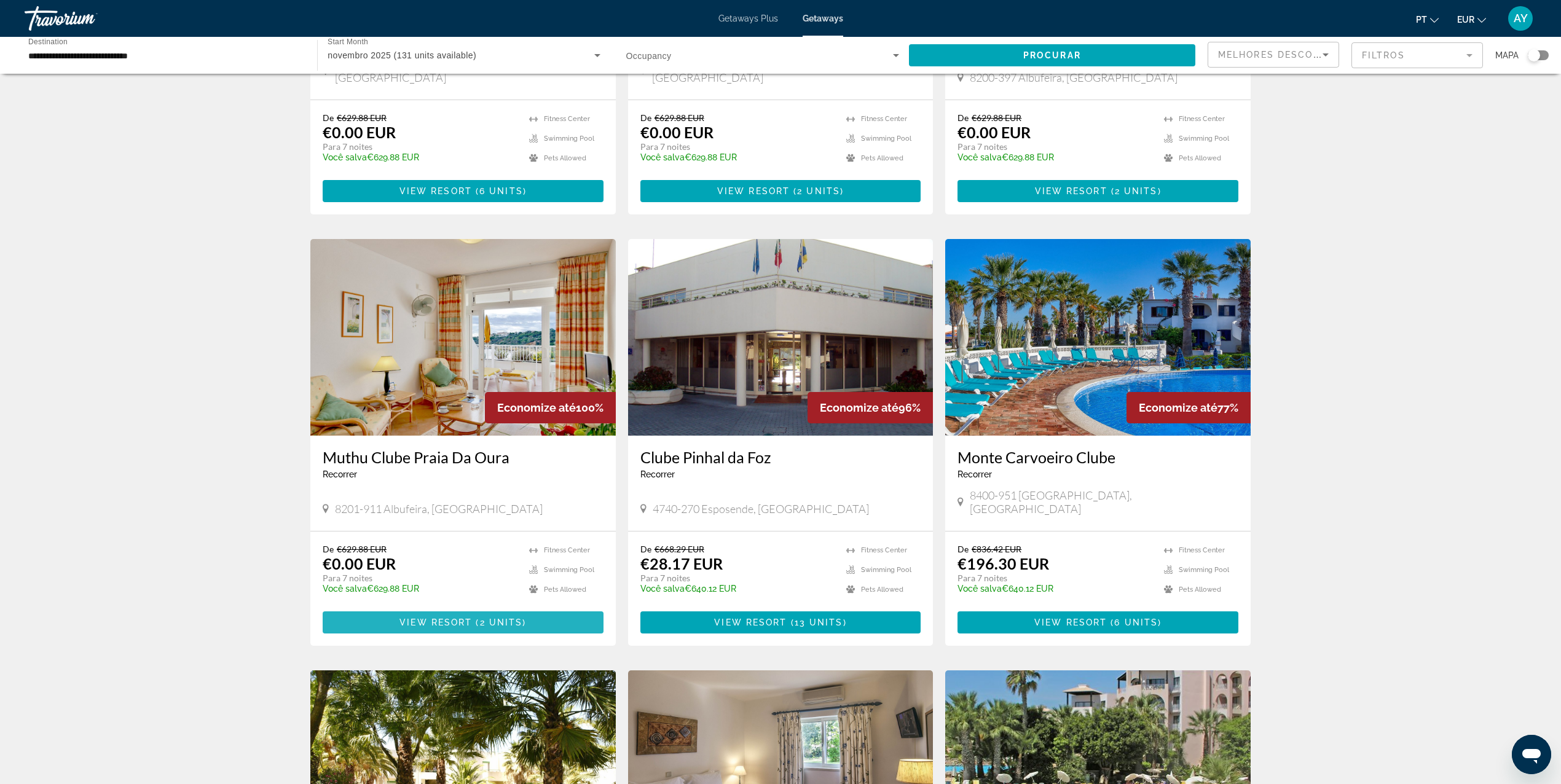
click at [440, 617] on span "View Resort" at bounding box center [436, 622] width 73 height 10
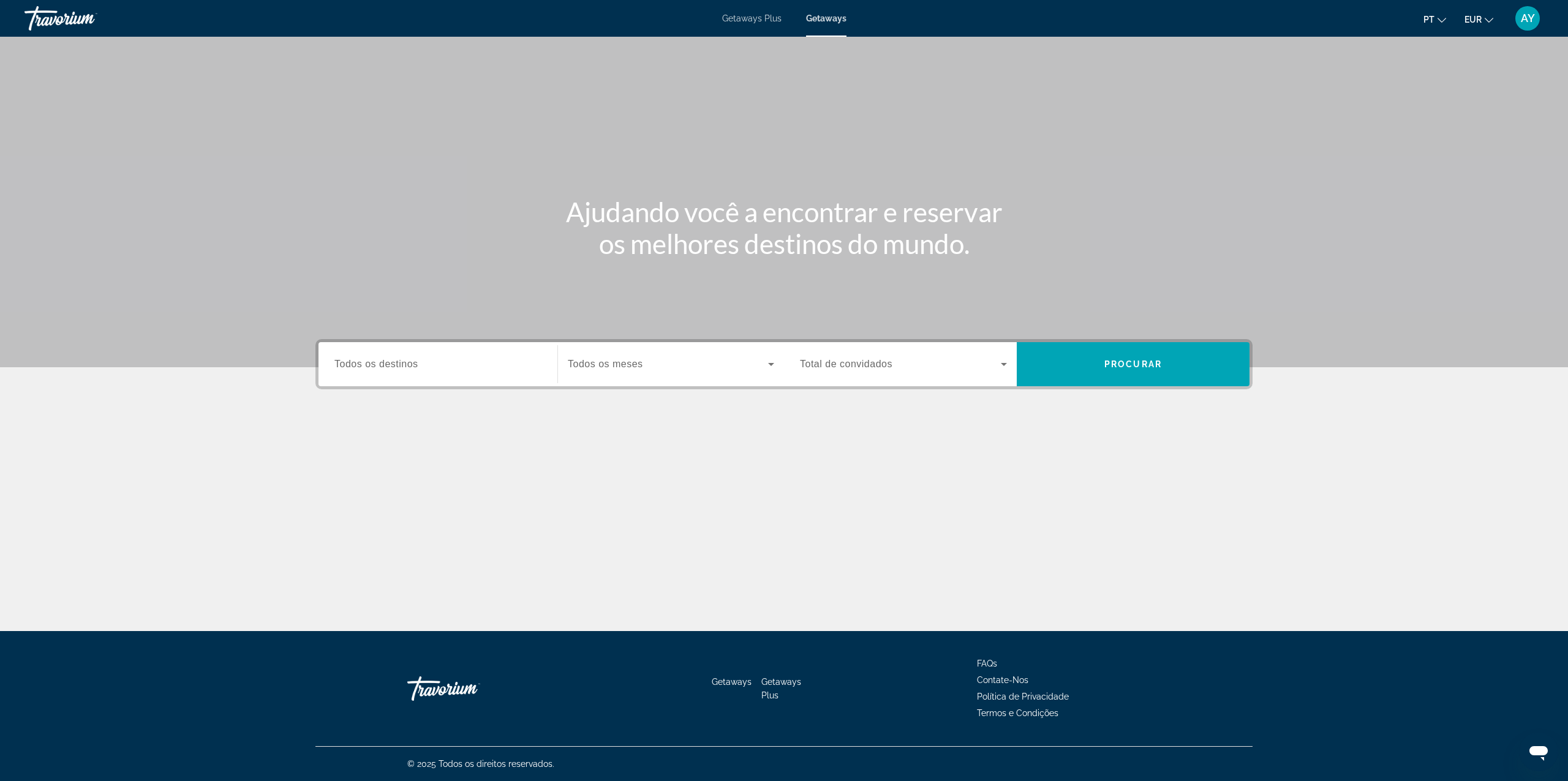
click at [479, 352] on div "Search widget" at bounding box center [438, 365] width 207 height 35
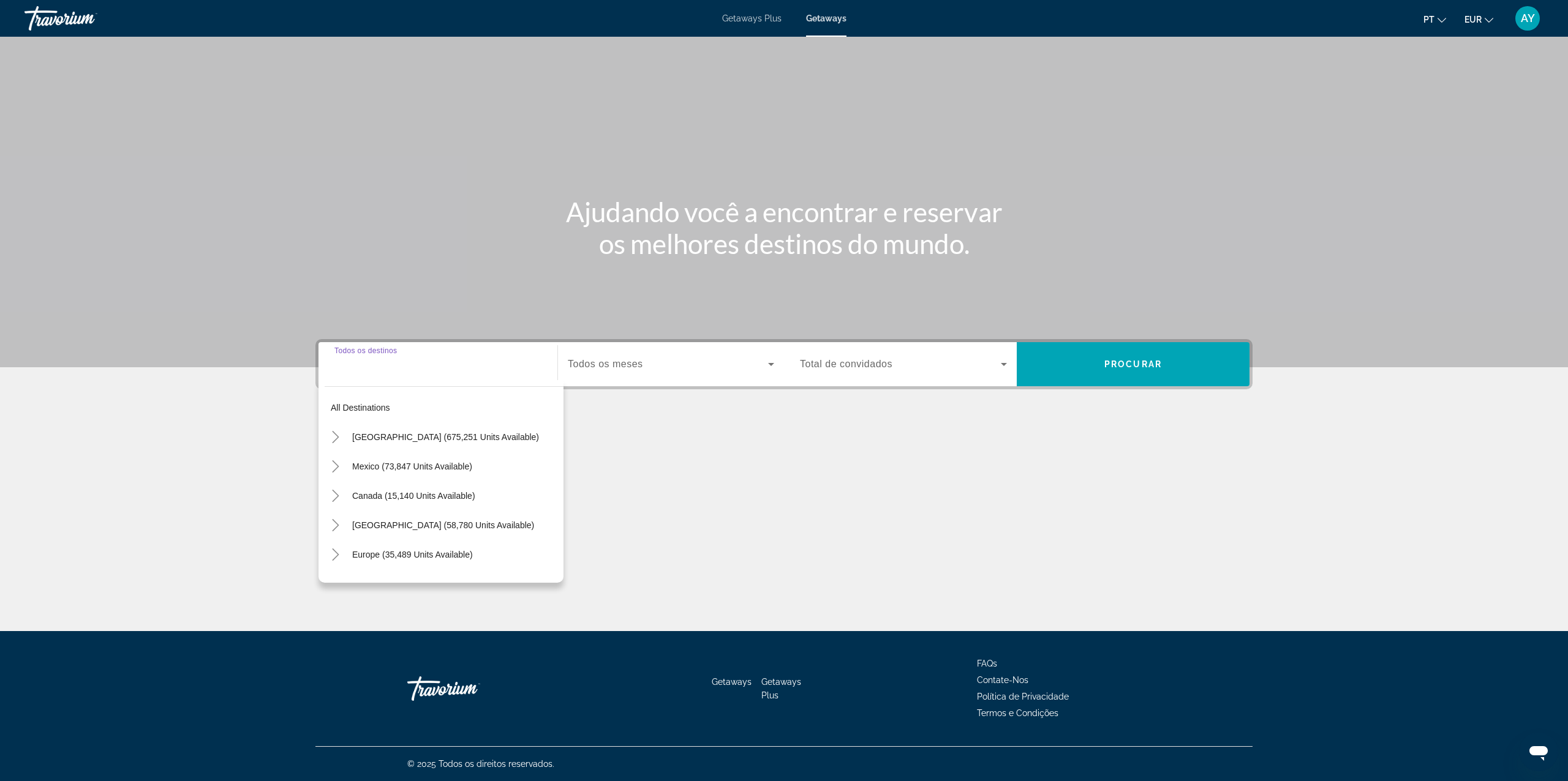
click at [437, 378] on div "Search widget" at bounding box center [438, 365] width 207 height 35
click at [334, 553] on icon "Toggle Europe (35,489 units available)" at bounding box center [335, 554] width 12 height 12
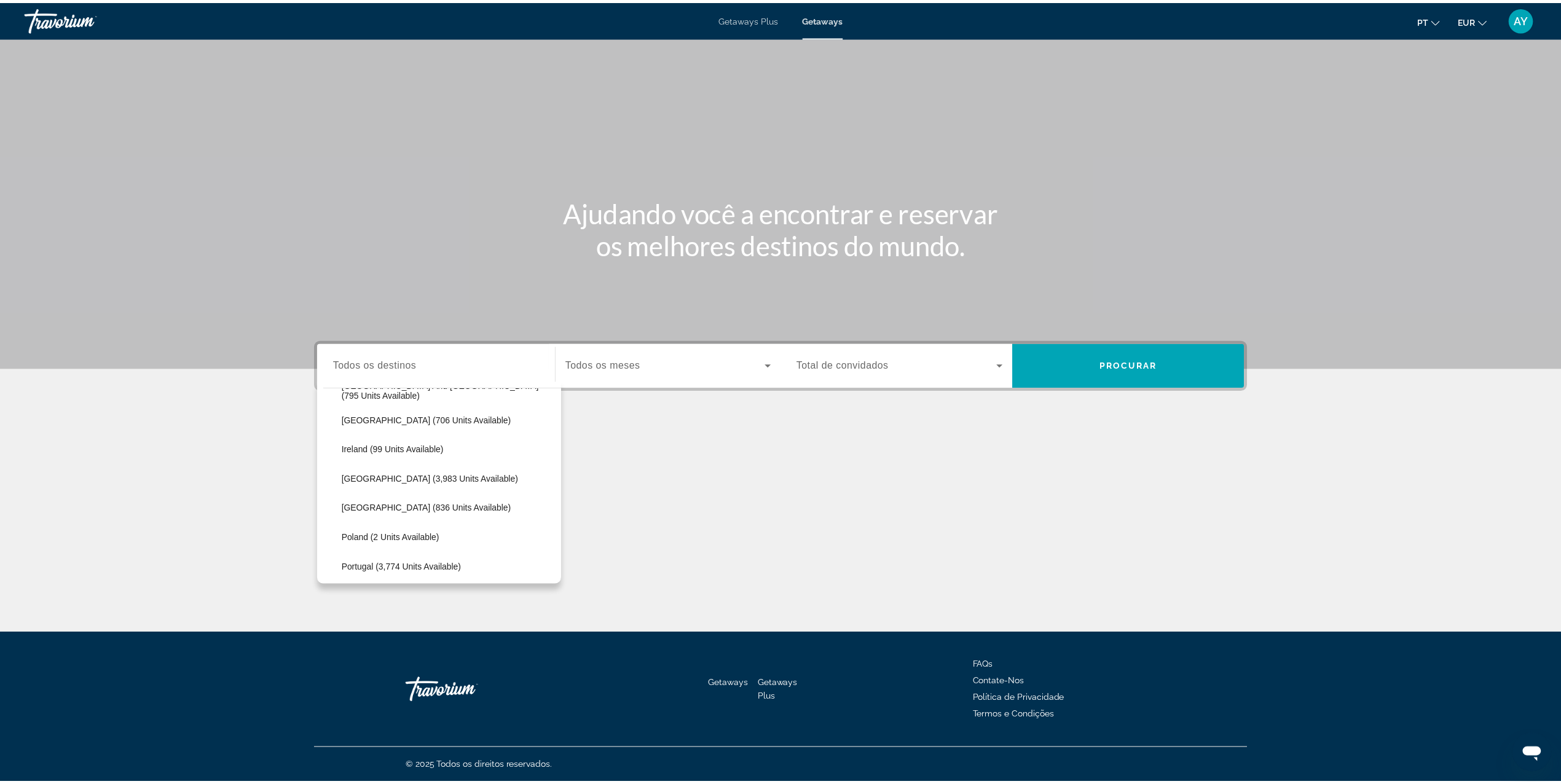
scroll to position [482, 0]
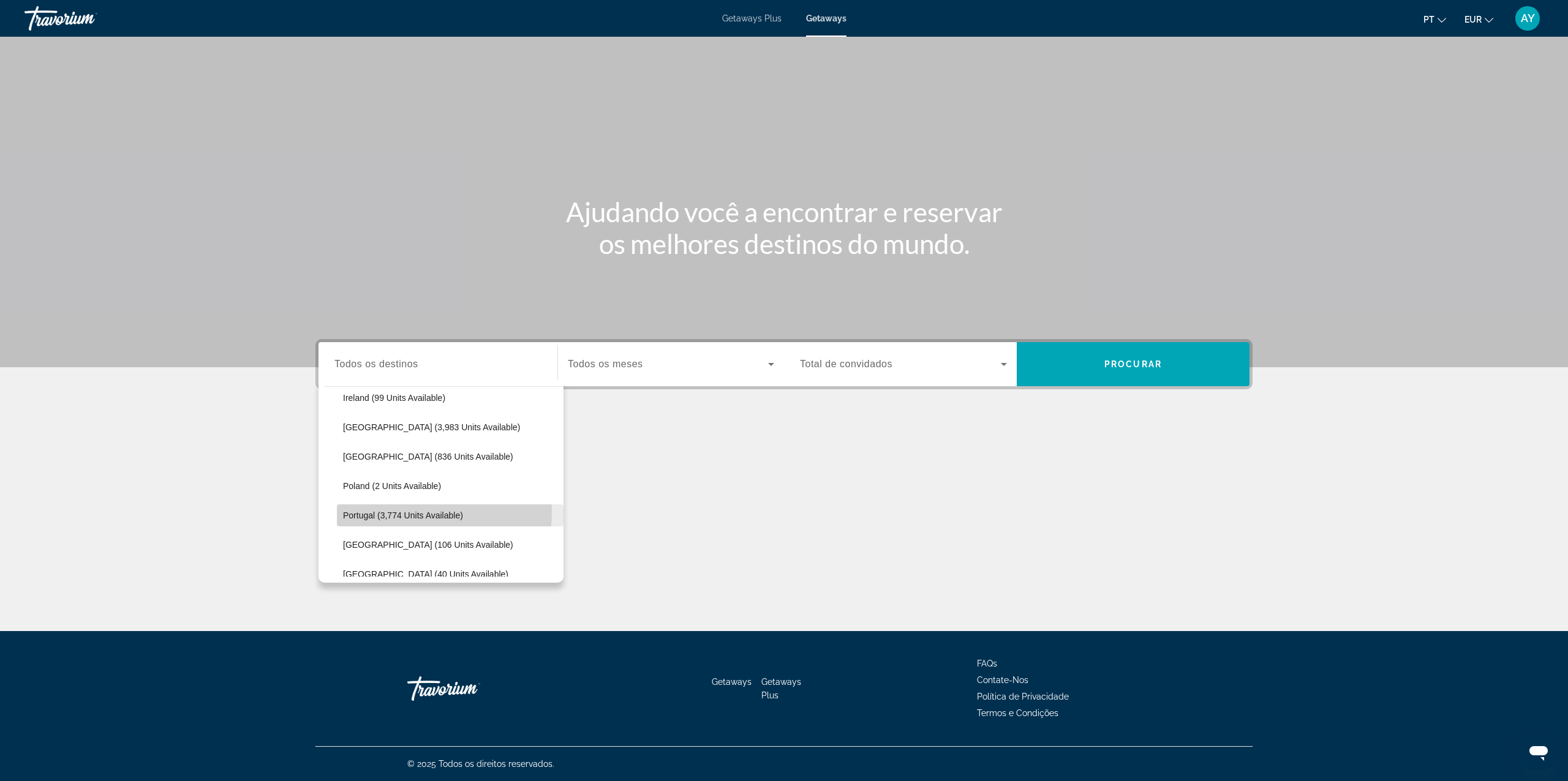
click at [371, 511] on span "Portugal (3,774 units available)" at bounding box center [403, 515] width 120 height 10
type input "**********"
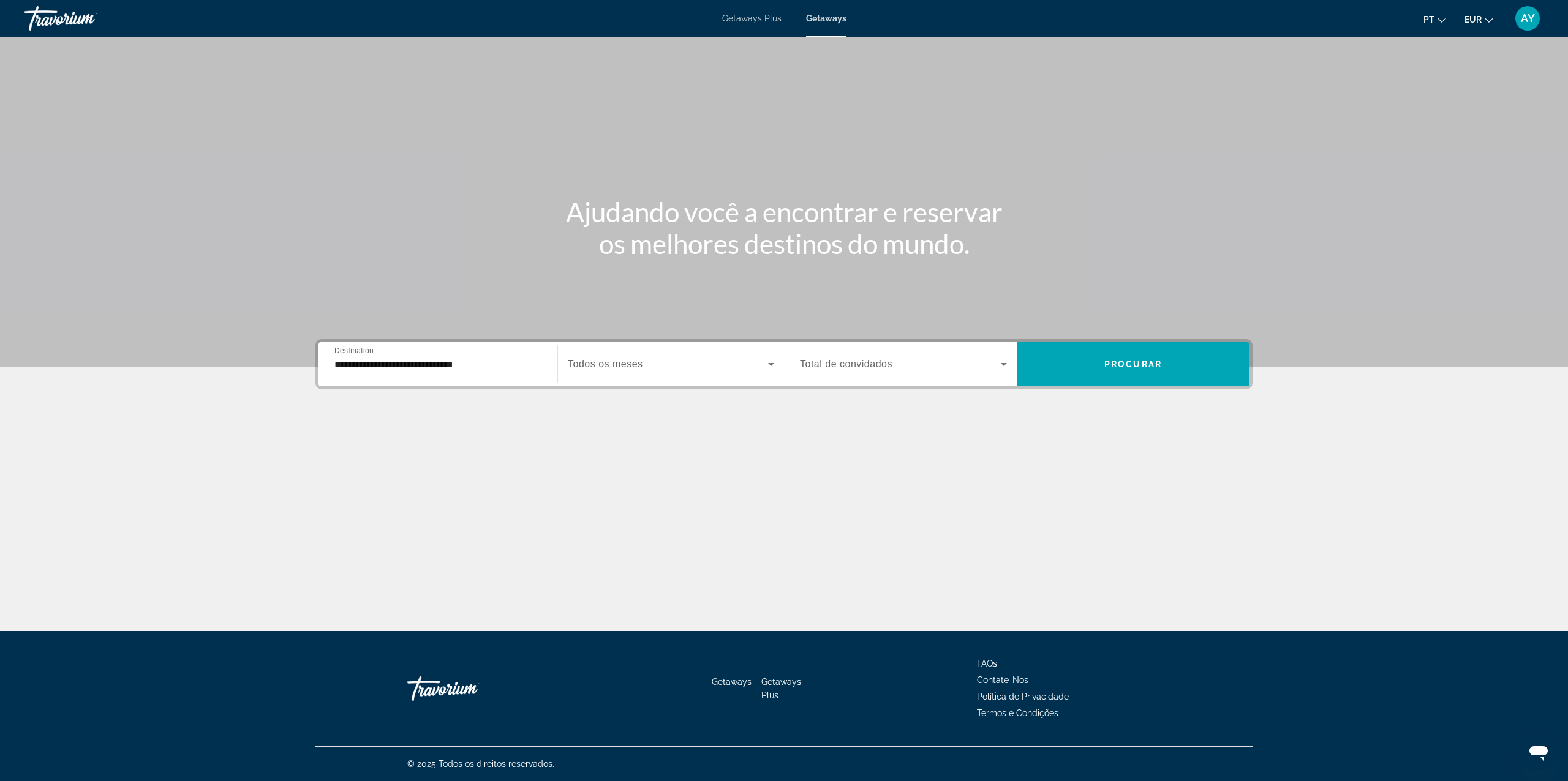
click at [606, 377] on div "Search widget" at bounding box center [671, 364] width 207 height 34
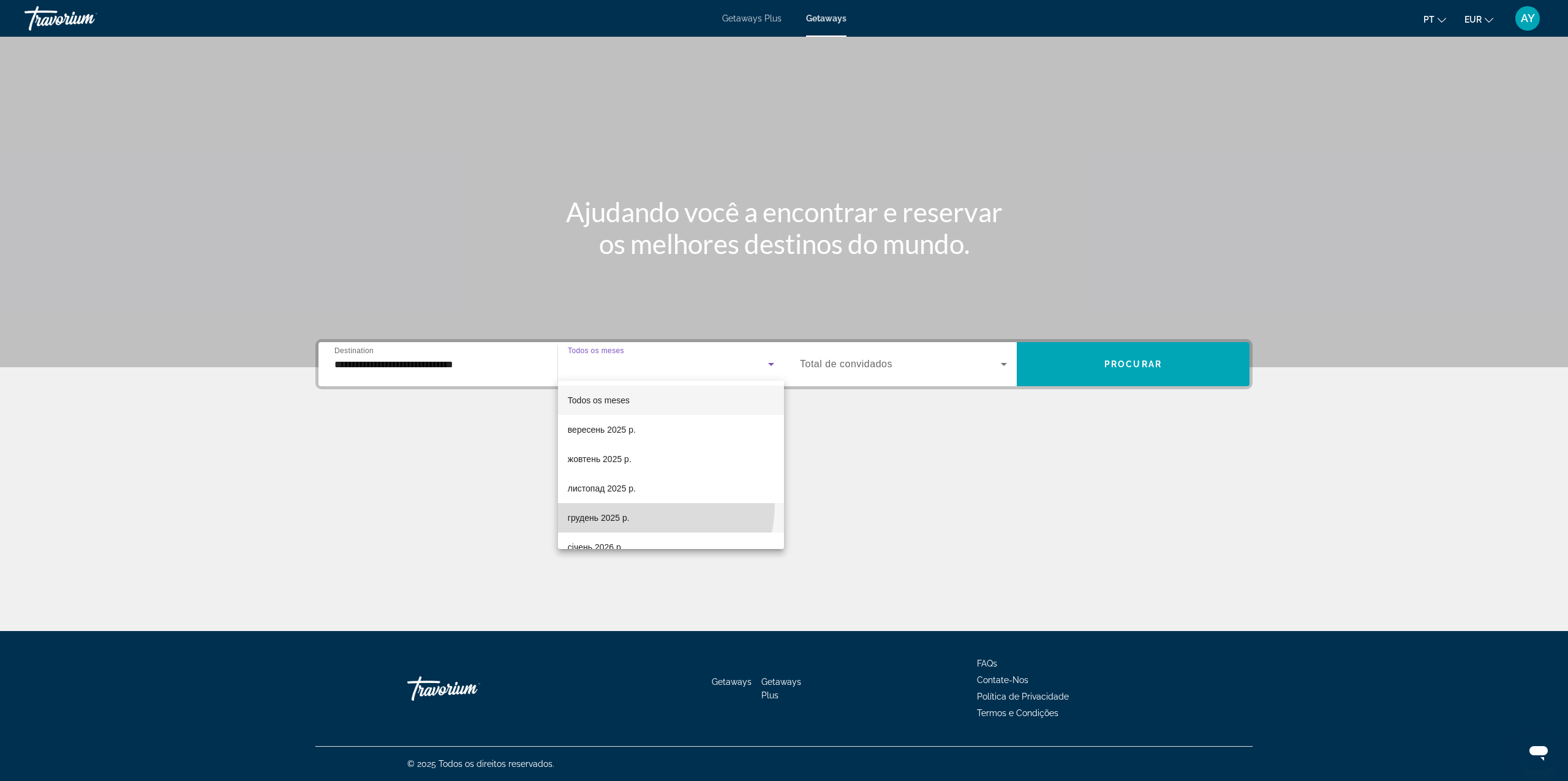
click at [621, 503] on mat-option "грудень 2025 р." at bounding box center [671, 518] width 226 height 30
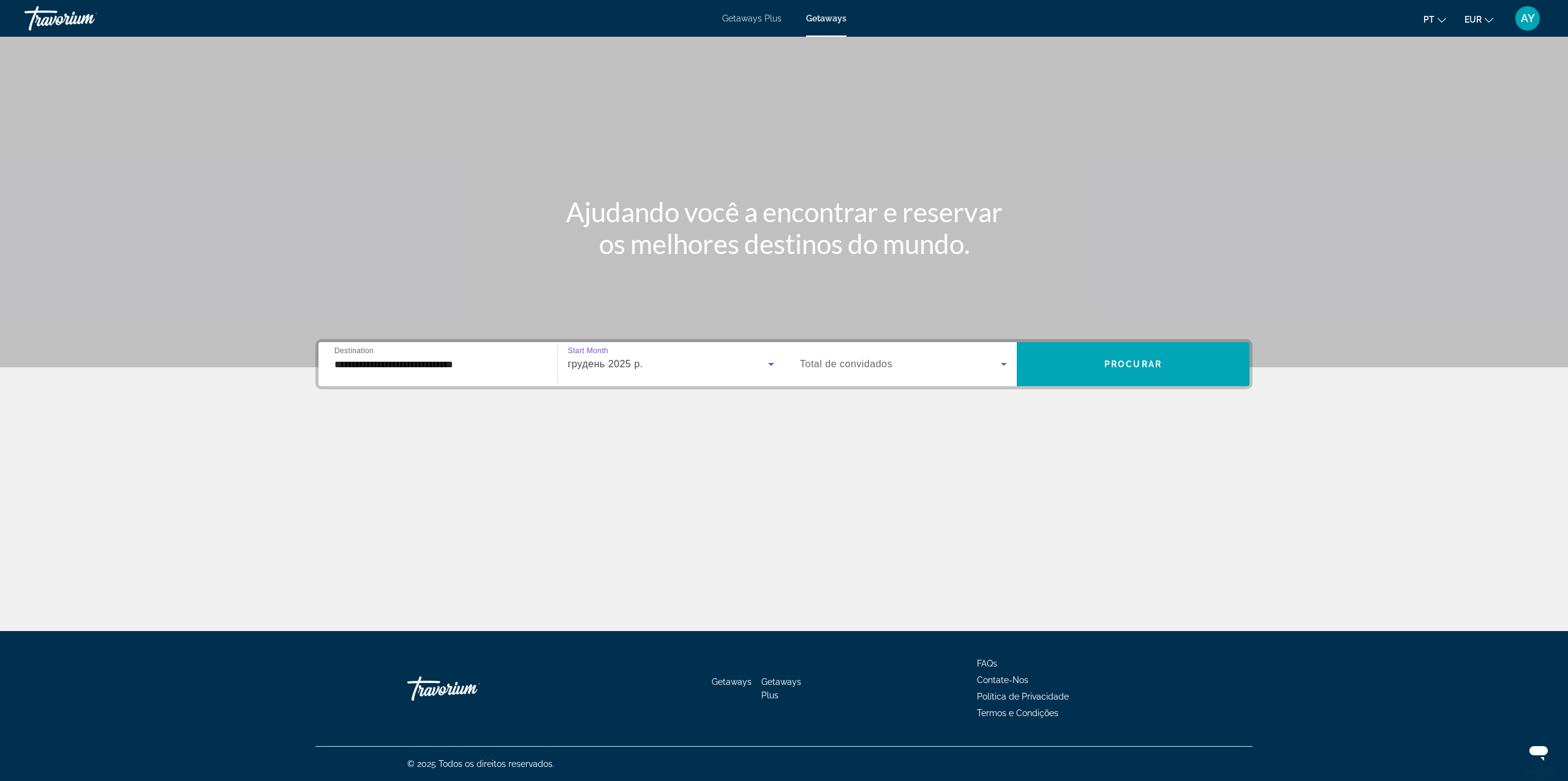
click at [648, 374] on div "грудень 2025 р." at bounding box center [671, 364] width 207 height 34
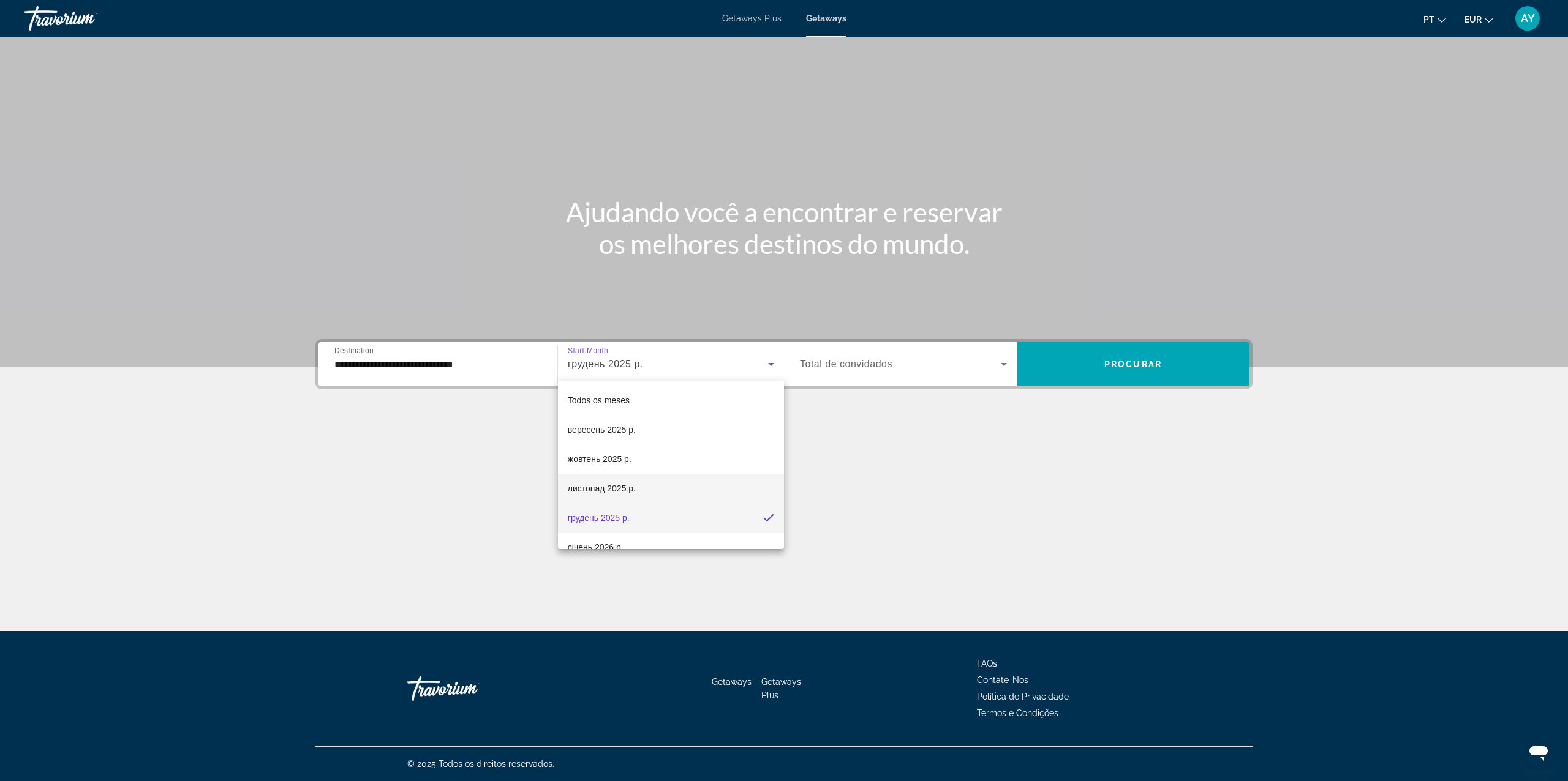
click at [627, 487] on span "листопад 2025 р." at bounding box center [601, 489] width 68 height 15
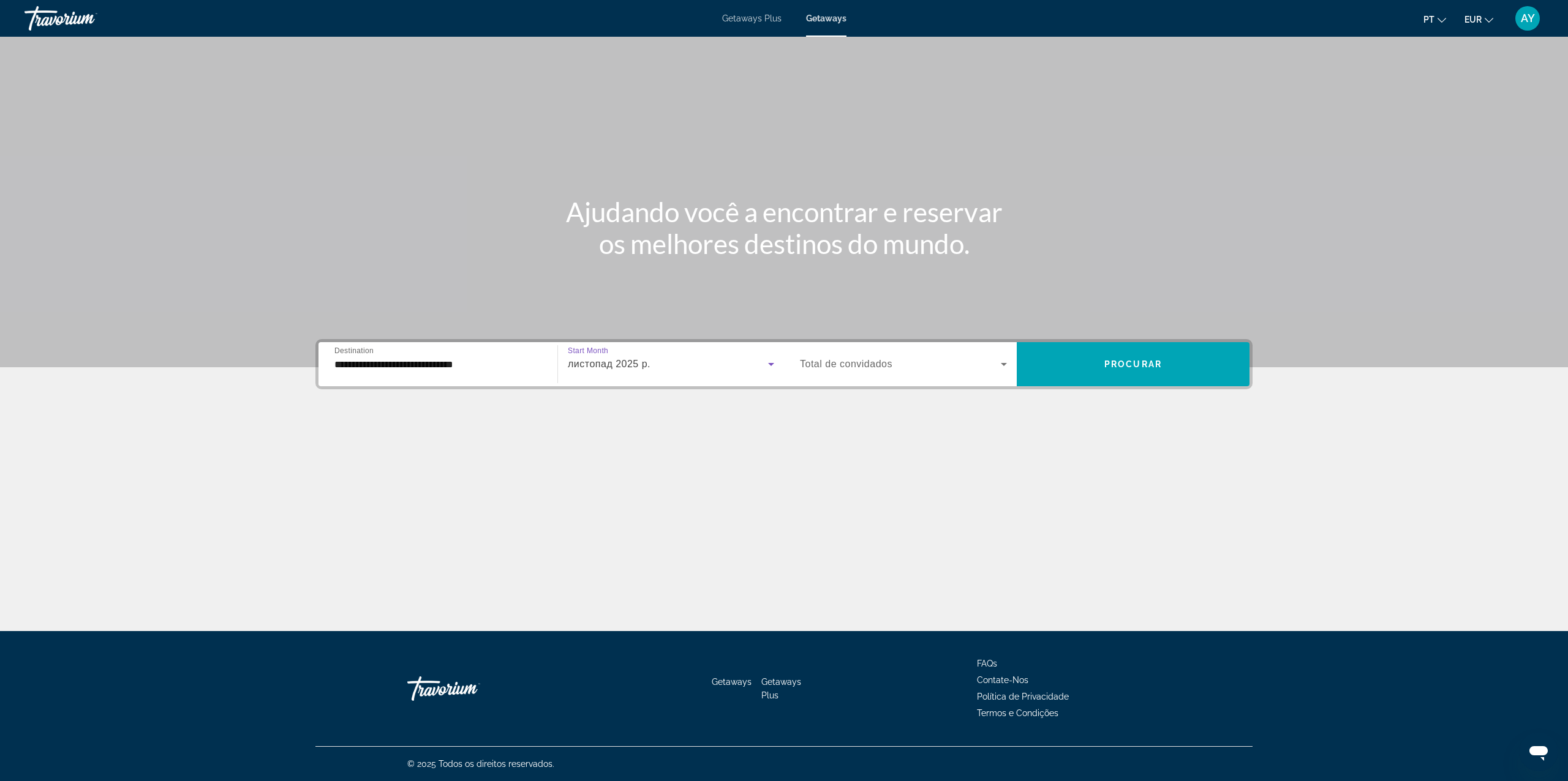
click at [809, 373] on div "Search widget" at bounding box center [903, 364] width 207 height 34
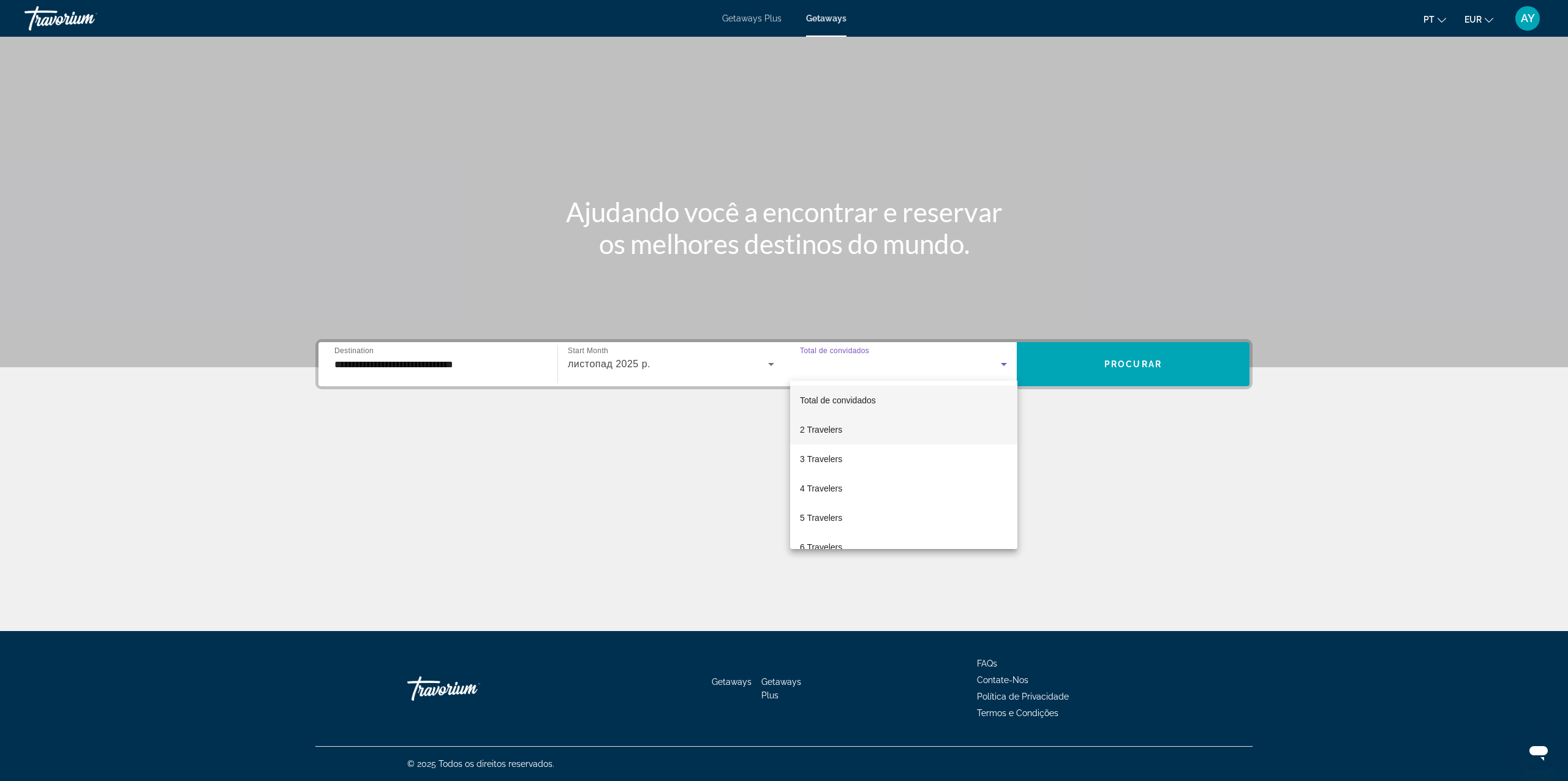
drag, startPoint x: 814, startPoint y: 456, endPoint x: 831, endPoint y: 437, distance: 25.5
click at [812, 454] on span "3 Travelers" at bounding box center [821, 459] width 42 height 15
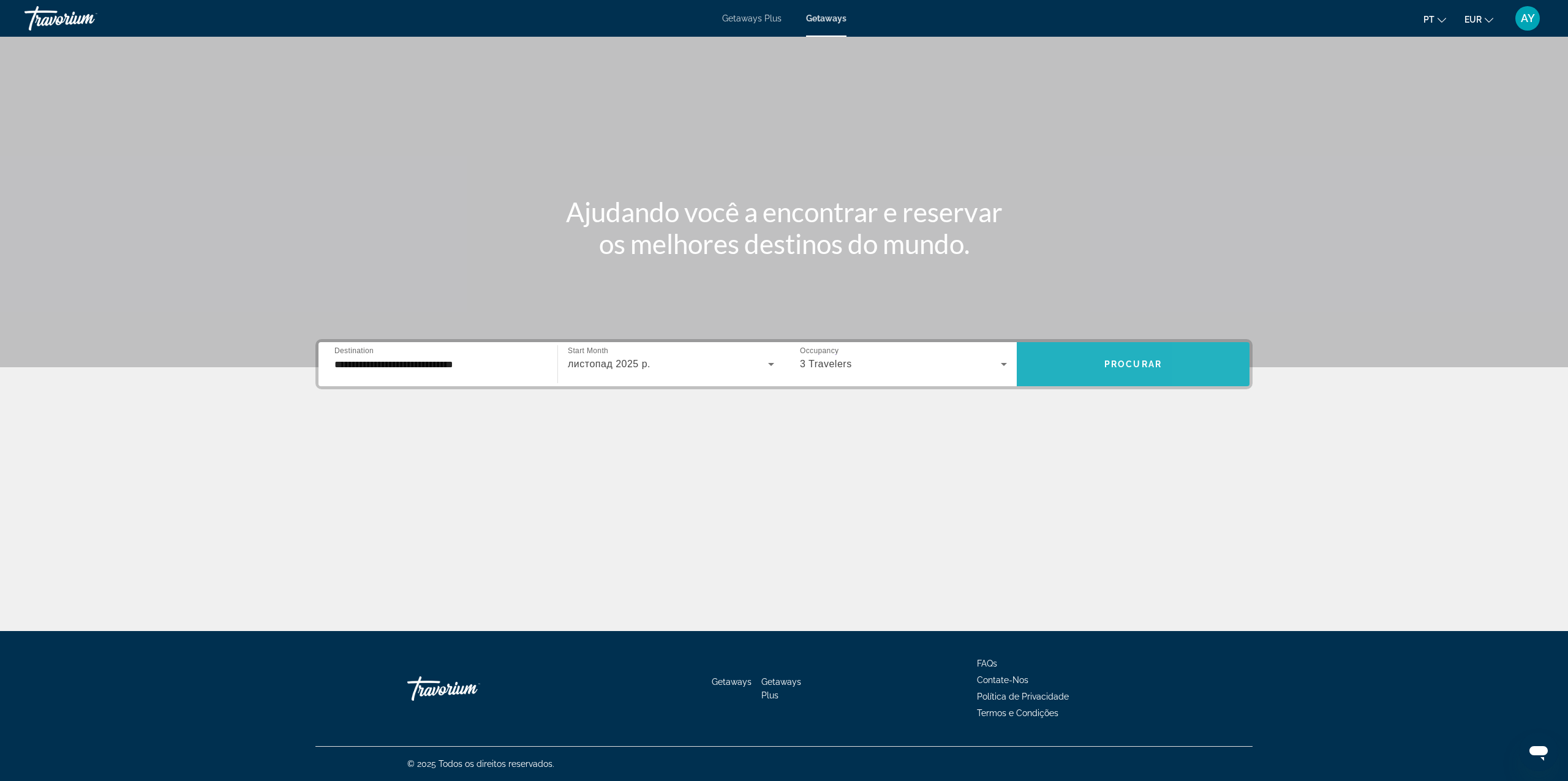
click at [1208, 363] on span "Search widget" at bounding box center [1133, 365] width 232 height 30
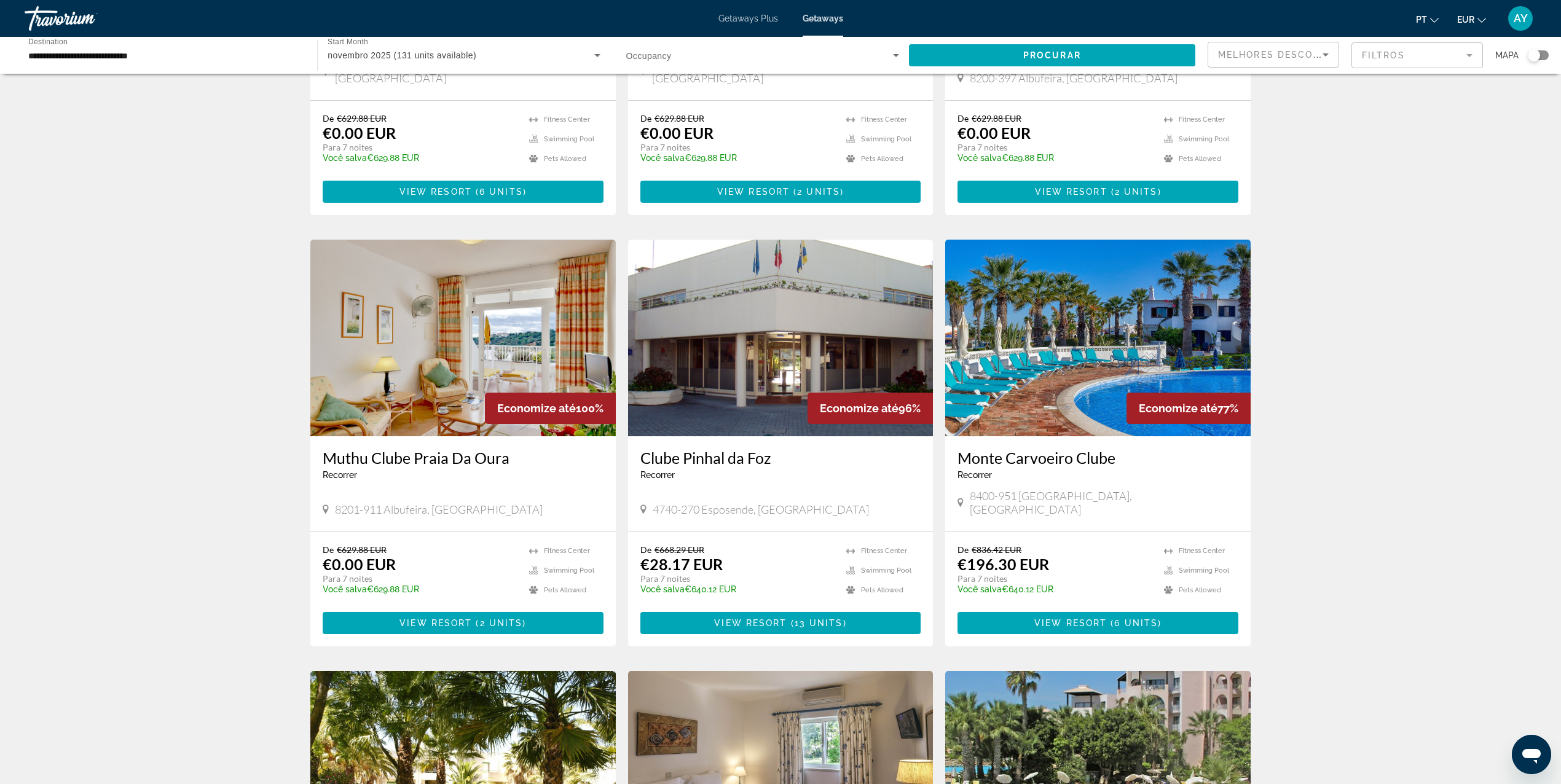
scroll to position [82, 0]
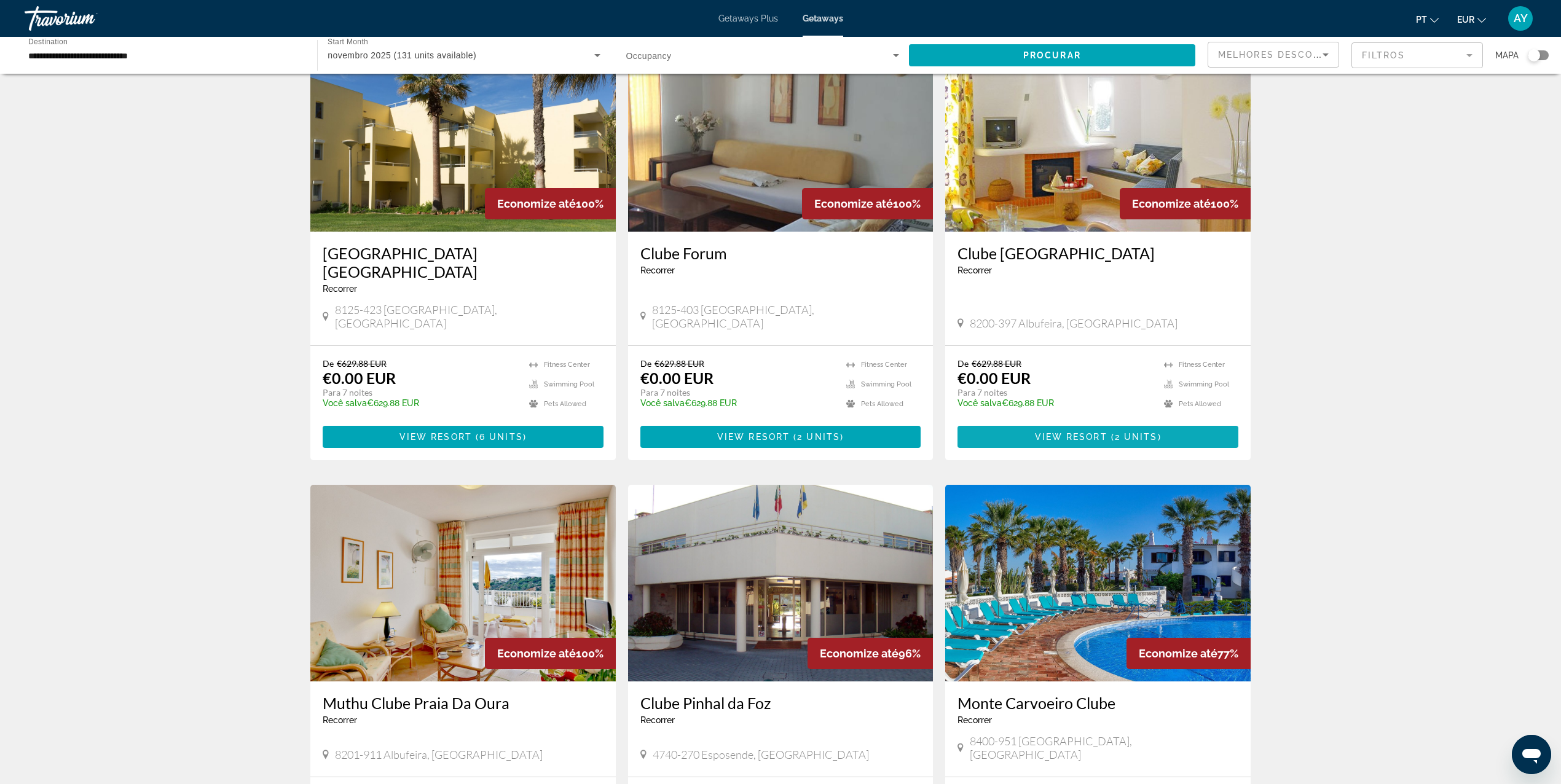
click at [1076, 432] on span "View Resort" at bounding box center [1071, 437] width 73 height 10
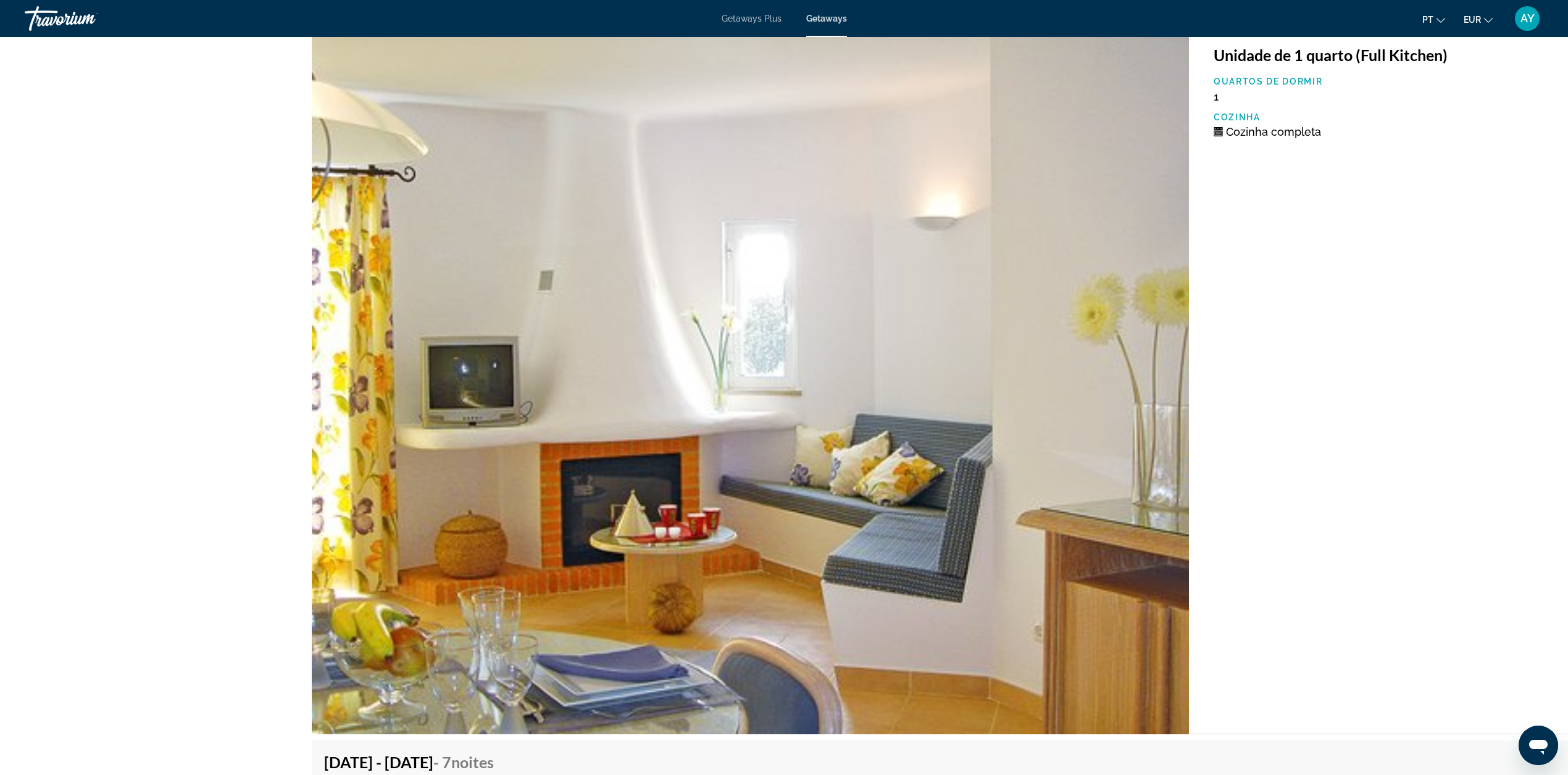
scroll to position [2222, 0]
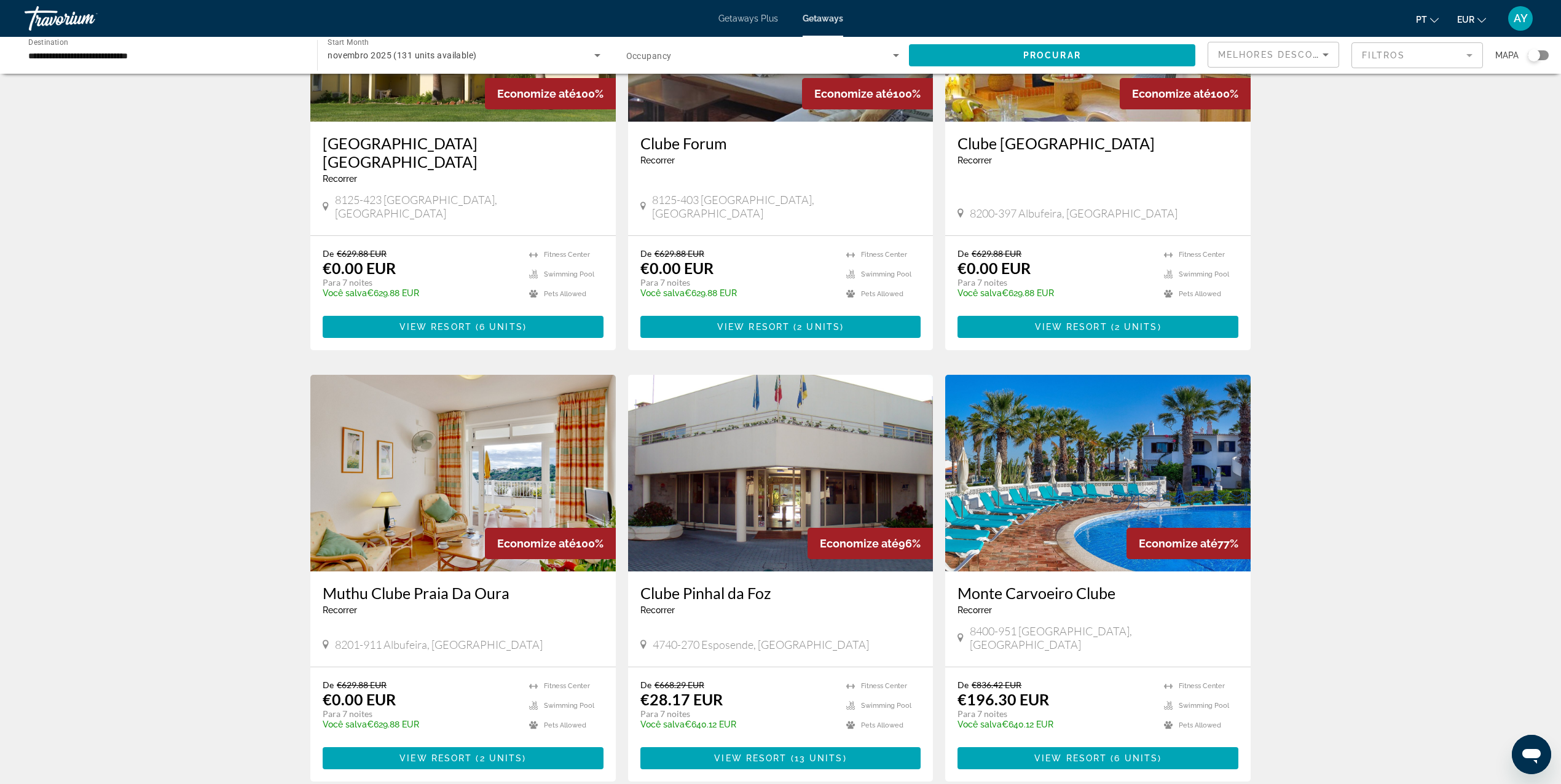
scroll to position [328, 0]
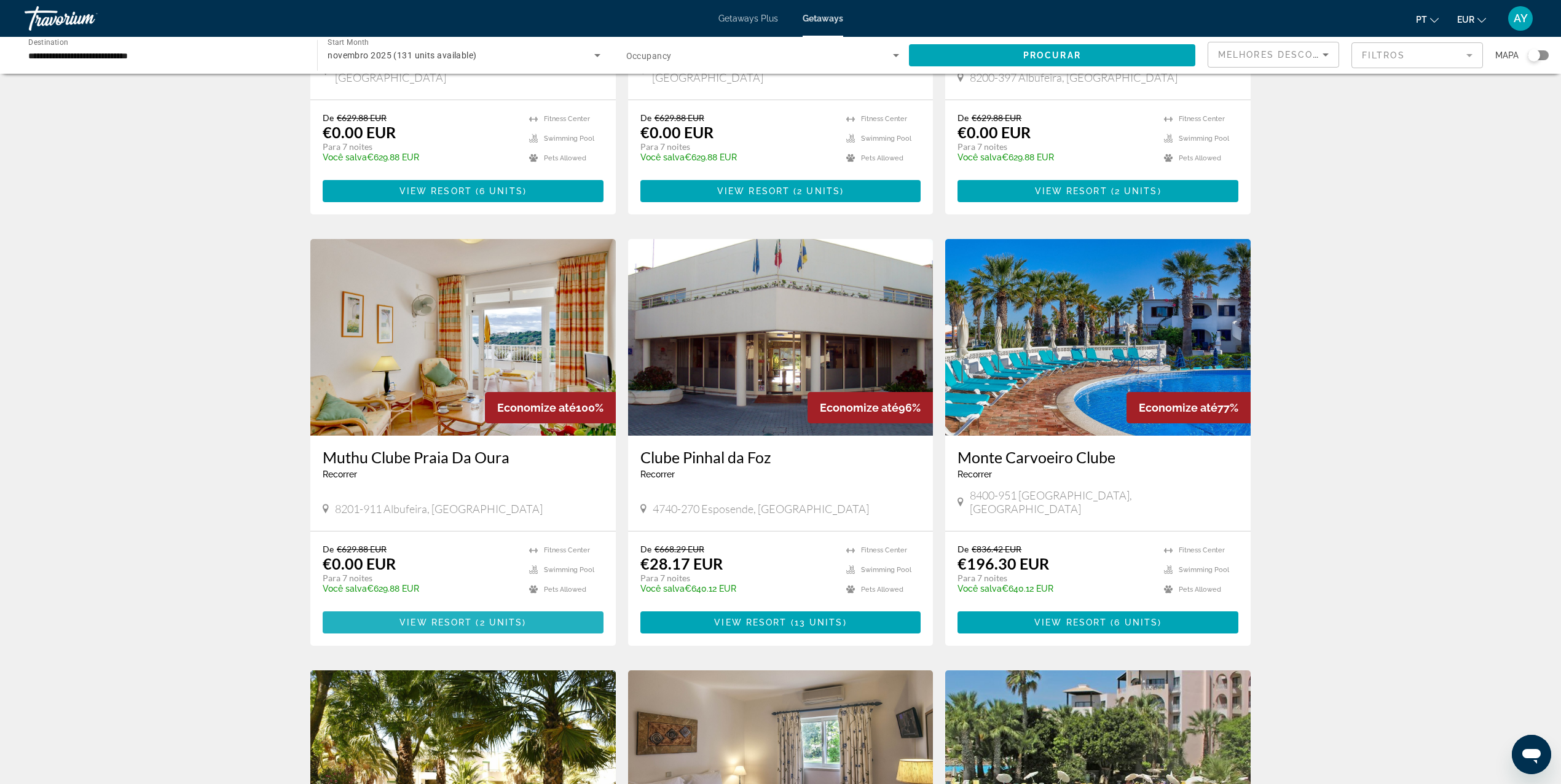
click at [500, 608] on span "Main content" at bounding box center [463, 623] width 281 height 30
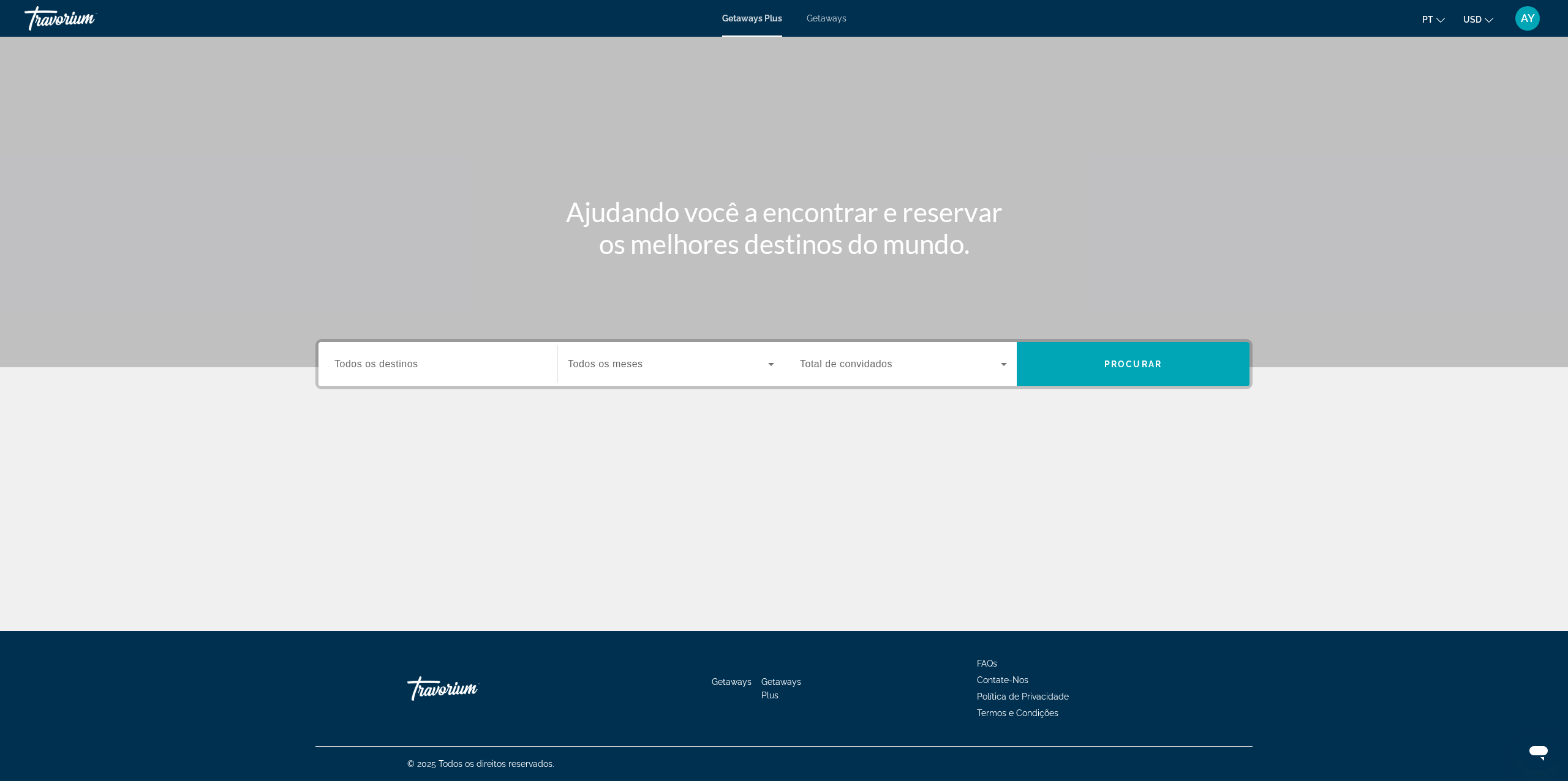
click at [818, 8] on div "Getaways Plus Getaways pt English Español Français Italiano Português русский U…" at bounding box center [784, 18] width 1568 height 32
click at [827, 12] on div "Getaways Plus Getaways pt English Español Français Italiano Português русский U…" at bounding box center [784, 18] width 1568 height 32
click at [834, 28] on div "Getaways Plus Getaways pt English Español Français Italiano Português русский U…" at bounding box center [784, 18] width 1568 height 32
click at [841, 14] on span "Getaways" at bounding box center [827, 18] width 40 height 10
click at [1476, 18] on span "USD" at bounding box center [1472, 19] width 18 height 10
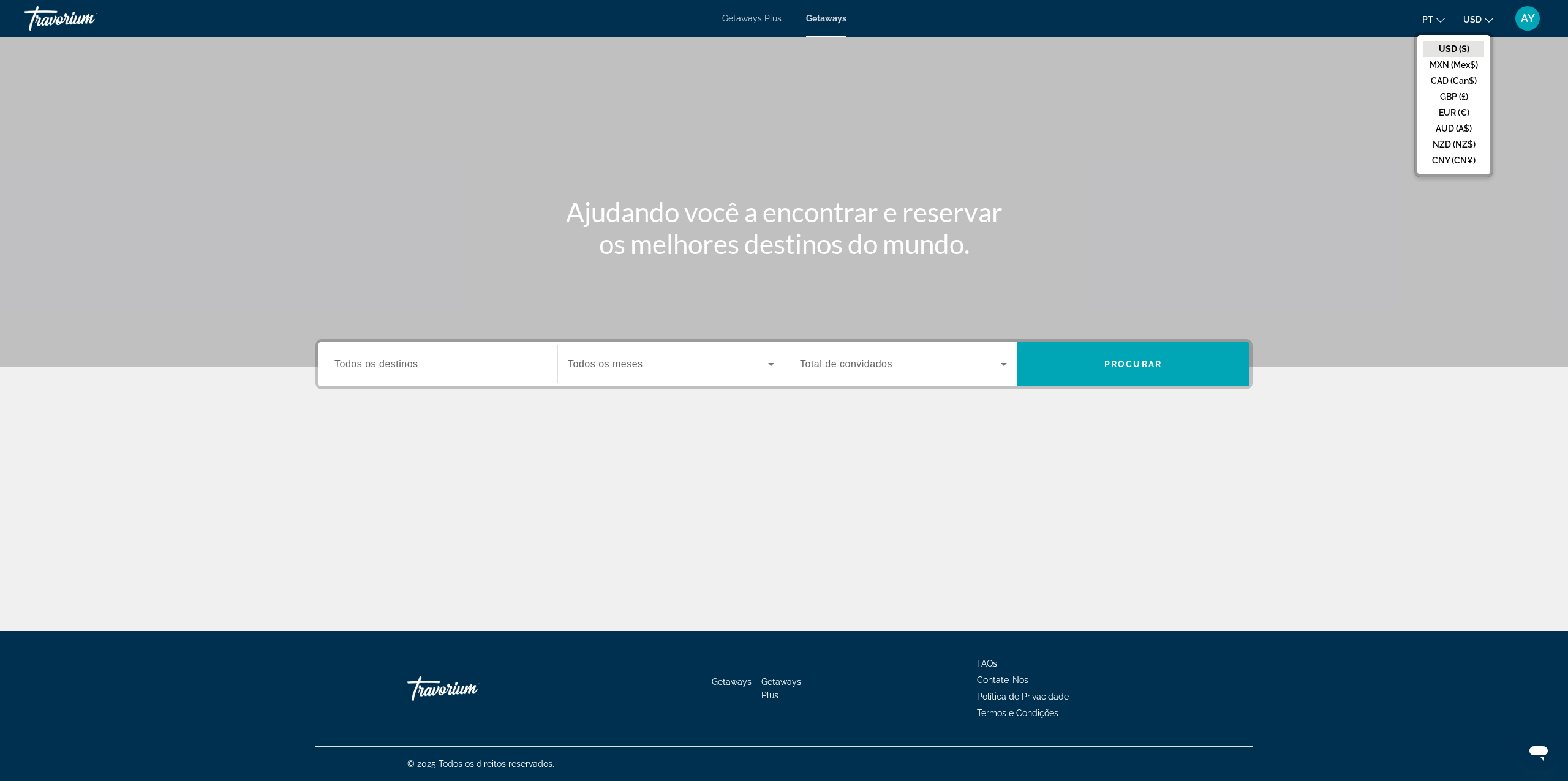
drag, startPoint x: 518, startPoint y: 390, endPoint x: 476, endPoint y: 376, distance: 44.3
click at [517, 390] on div "Destination Todos os destinos Start Month Todos os meses Occupancy Total de con…" at bounding box center [784, 425] width 986 height 172
click at [402, 366] on span "Todos os destinos" at bounding box center [377, 364] width 84 height 10
click at [402, 366] on input "Destination Todos os destinos" at bounding box center [438, 365] width 207 height 15
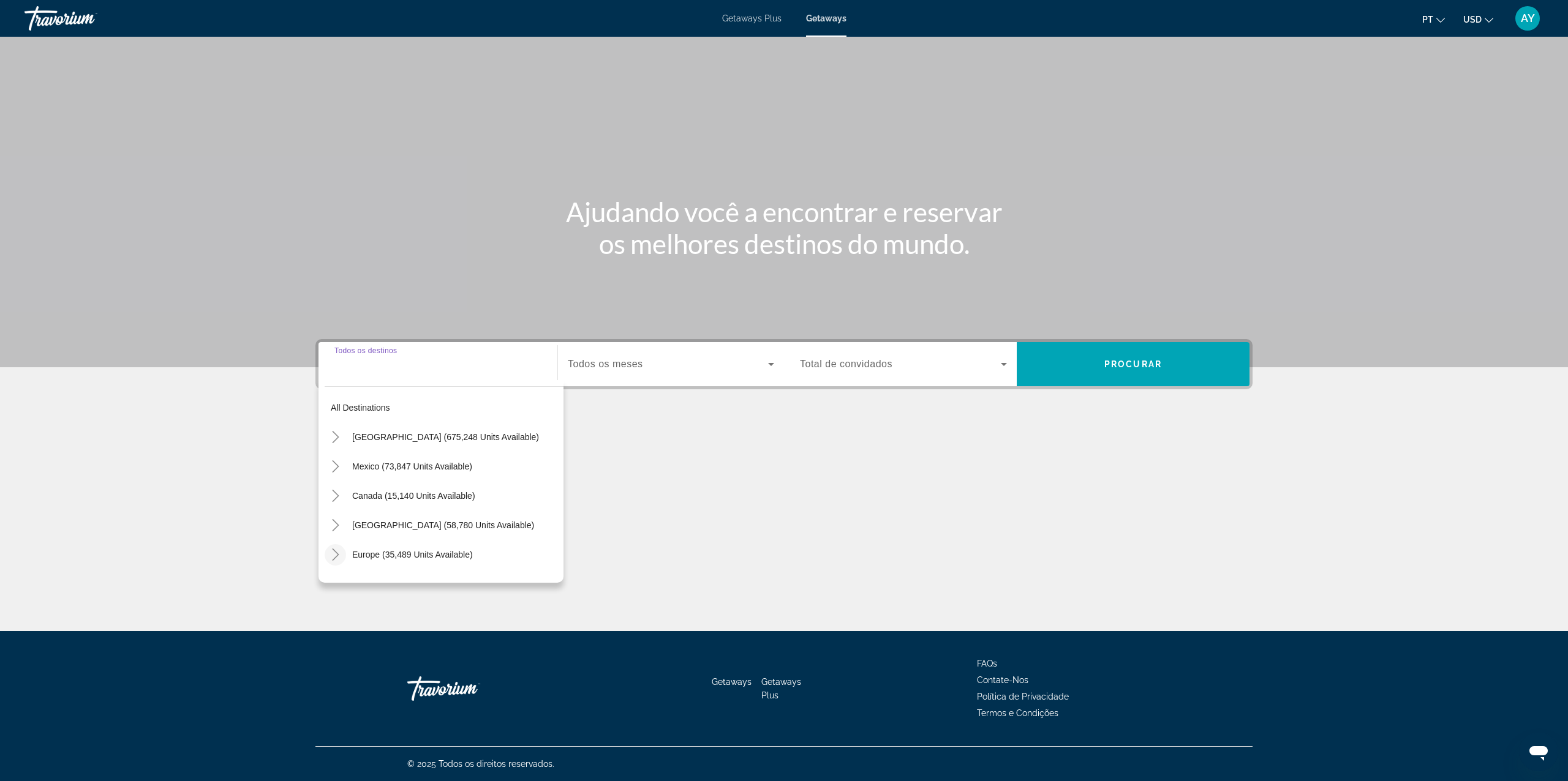
click at [338, 552] on icon "Toggle Europe (35,489 units available)" at bounding box center [335, 554] width 12 height 12
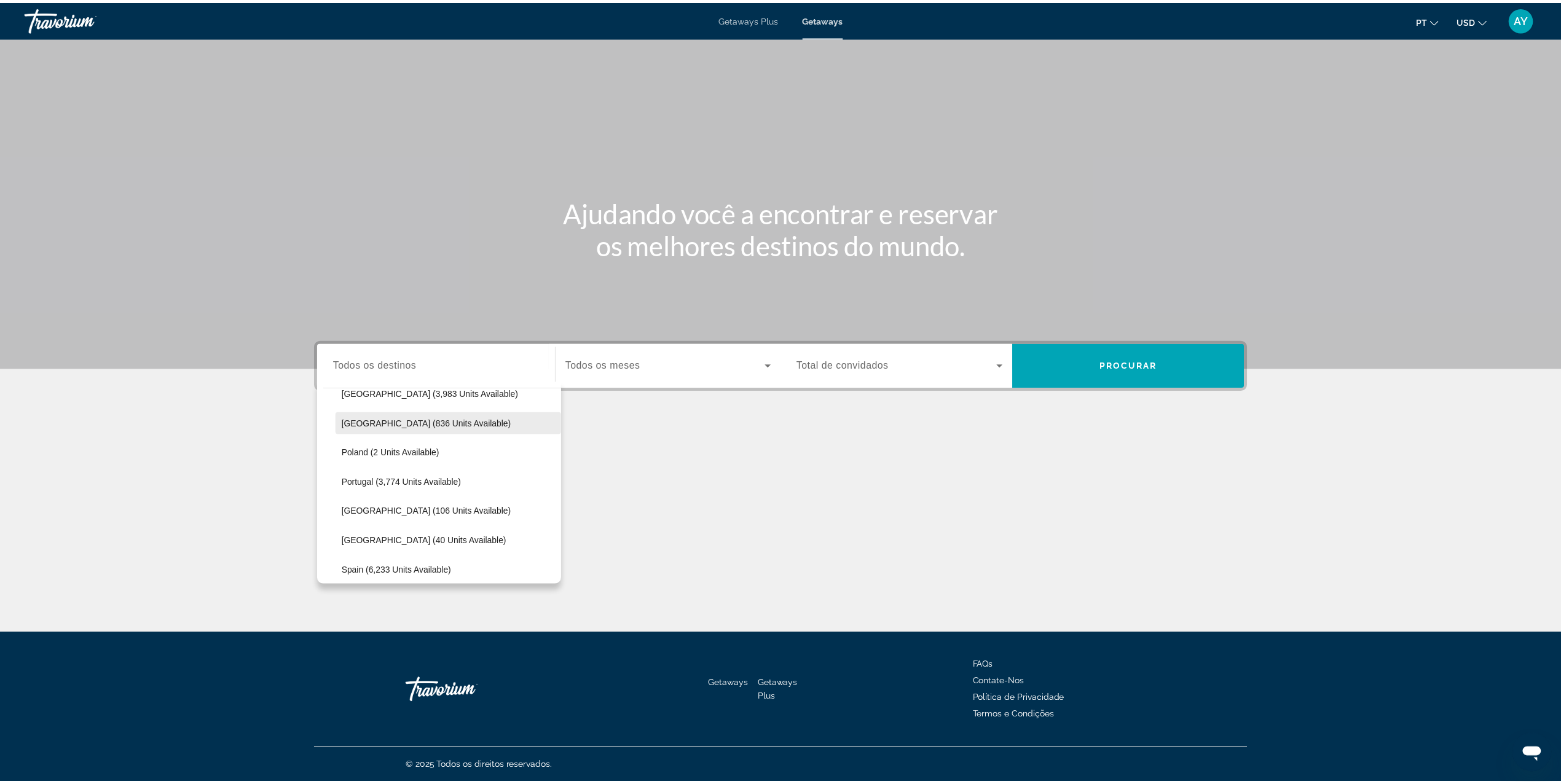
scroll to position [564, 0]
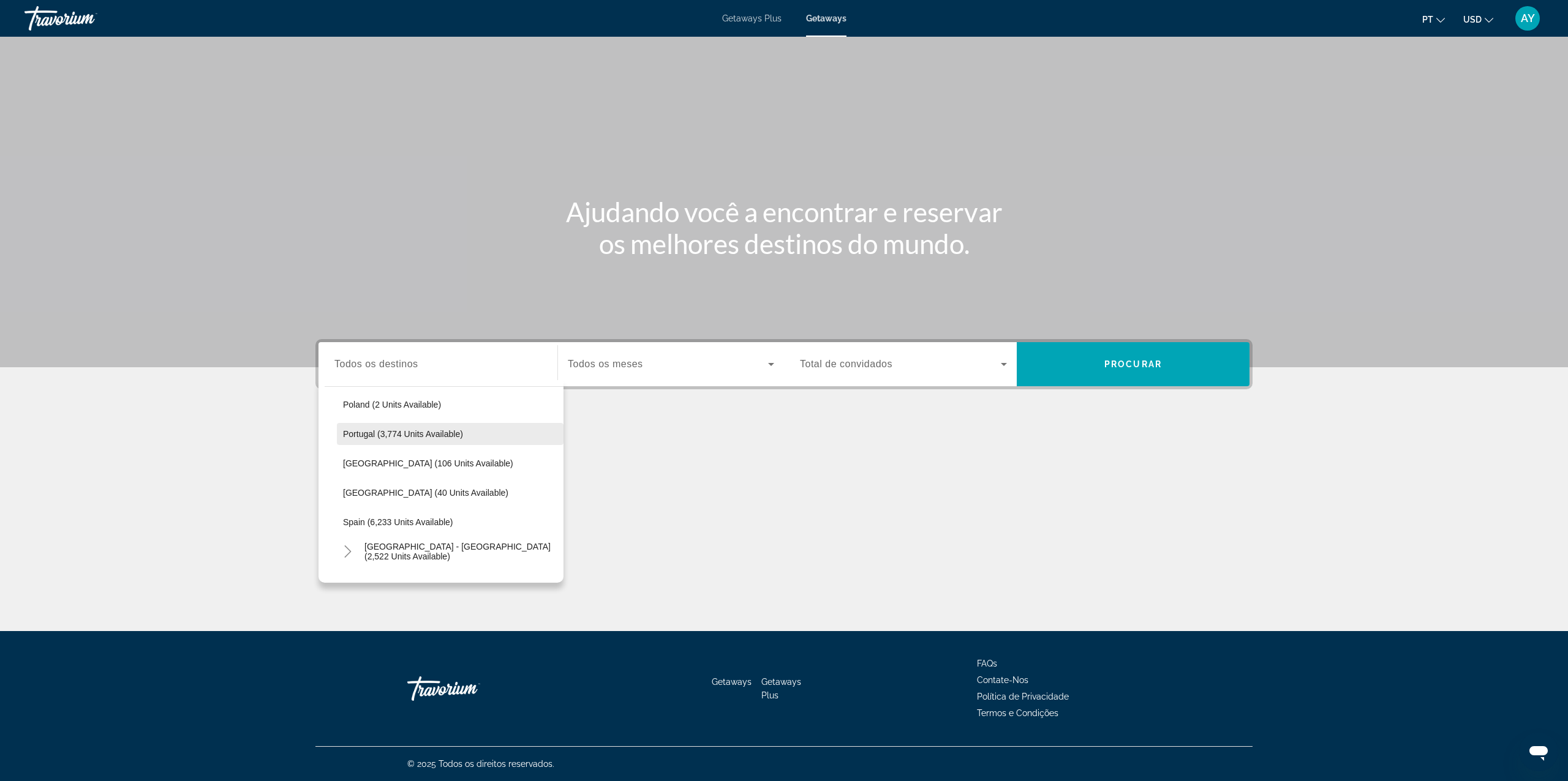
click at [471, 429] on span "Search widget" at bounding box center [450, 434] width 227 height 30
type input "**********"
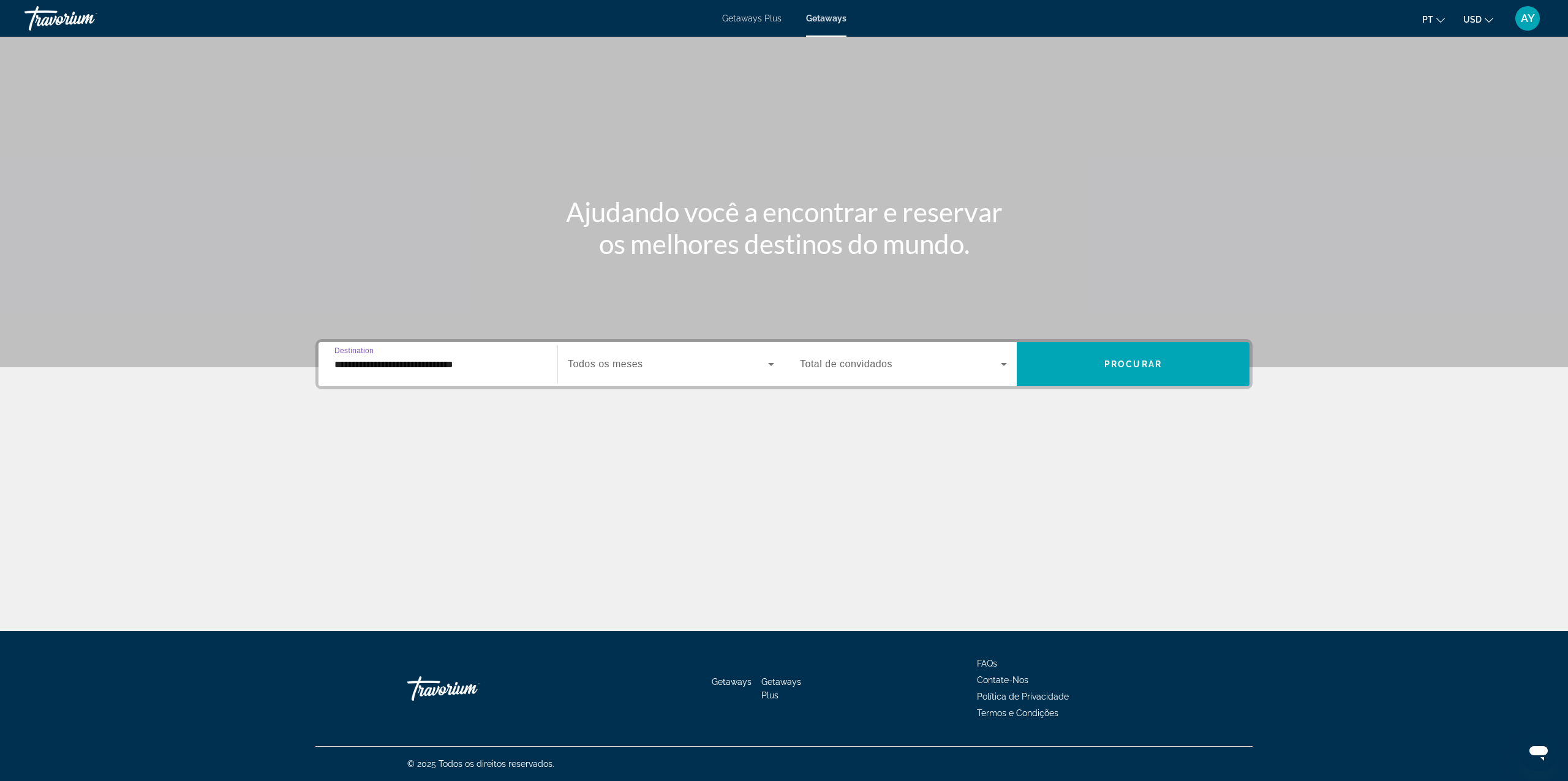
click at [663, 360] on span "Search widget" at bounding box center [668, 364] width 200 height 15
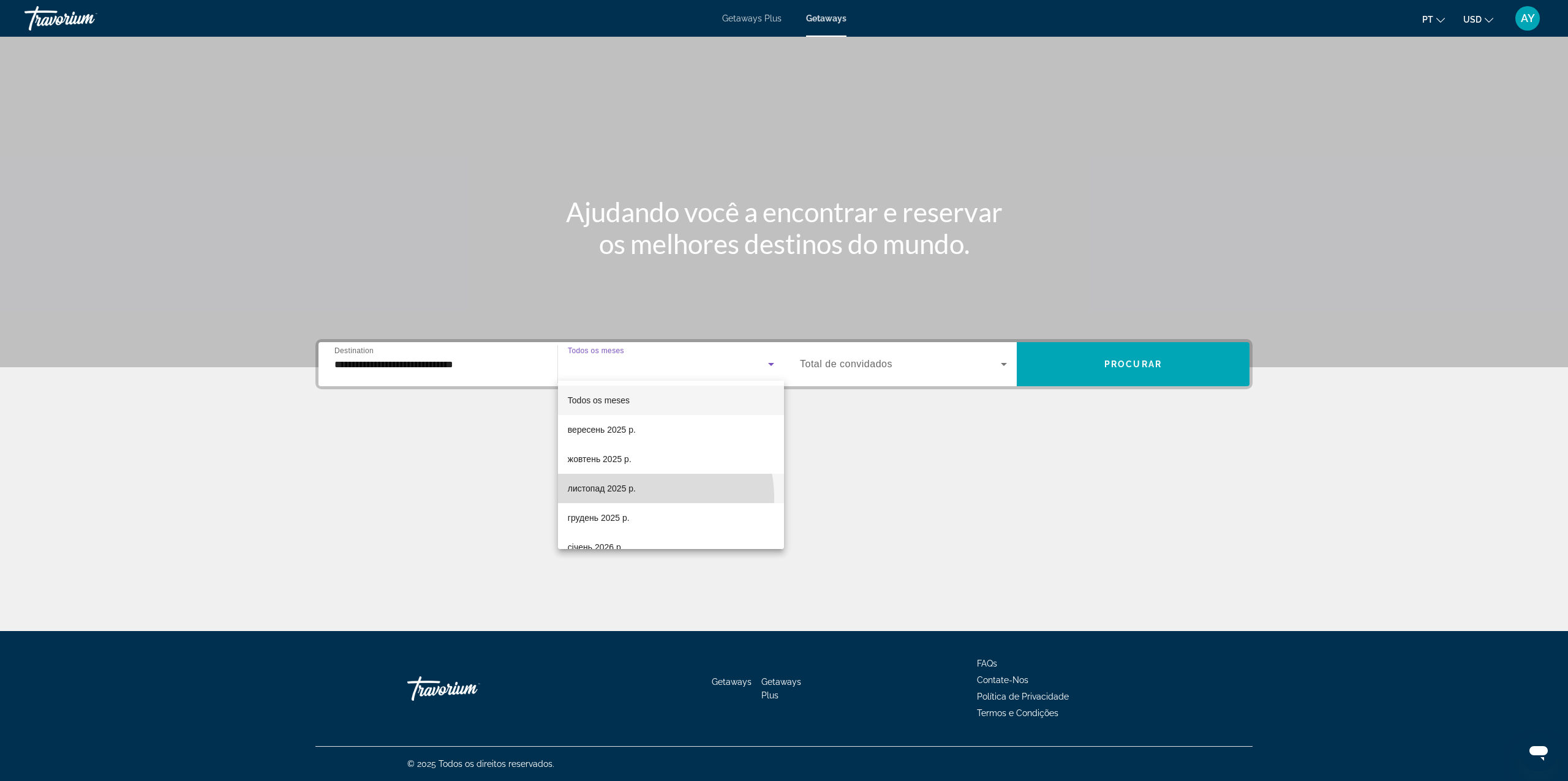
click at [643, 498] on mat-option "листопад 2025 р." at bounding box center [671, 489] width 226 height 30
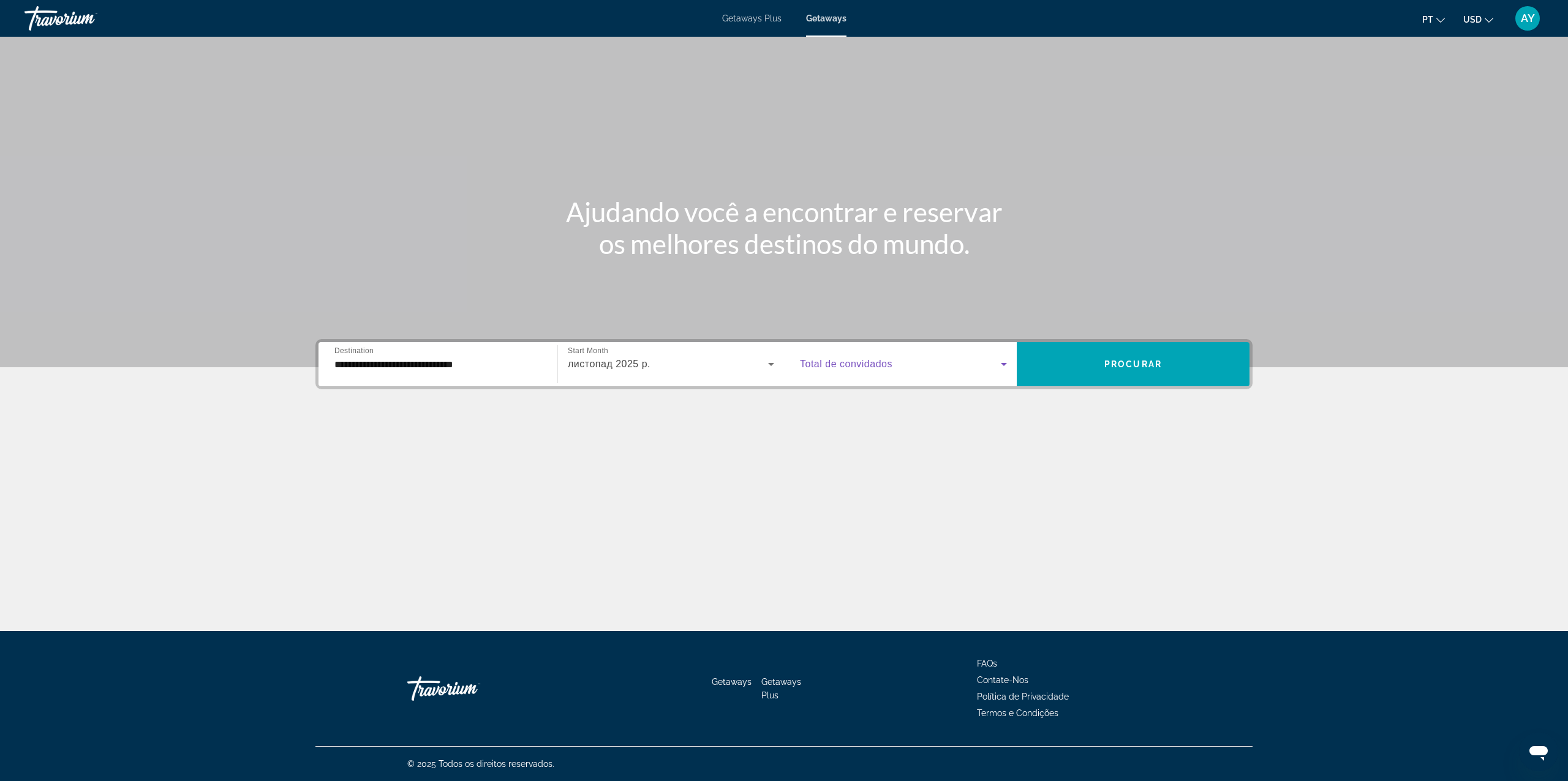
click at [865, 357] on span "Search widget" at bounding box center [900, 364] width 201 height 15
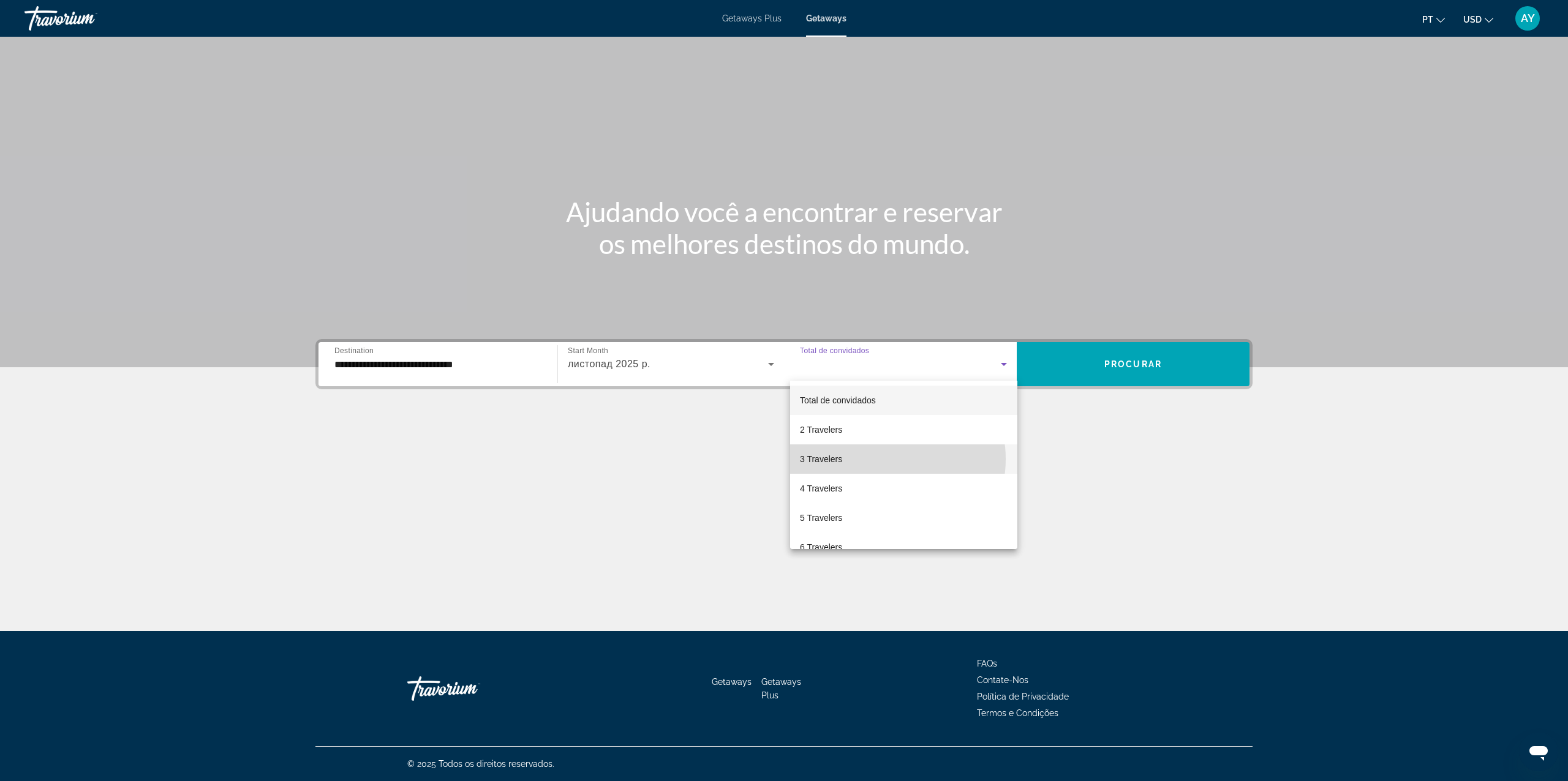
click at [881, 459] on mat-option "3 Travelers" at bounding box center [904, 460] width 227 height 30
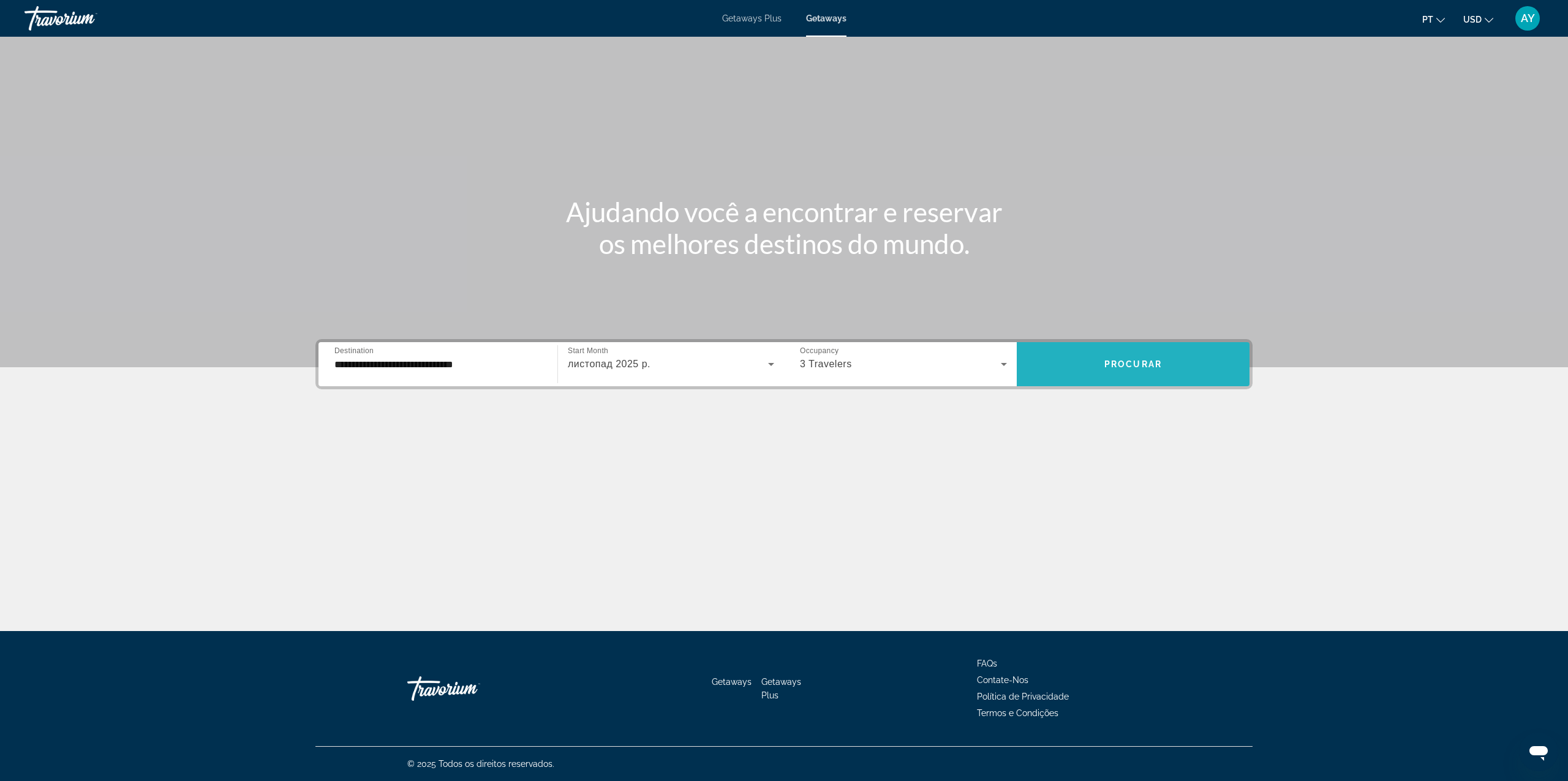
click at [1157, 370] on span "Search widget" at bounding box center [1133, 365] width 232 height 30
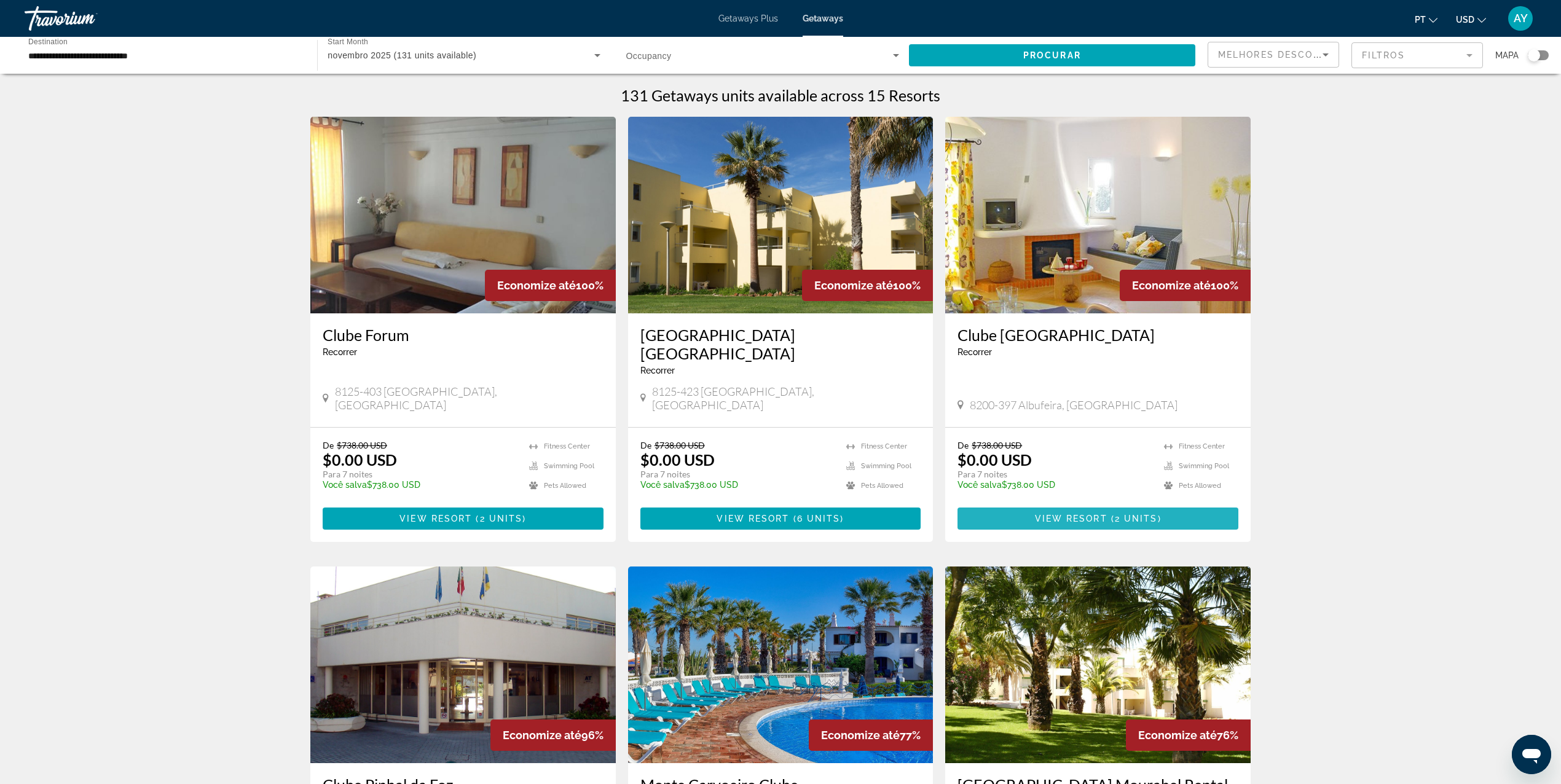
click at [1051, 504] on span "Main content" at bounding box center [1098, 519] width 281 height 30
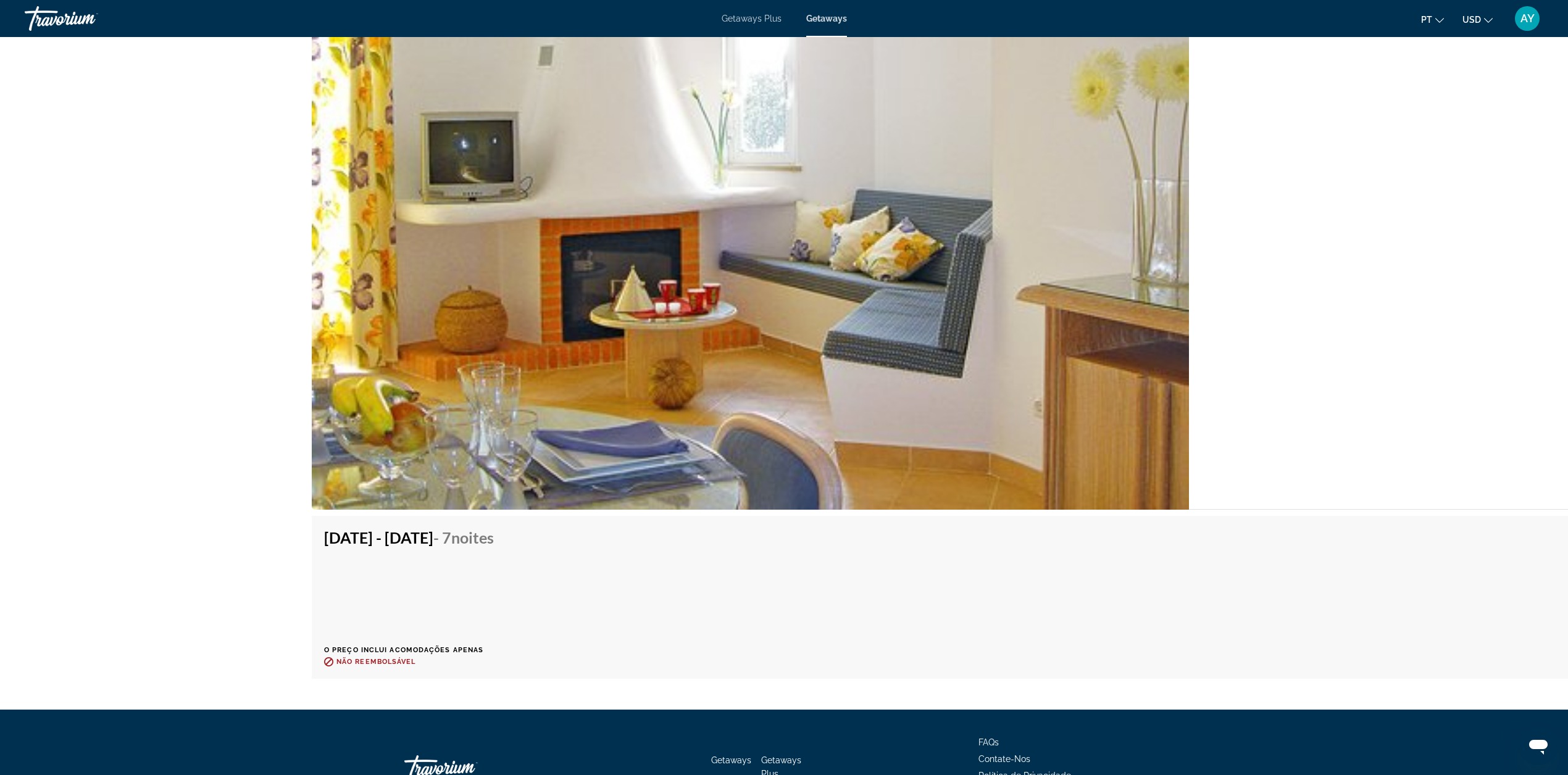
scroll to position [2324, 0]
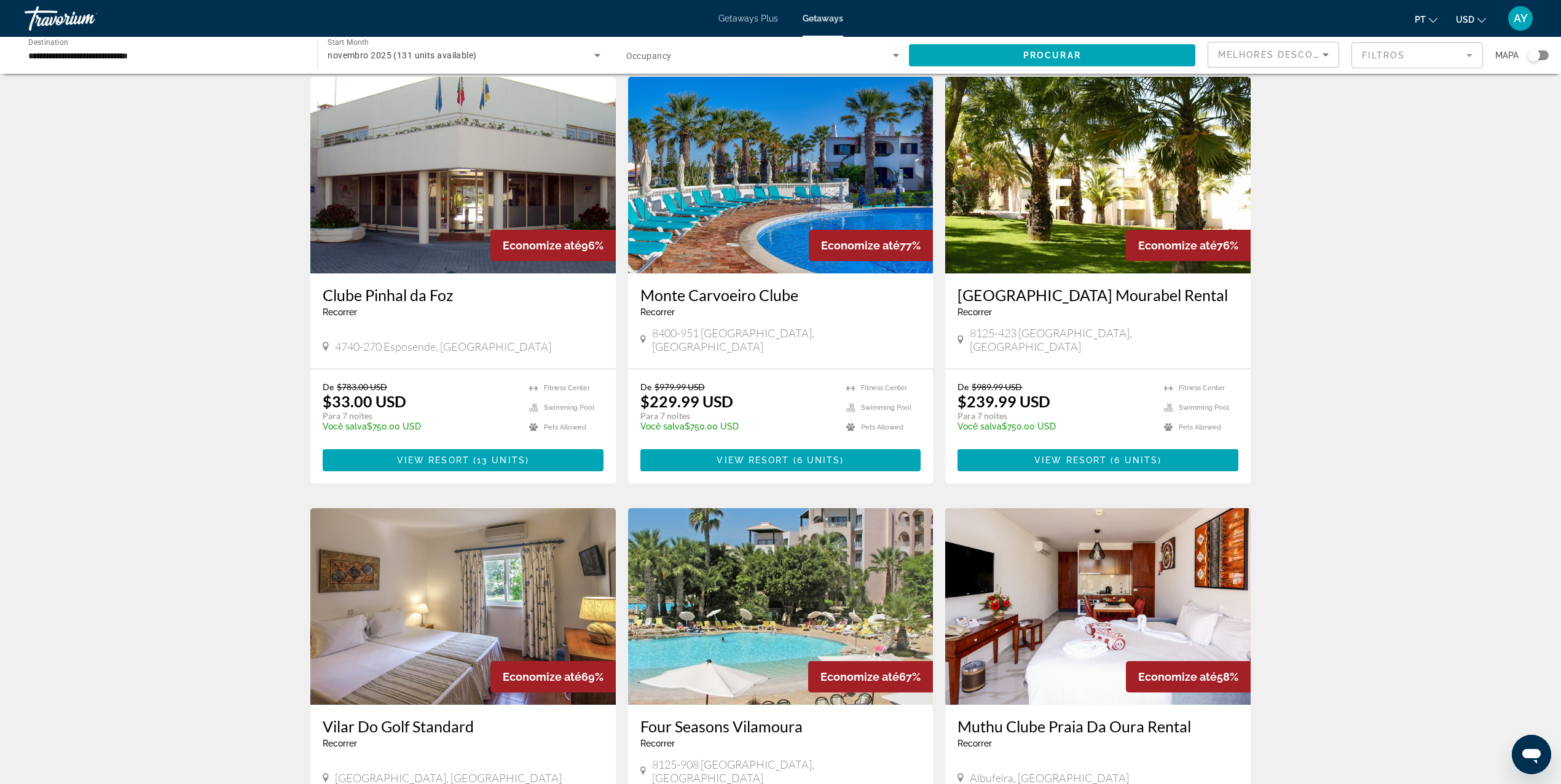
scroll to position [246, 0]
